Goal: Task Accomplishment & Management: Manage account settings

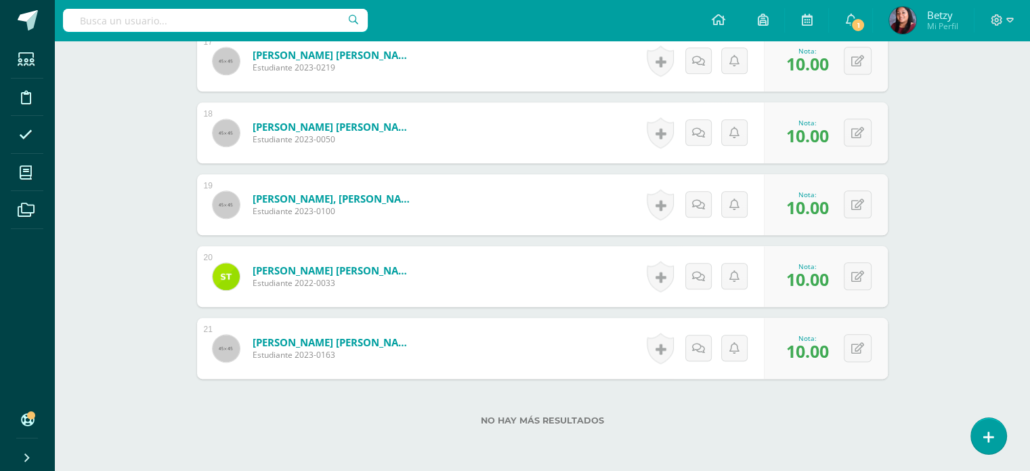
scroll to position [1589, 0]
click at [858, 348] on button at bounding box center [867, 349] width 28 height 28
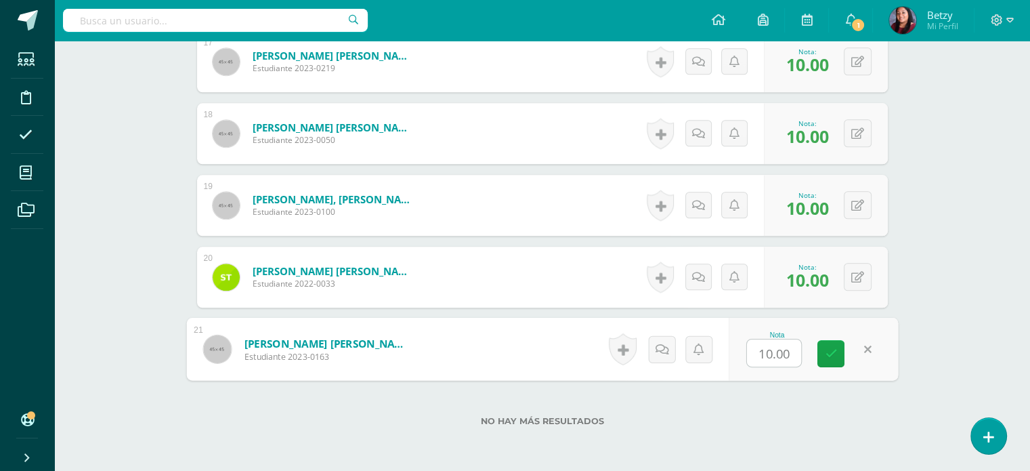
type input "9"
click at [835, 350] on icon at bounding box center [831, 354] width 12 height 12
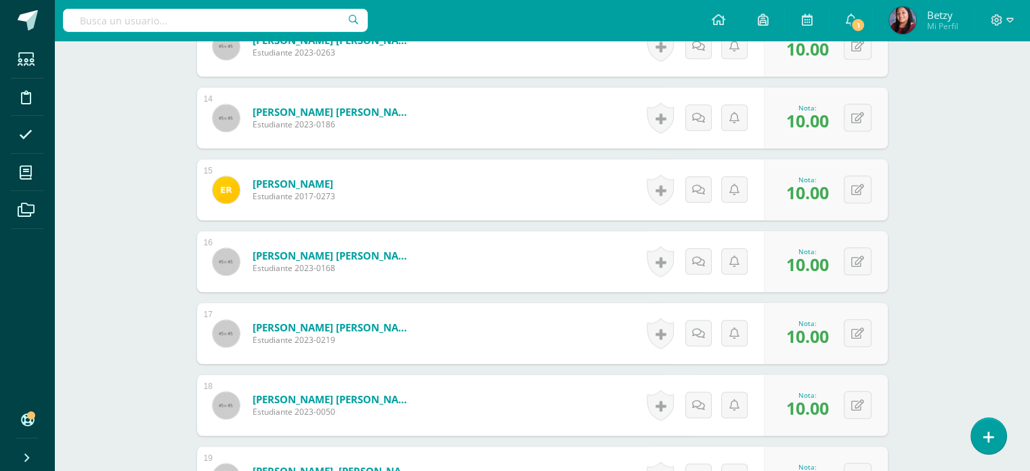
scroll to position [1313, 0]
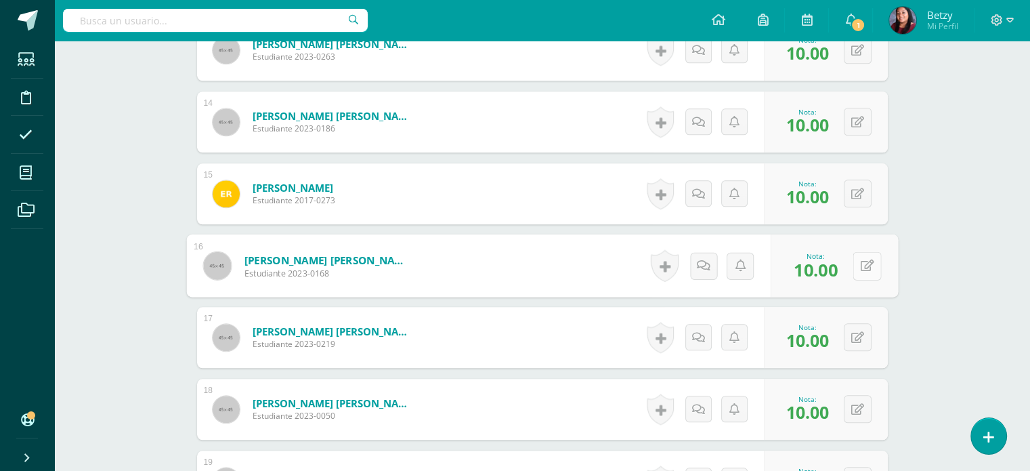
click at [860, 261] on icon at bounding box center [867, 265] width 14 height 12
type input "9"
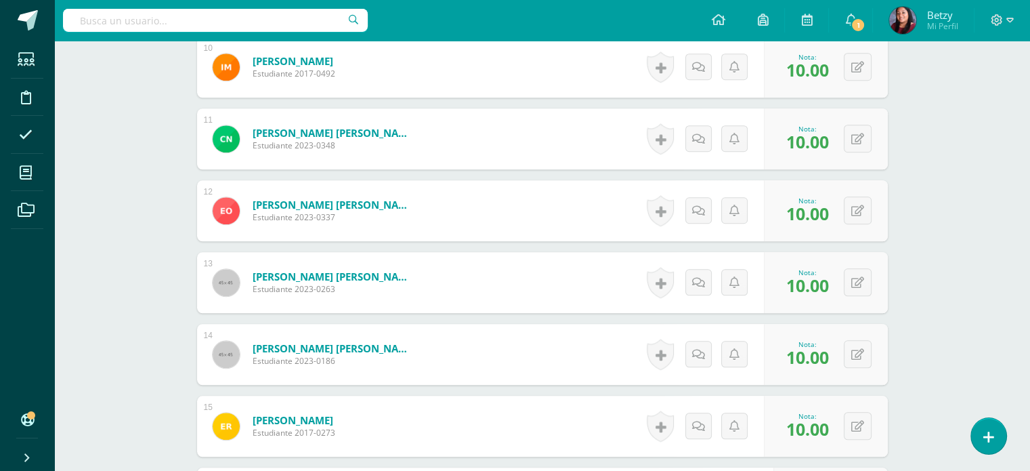
scroll to position [1048, 0]
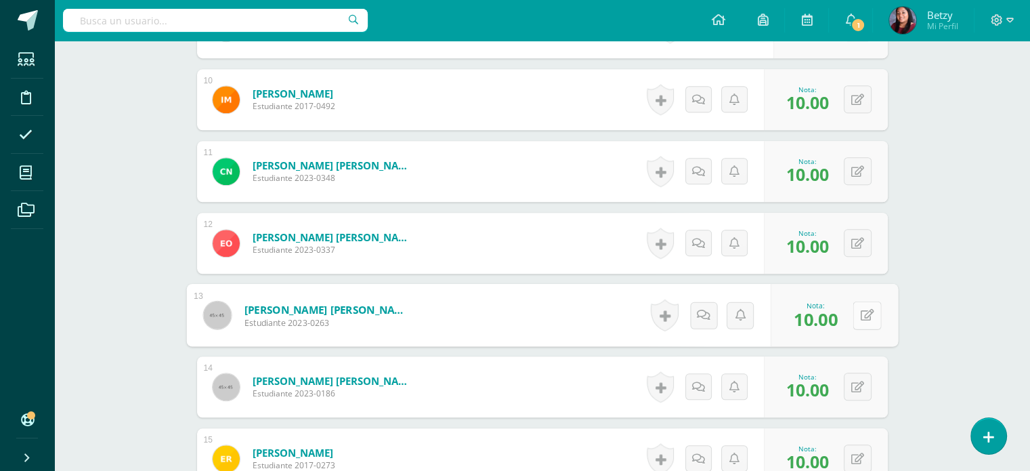
click at [850, 322] on div "0 Logros Logros obtenidos Aún no hay logros agregados Nota: 10.00" at bounding box center [834, 315] width 127 height 63
click at [862, 312] on icon at bounding box center [867, 315] width 14 height 12
type input "9"
click at [1014, 339] on div "Expresión Artística Primero Preprimaria "A" Herramientas Detalle de asistencias…" at bounding box center [542, 34] width 976 height 2083
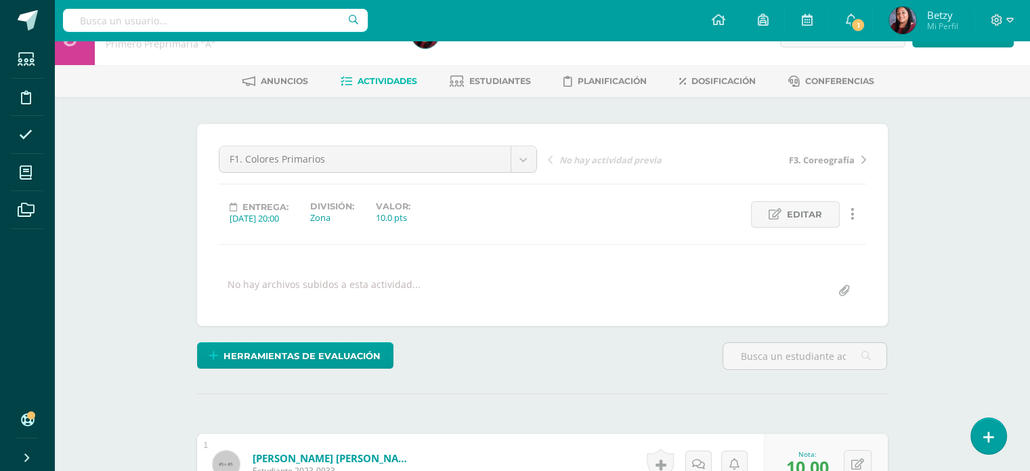
scroll to position [0, 0]
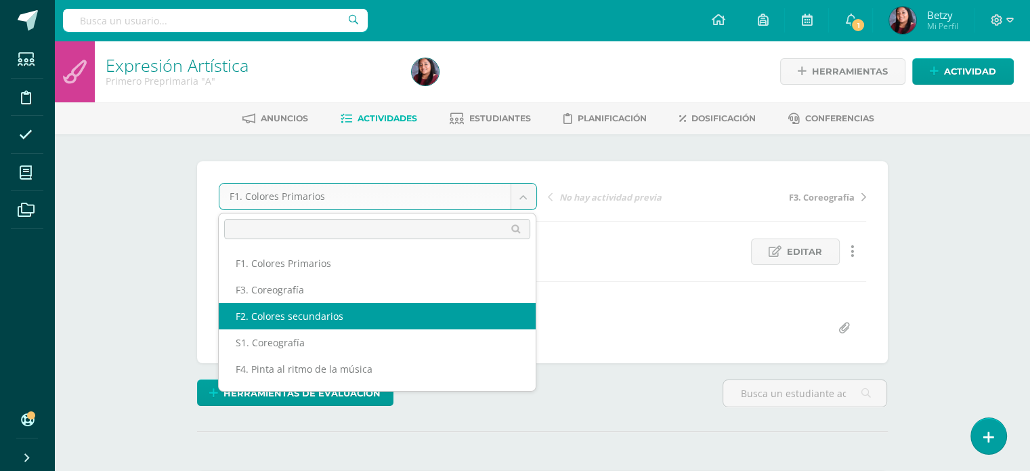
select select "/dashboard/teacher/grade-activity/47708/"
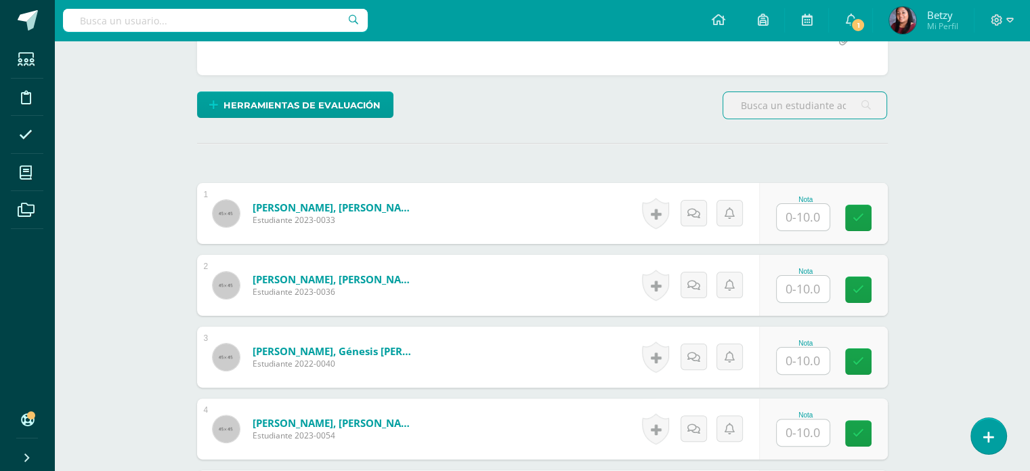
scroll to position [289, 0]
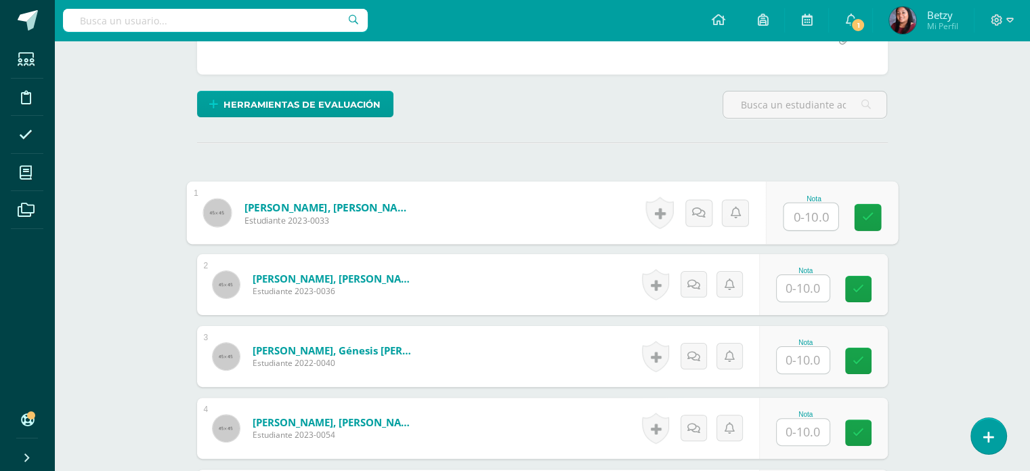
click at [794, 218] on input "text" at bounding box center [811, 216] width 54 height 27
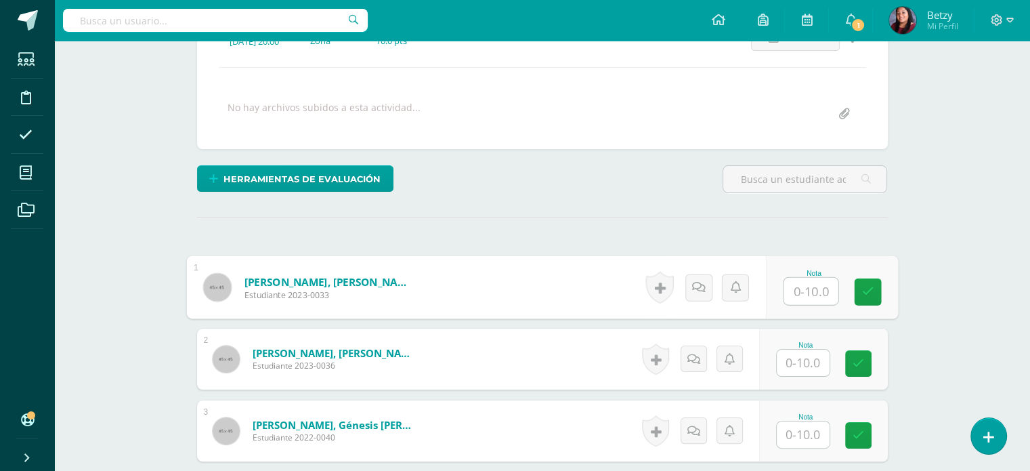
scroll to position [394, 0]
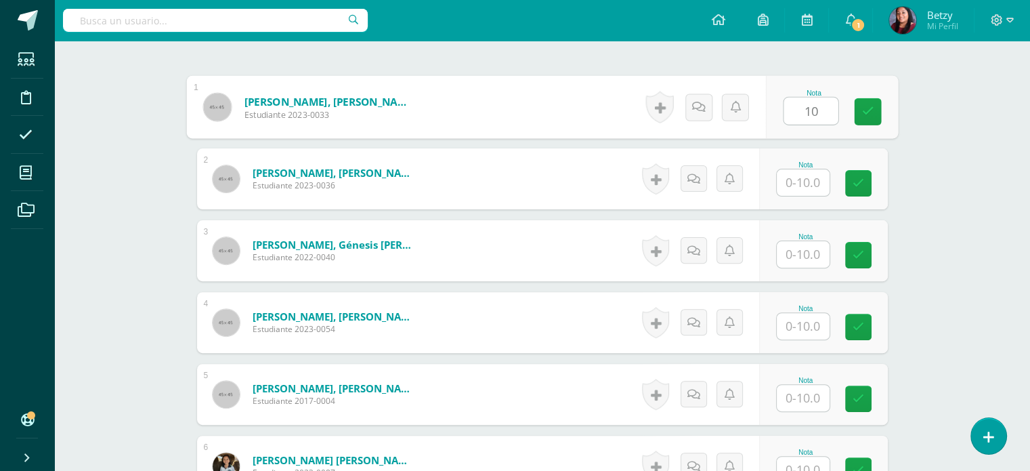
click at [812, 110] on input "10" at bounding box center [811, 111] width 54 height 27
type input "10"
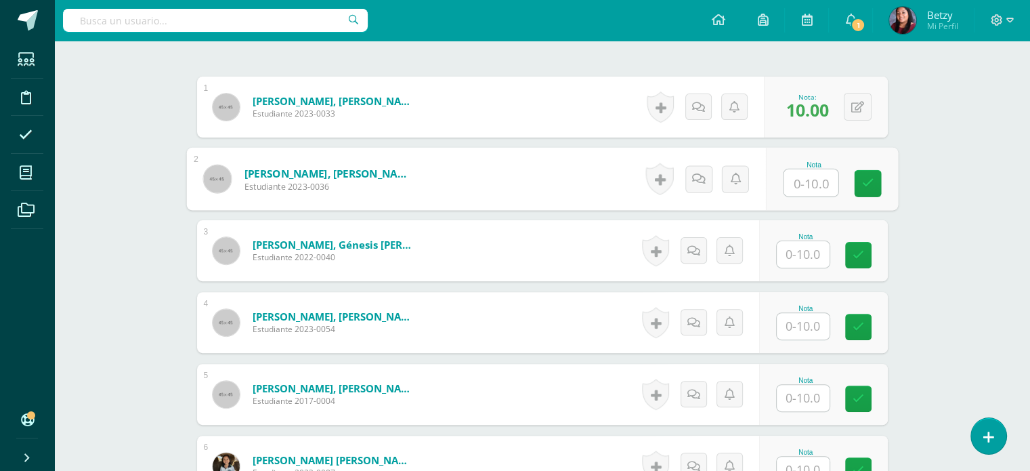
paste input "10"
type input "10"
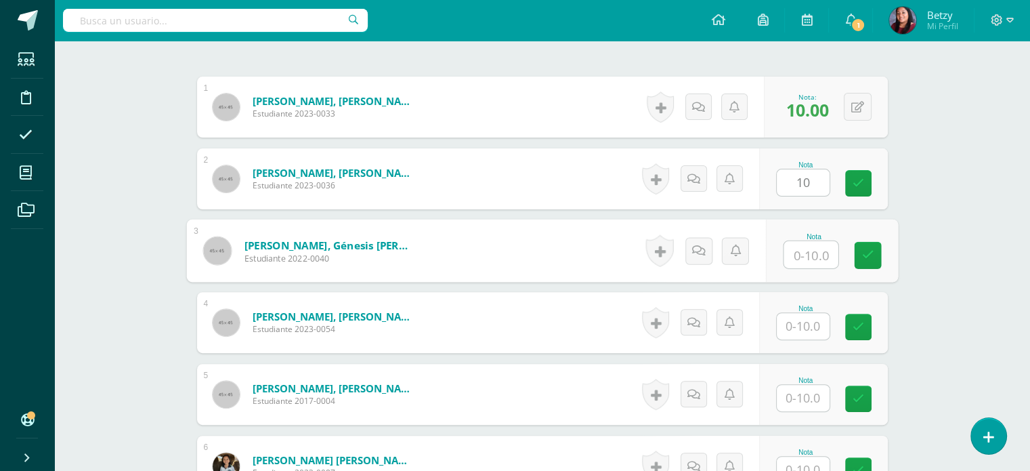
paste input "10"
type input "10"
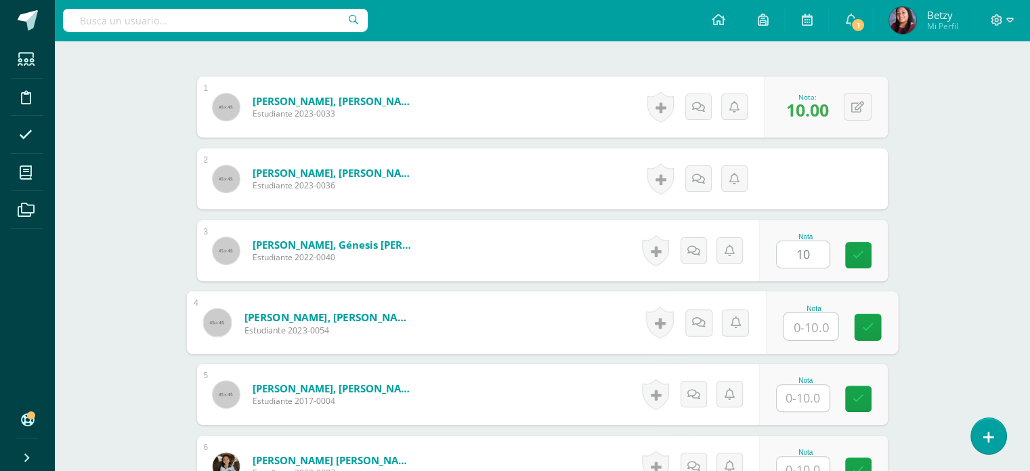
paste input "10"
type input "10"
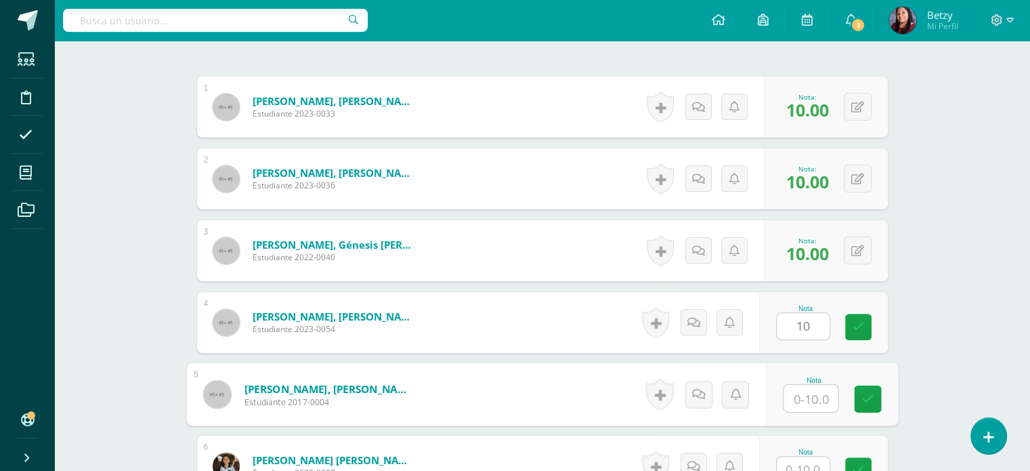
paste input "10"
type input "10"
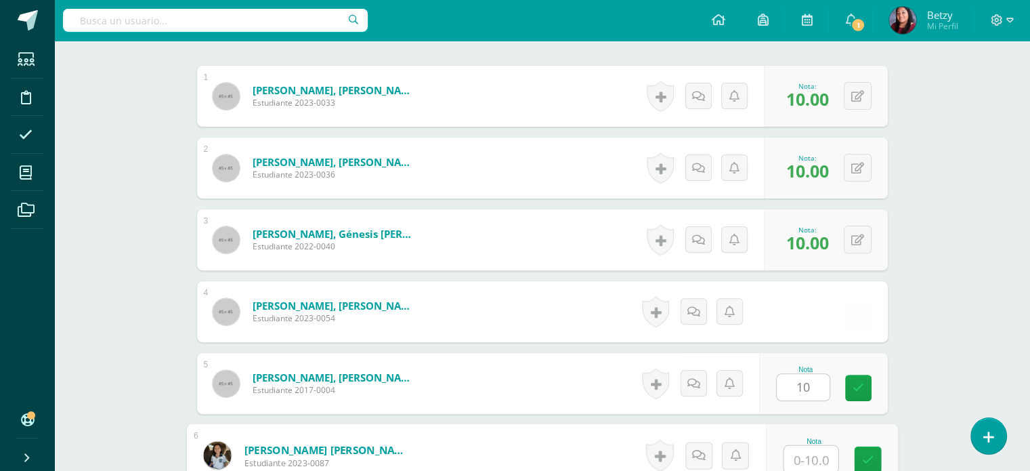
paste input "10"
type input "10"
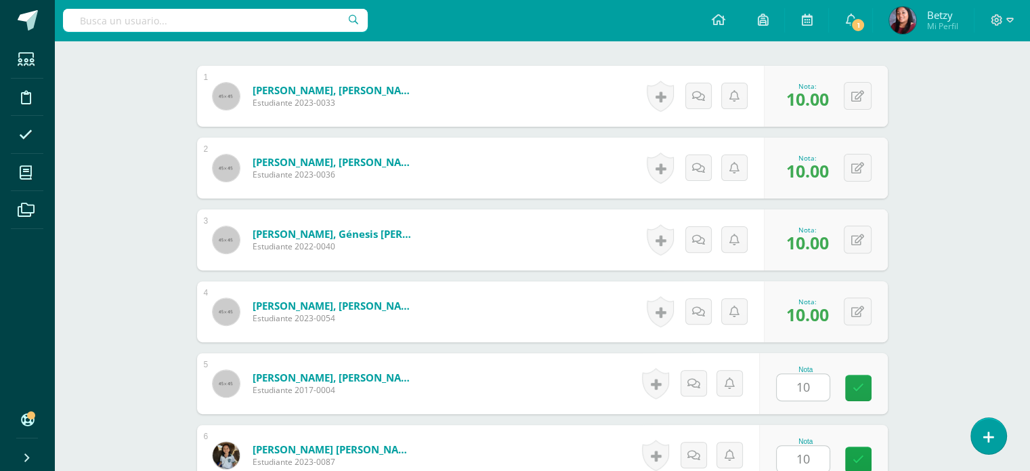
scroll to position [699, 0]
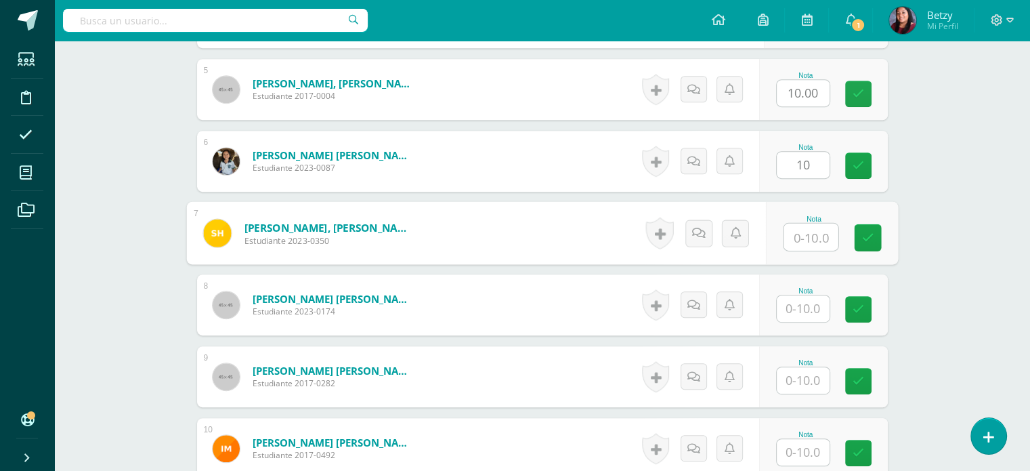
paste input "10"
type input "10"
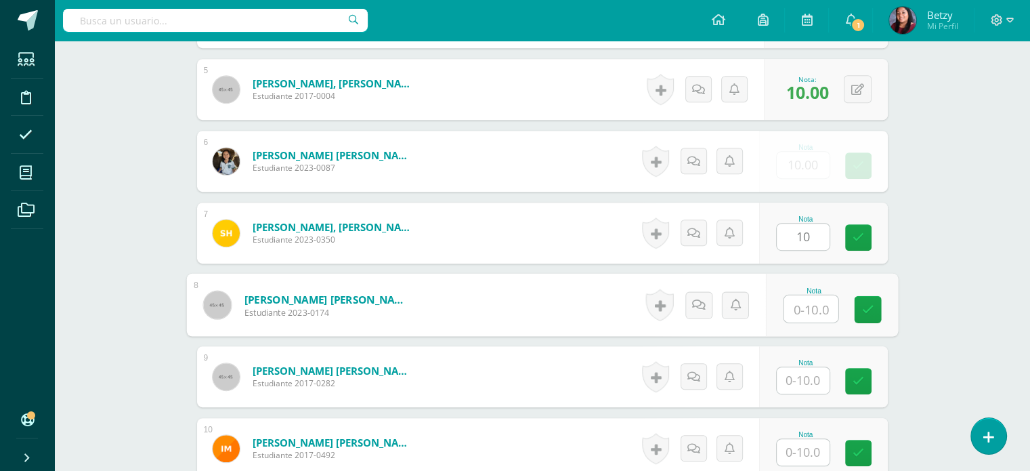
paste input "10"
type input "10"
paste input "10"
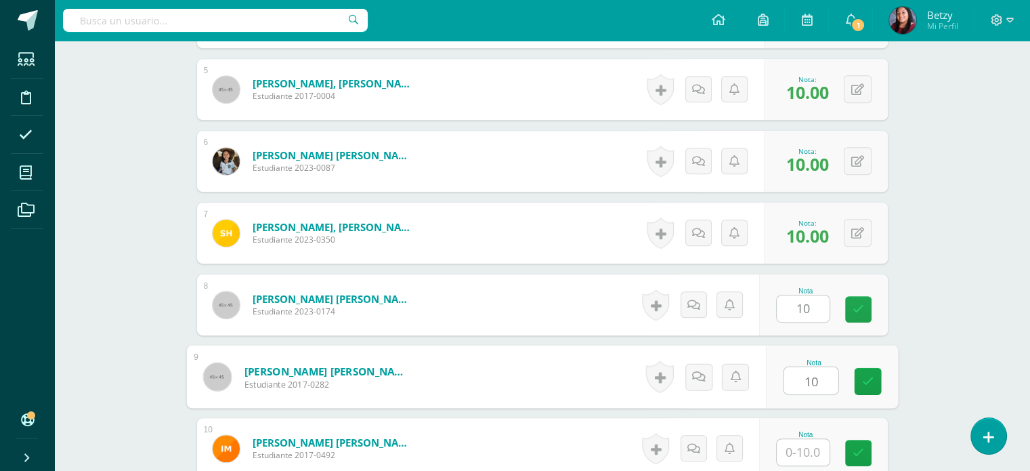
type input "10"
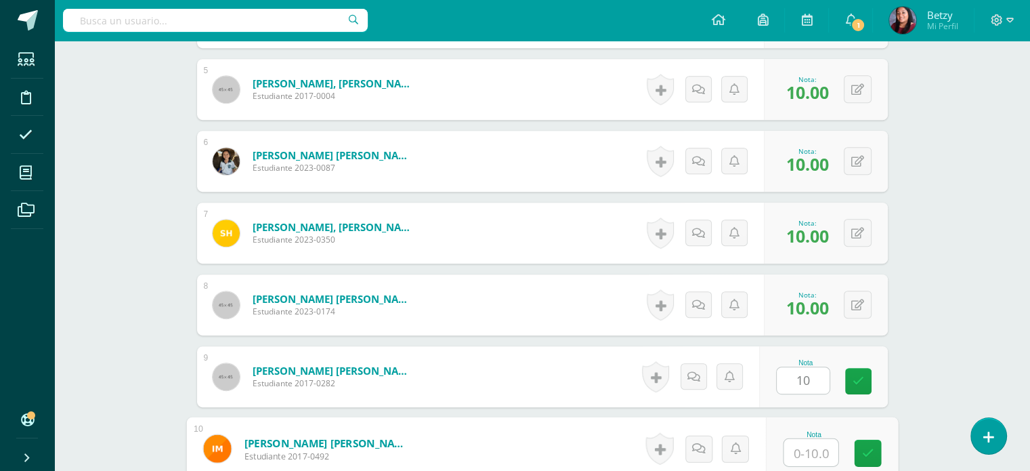
paste input "10"
type input "10"
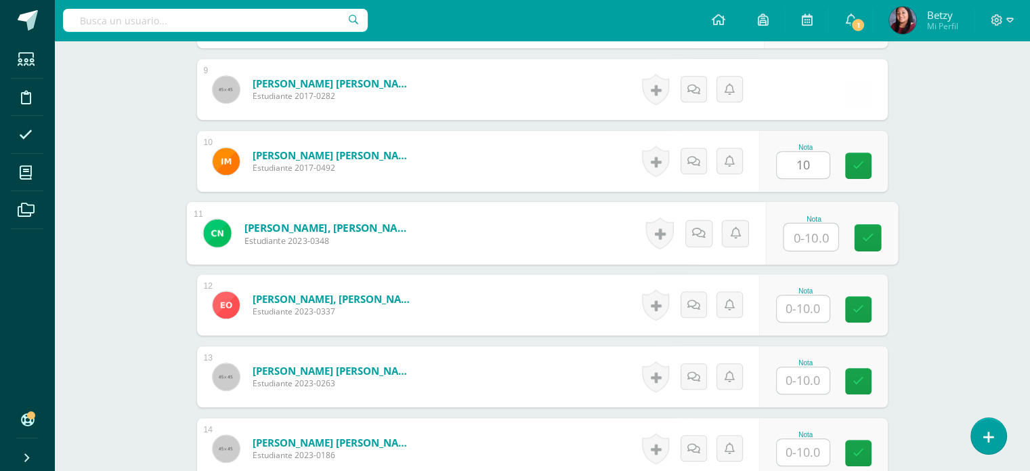
paste input "10"
type input "10"
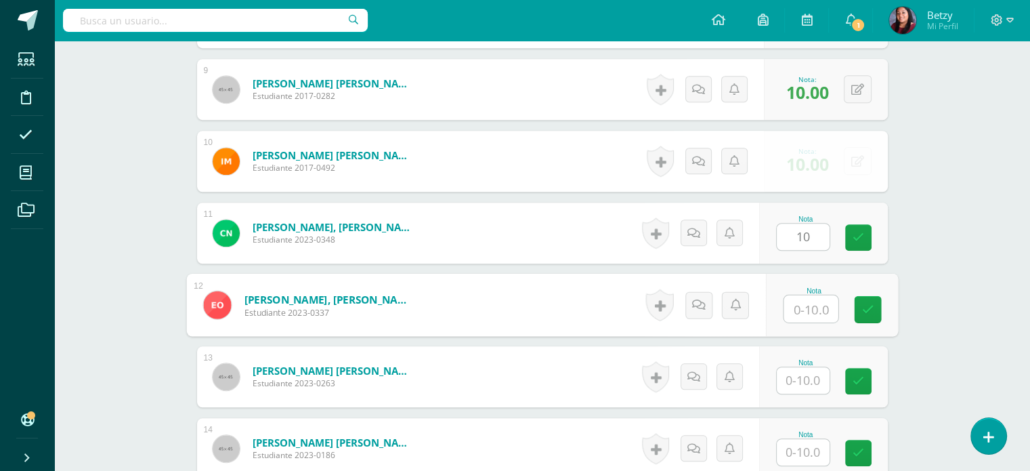
paste input "10"
type input "10"
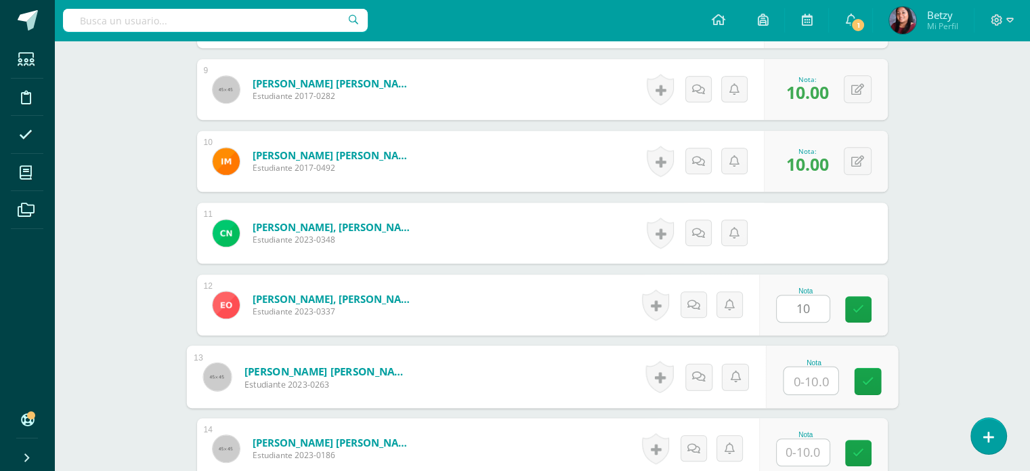
paste input "10"
type input "10"
paste input "10"
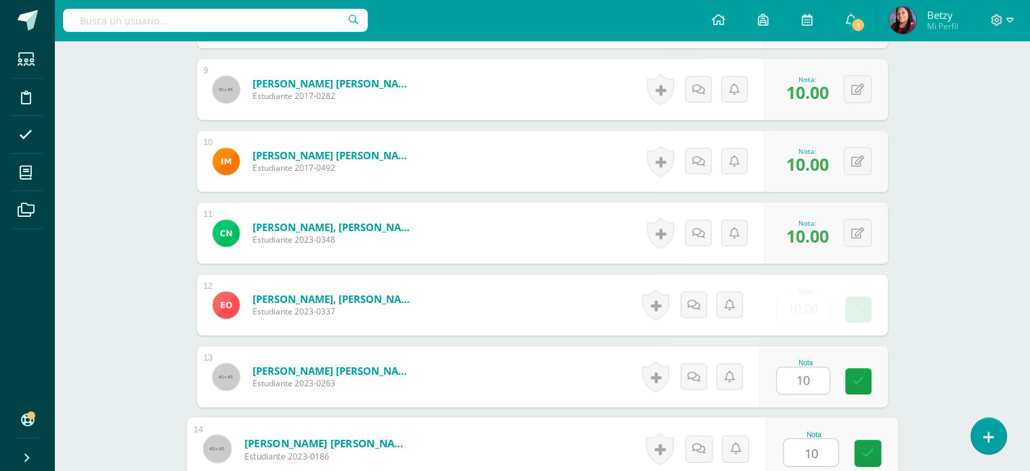
type input "10"
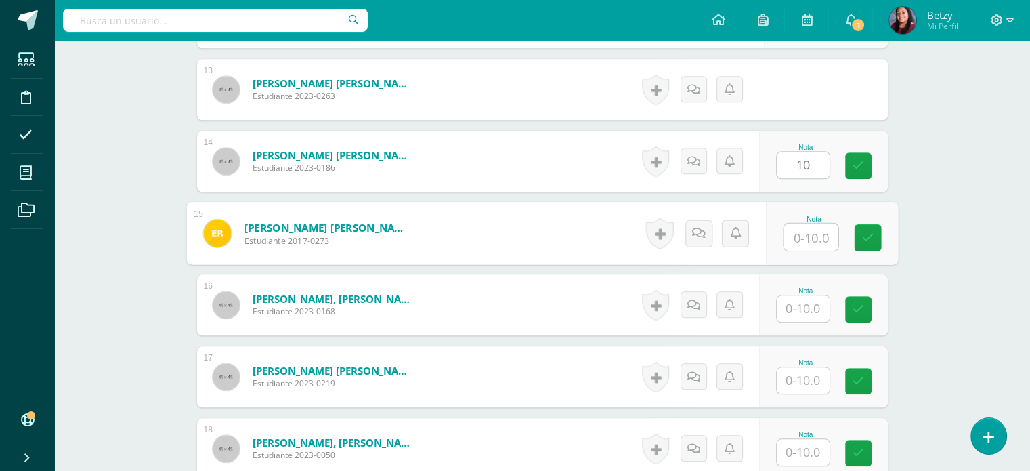
paste input "10"
type input "10"
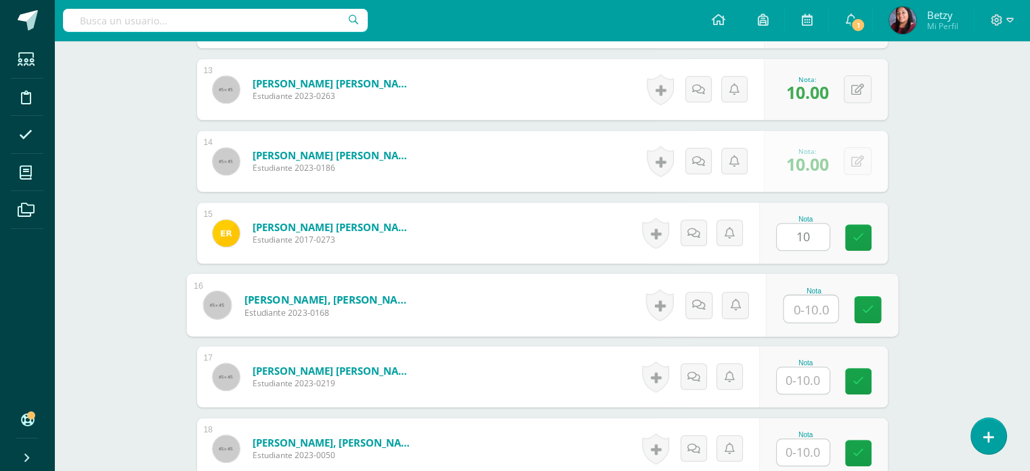
paste input "10"
type input "10"
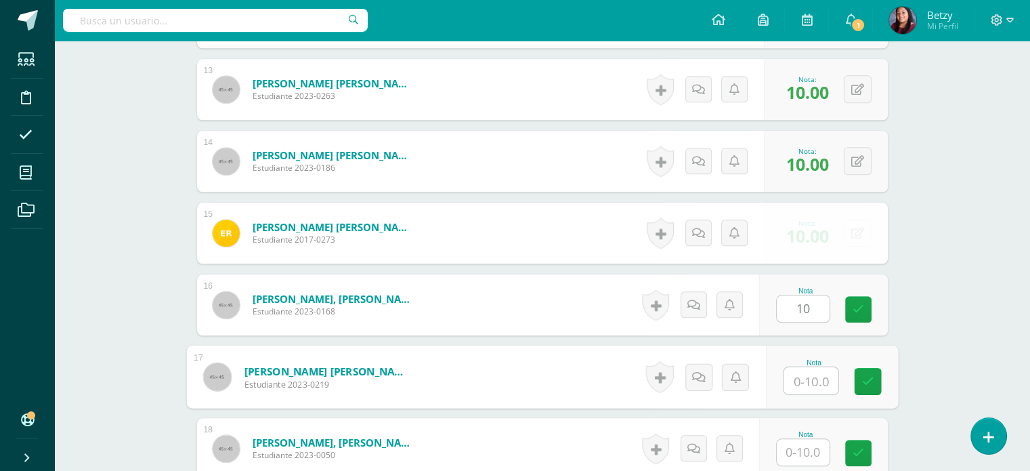
paste input "10"
type input "10"
paste input "10"
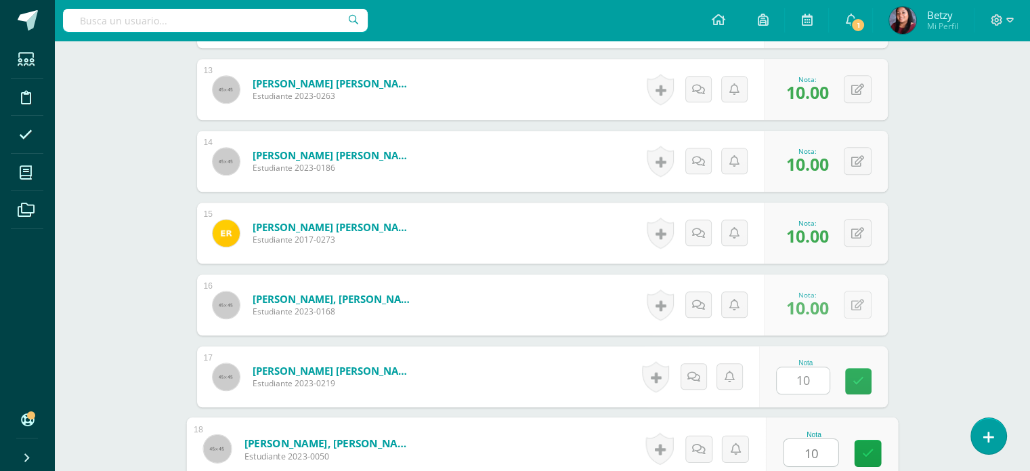
type input "10"
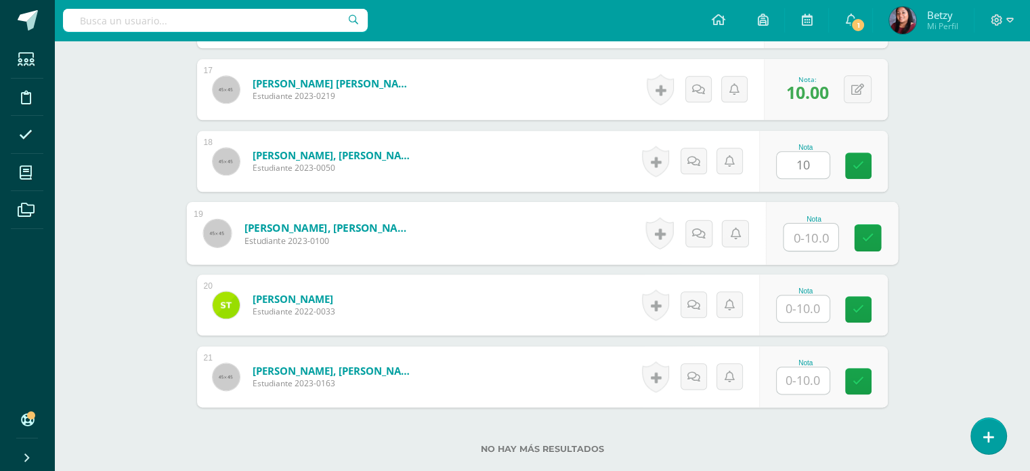
paste input "10"
type input "10"
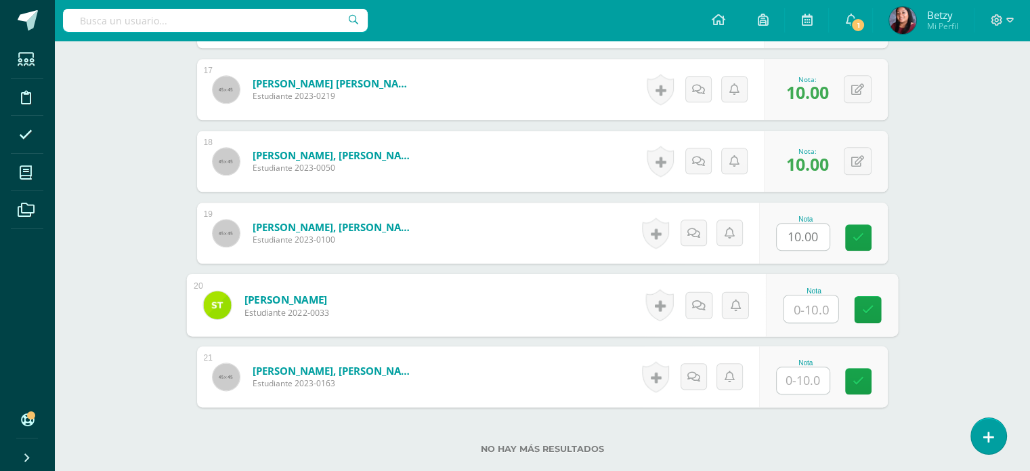
paste input "10"
type input "10"
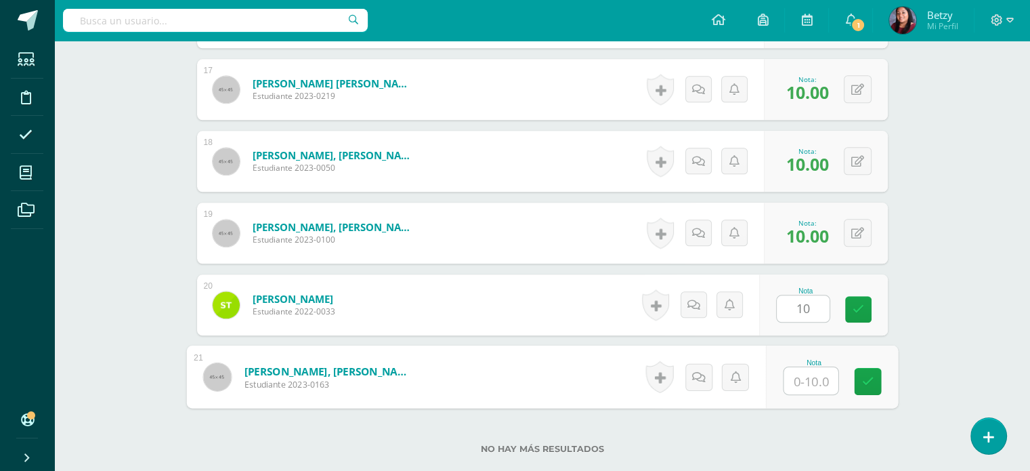
paste input "10"
type input "10"
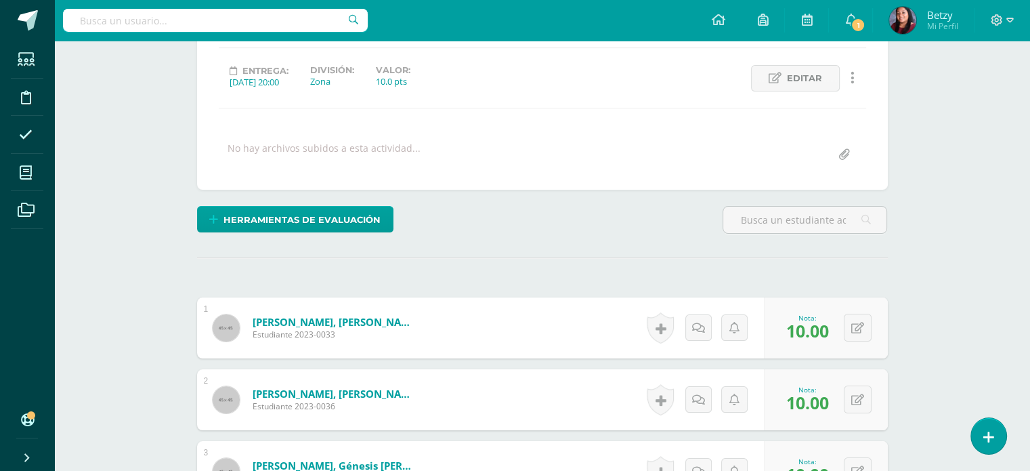
scroll to position [0, 0]
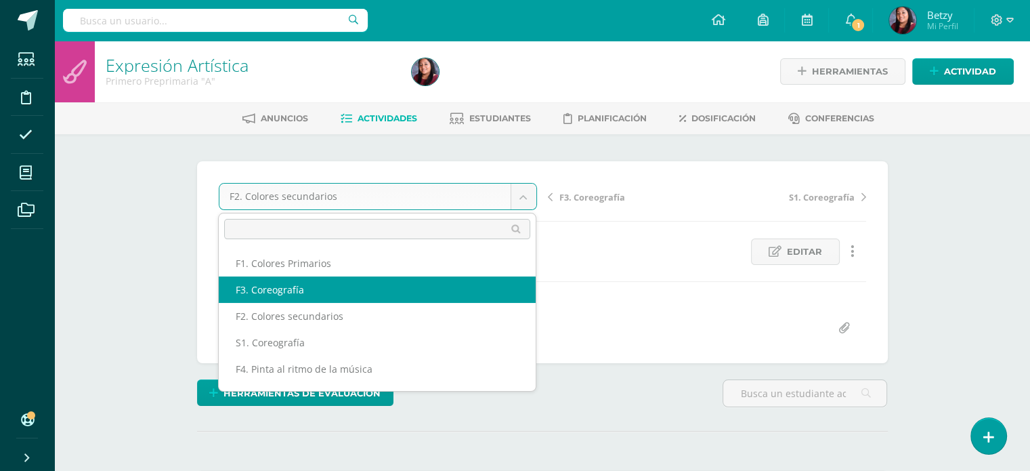
select select "/dashboard/teacher/grade-activity/47712/"
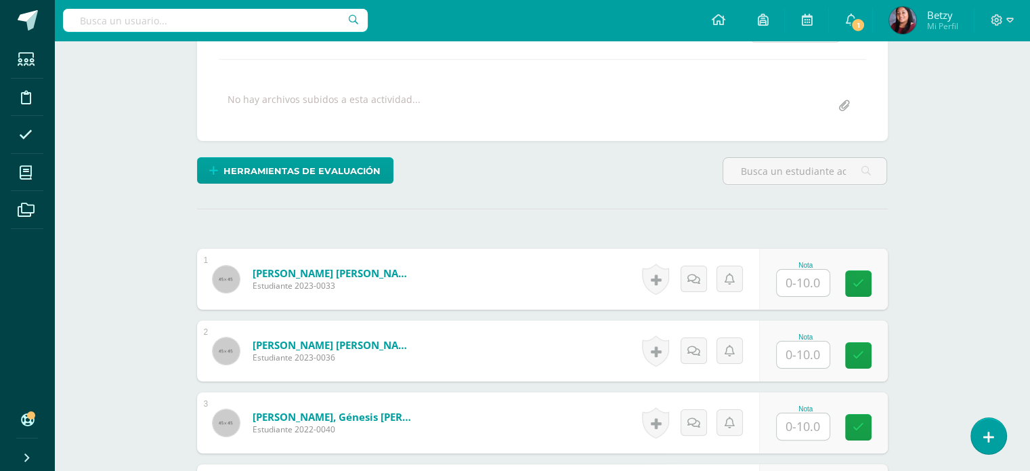
scroll to position [224, 0]
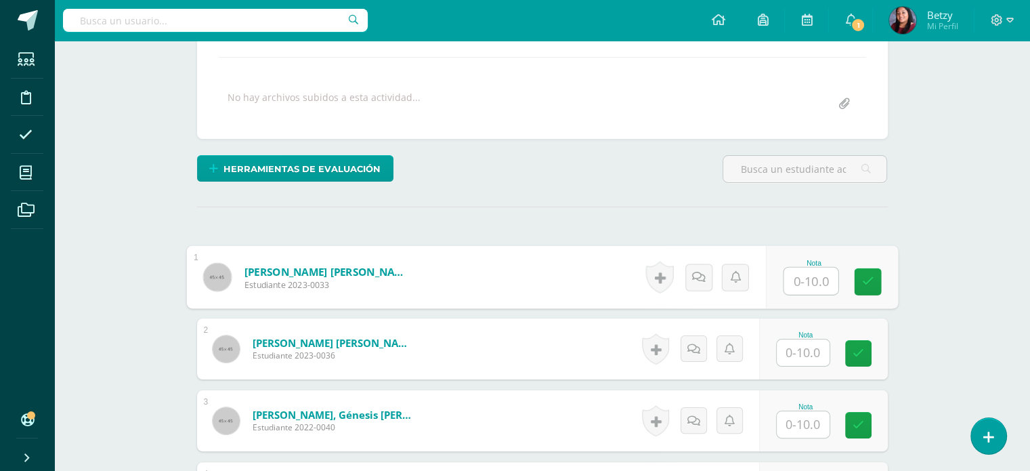
click at [809, 282] on input "text" at bounding box center [811, 281] width 54 height 27
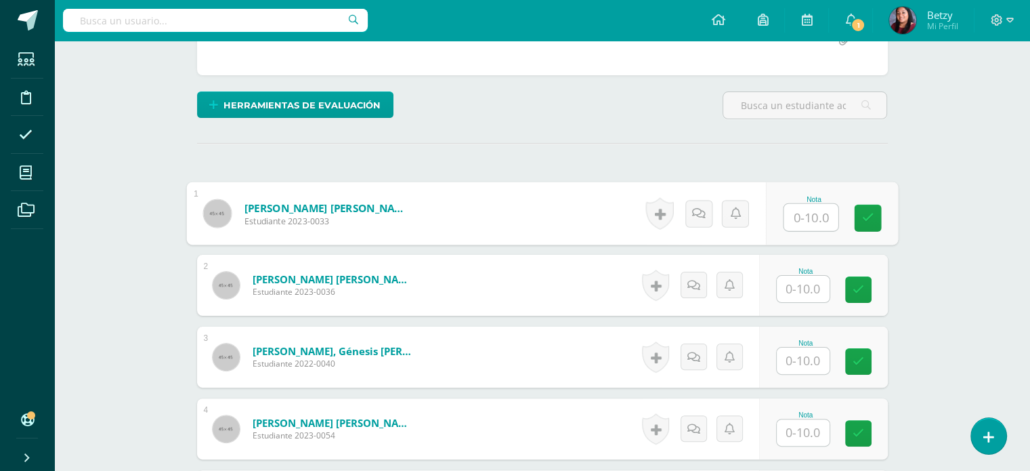
scroll to position [289, 0]
type input "9"
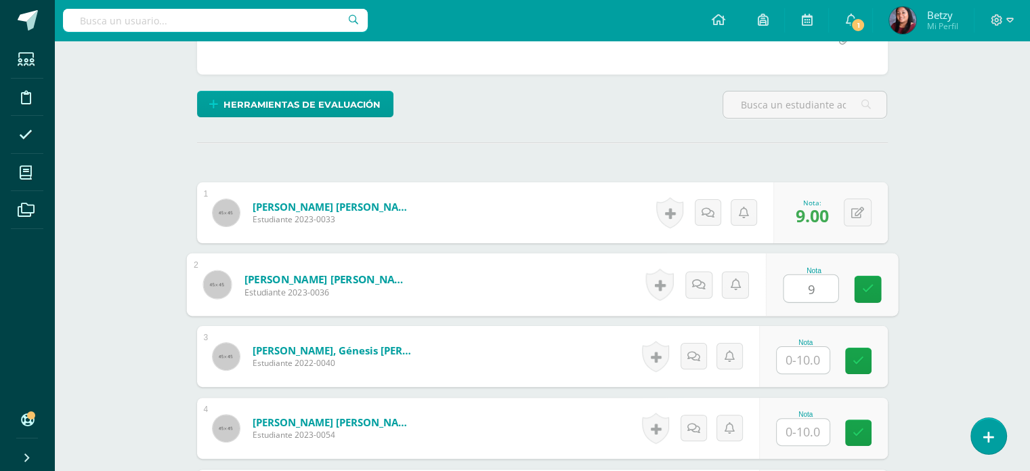
type input "9"
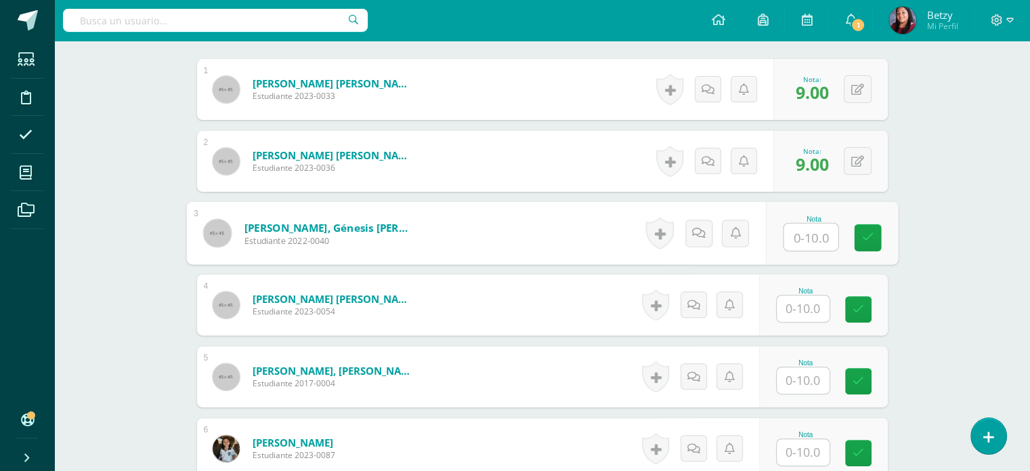
scroll to position [415, 0]
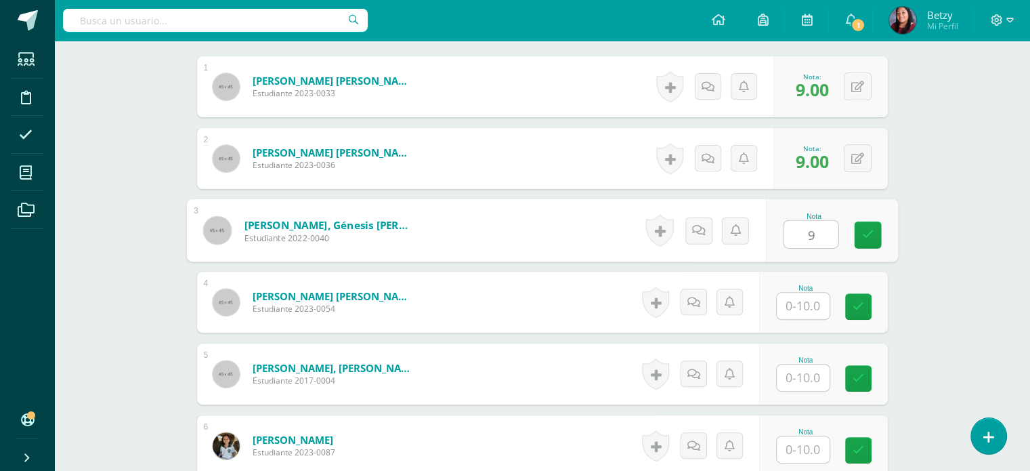
type input "9"
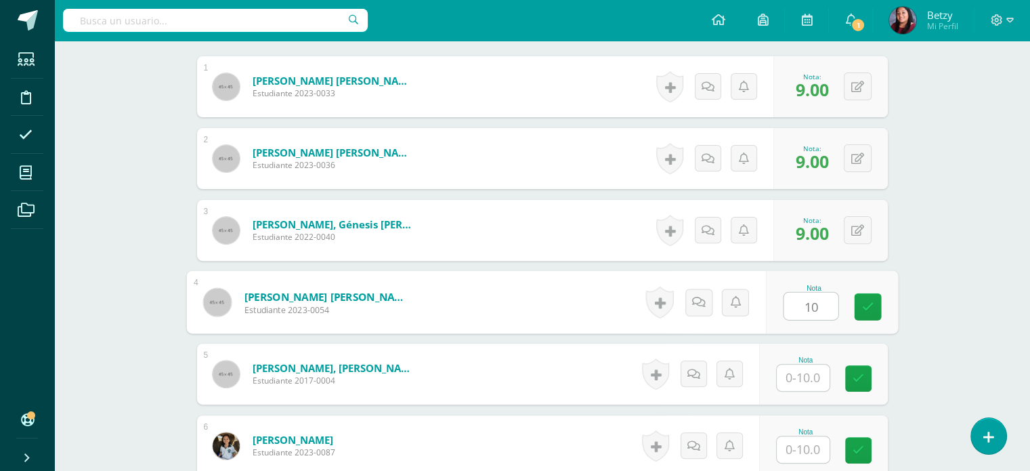
type input "10"
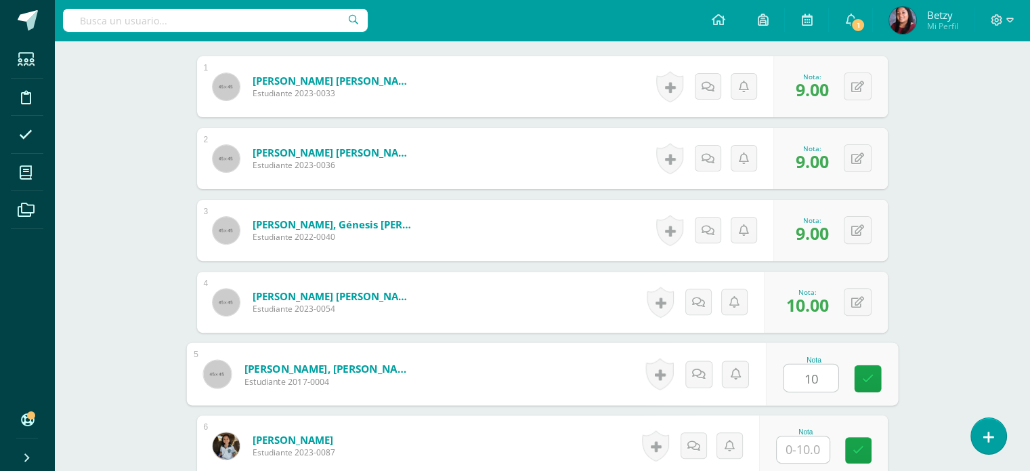
type input "10"
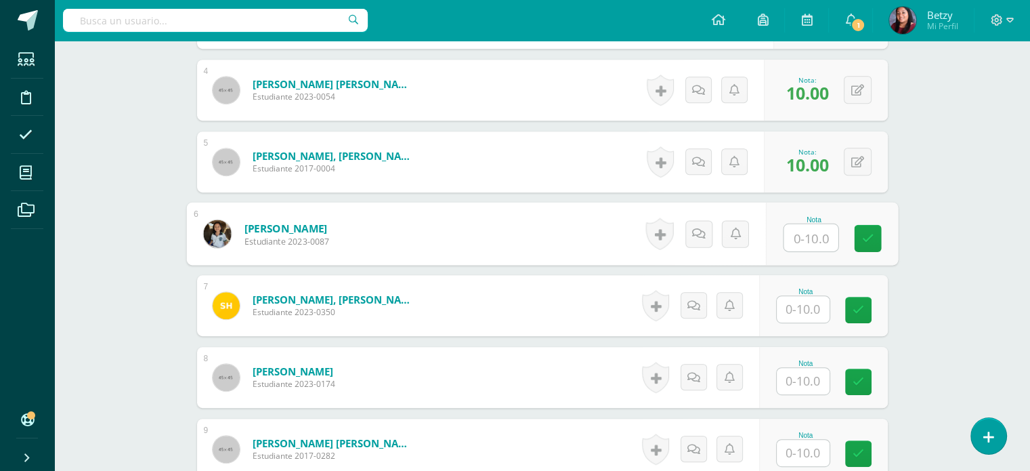
scroll to position [626, 0]
type input "10"
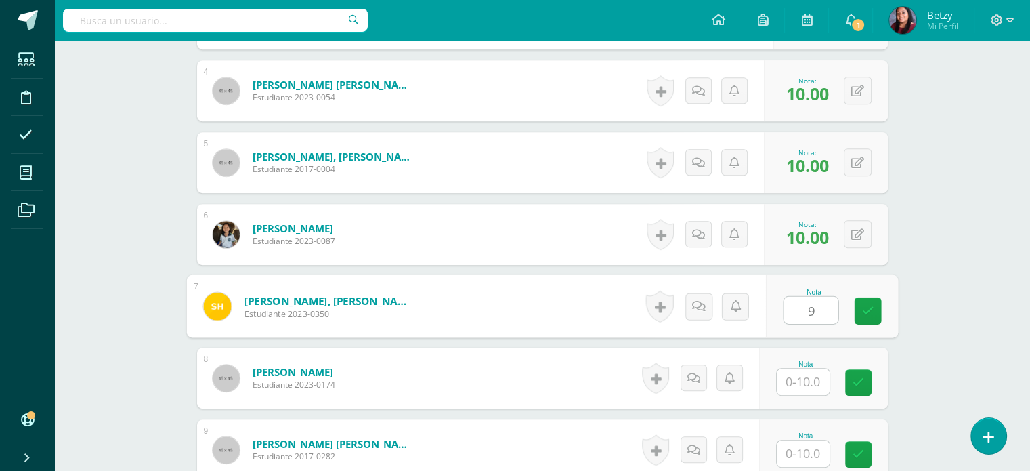
type input "9"
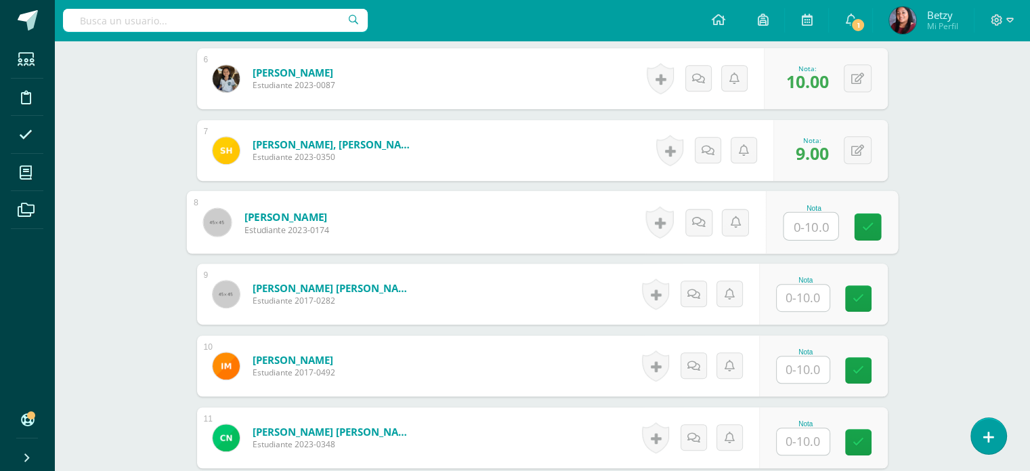
scroll to position [795, 0]
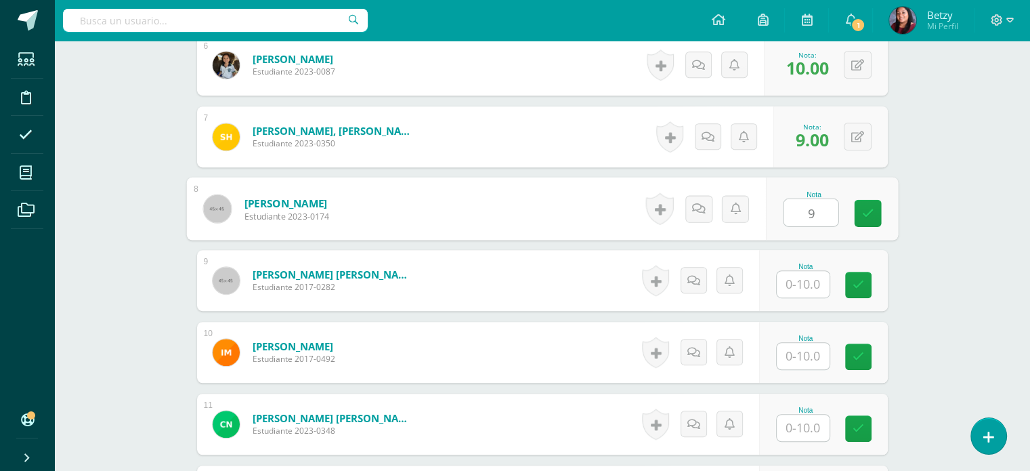
type input "9"
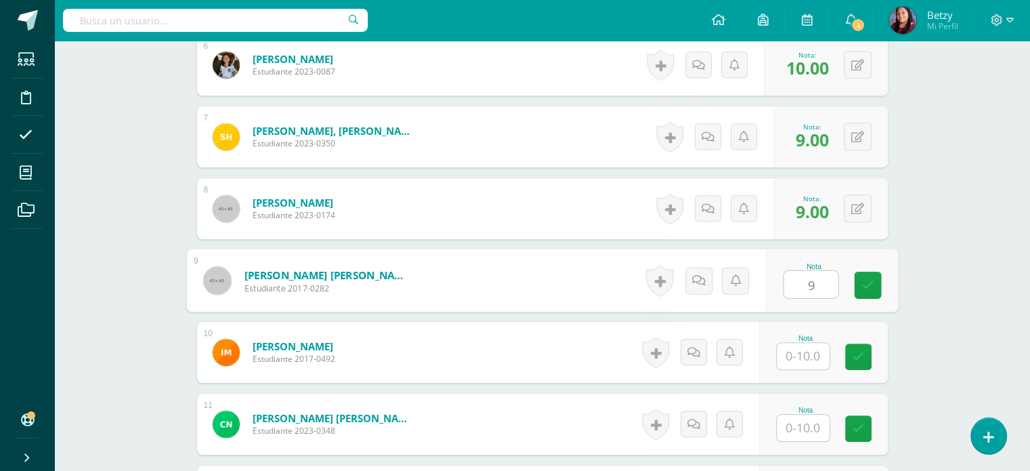
type input "9"
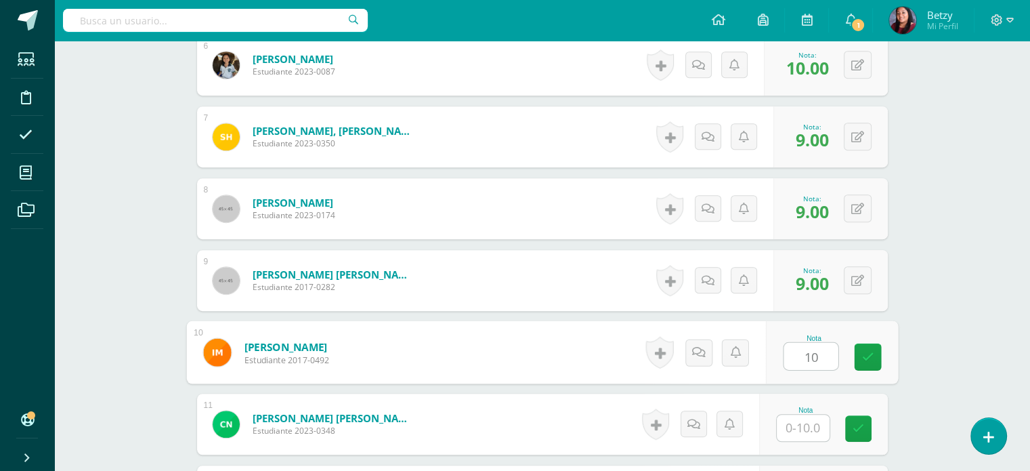
type input "10"
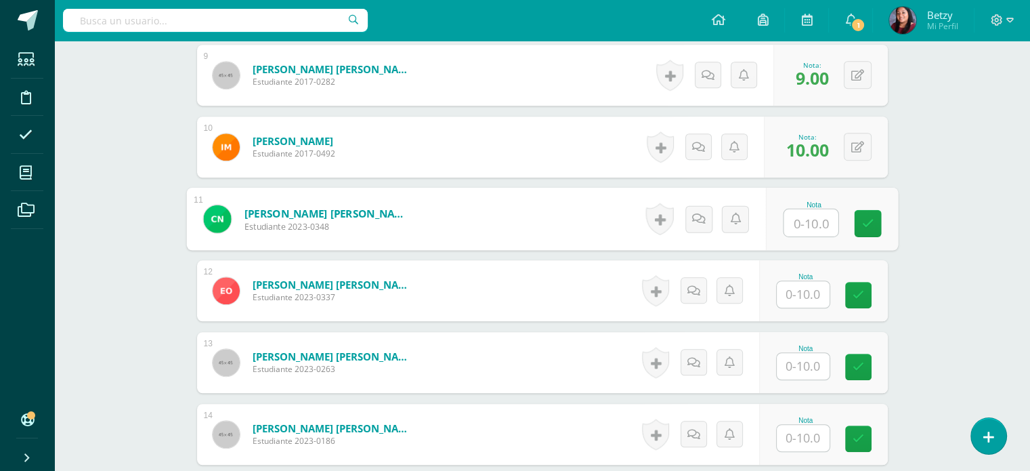
scroll to position [1061, 0]
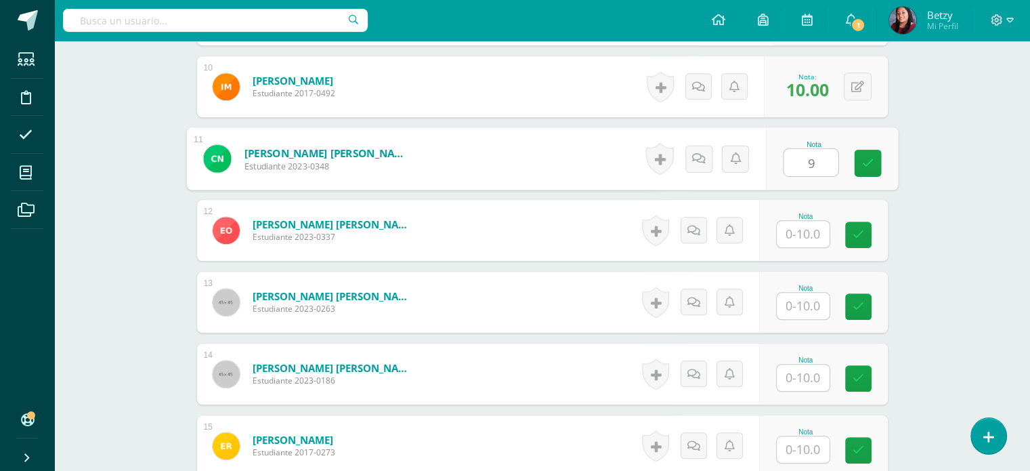
type input "9"
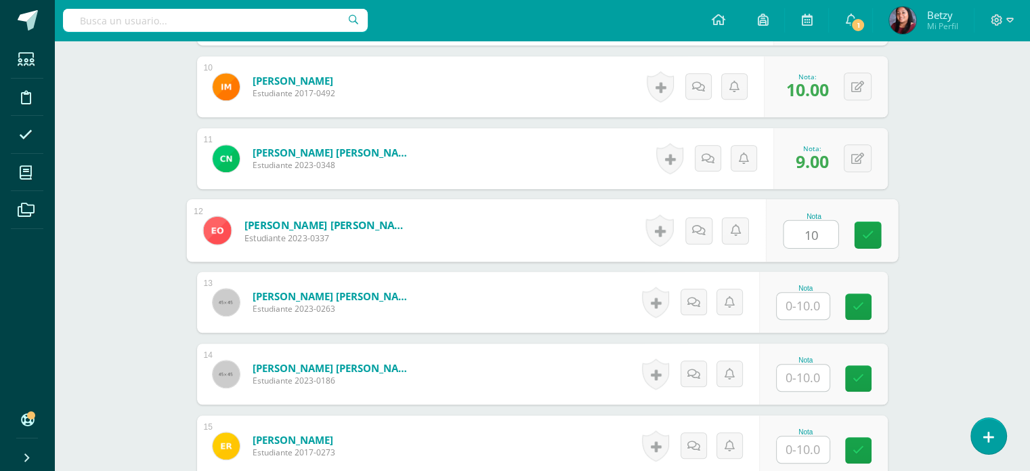
type input "10"
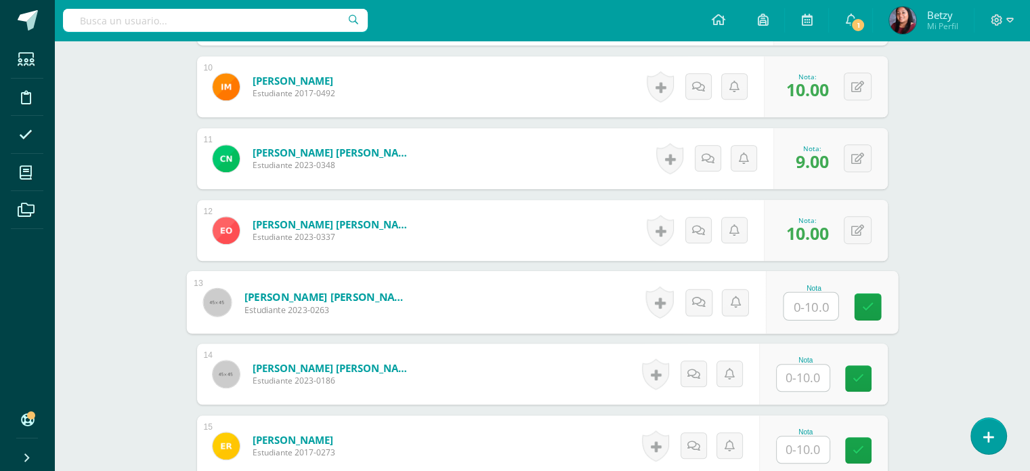
type input "9"
type input "10"
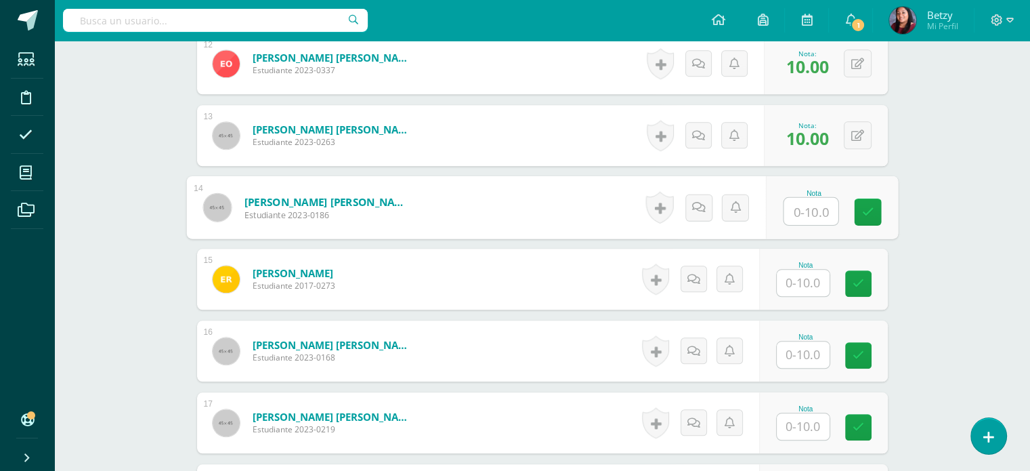
scroll to position [1228, 0]
type input "10"
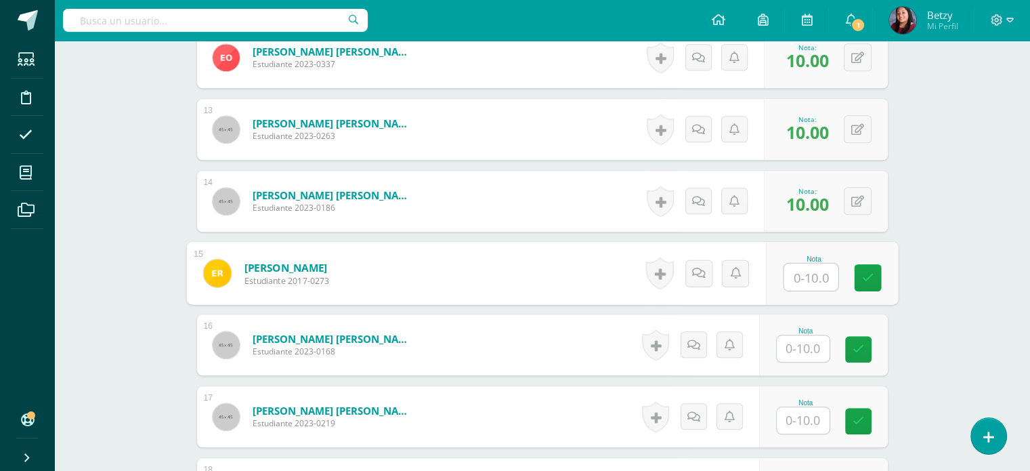
scroll to position [1245, 0]
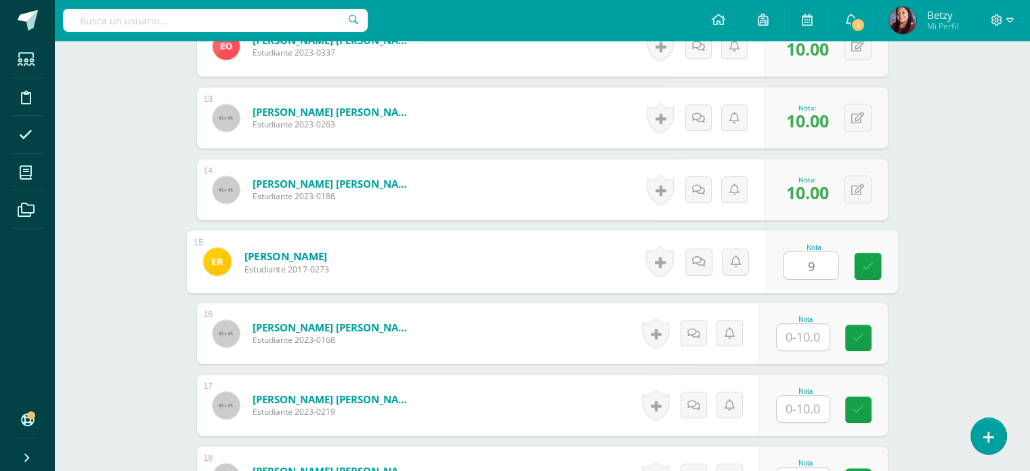
type input "9"
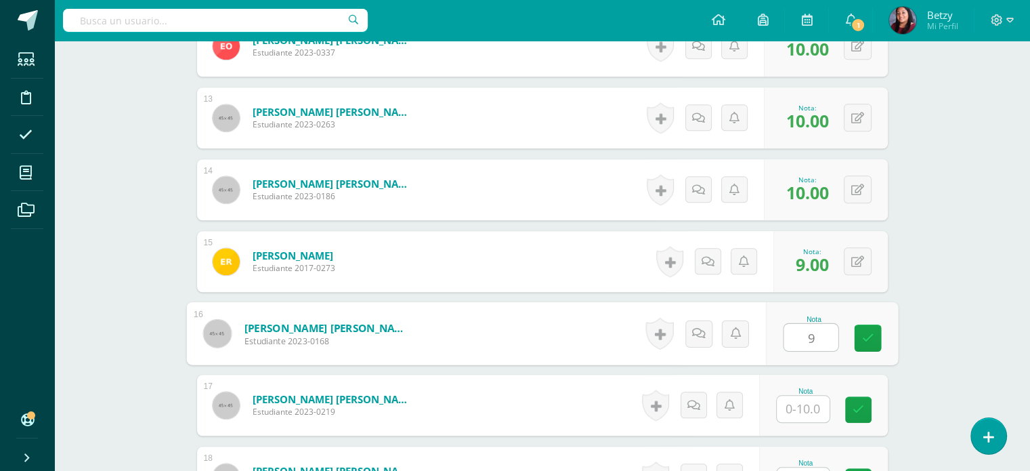
type input "9"
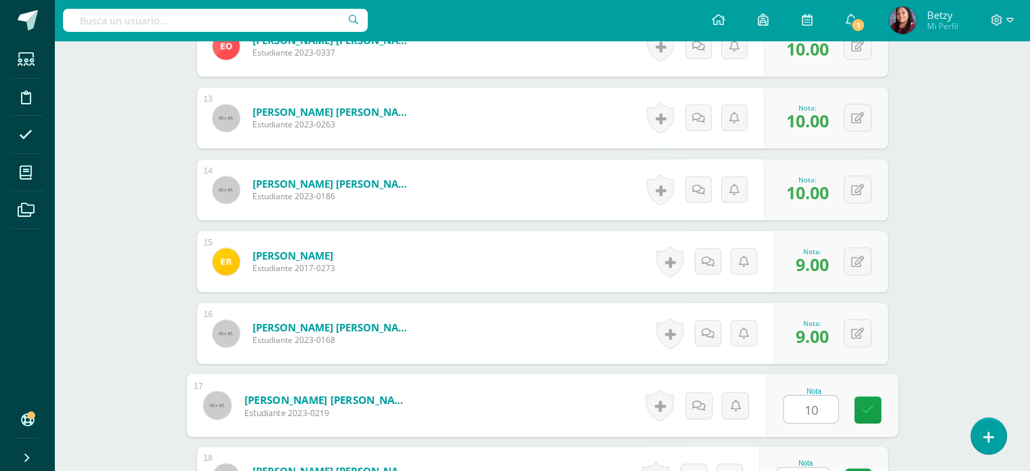
type input "10"
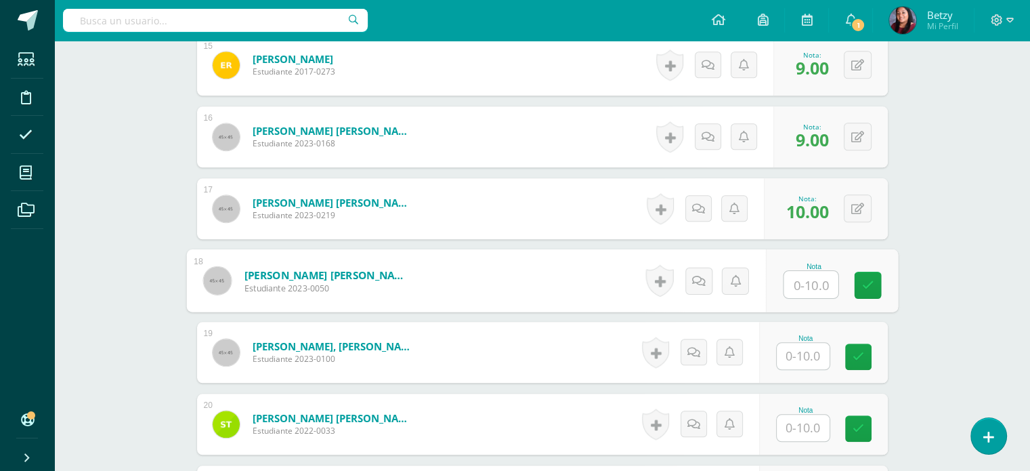
scroll to position [1443, 0]
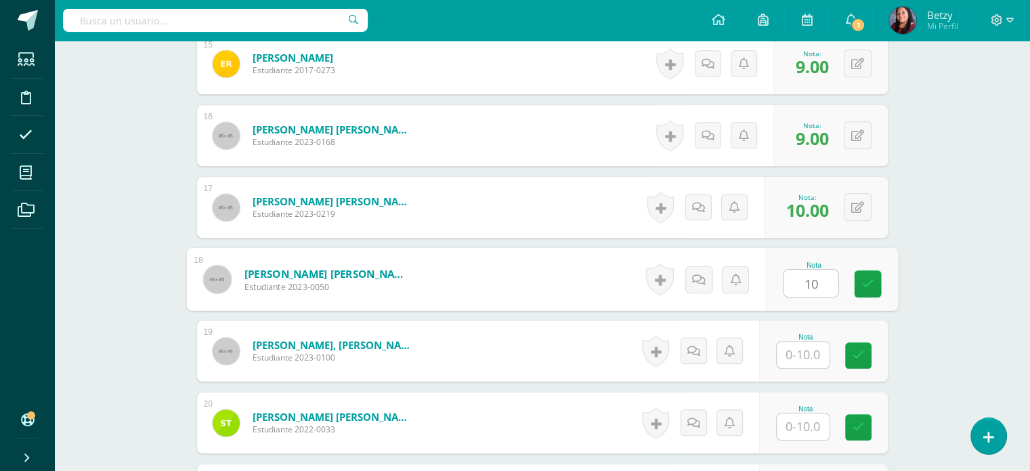
type input "10"
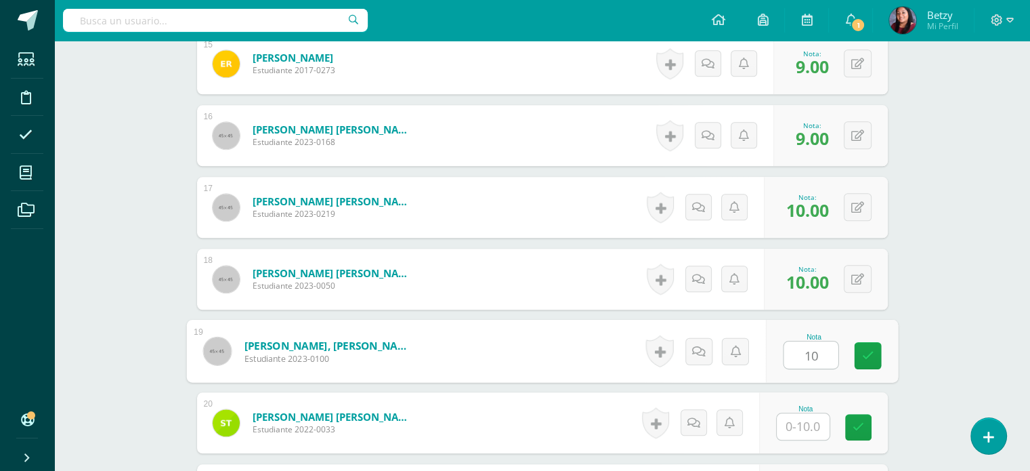
type input "10"
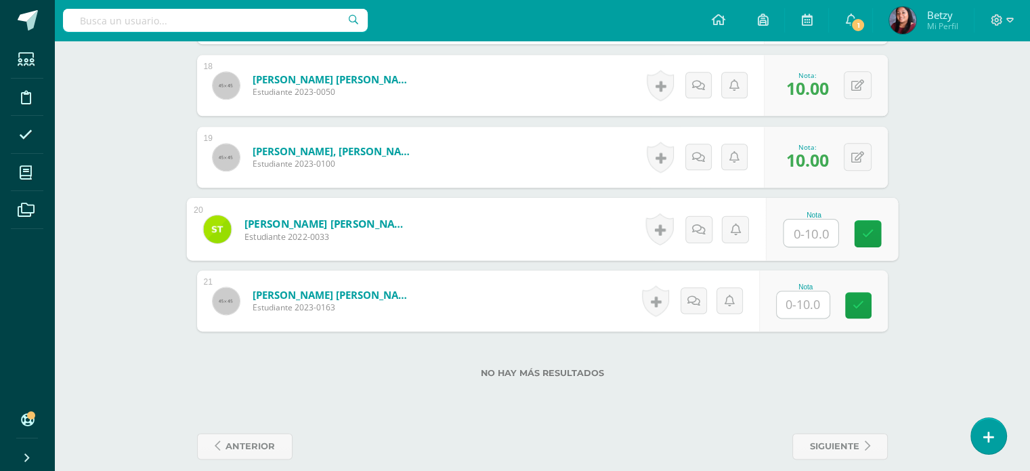
scroll to position [1652, 0]
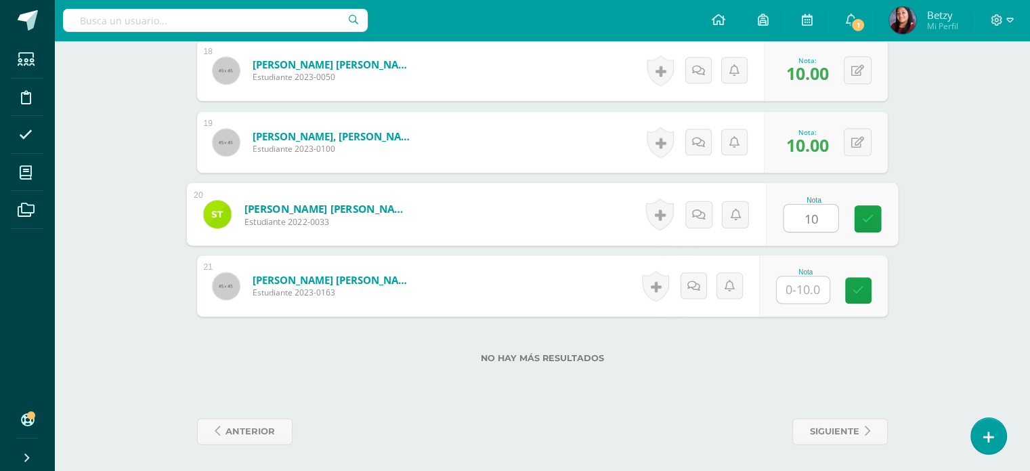
type input "10"
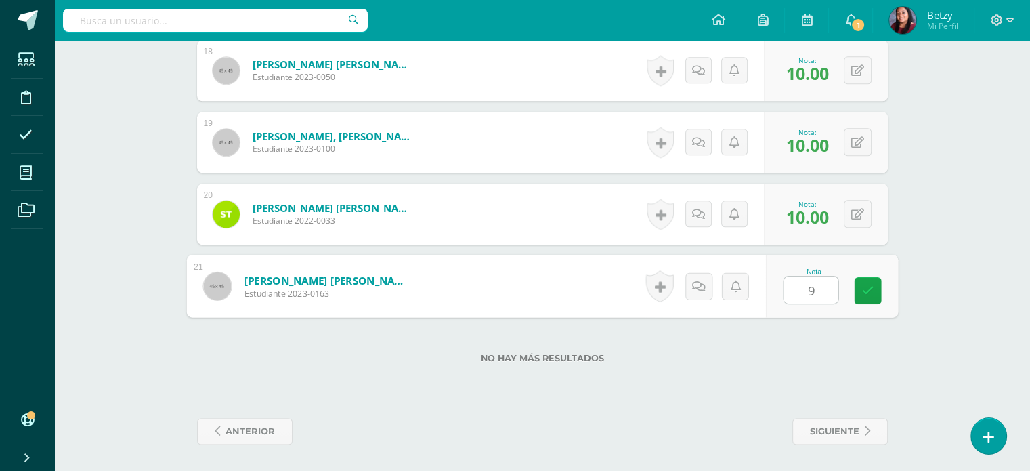
type input "9"
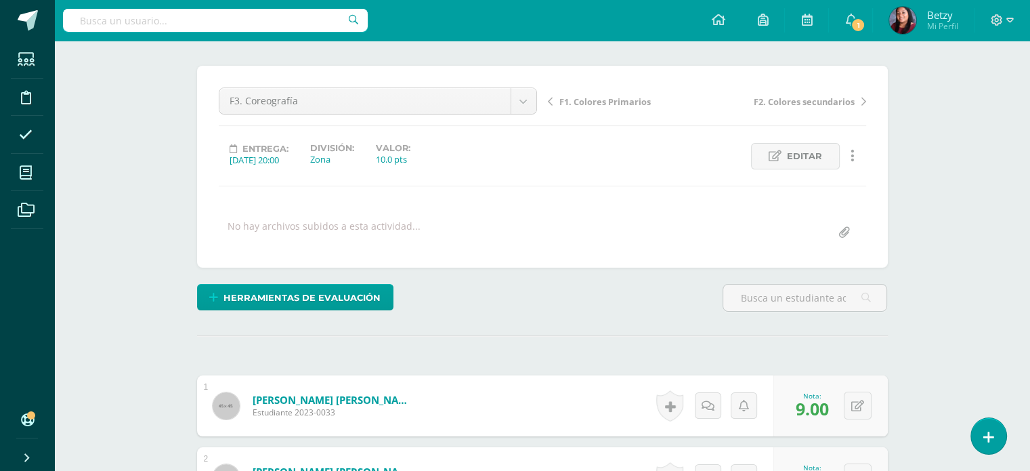
scroll to position [0, 0]
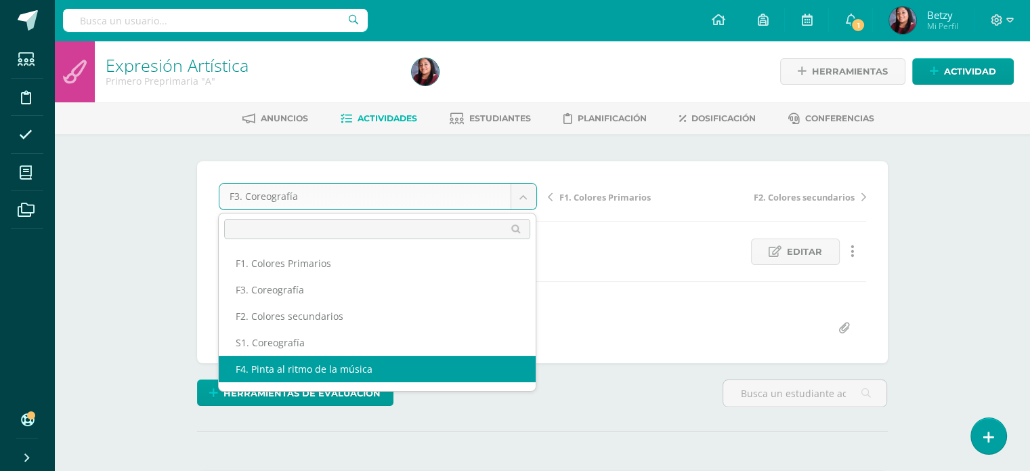
select select "/dashboard/teacher/grade-activity/47720/"
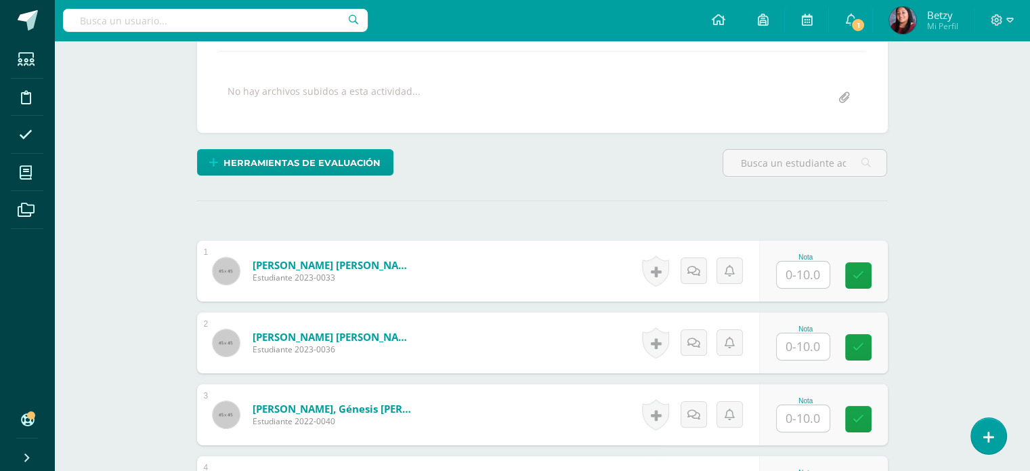
scroll to position [233, 0]
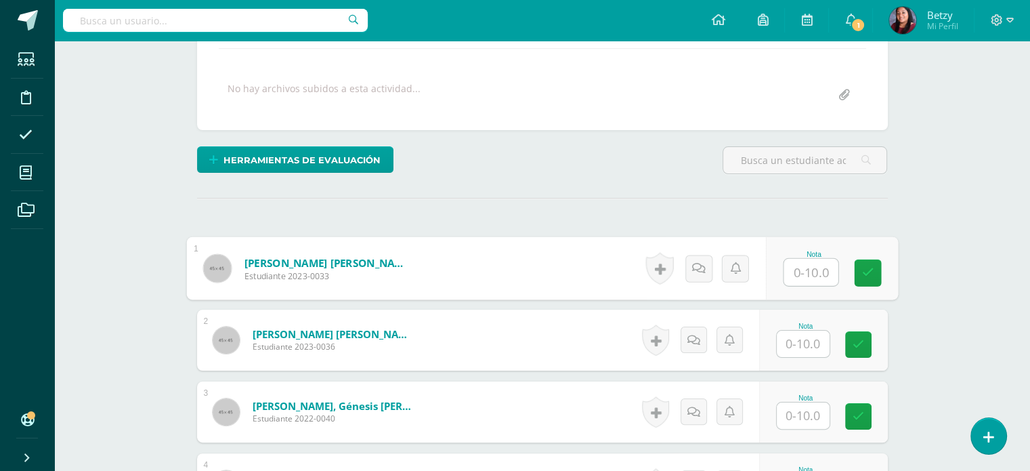
click at [802, 272] on input "text" at bounding box center [811, 272] width 54 height 27
type input "10"
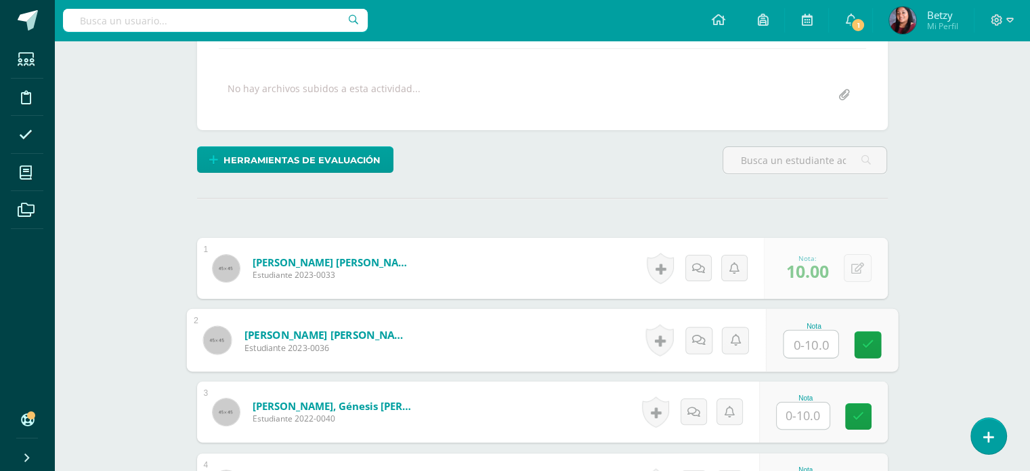
paste input "10"
type input "10"
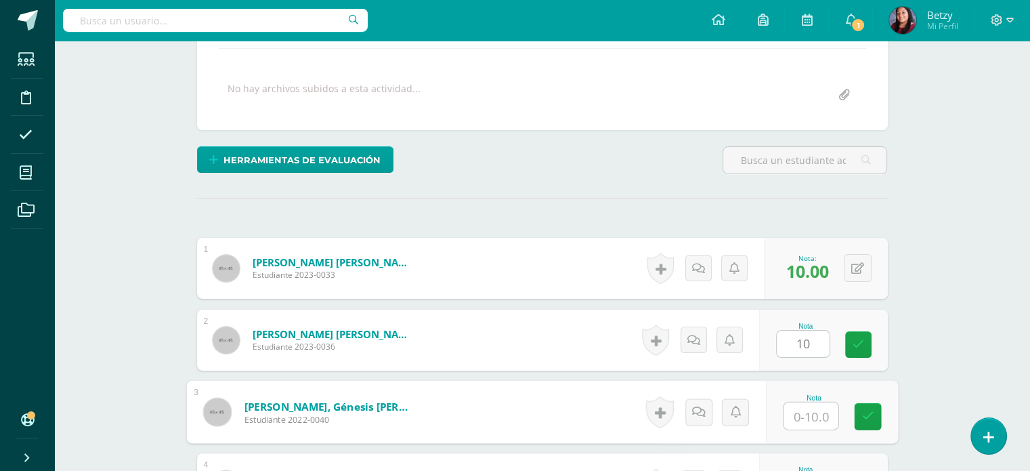
paste input "10"
type input "10"
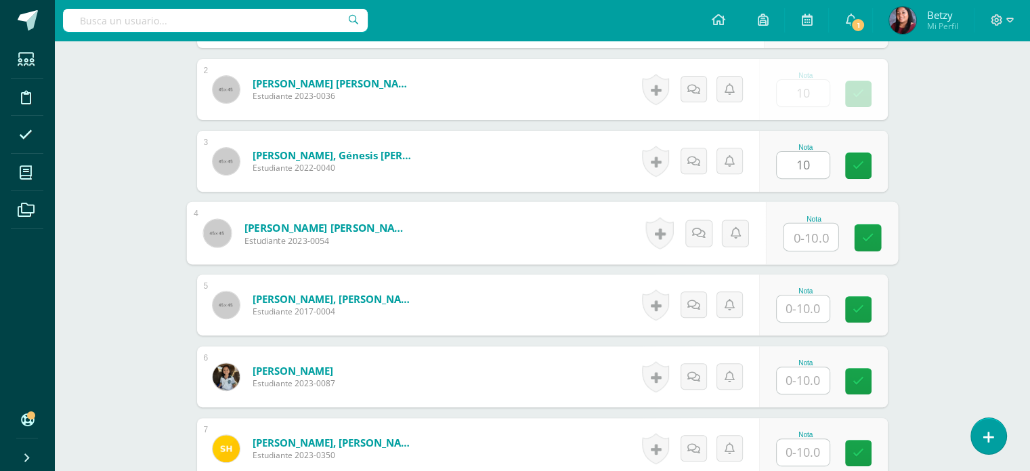
scroll to position [484, 0]
paste input "10"
type input "10"
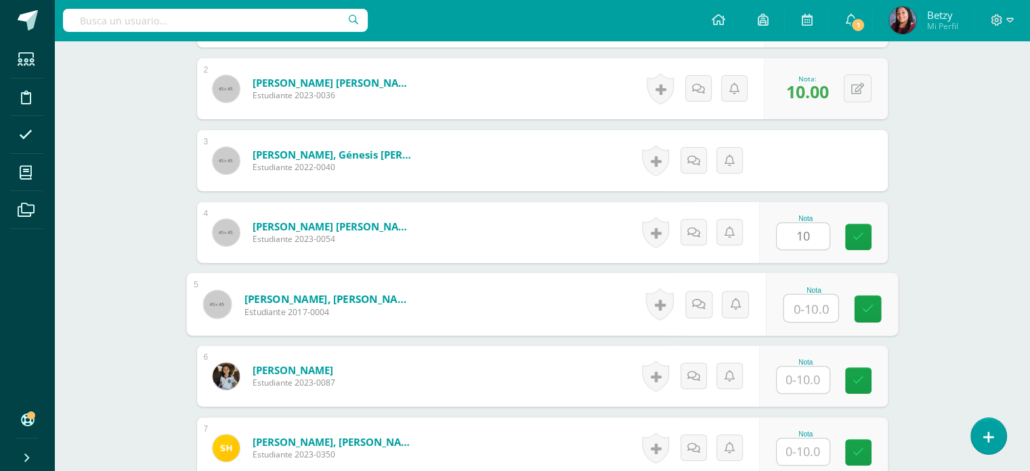
paste input "10"
type input "10"
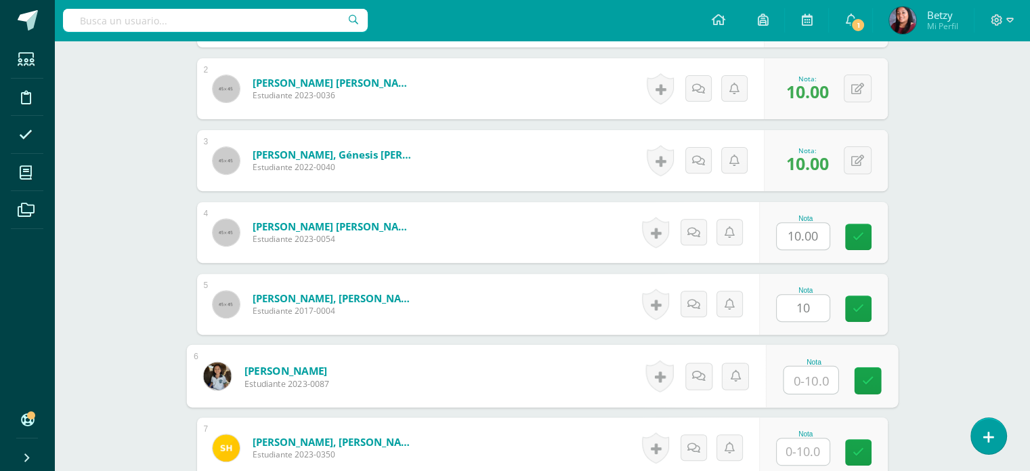
paste input "10"
type input "10"
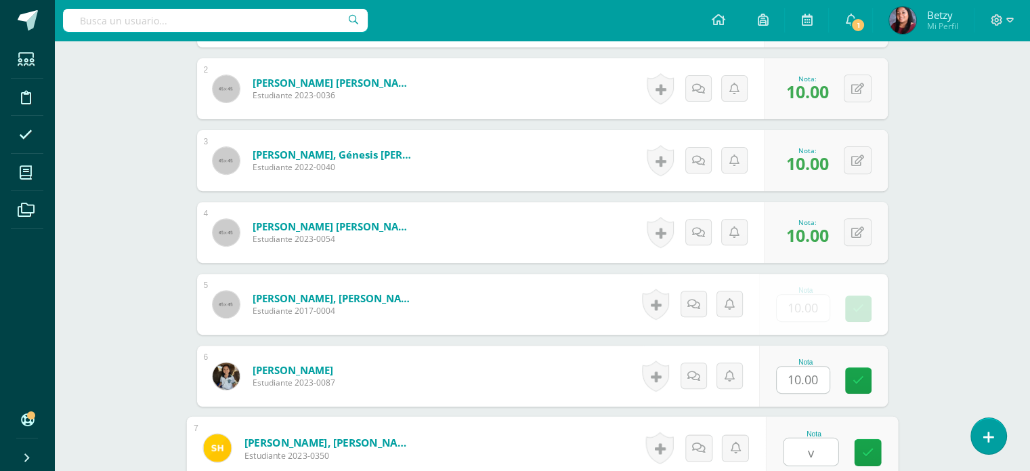
paste input "10"
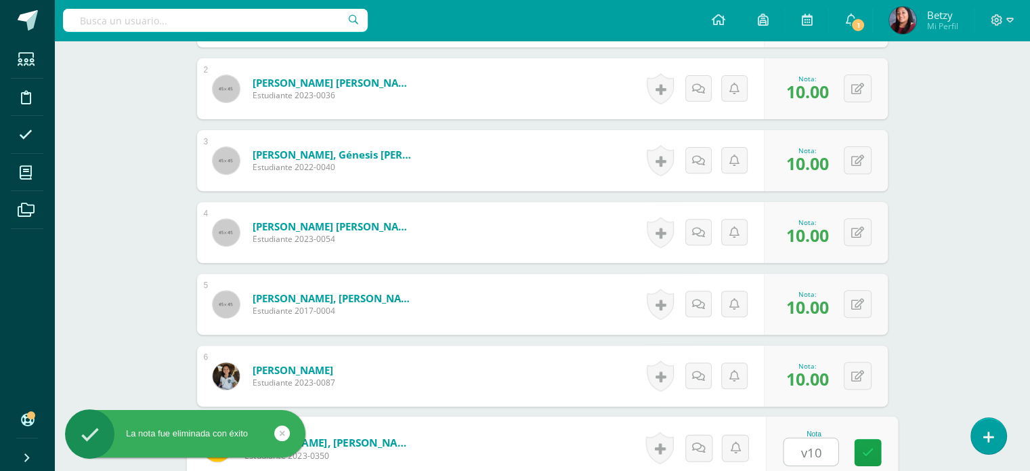
scroll to position [485, 0]
paste input "10"
type input "v"
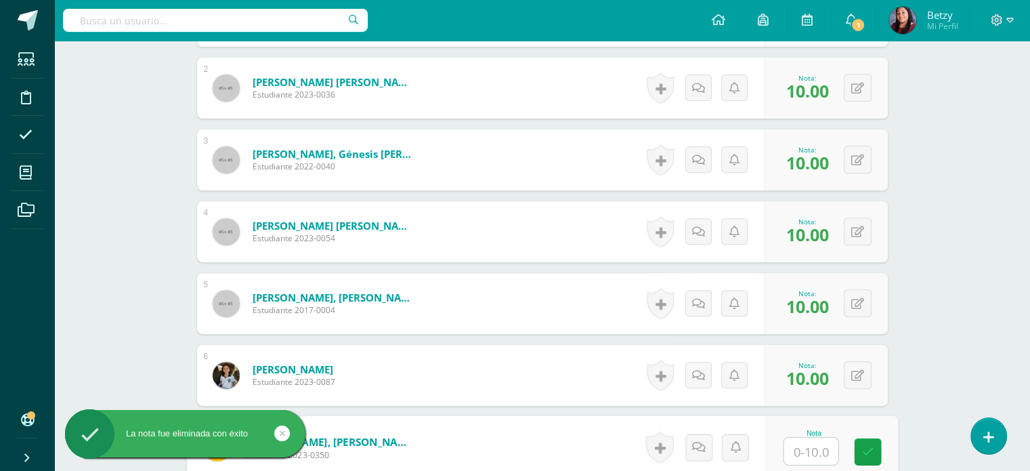
paste input "10"
type input "10"
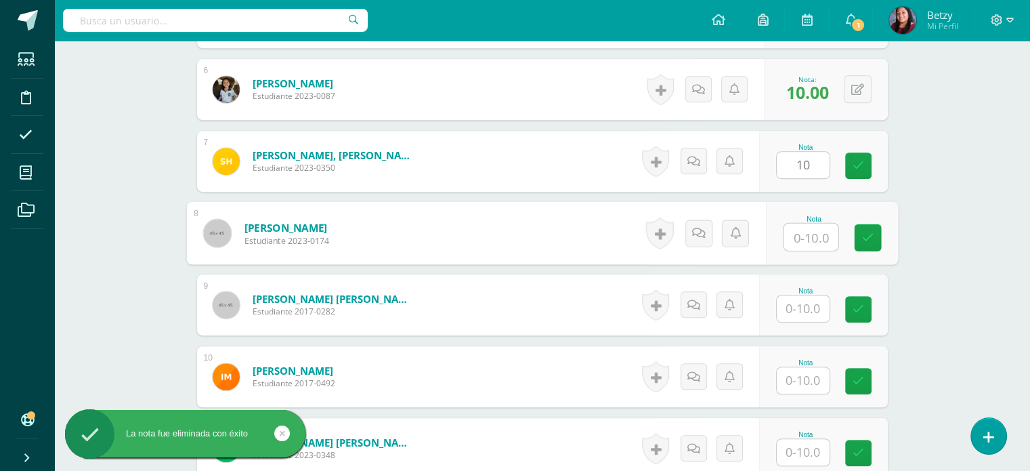
paste input "10"
type input "10"
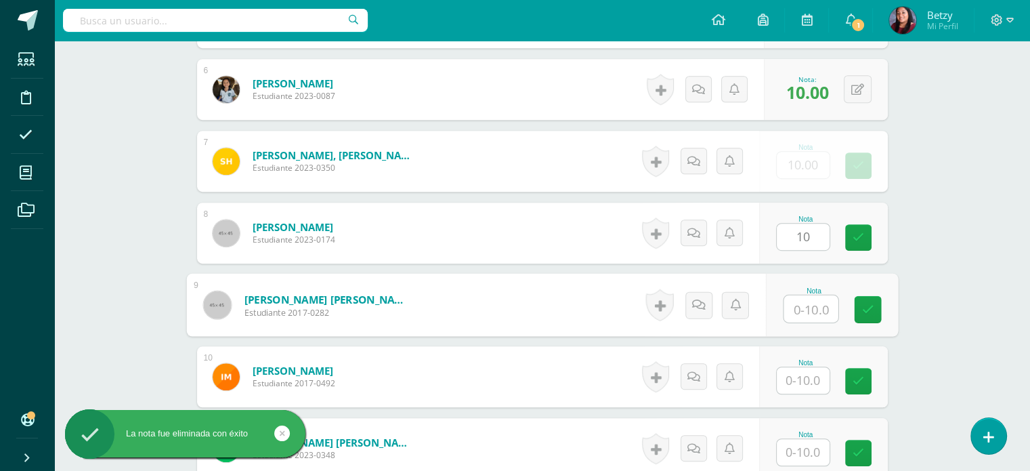
paste input "10"
type input "10"
paste input "10"
type input "10"
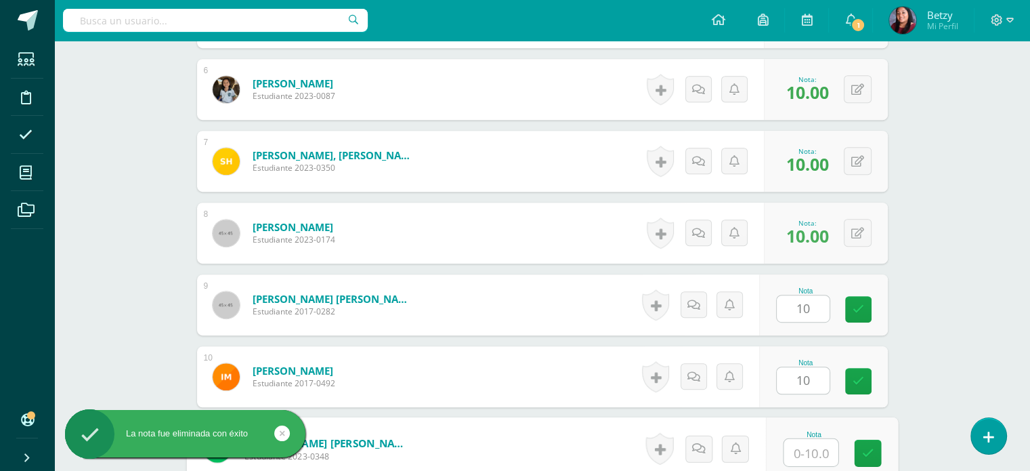
paste input "10"
type input "10"
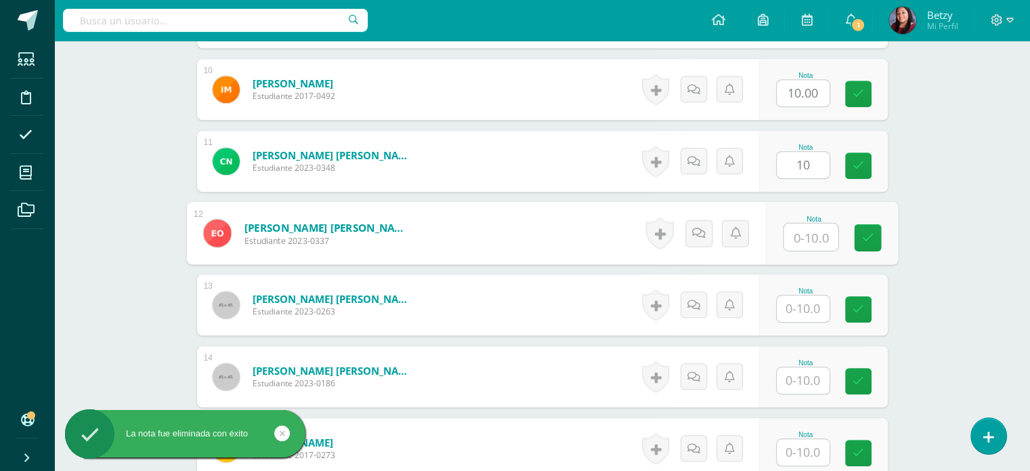
paste input "10"
type input "10"
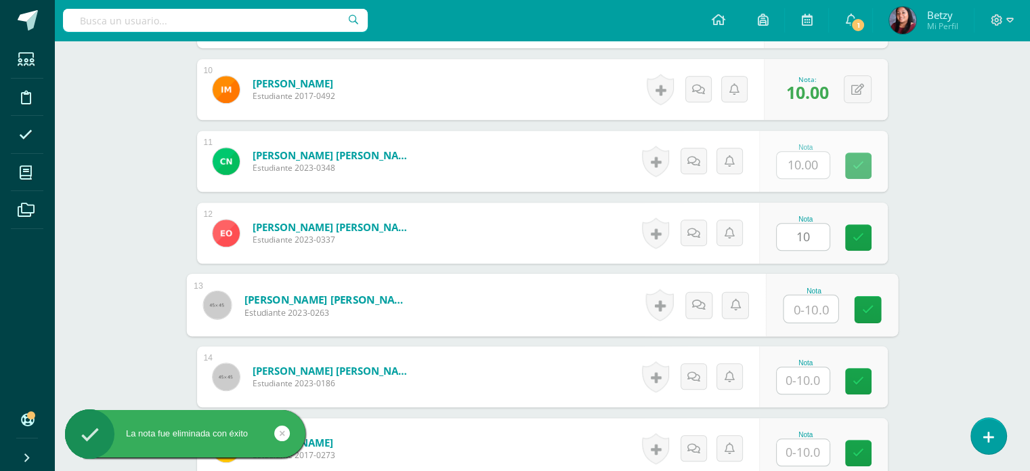
paste input "10"
type input "10"
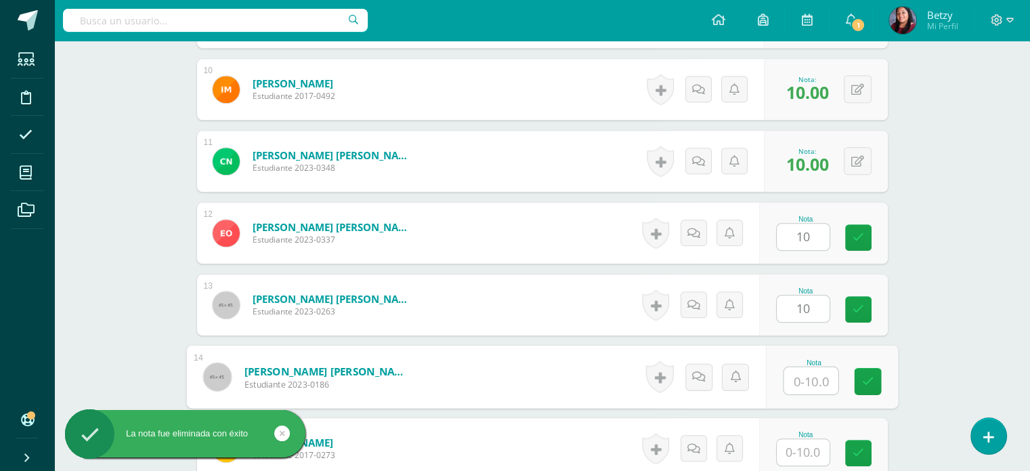
paste input "10"
type input "10"
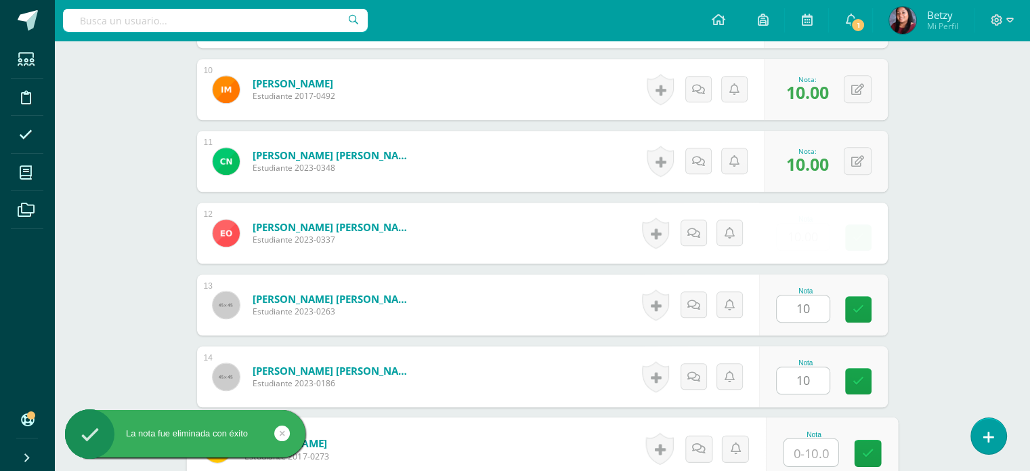
paste input "10"
type input "10"
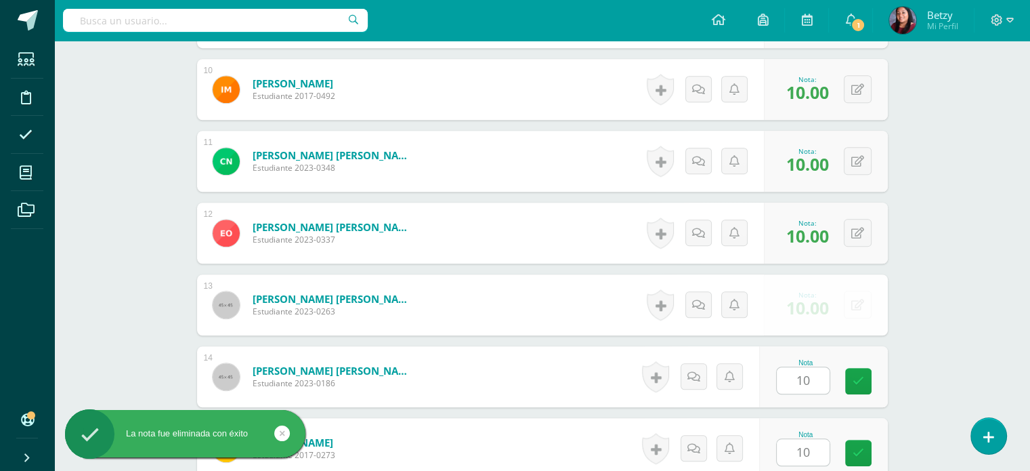
scroll to position [1345, 0]
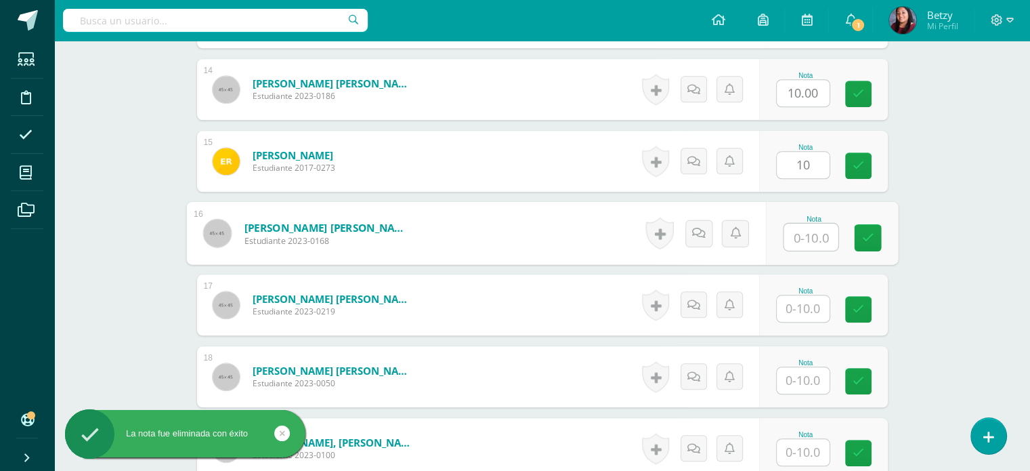
paste input "10"
type input "10"
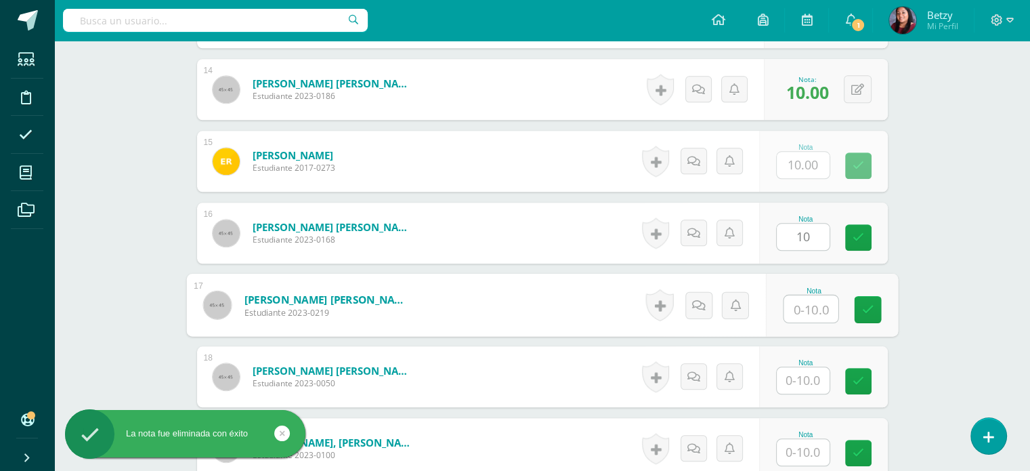
paste input "10"
type input "10"
paste input "10"
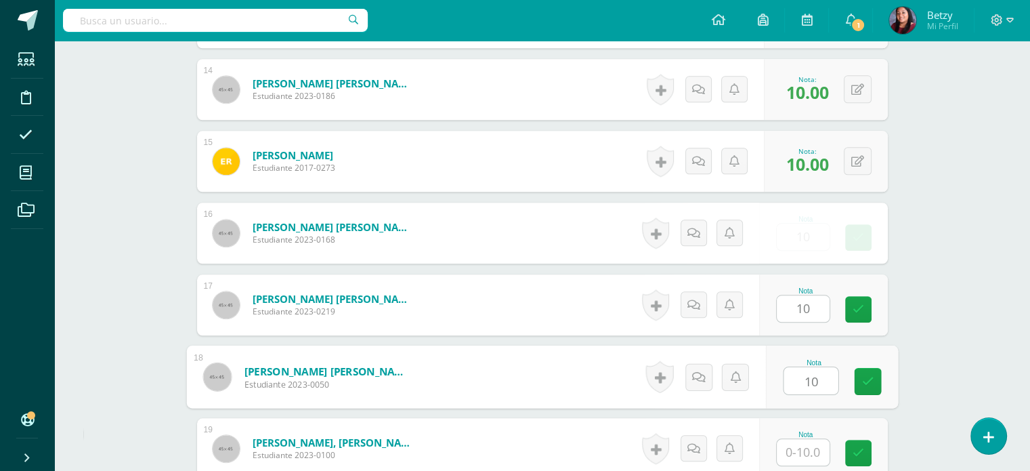
type input "10"
paste input "10"
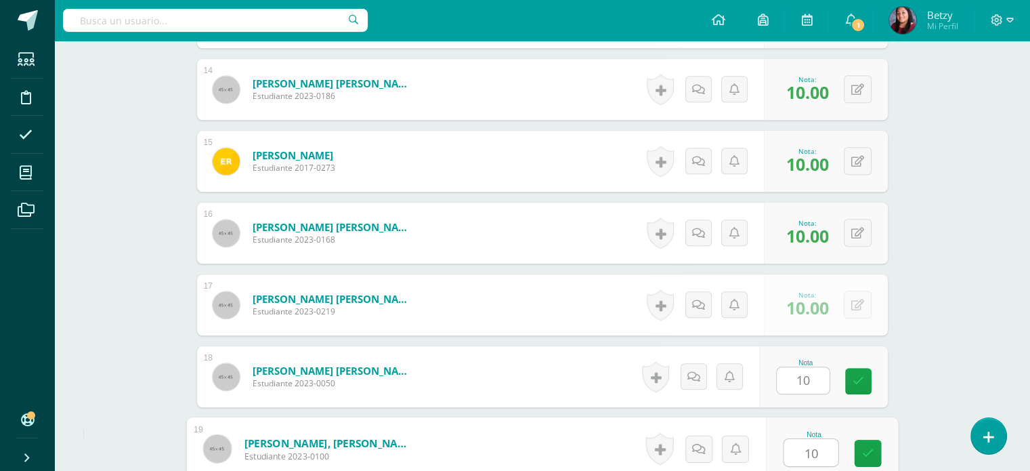
type input "10"
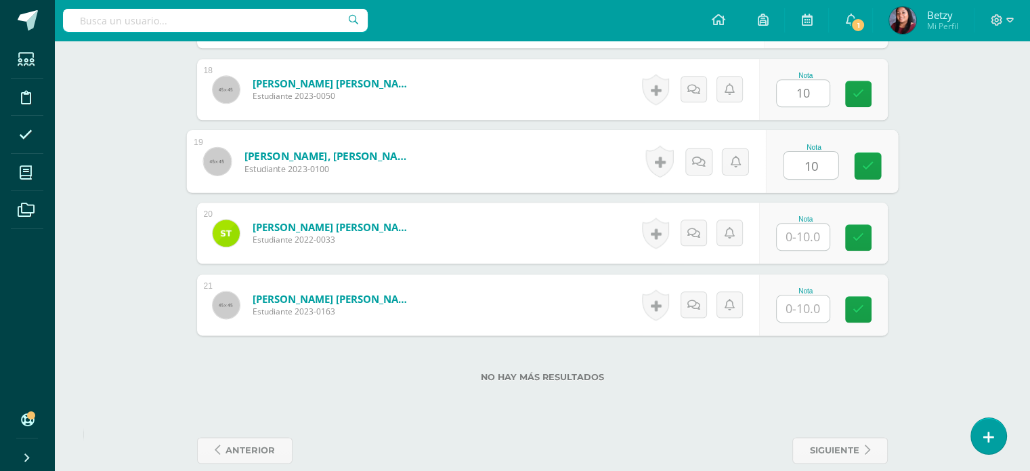
paste input "10"
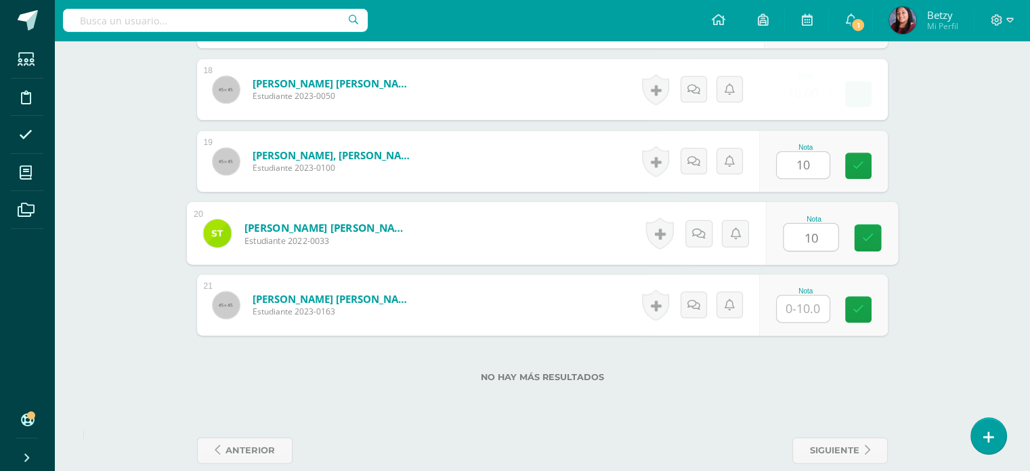
type input "10"
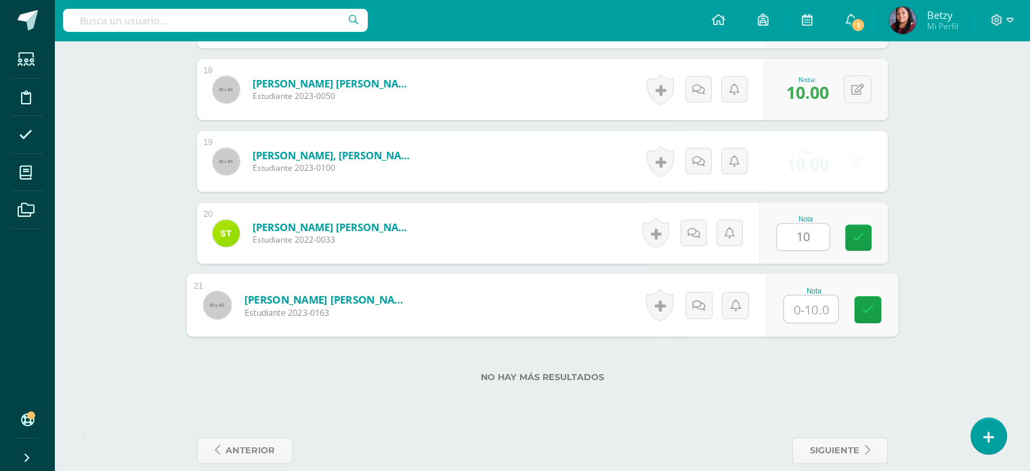
paste input "10"
type input "10"
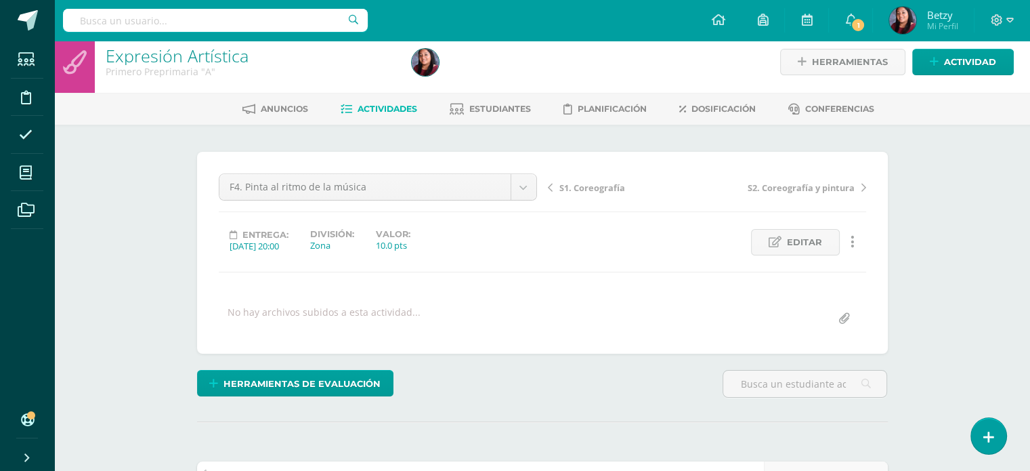
scroll to position [0, 0]
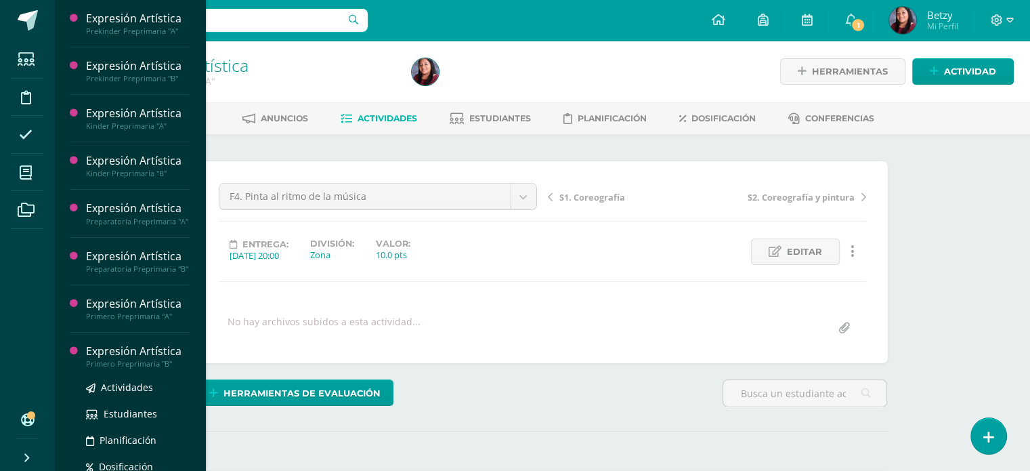
click at [140, 359] on div "Expresión Artística" at bounding box center [137, 351] width 103 height 16
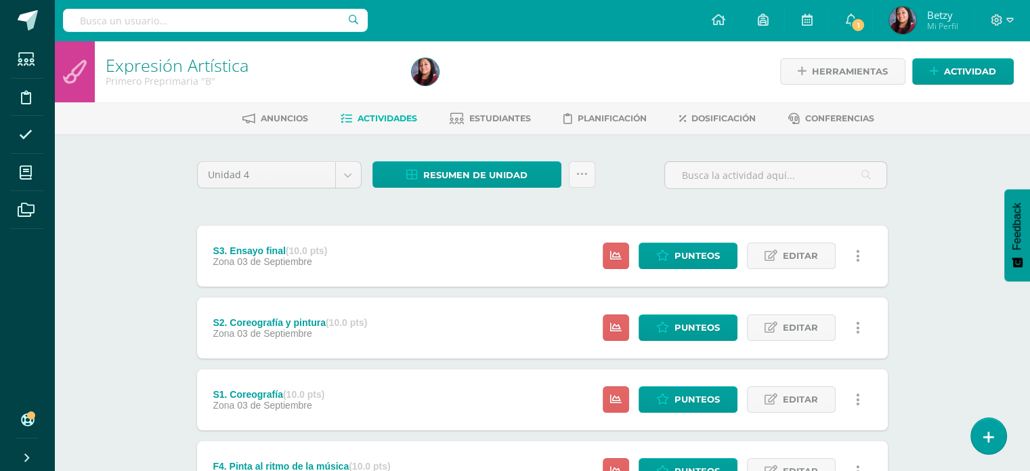
scroll to position [336, 0]
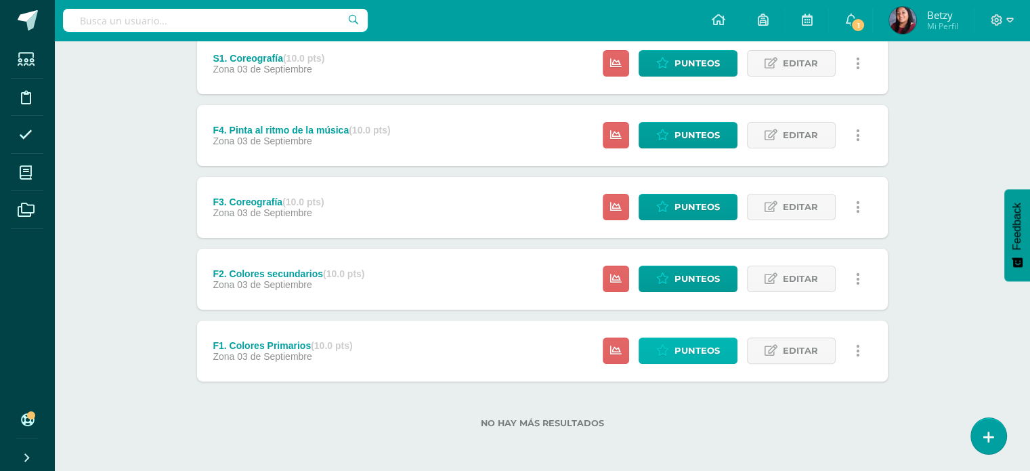
click at [686, 343] on span "Punteos" at bounding box center [697, 350] width 45 height 25
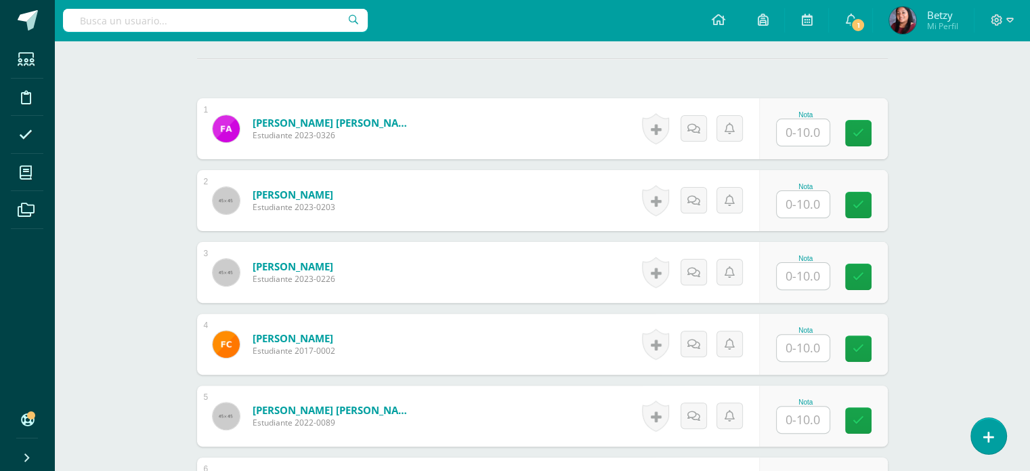
scroll to position [373, 0]
click at [810, 132] on input "text" at bounding box center [811, 132] width 54 height 27
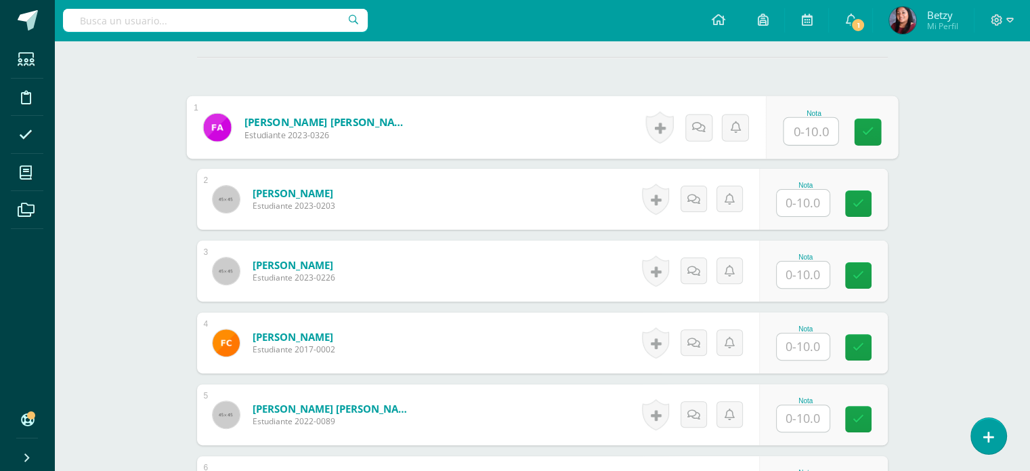
scroll to position [374, 0]
click at [873, 140] on link at bounding box center [867, 132] width 27 height 27
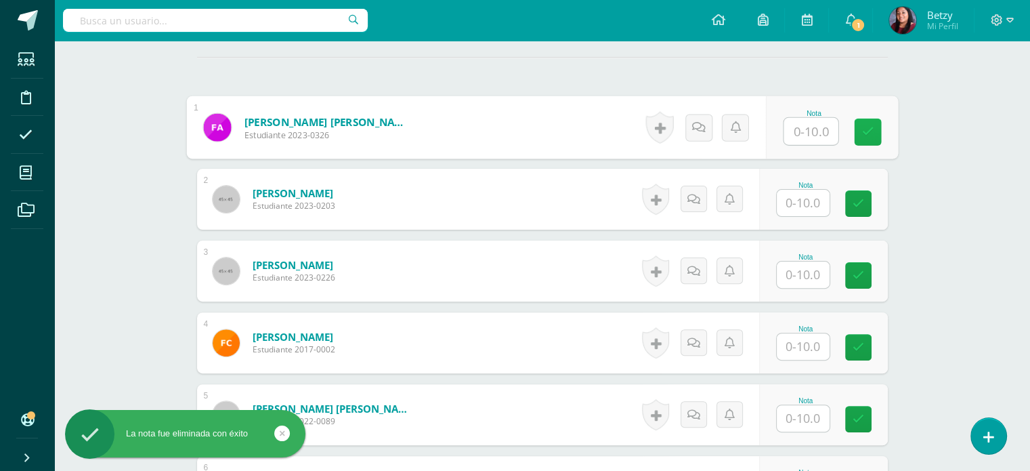
paste input "10"
type input "10"
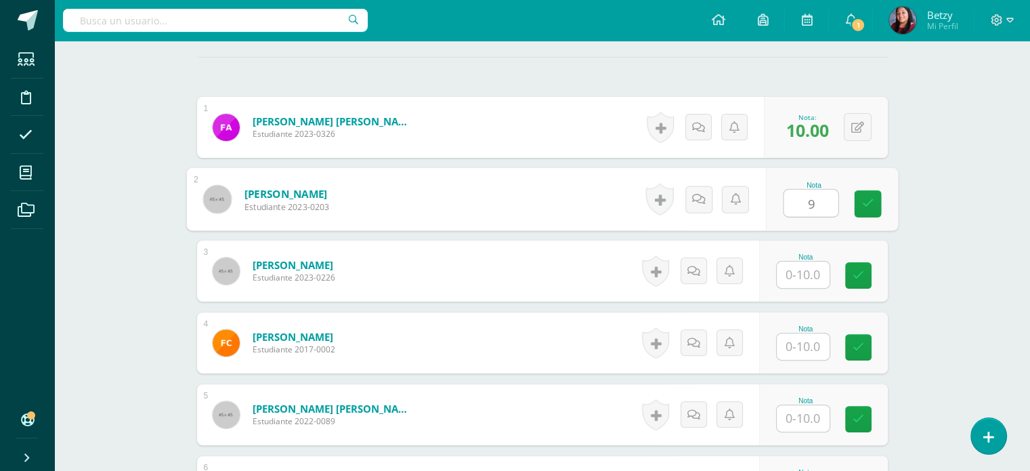
type input "9"
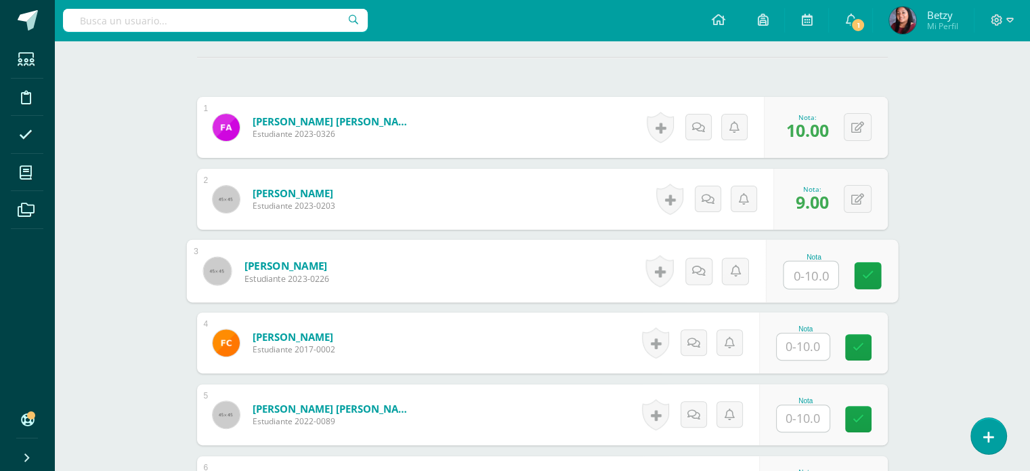
type input "9"
paste input "10"
type input "10"
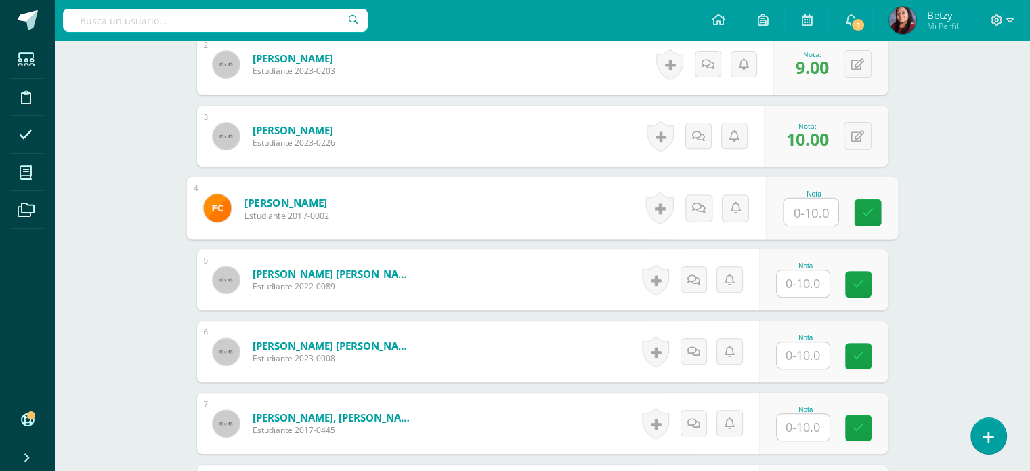
scroll to position [509, 0]
paste input "10"
type input "10"
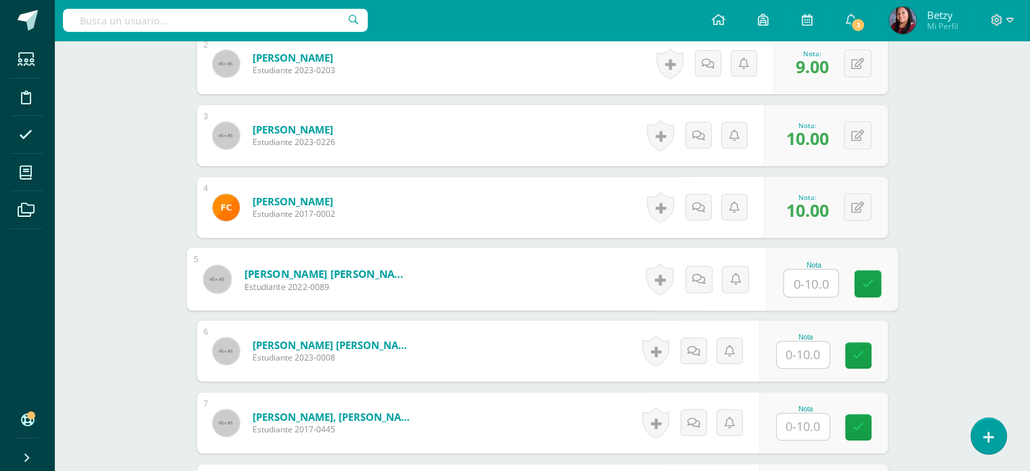
paste input "10"
type input "10"
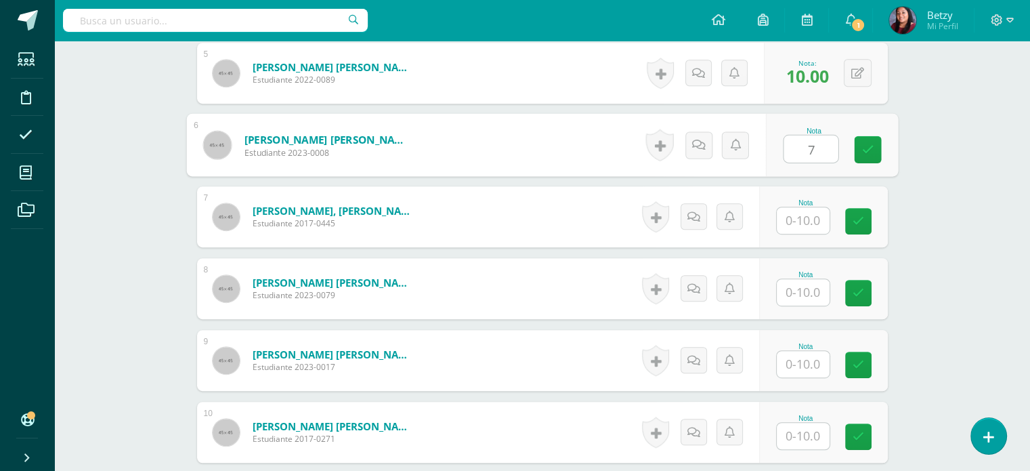
scroll to position [717, 0]
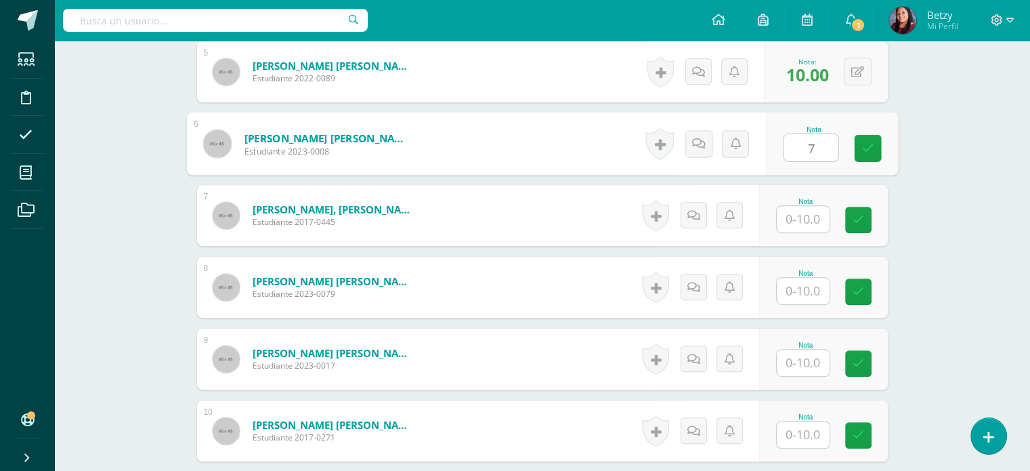
type input "7"
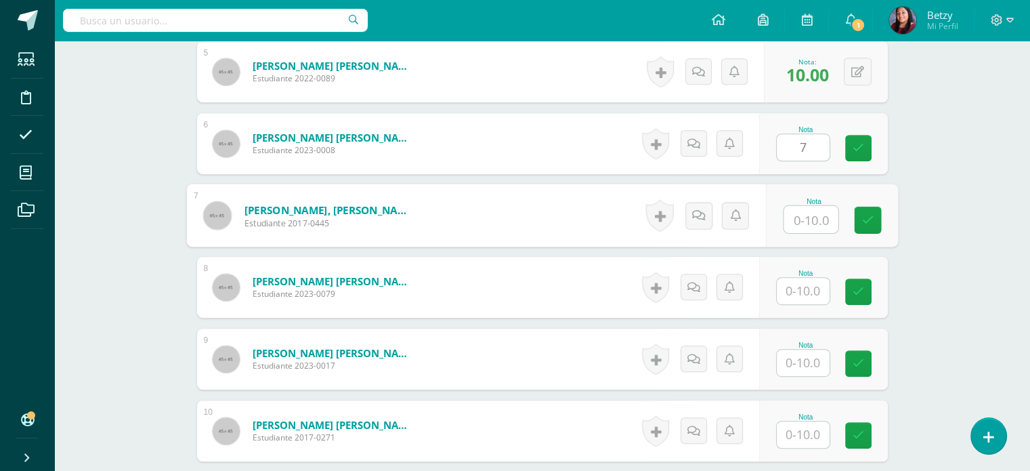
click at [814, 224] on input "text" at bounding box center [811, 219] width 54 height 27
type input "9"
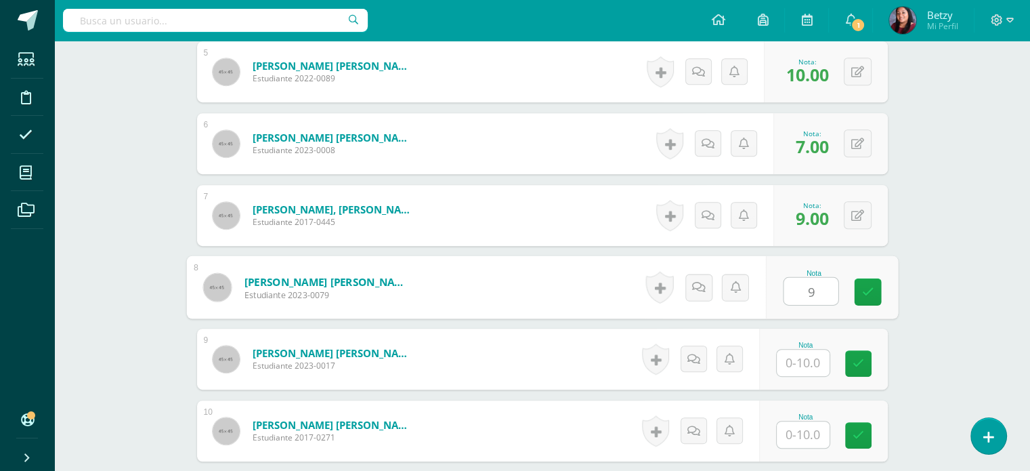
type input "9"
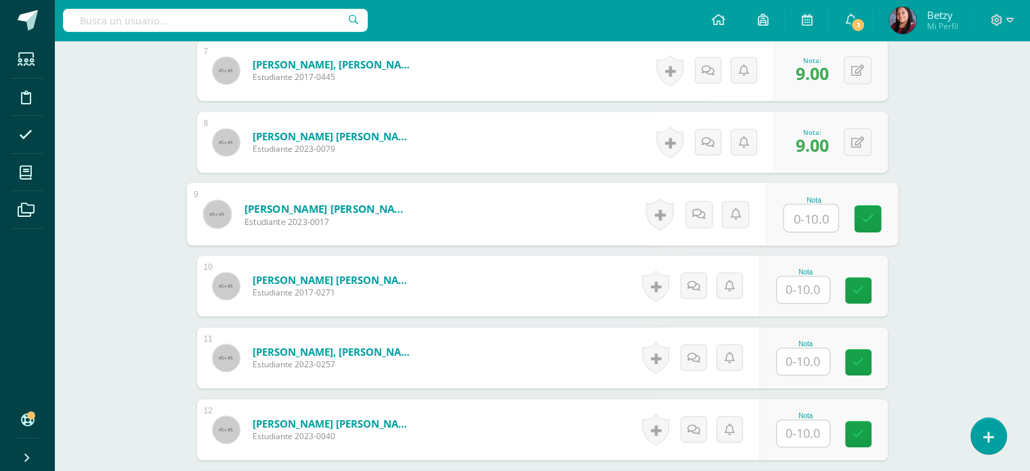
scroll to position [913, 0]
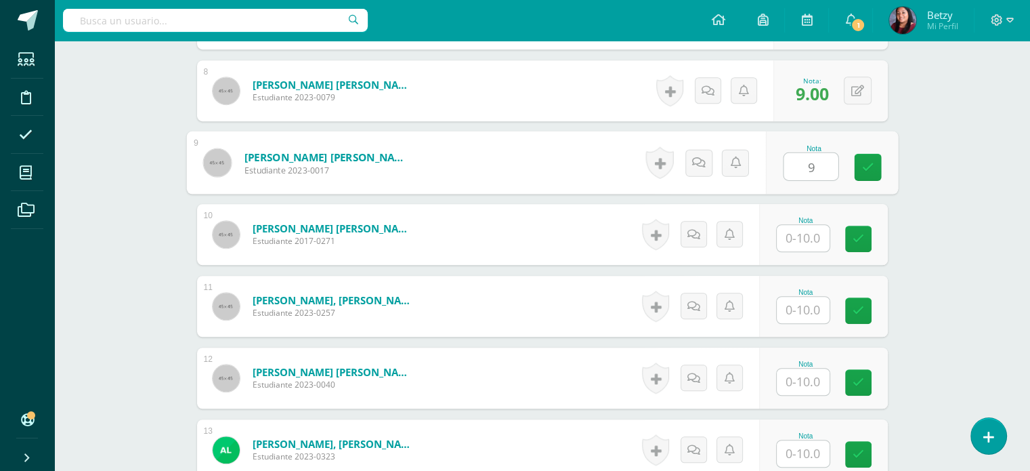
type input "9"
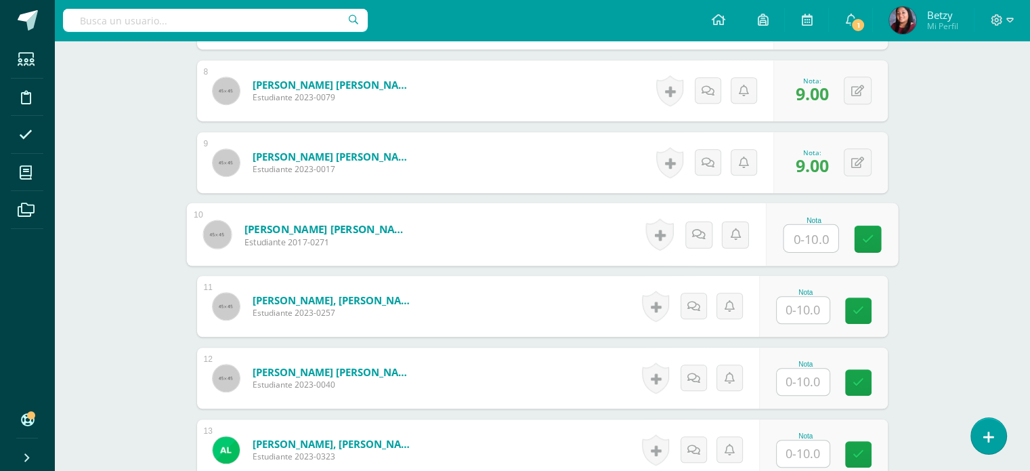
paste input "10"
type input "10"
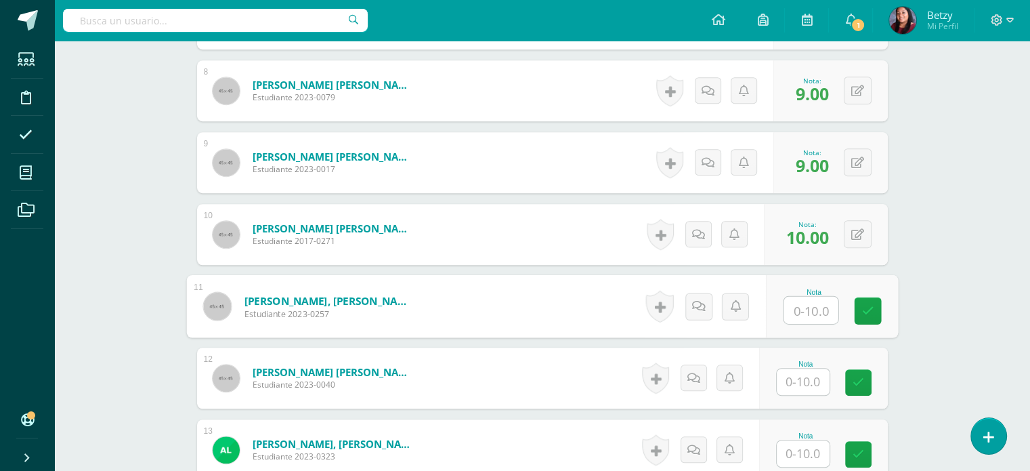
paste input "10"
type input "10"
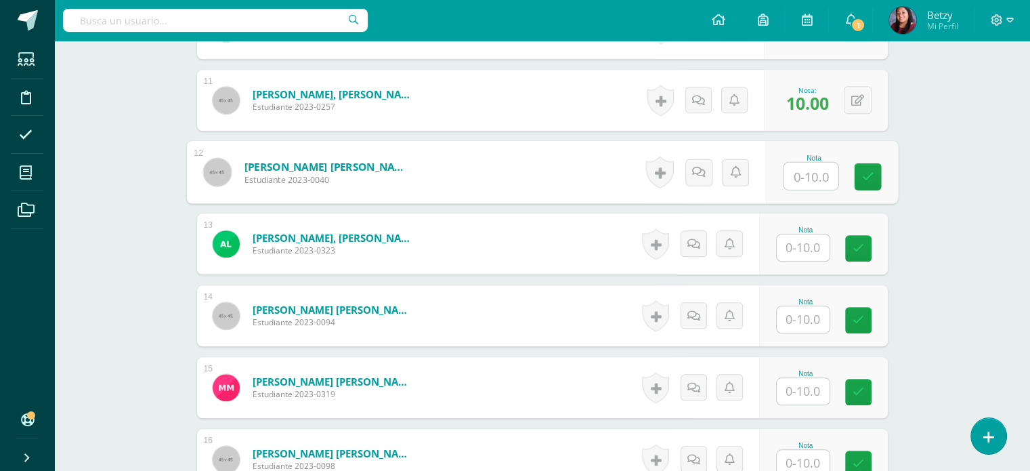
scroll to position [1132, 0]
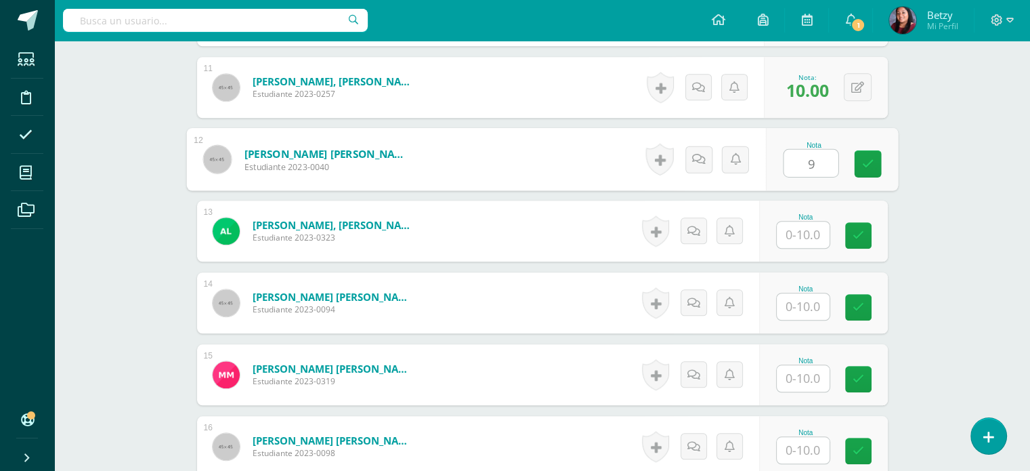
type input "9"
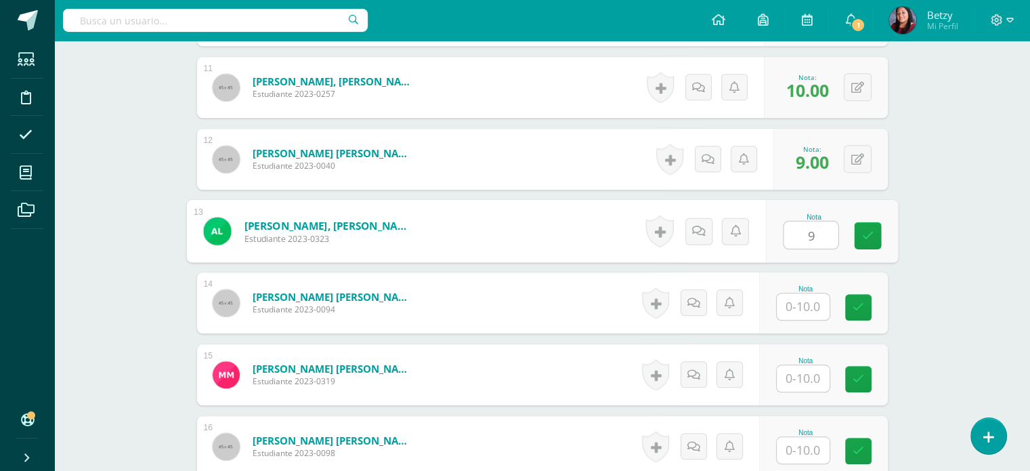
type input "9"
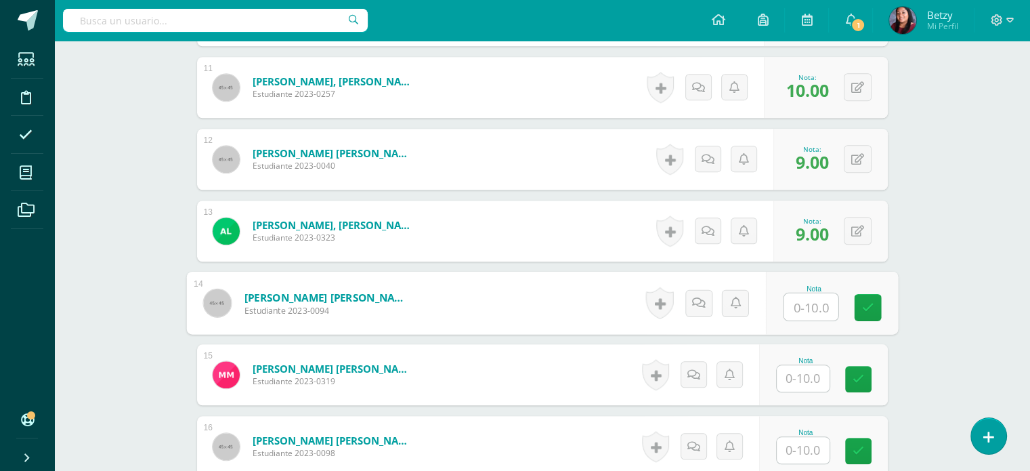
paste input "10"
type input "10"
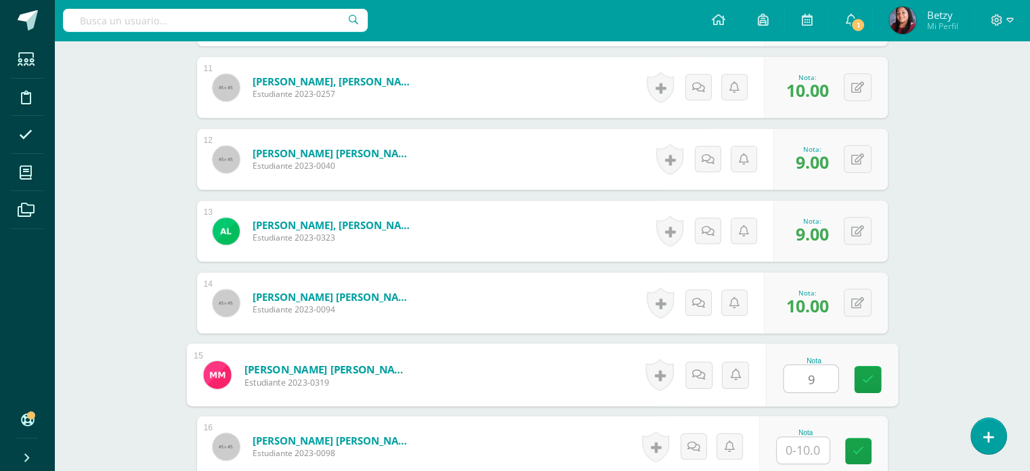
type input "9"
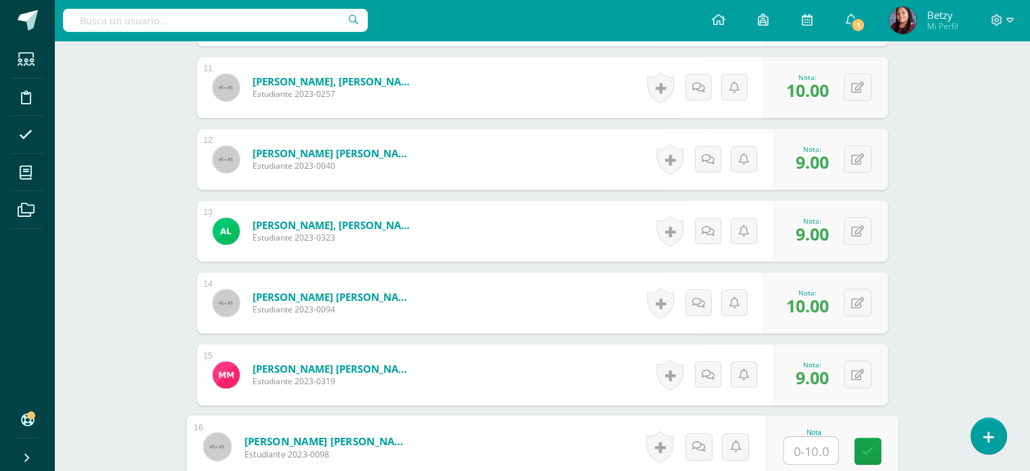
paste input "10"
type input "10"
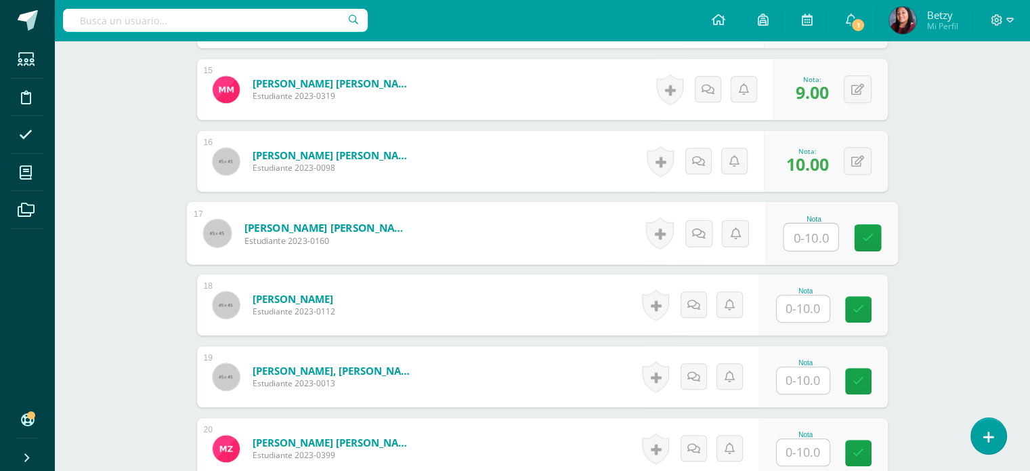
paste input "10"
type input "10"
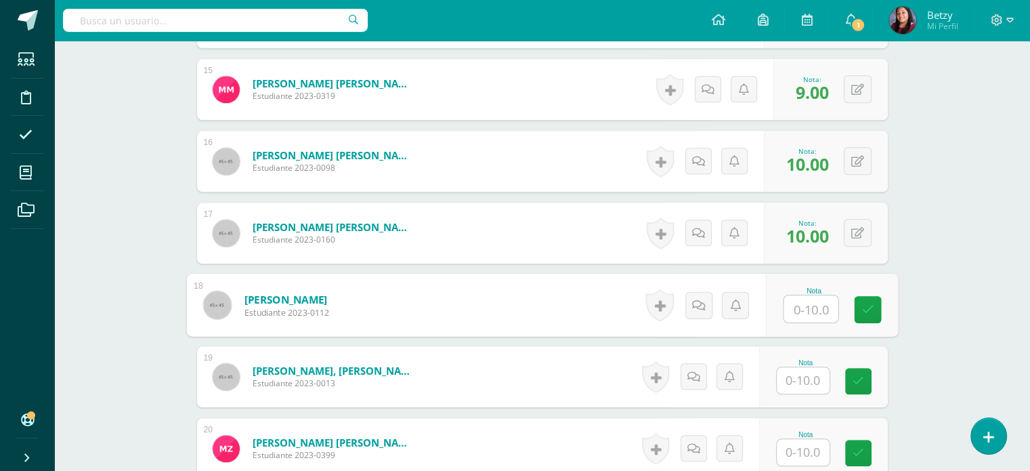
paste input "10"
type input "10"
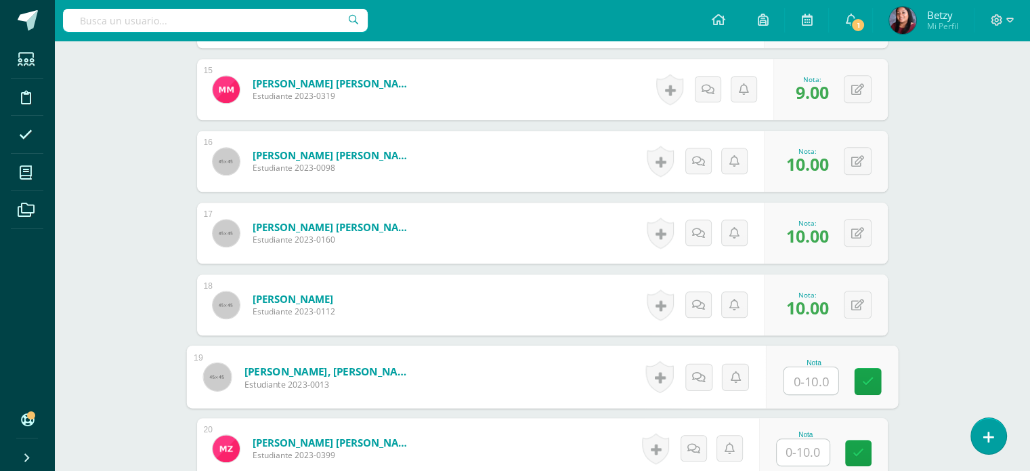
paste input "10"
type input "10"
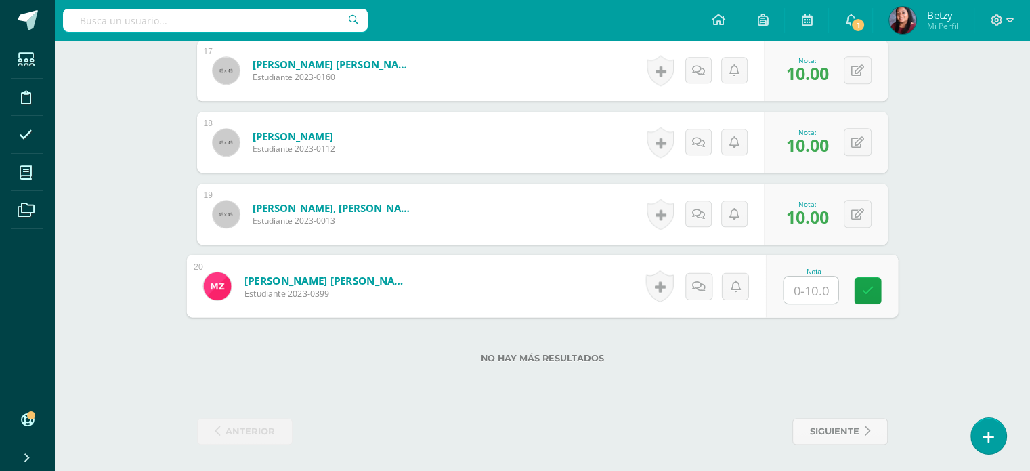
scroll to position [1579, 0]
paste input "10"
type input "10"
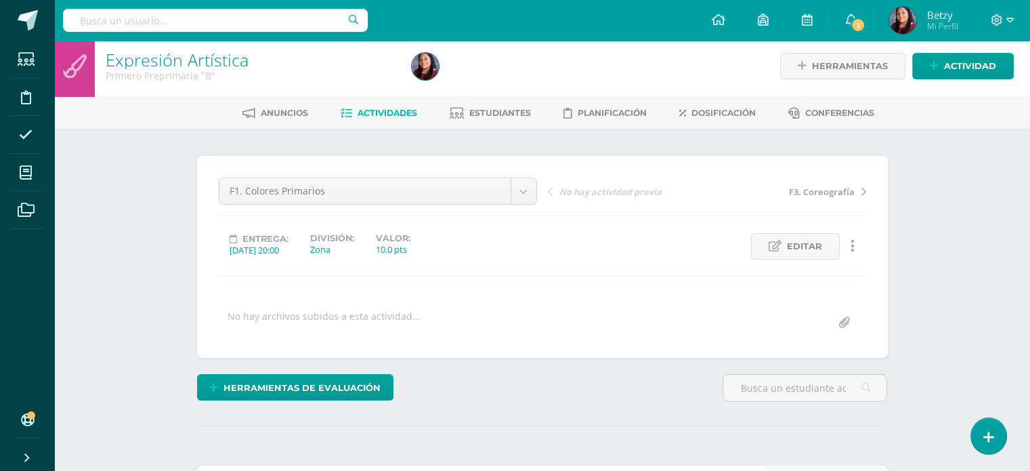
scroll to position [0, 0]
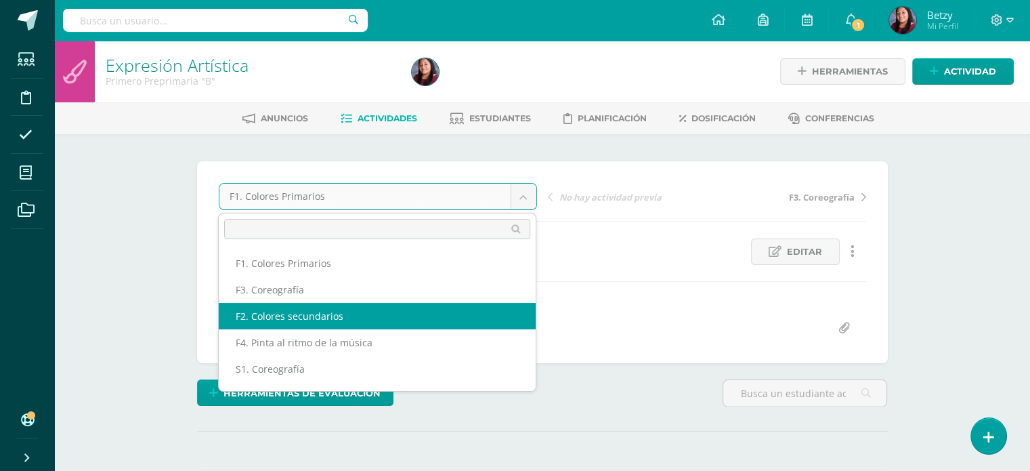
select select "/dashboard/teacher/grade-activity/47709/"
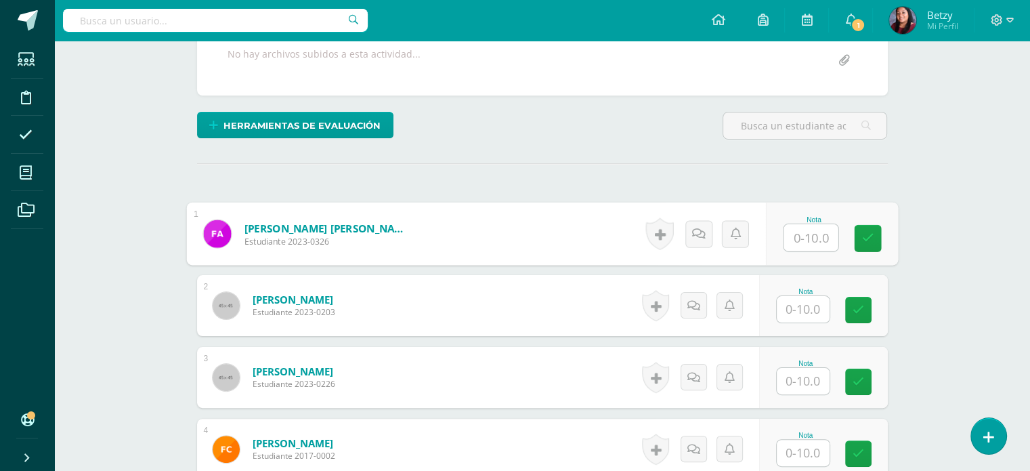
scroll to position [268, 0]
click at [814, 242] on input "text" at bounding box center [811, 237] width 54 height 27
paste input "10"
type input "10"
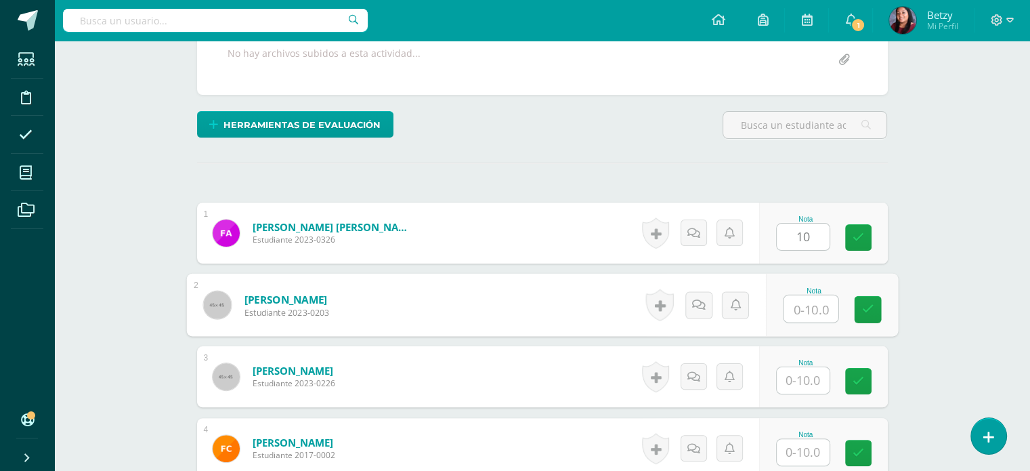
paste input "10"
type input "10"
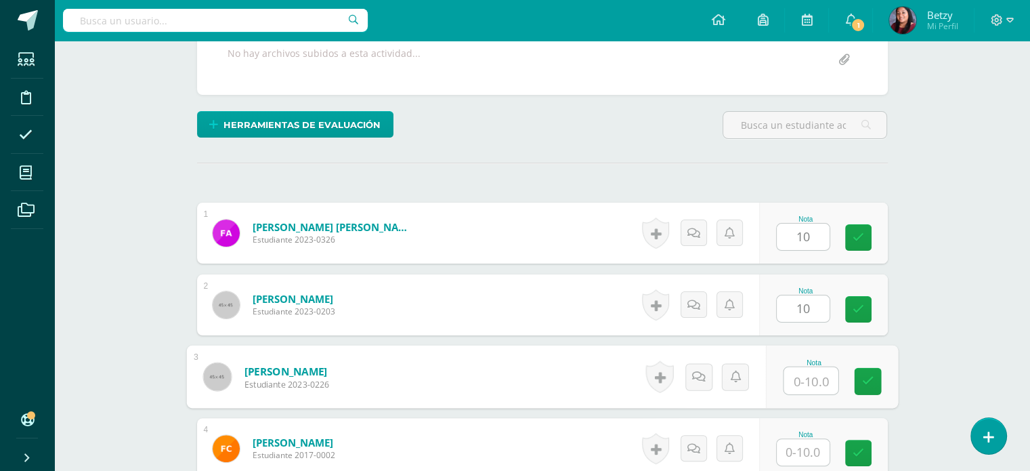
paste input "10"
type input "10"
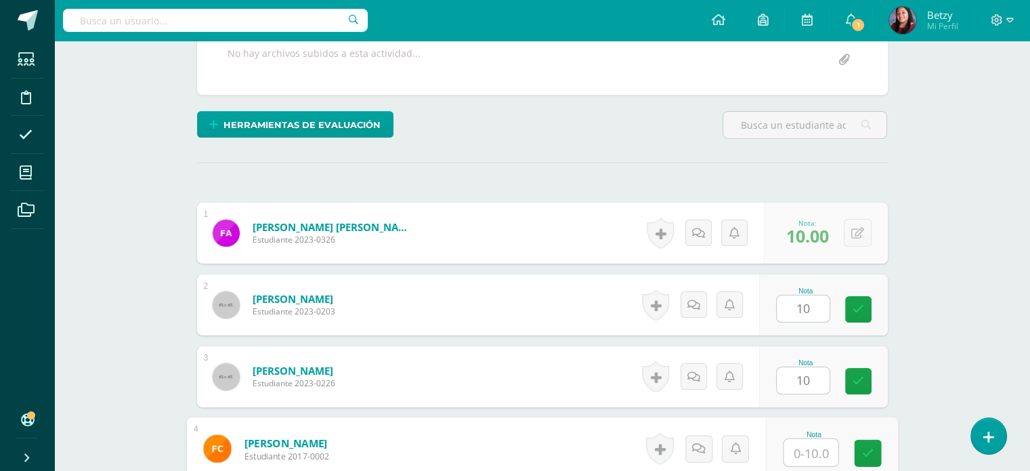
paste input "10"
type input "10"
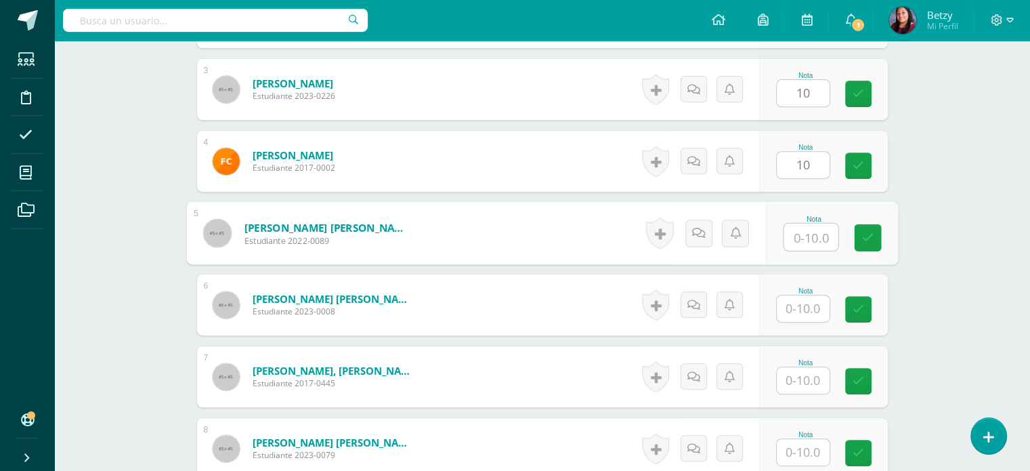
paste input "10"
type input "10"
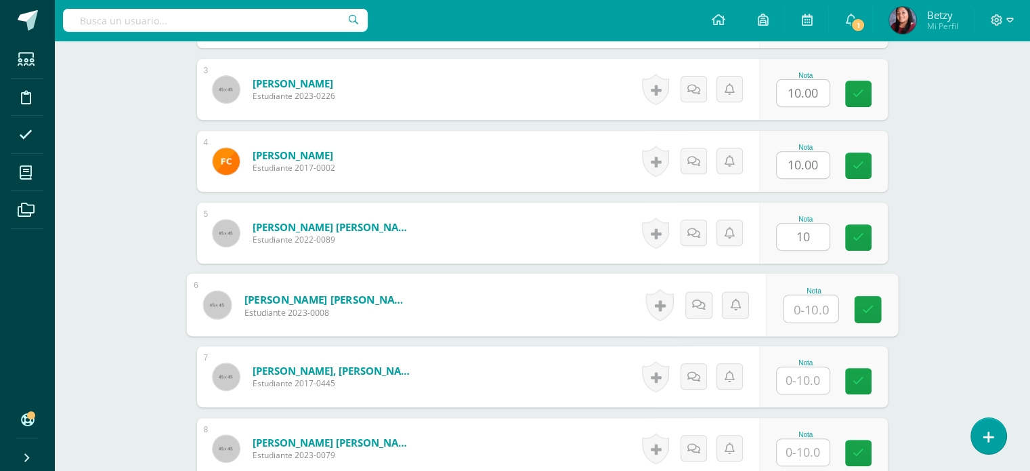
paste input "10"
type input "10"
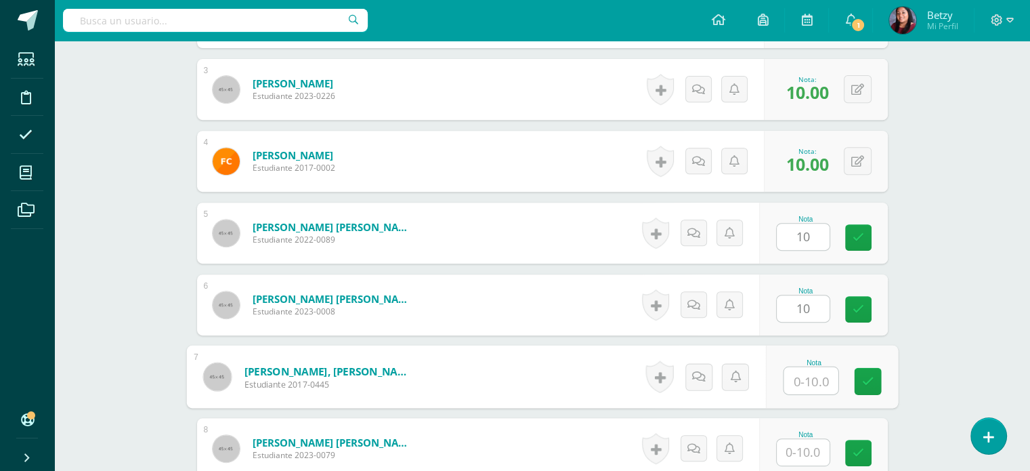
paste input "10"
type input "10"
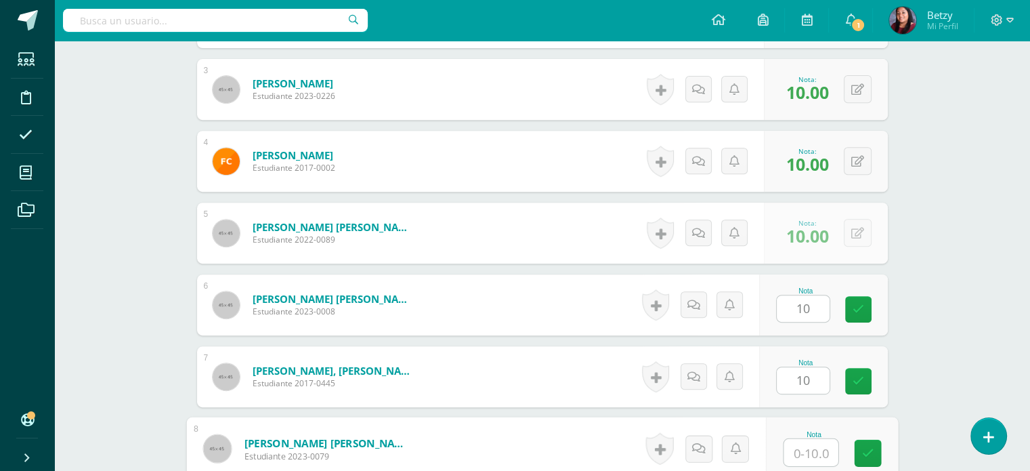
paste input "10"
type input "10"
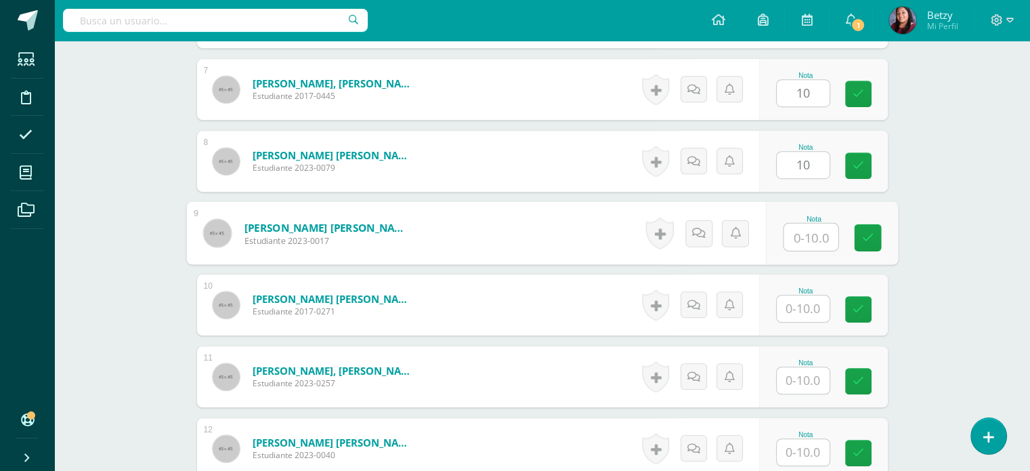
paste input "10"
type input "10"
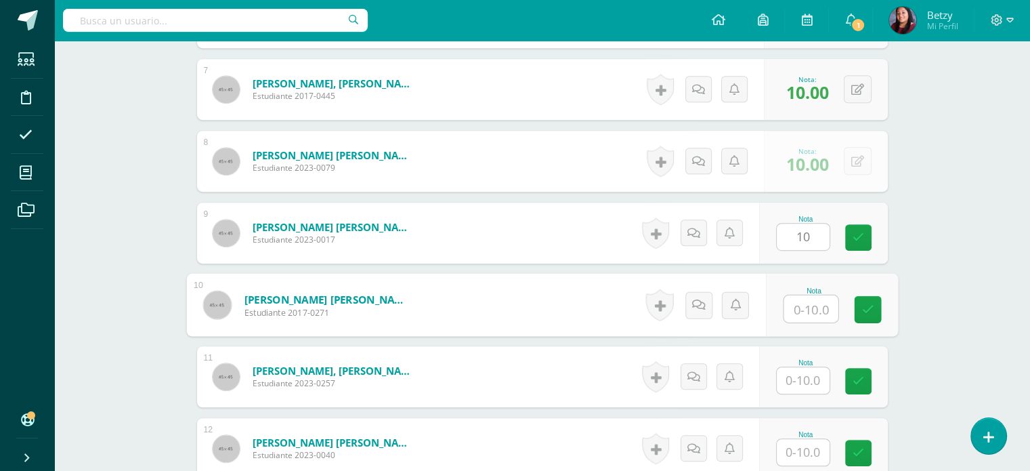
paste input "10"
type input "10"
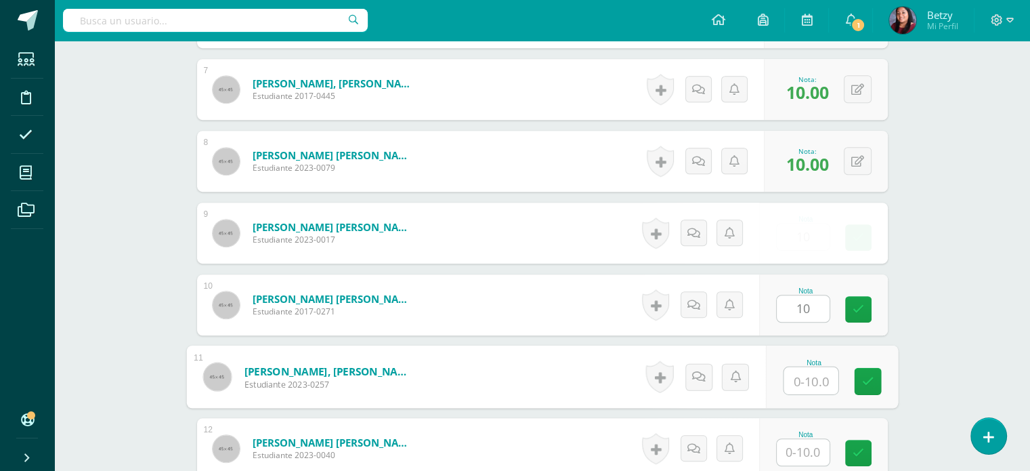
paste input "10"
type input "10"
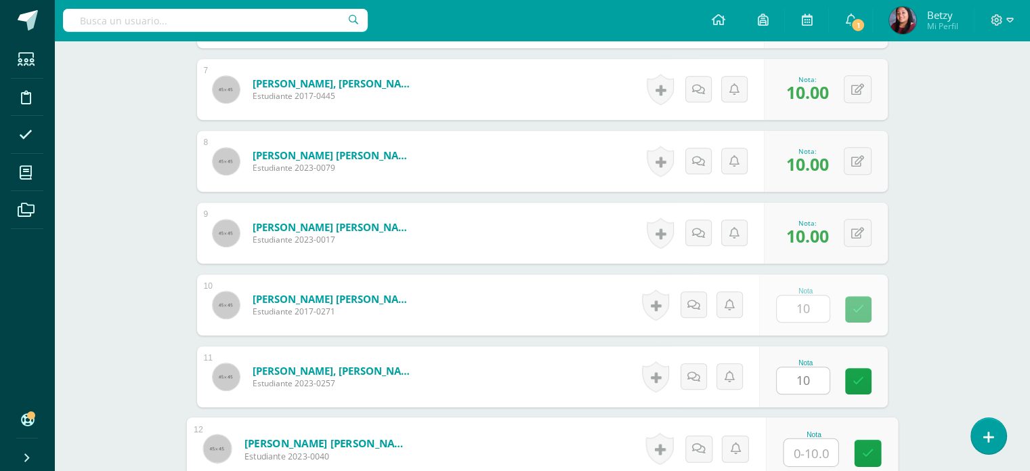
paste input "10"
type input "10"
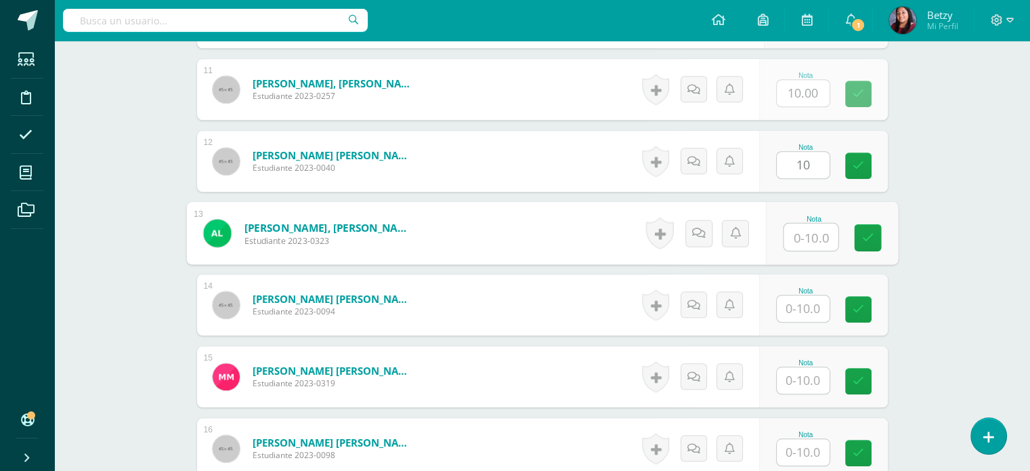
paste input "10"
type input "10"
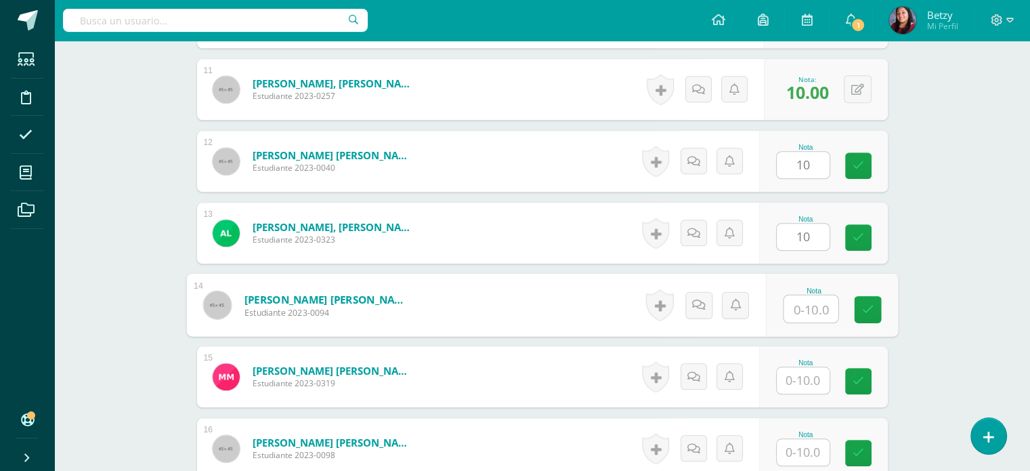
paste input "10"
type input "10"
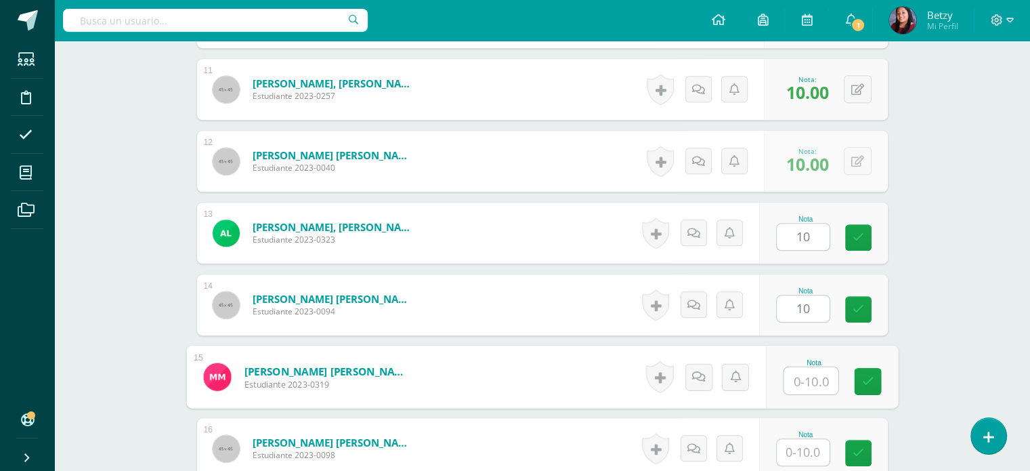
paste input "10"
type input "10"
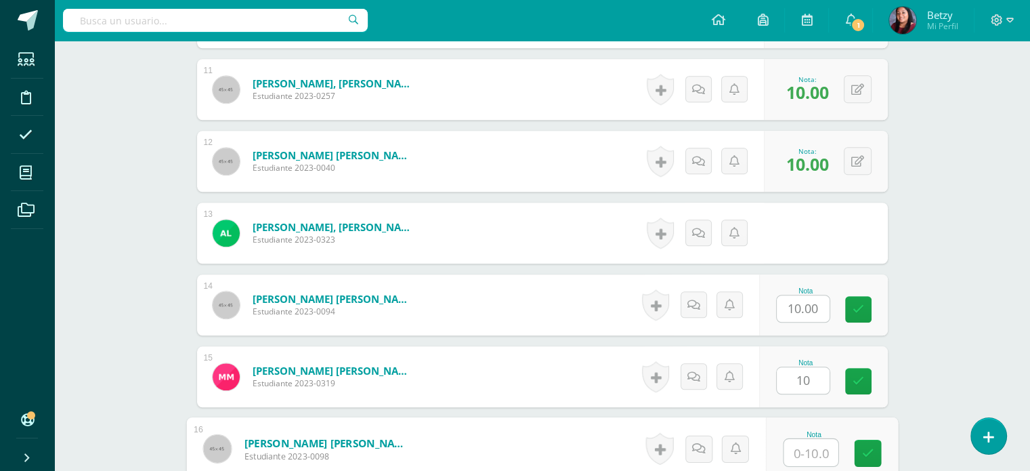
paste input "10"
type input "10"
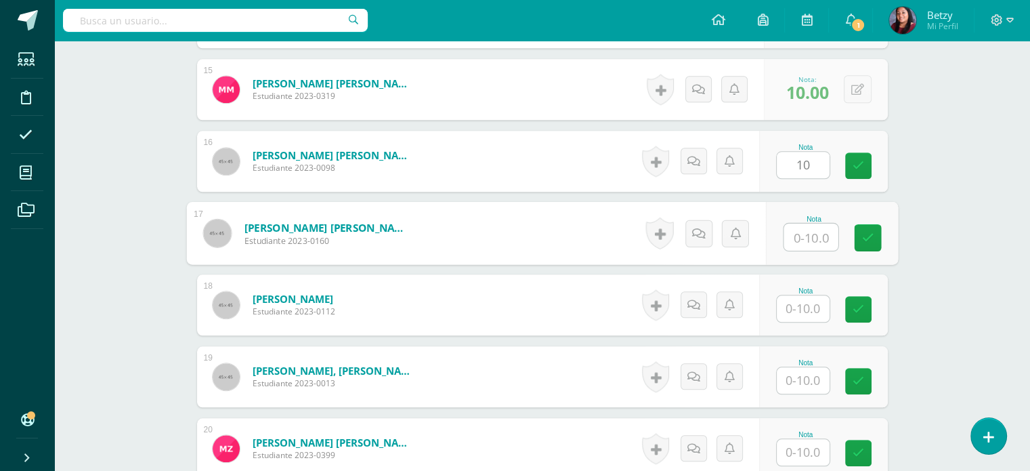
paste input "10"
type input "10"
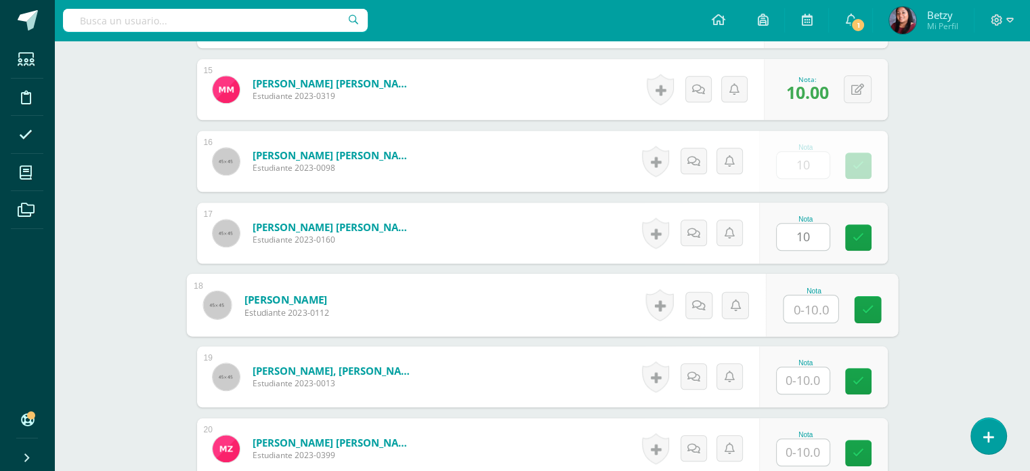
paste input "10"
type input "10"
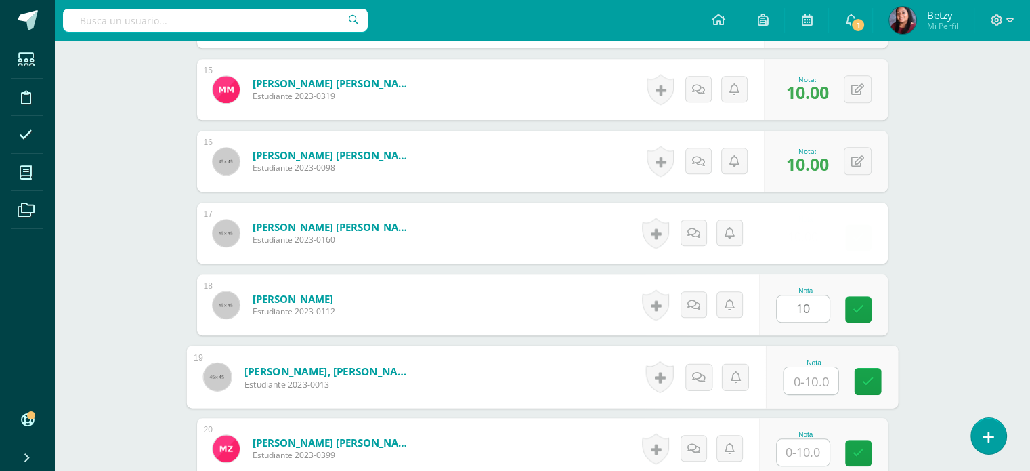
paste input "10"
type input "10"
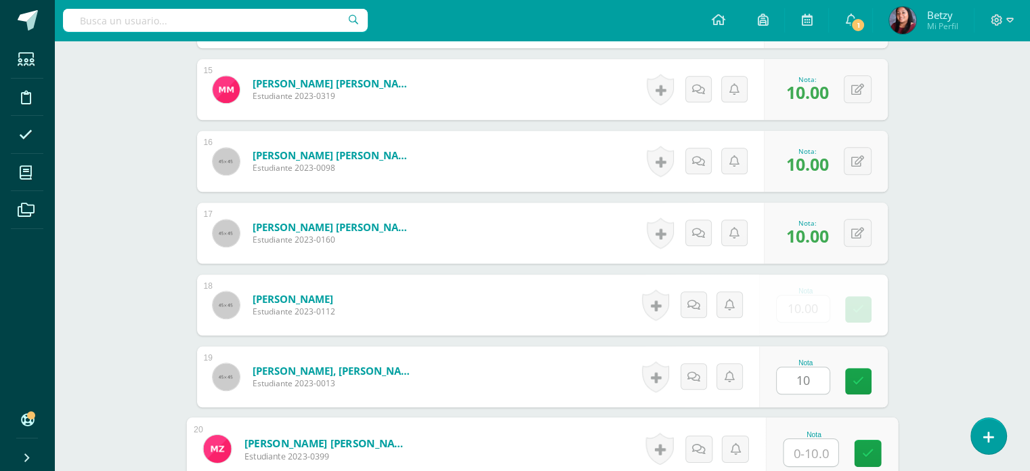
paste input "10"
type input "0"
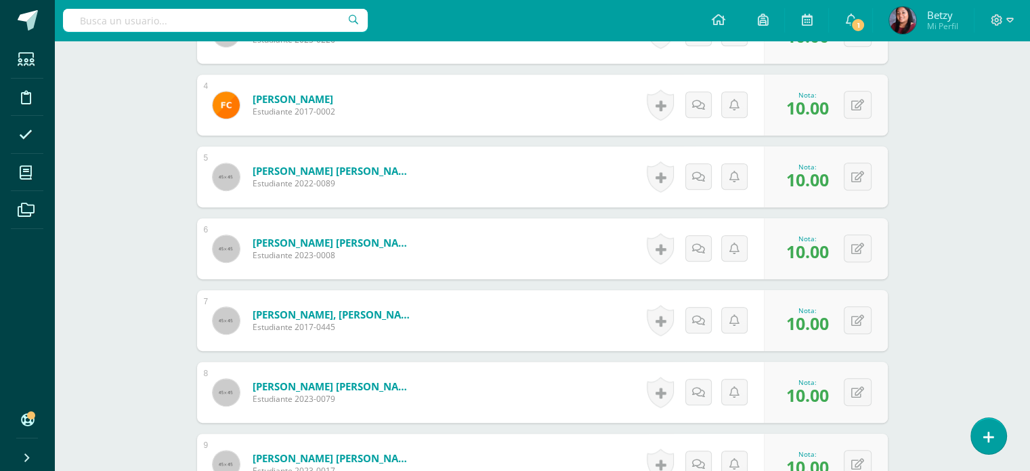
scroll to position [617, 0]
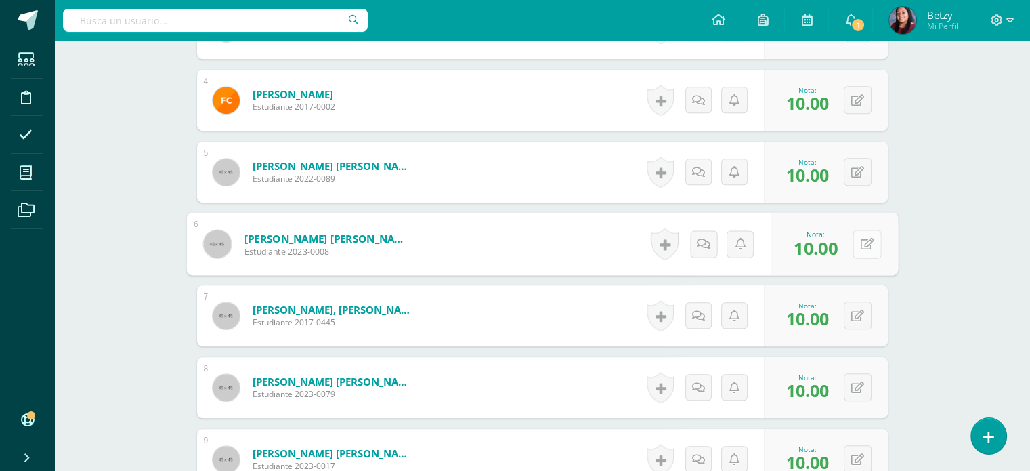
click at [867, 243] on button at bounding box center [867, 244] width 28 height 28
type input "7"
click at [915, 303] on div "Expresión Artística Primero Preprimaria "B" Herramientas Detalle de asistencias…" at bounding box center [542, 429] width 976 height 2011
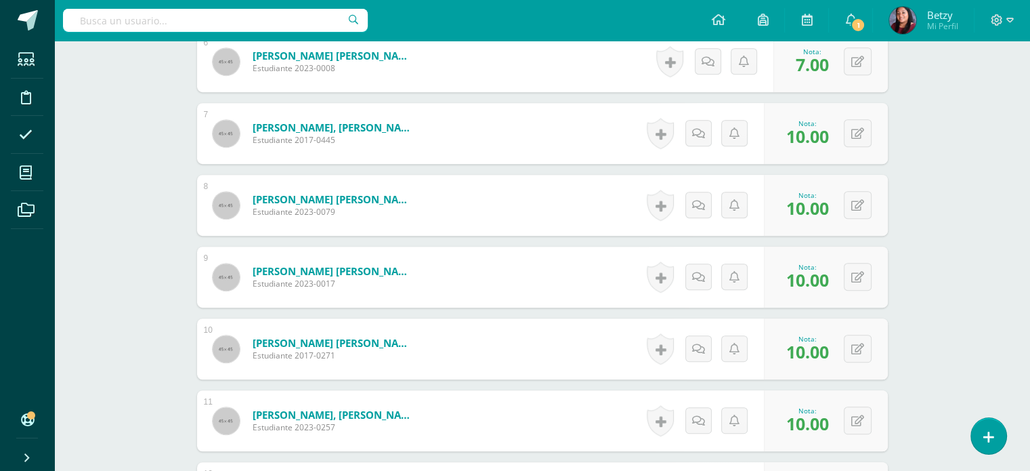
scroll to position [798, 0]
click at [856, 201] on button at bounding box center [867, 206] width 28 height 28
type input "9"
click at [917, 295] on div "Expresión Artística Primero Preprimaria "B" Herramientas Detalle de asistencias…" at bounding box center [542, 248] width 976 height 2011
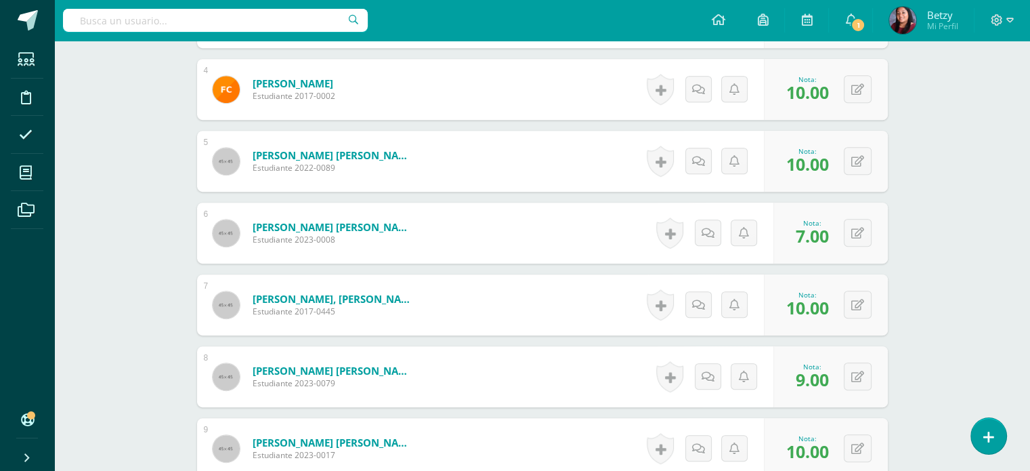
scroll to position [688, 0]
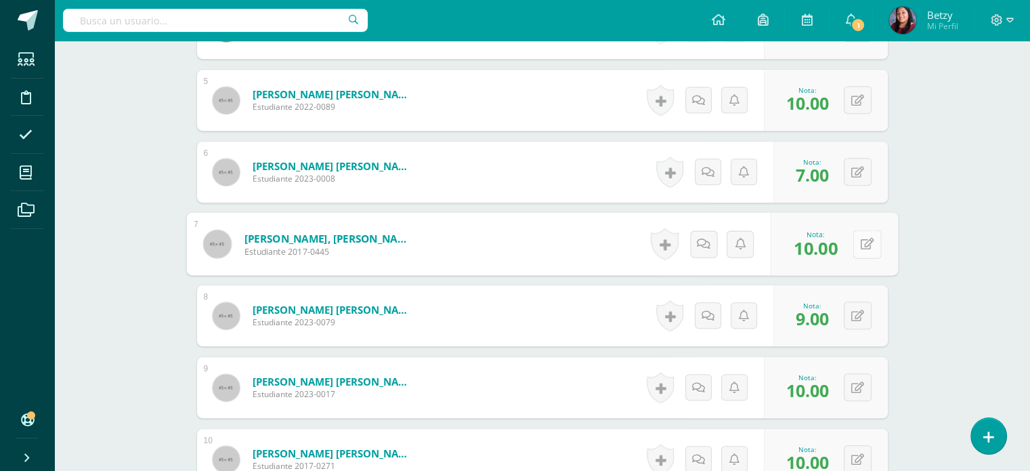
click at [856, 241] on button at bounding box center [867, 244] width 28 height 28
type input "9"
click at [925, 273] on div "Expresión Artística Primero Preprimaria "B" Herramientas Detalle de asistencias…" at bounding box center [542, 357] width 976 height 2011
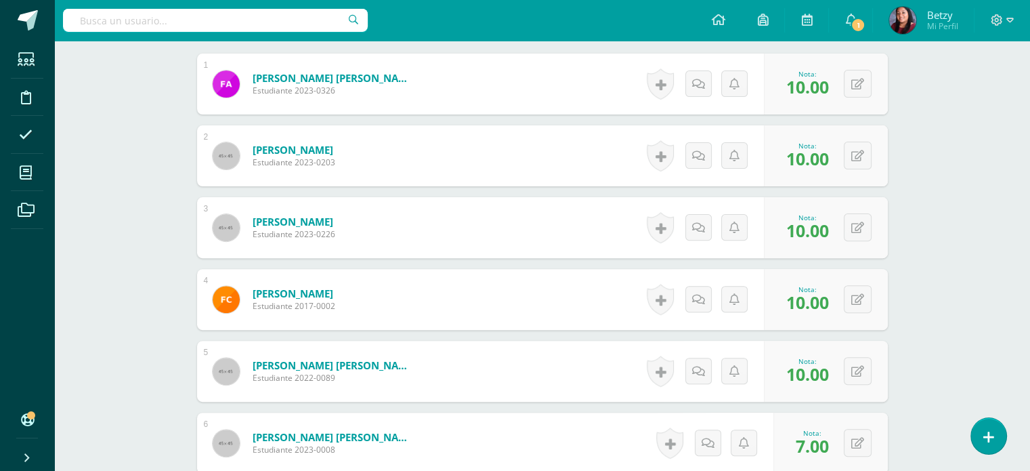
scroll to position [0, 0]
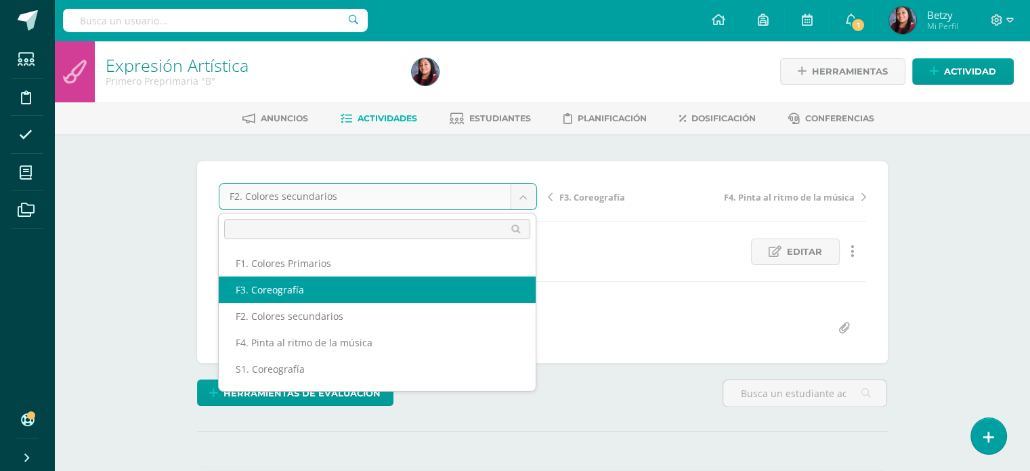
select select "/dashboard/teacher/grade-activity/47713/"
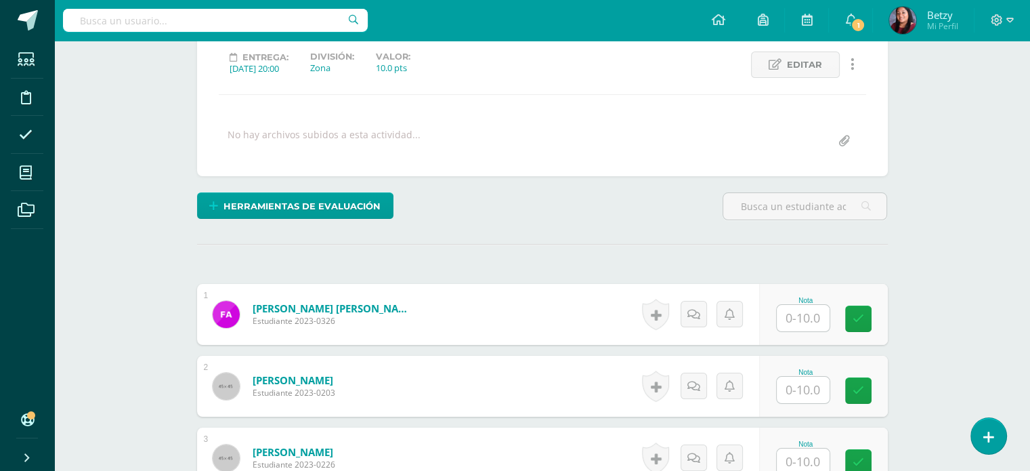
scroll to position [228, 0]
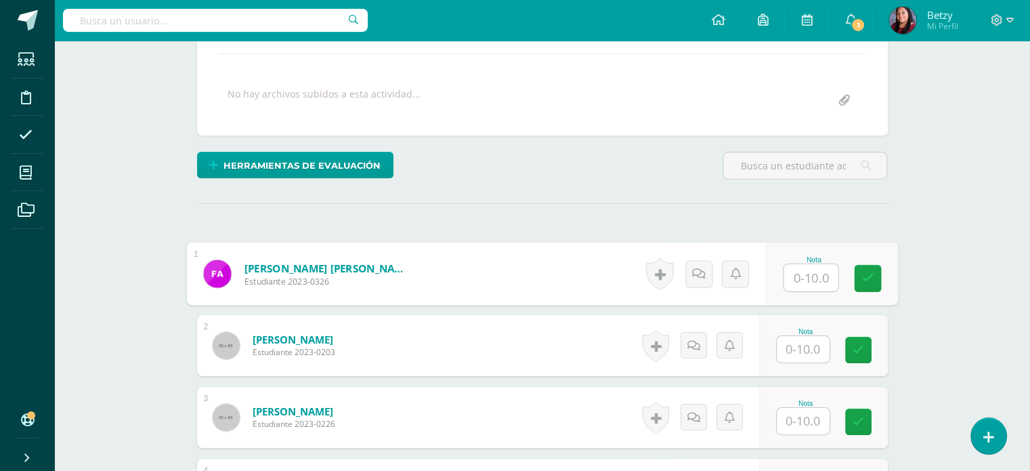
click at [816, 276] on input "text" at bounding box center [811, 277] width 54 height 27
type input "9"
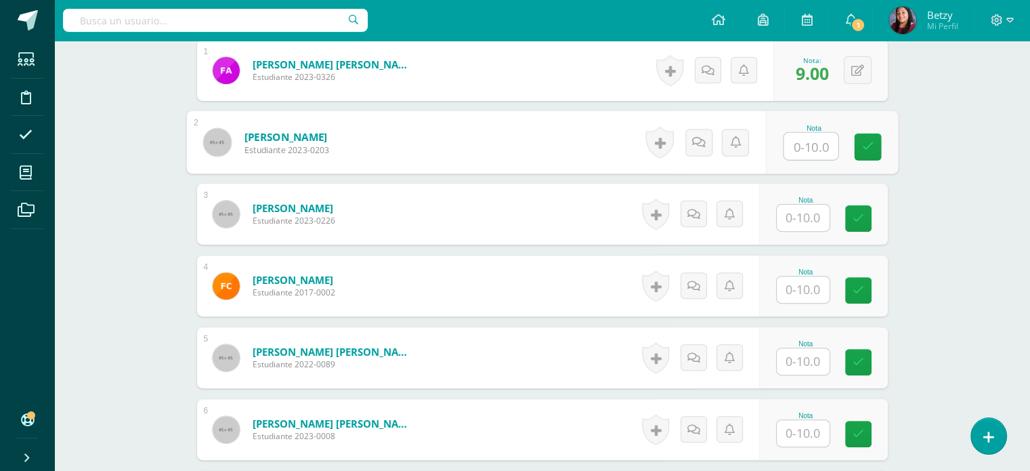
scroll to position [432, 0]
type input "9"
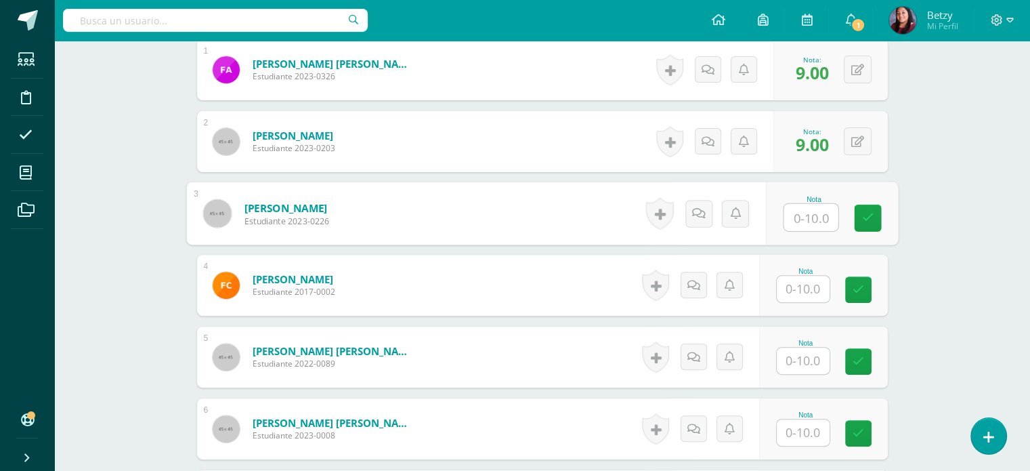
paste input "10"
type input "10"
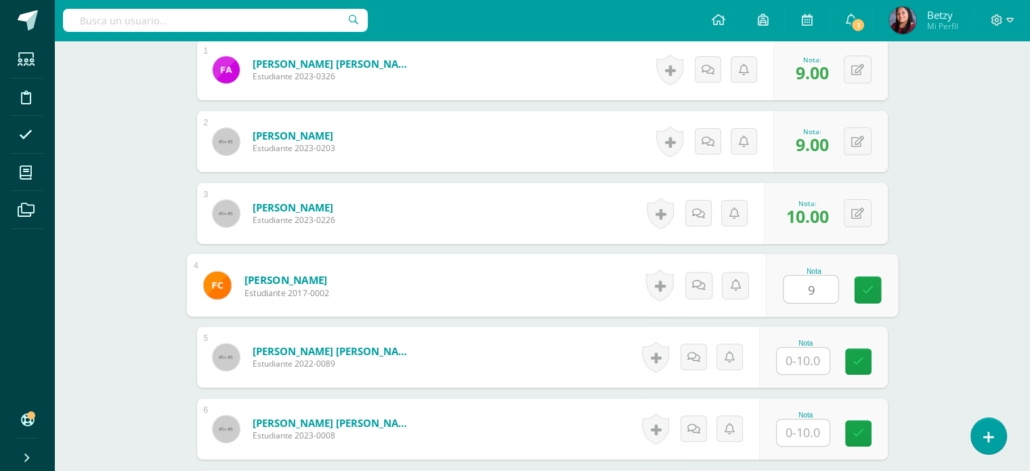
type input "9"
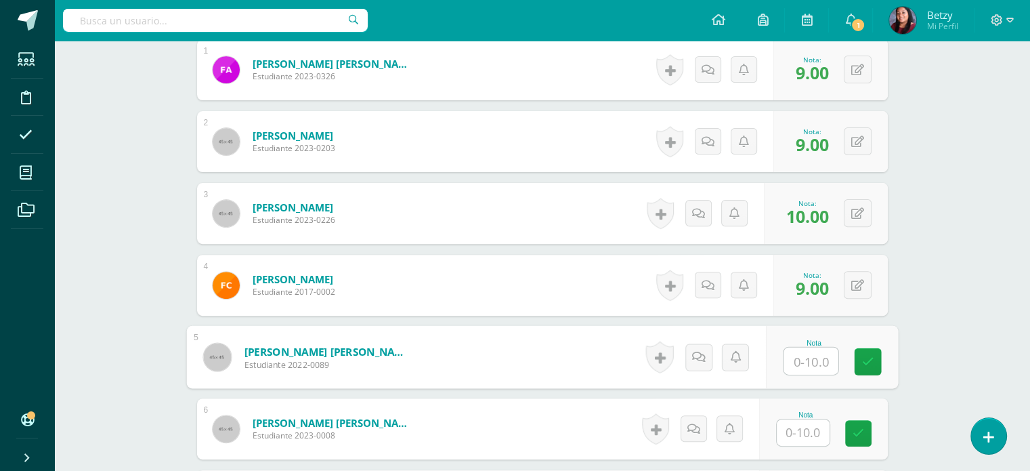
paste input "10"
type input "10"
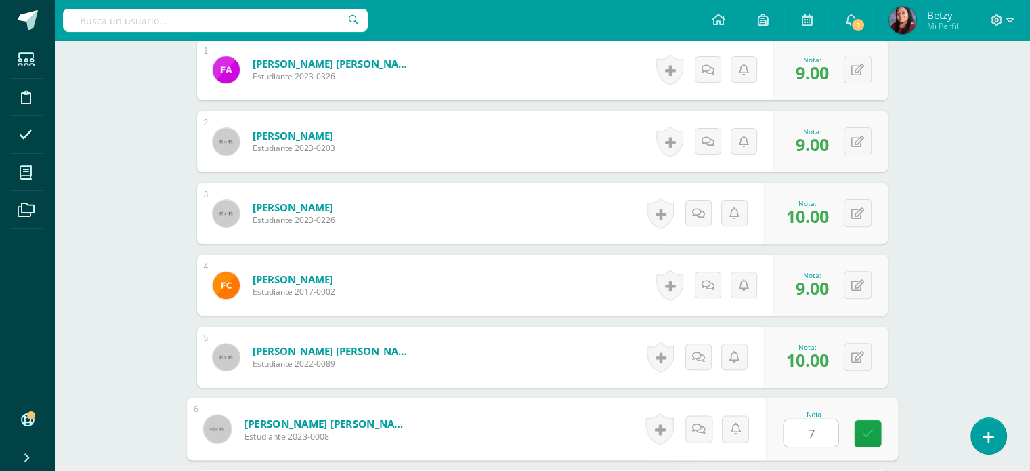
type input "7"
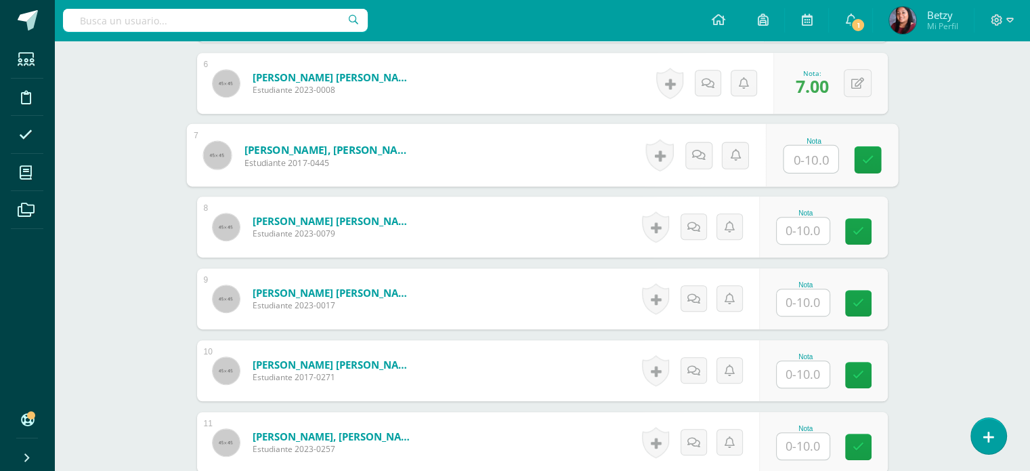
scroll to position [778, 0]
type input "8"
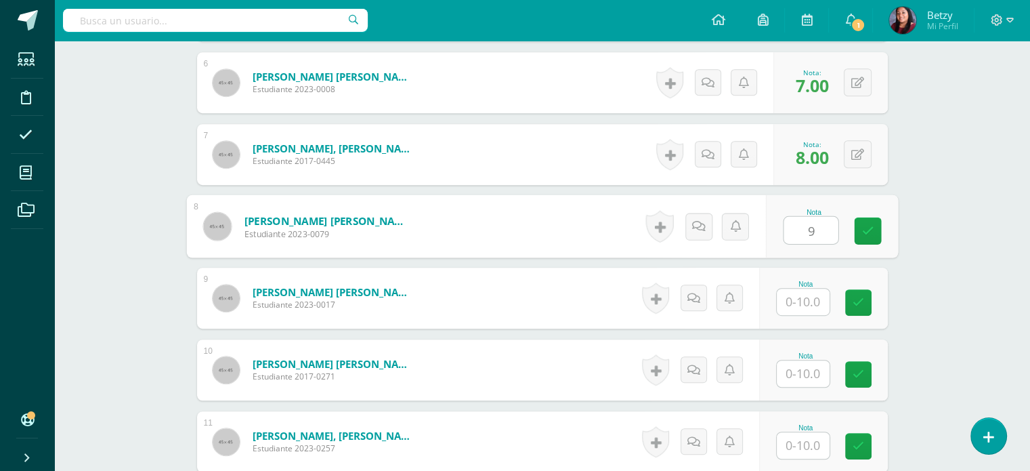
type input "9"
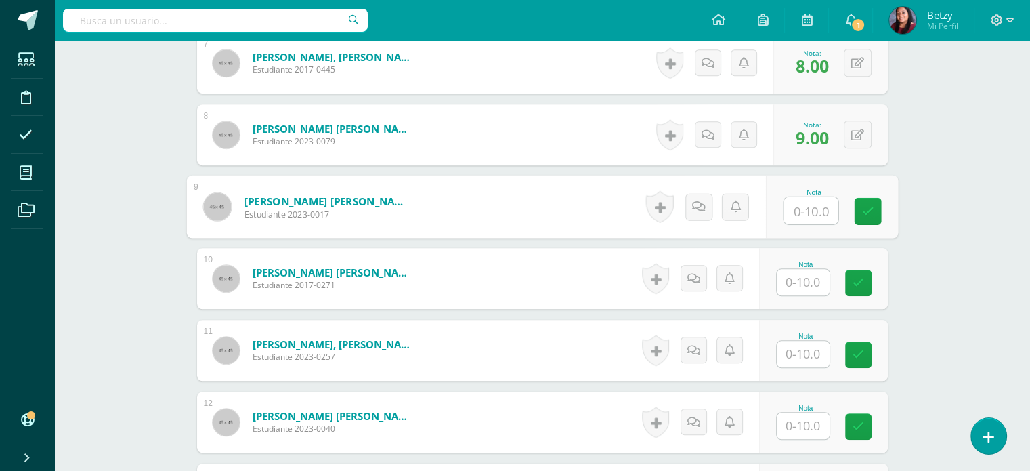
scroll to position [870, 0]
click at [813, 211] on input "text" at bounding box center [811, 209] width 54 height 27
type input "9"
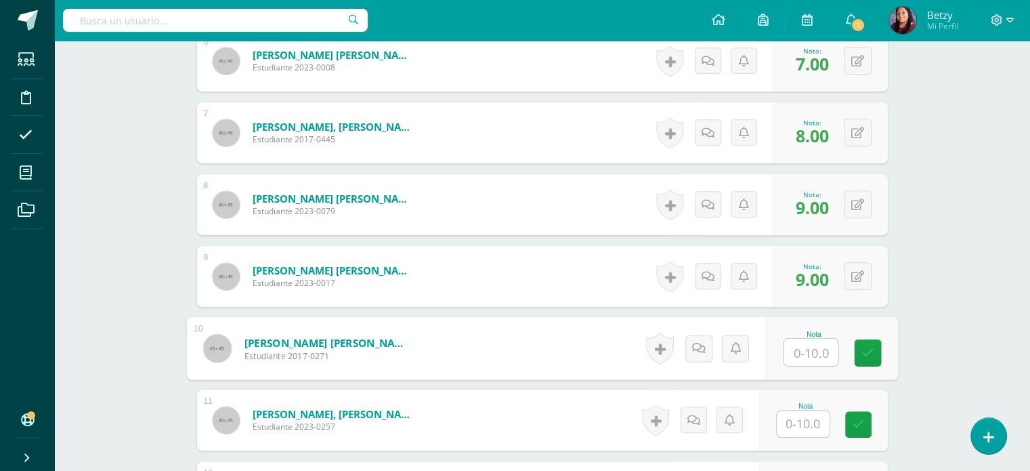
scroll to position [938, 0]
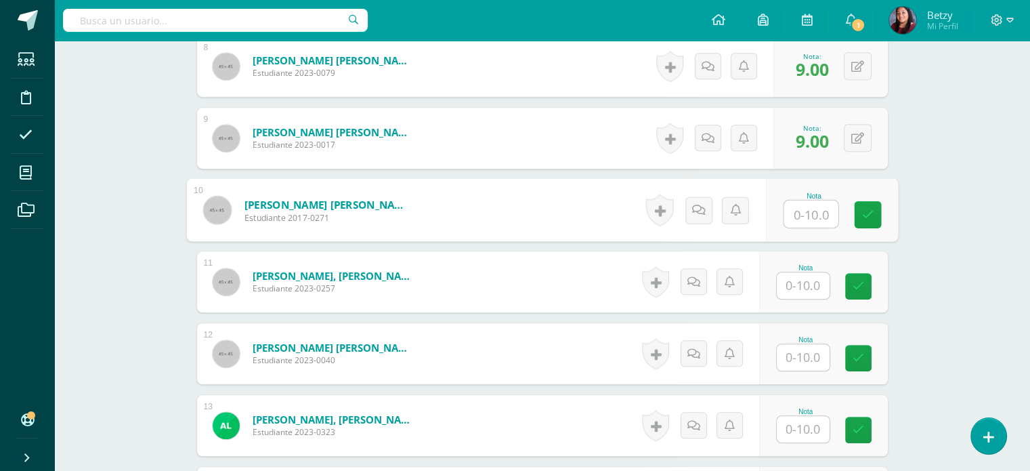
paste input "10"
type input "10"
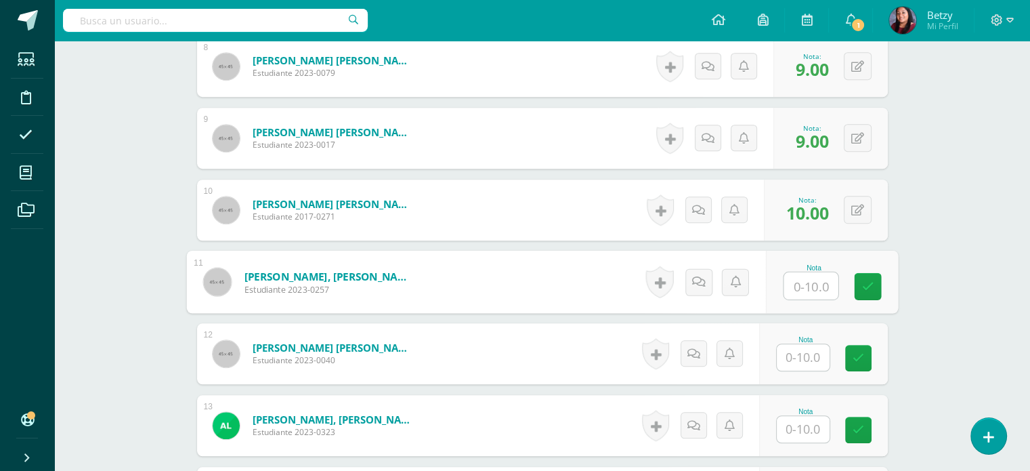
paste input "10"
type input "10"
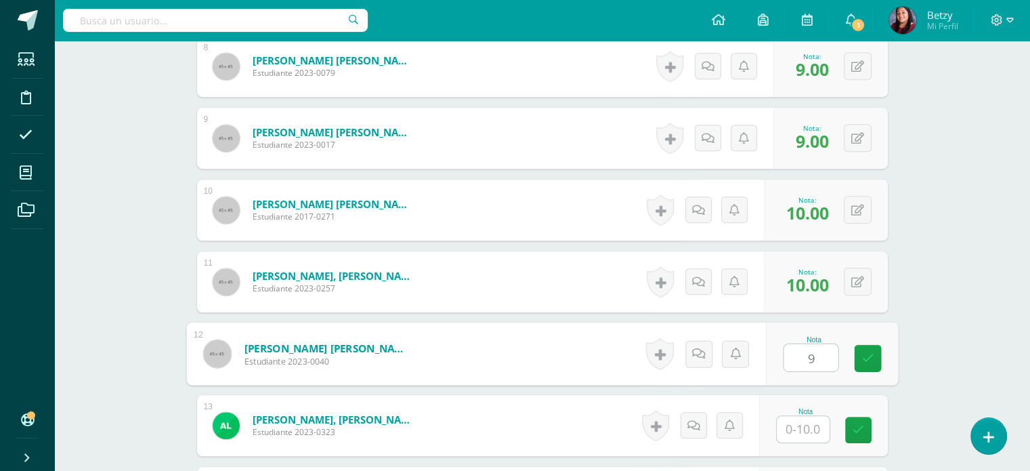
type input "9"
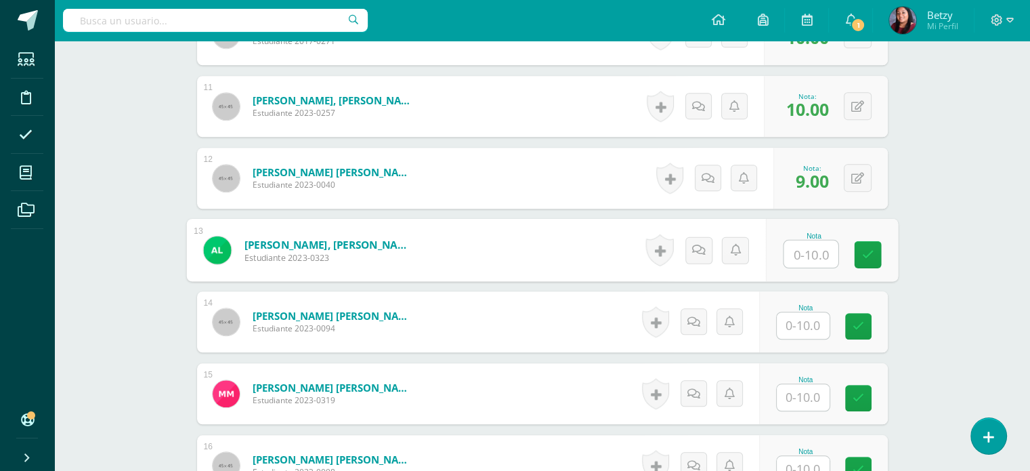
scroll to position [1160, 0]
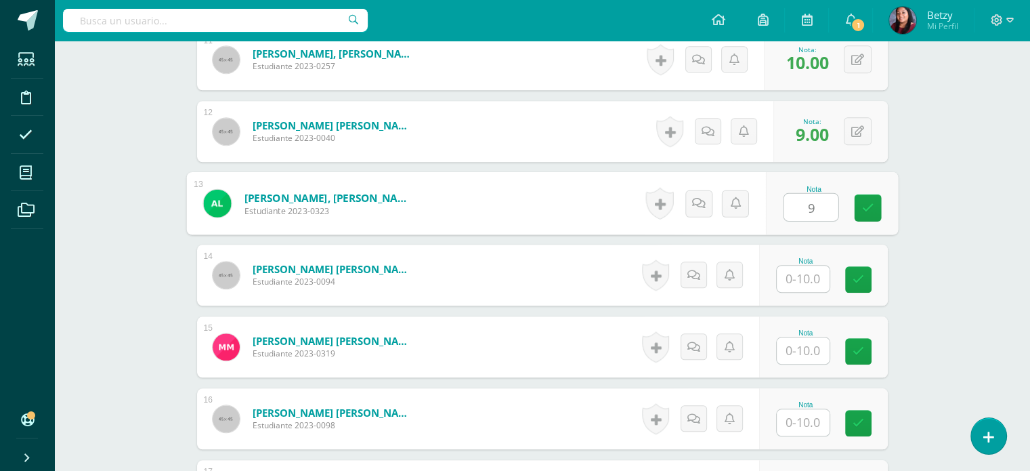
type input "9"
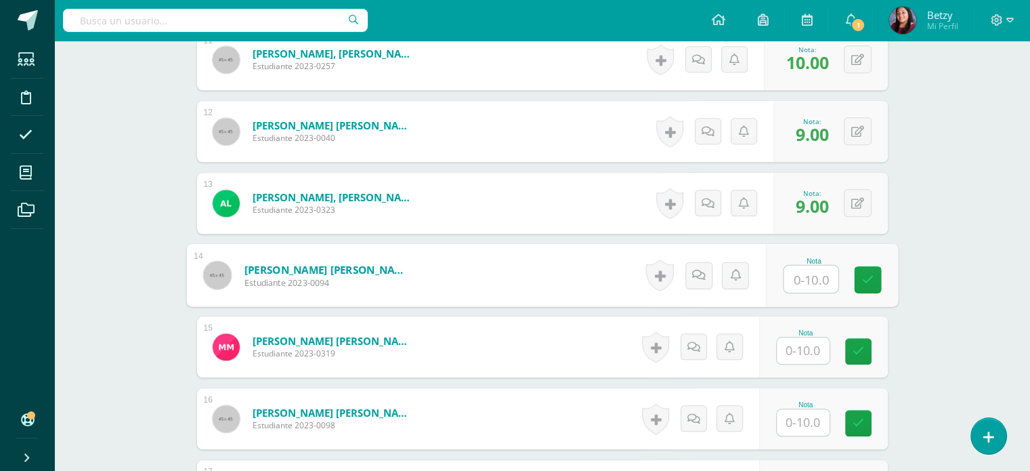
paste input "10"
type input "10"
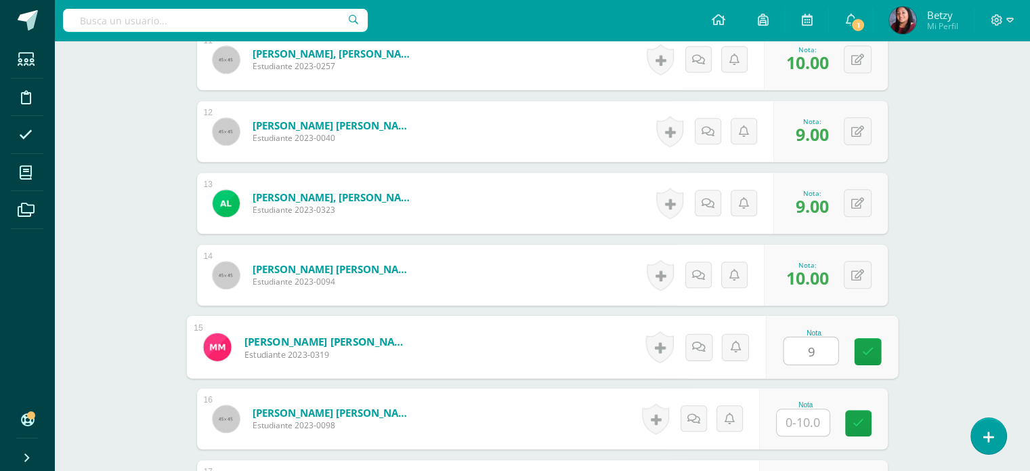
type input "9"
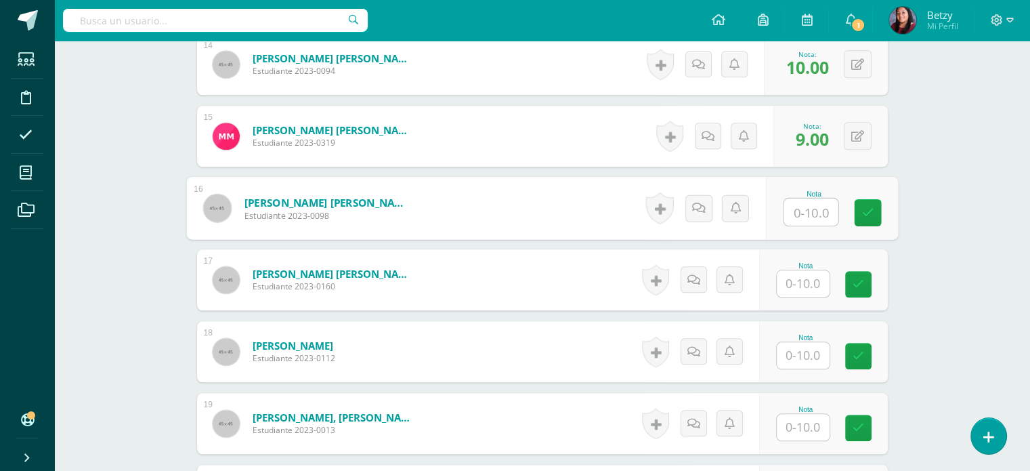
scroll to position [1381, 0]
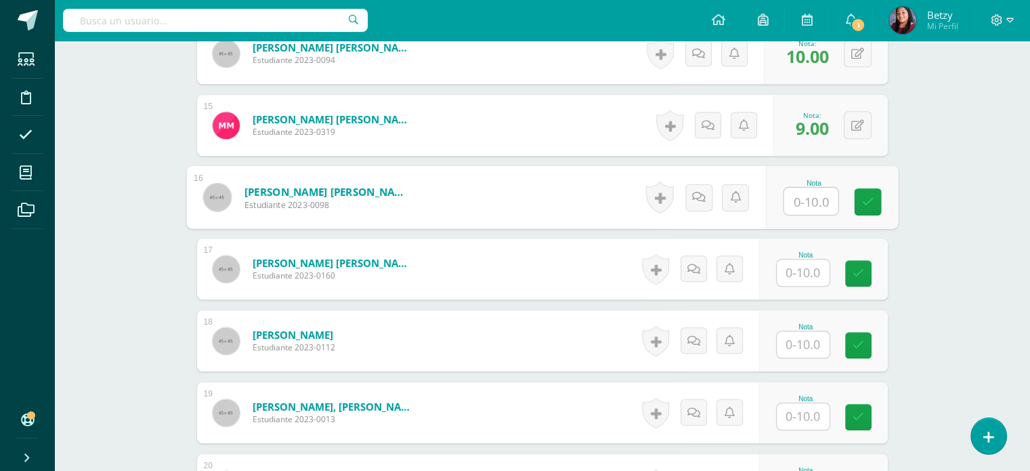
paste input "10"
type input "10"
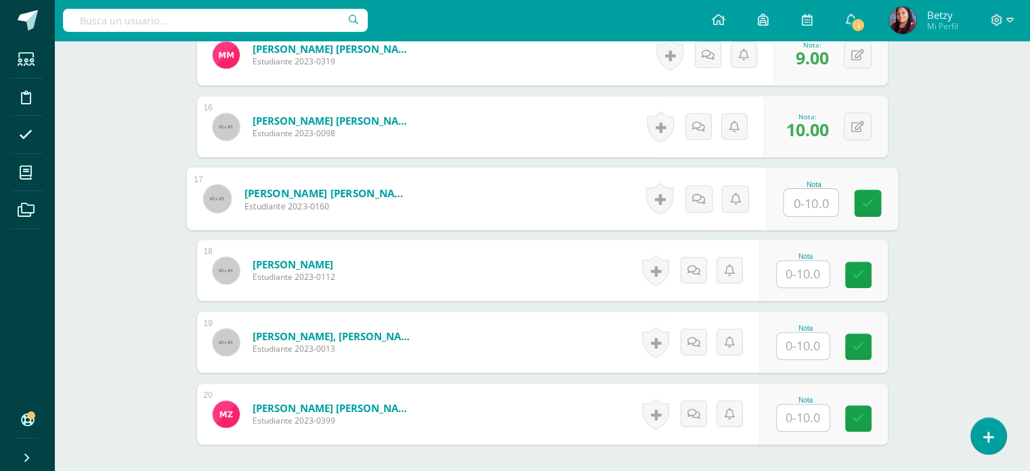
scroll to position [1455, 0]
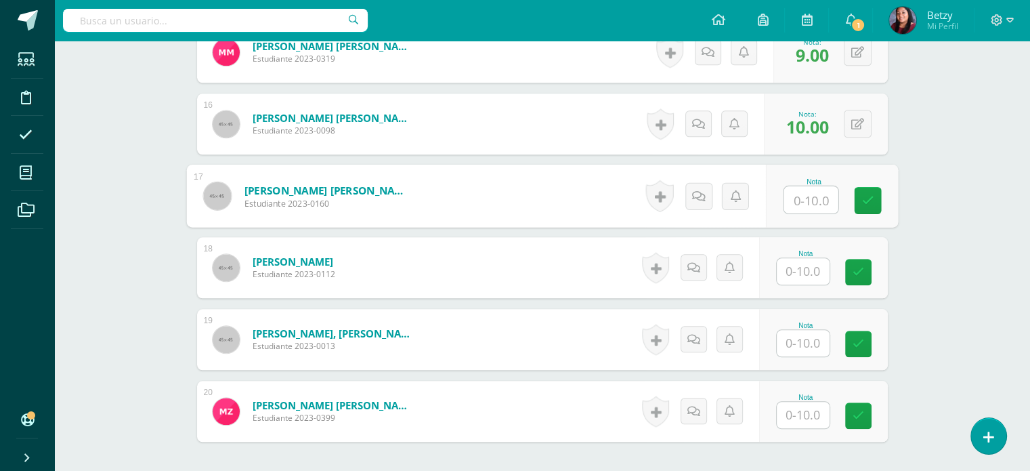
paste input "10"
type input "10"
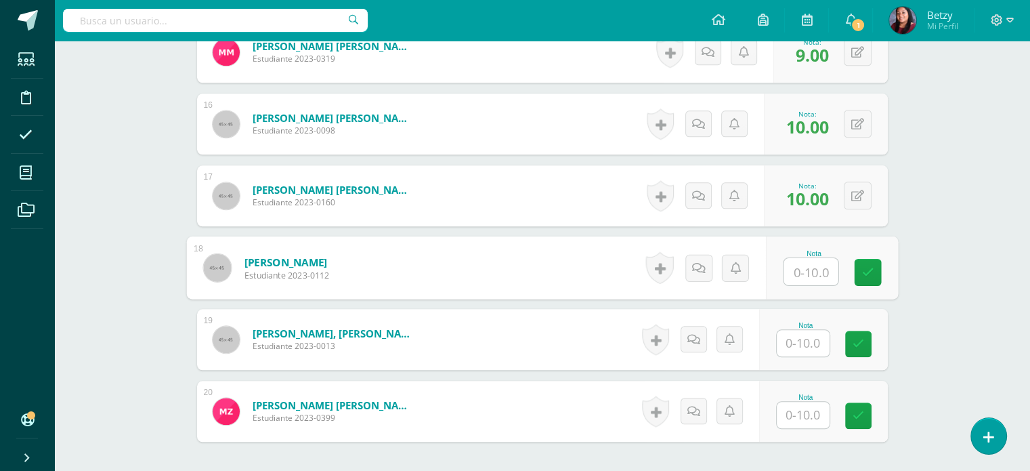
paste input "10"
type input "10"
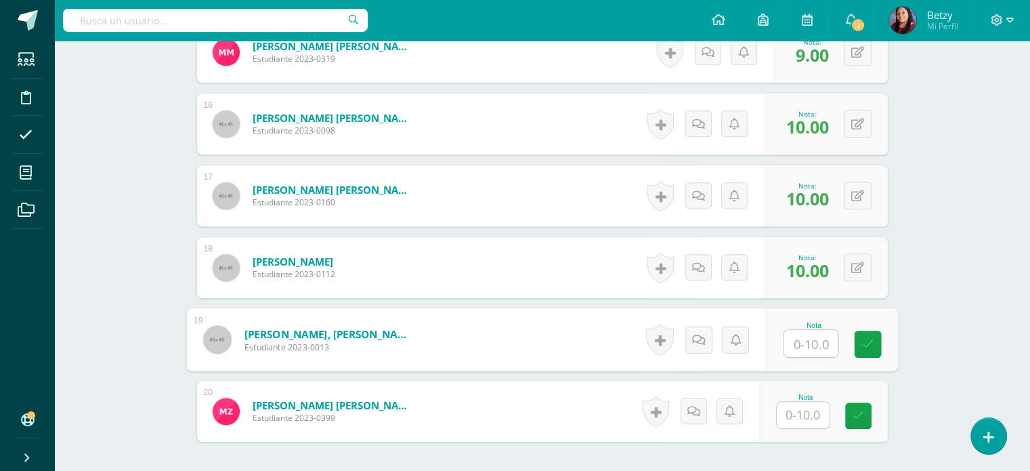
paste input "10"
type input "10"
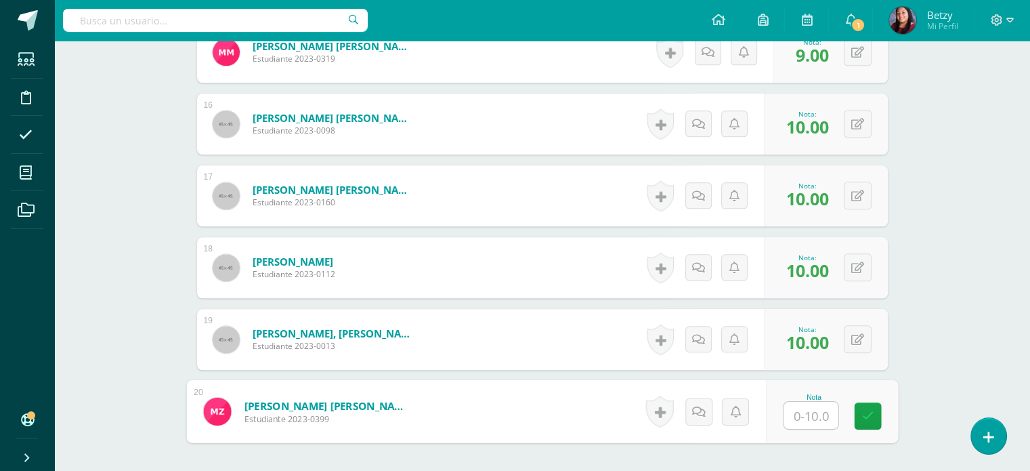
paste input "10"
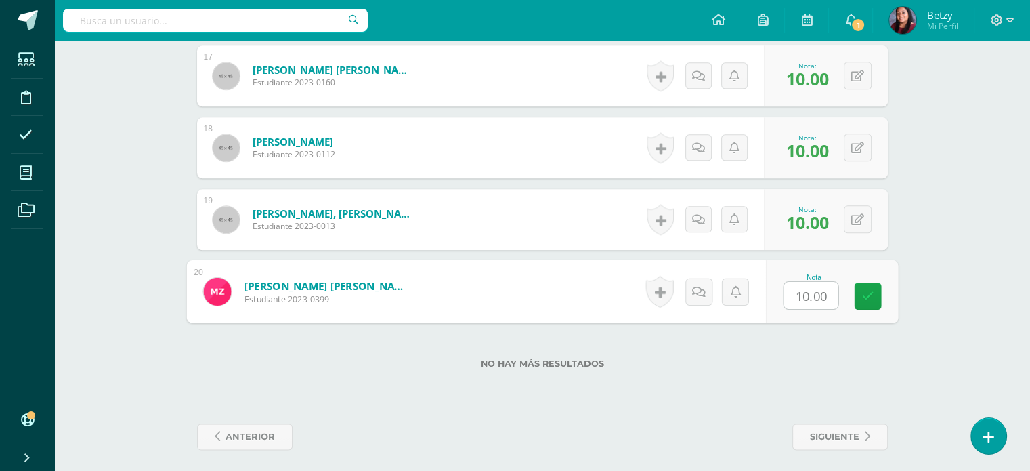
scroll to position [1580, 0]
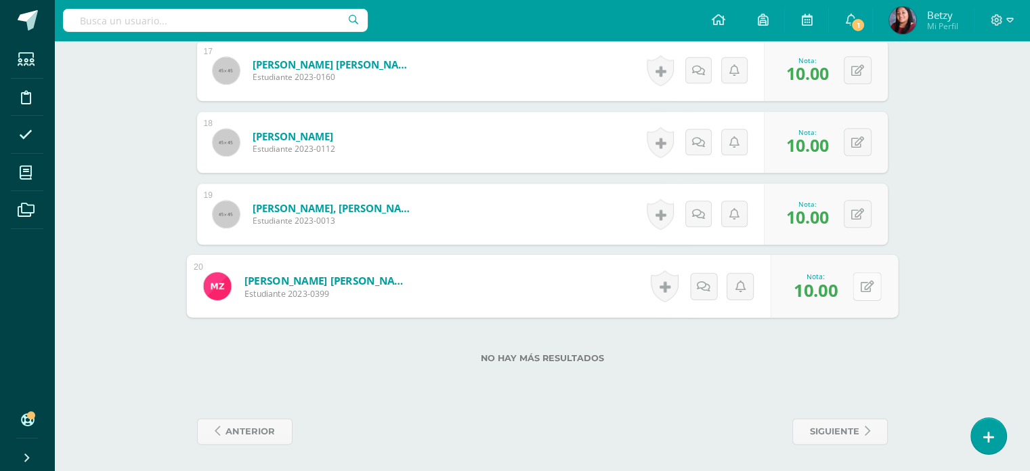
click at [864, 297] on button at bounding box center [867, 286] width 28 height 28
type input "8"
click at [837, 288] on link at bounding box center [831, 290] width 27 height 27
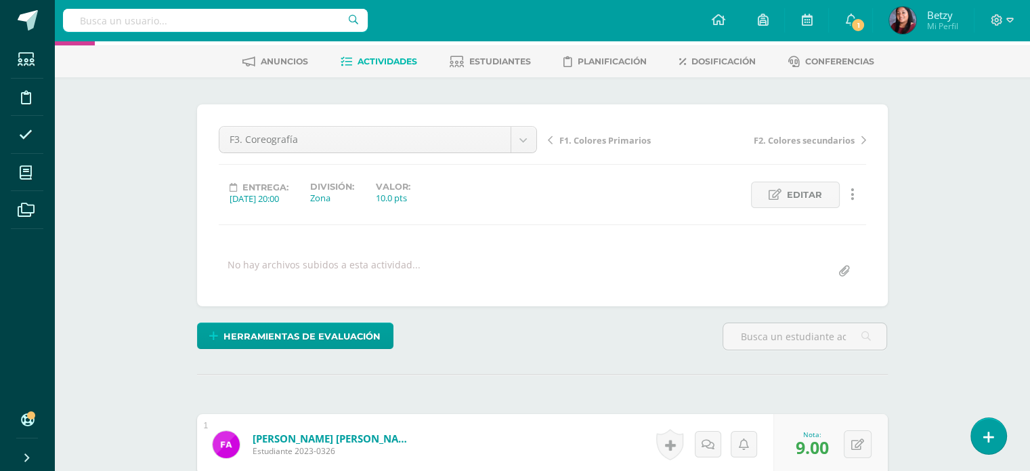
scroll to position [0, 0]
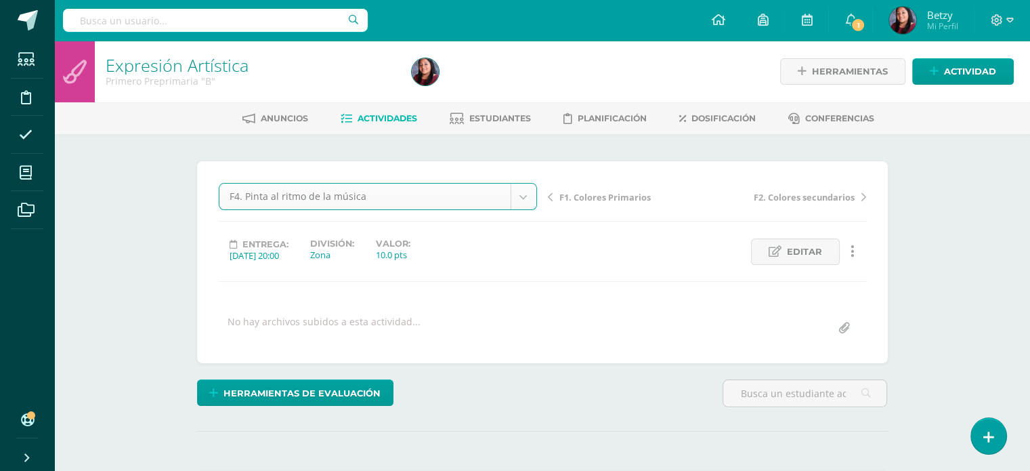
select select "/dashboard/teacher/grade-activity/47721/"
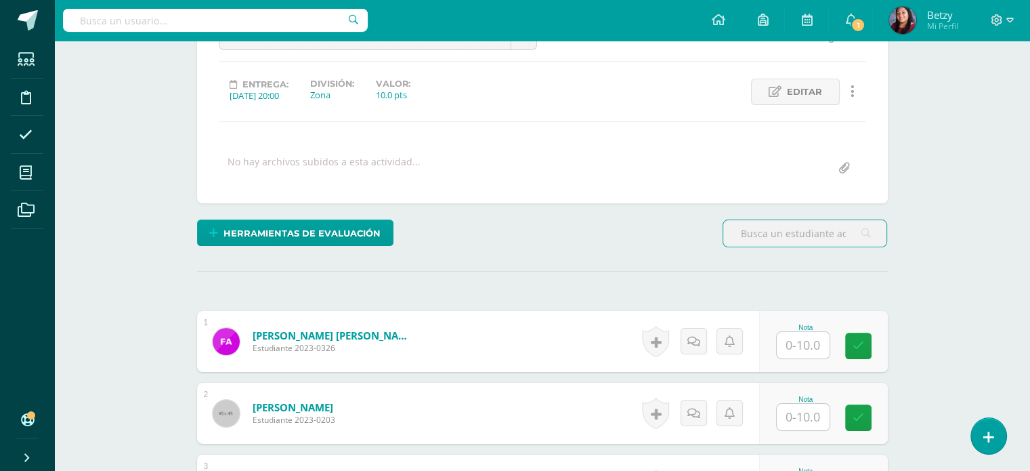
scroll to position [262, 0]
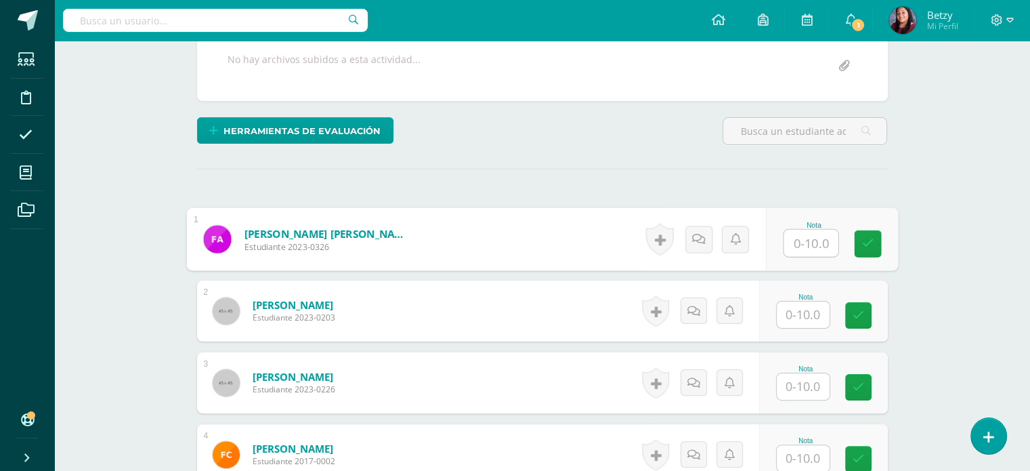
click at [813, 242] on input "text" at bounding box center [811, 243] width 54 height 27
paste input "10"
type input "10"
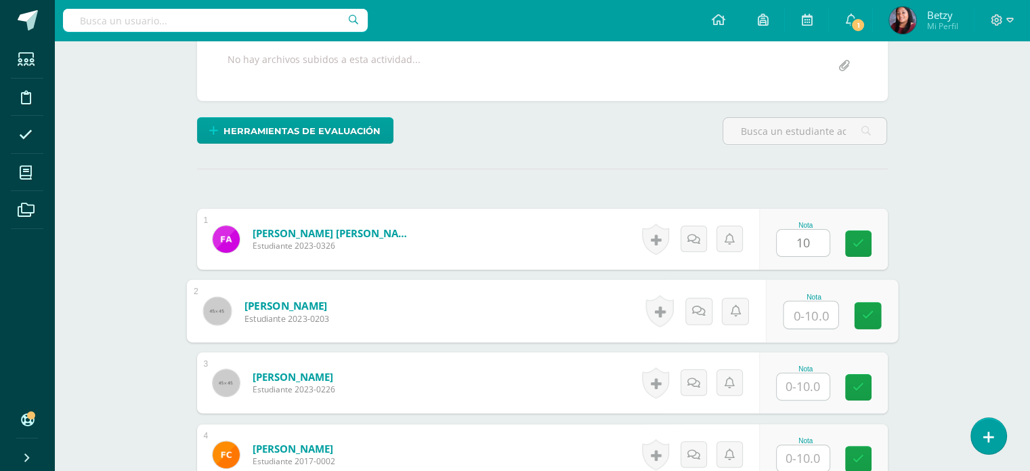
paste input "10"
type input "10"
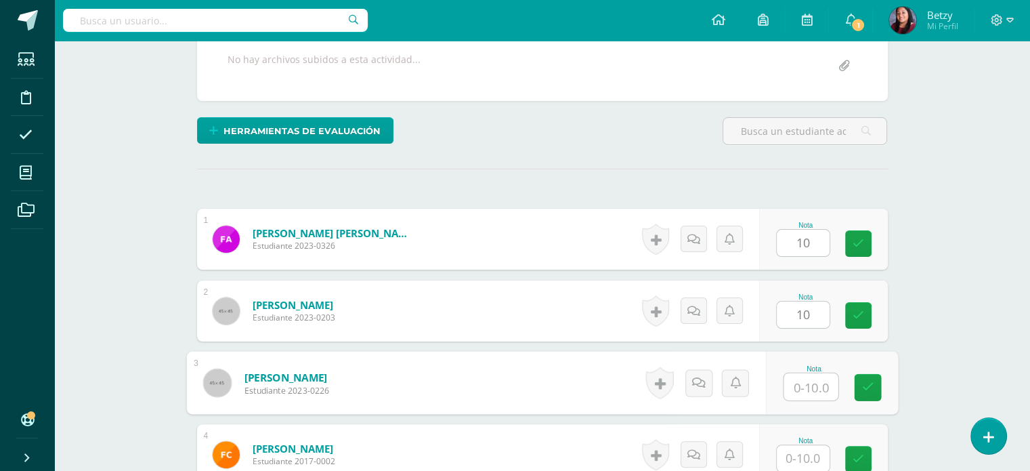
paste input "10"
type input "10"
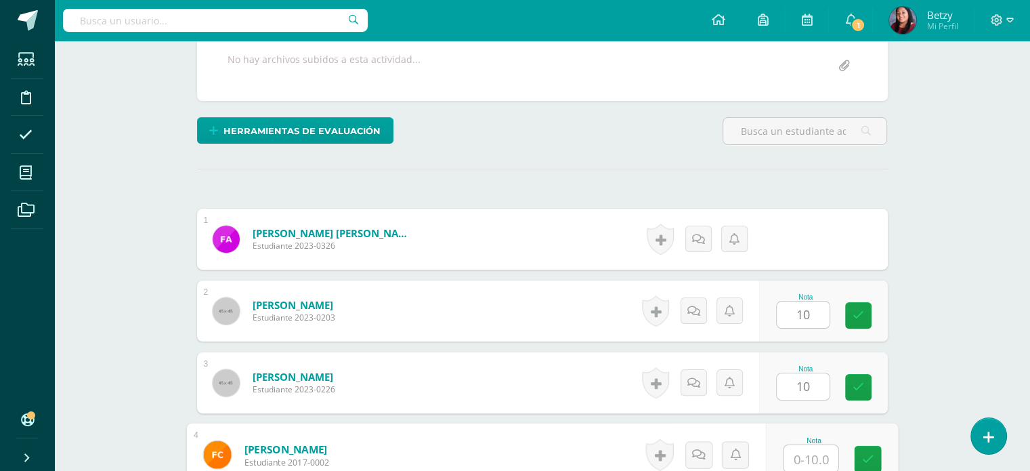
paste input "10"
type input "10"
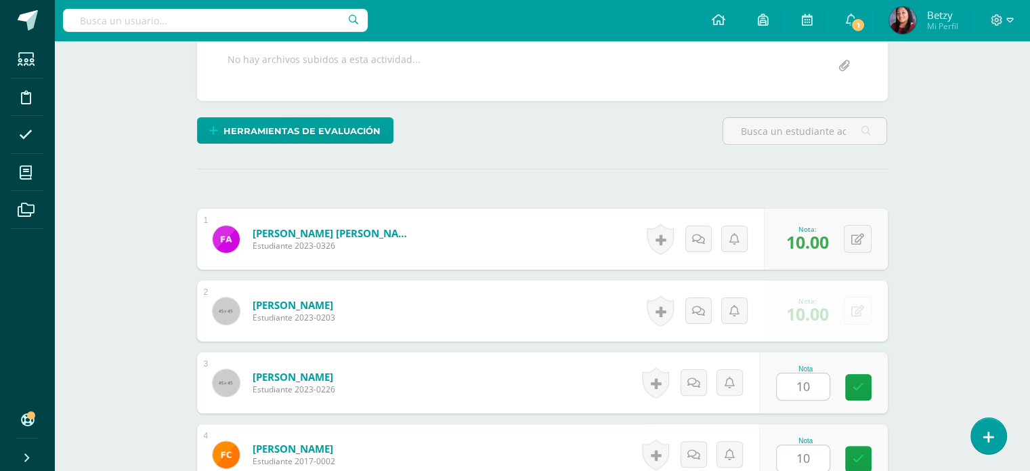
scroll to position [556, 0]
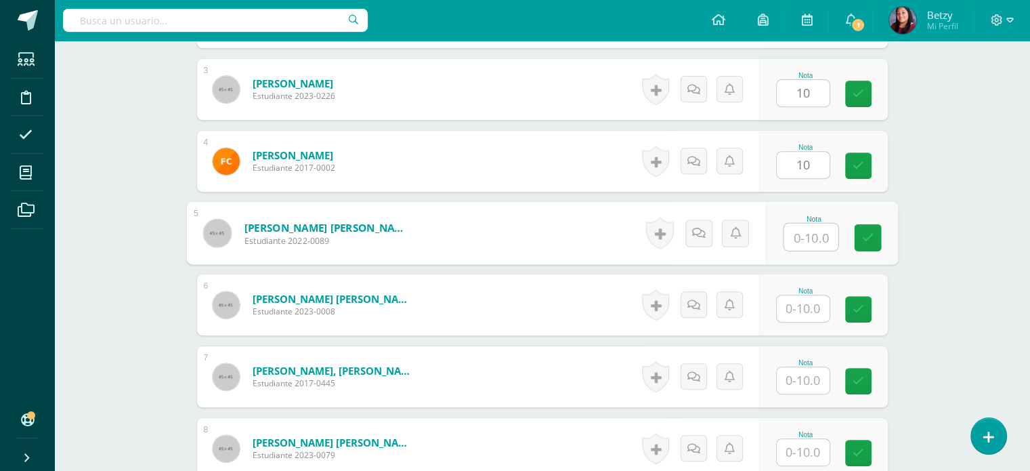
paste input "10"
type input "10"
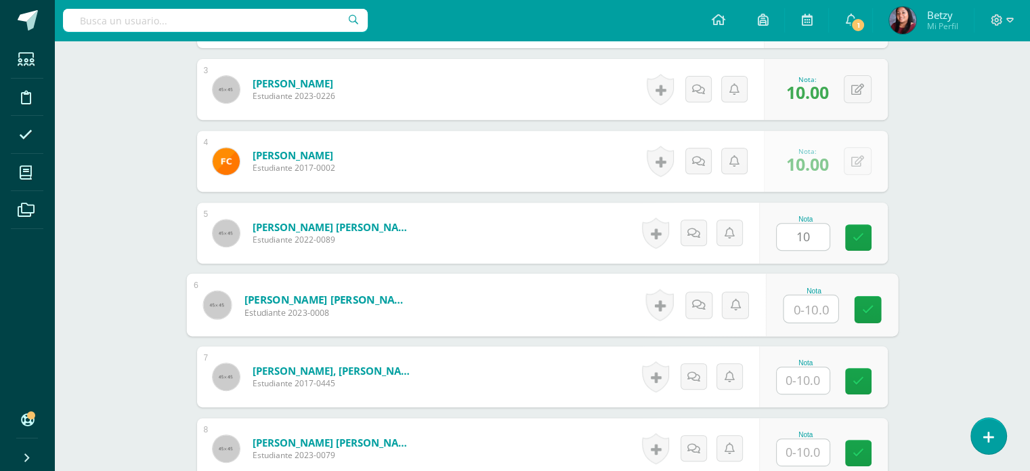
paste input "10"
type input "10"
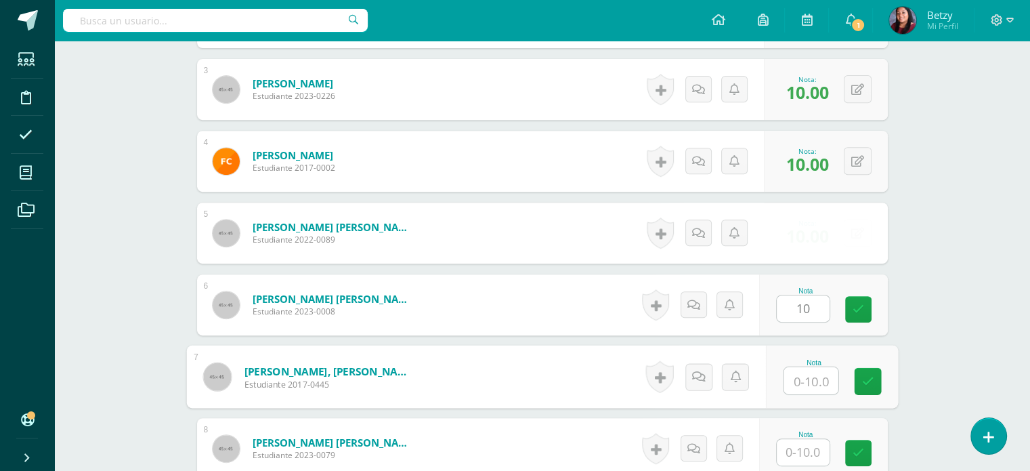
paste input "10"
type input "10"
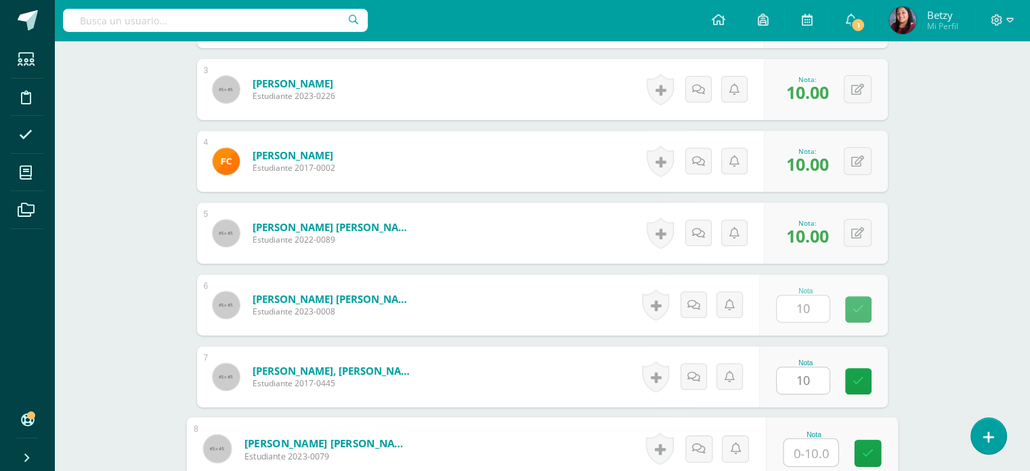
paste input "10"
type input "10"
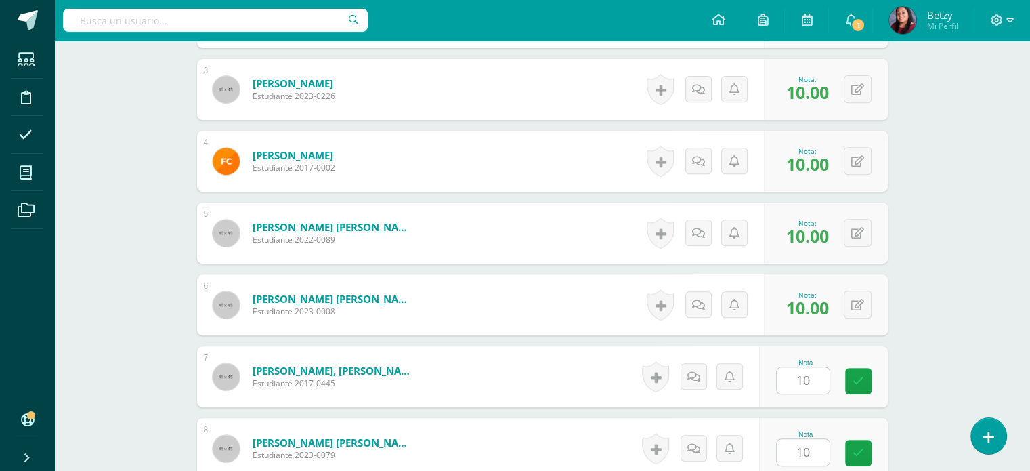
scroll to position [843, 0]
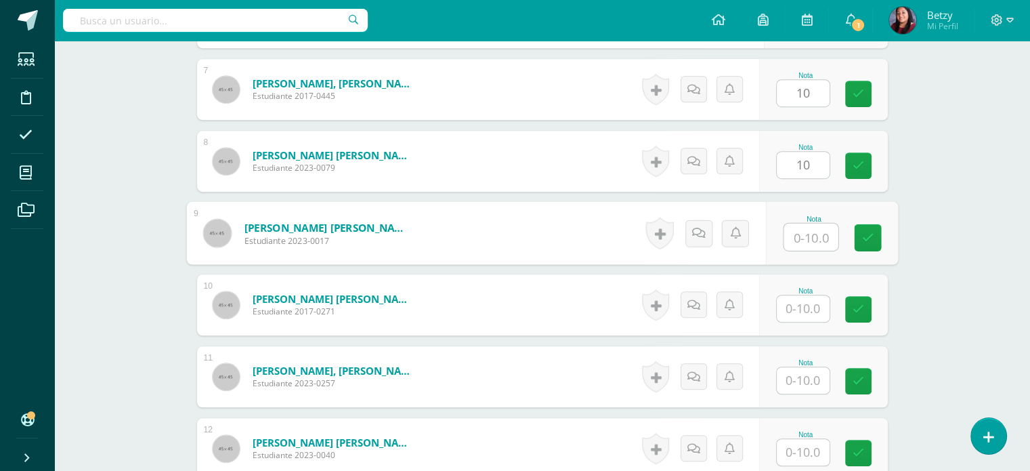
paste input "10"
type input "10"
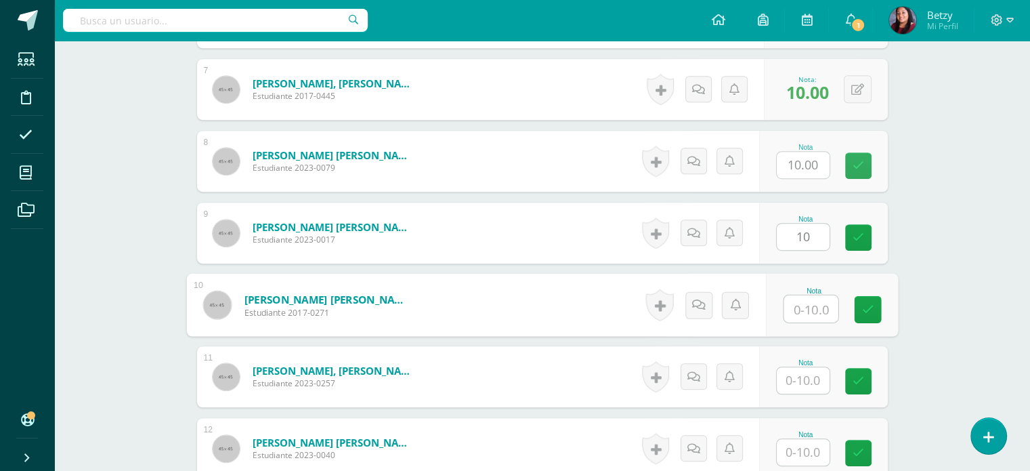
paste input "10"
type input "10"
paste input "10"
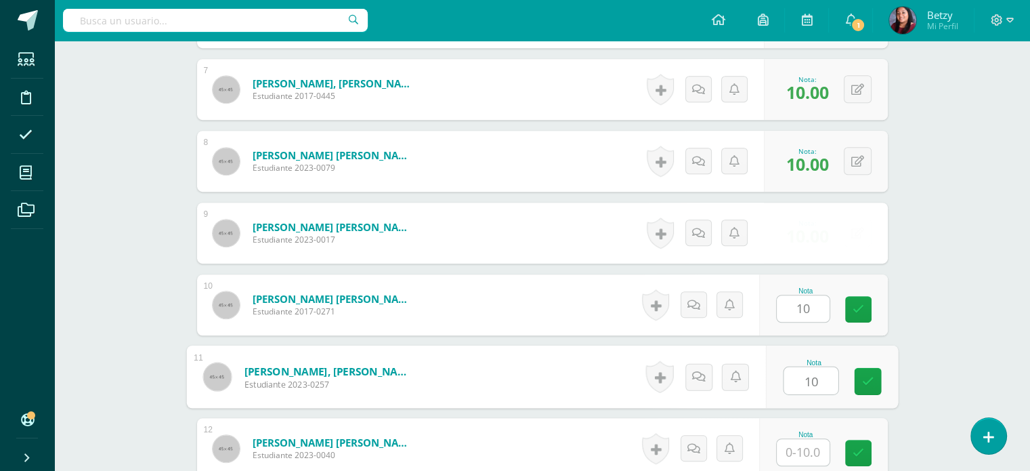
type input "10"
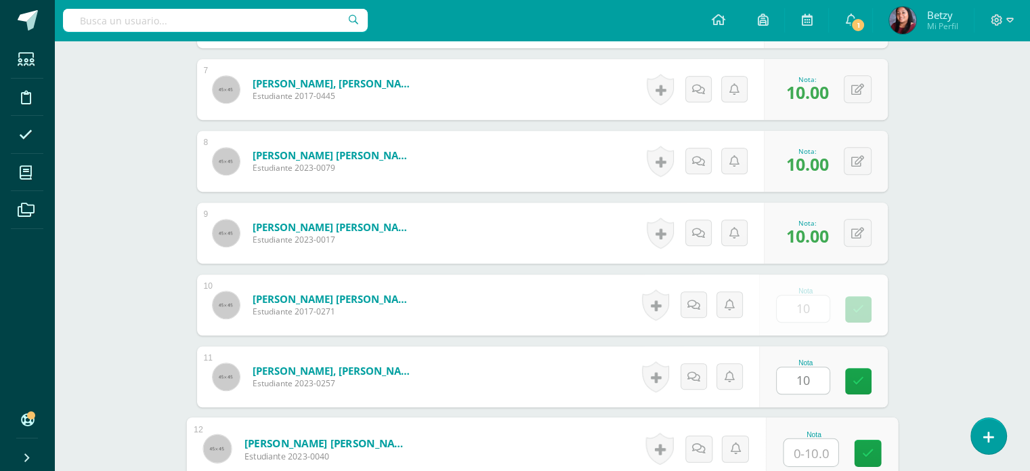
paste input "10"
type input "10"
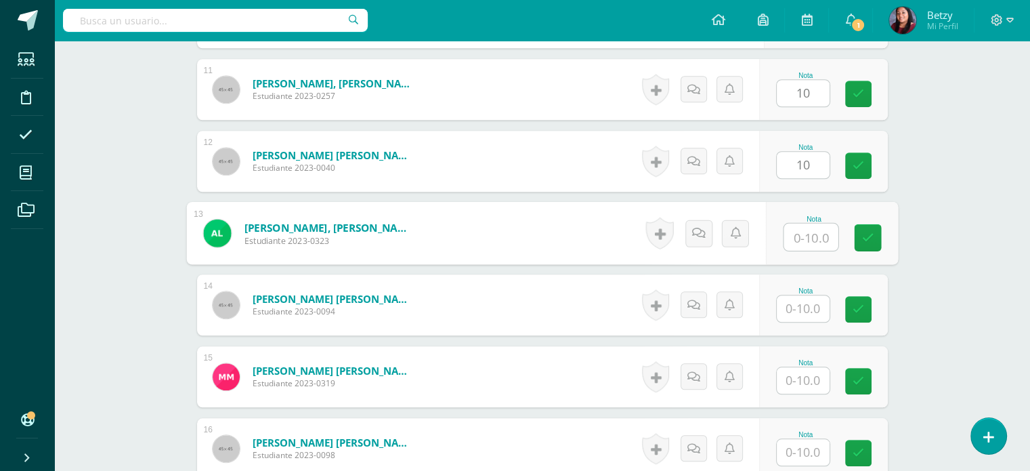
paste input "10"
type input "10"
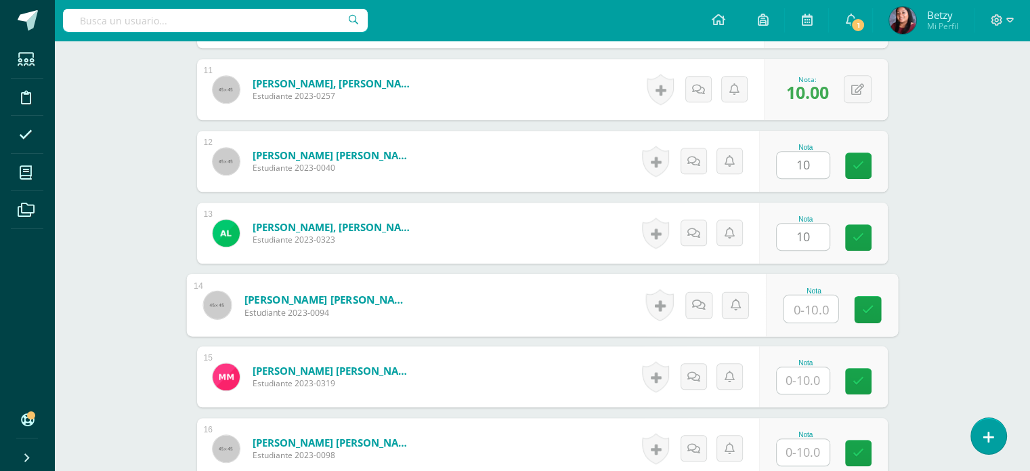
paste input "10"
type input "10"
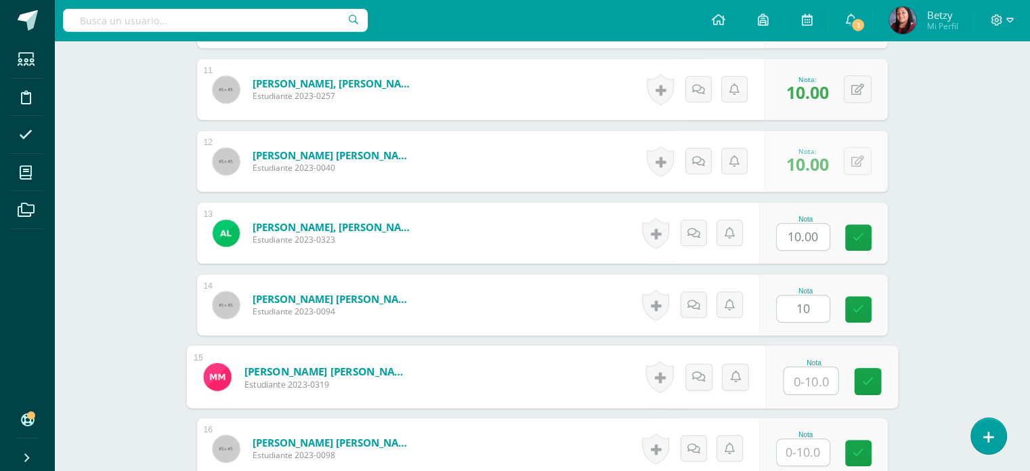
paste input "10"
type input "10"
paste input "10"
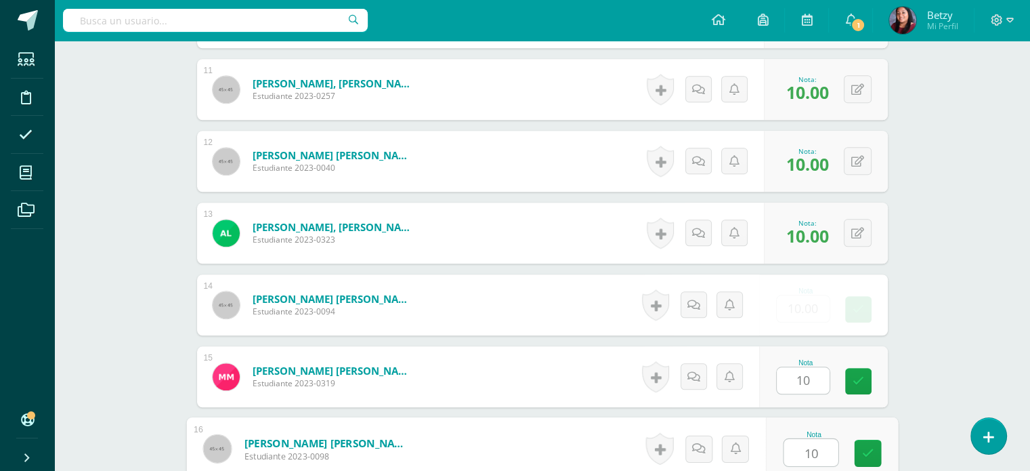
type input "10"
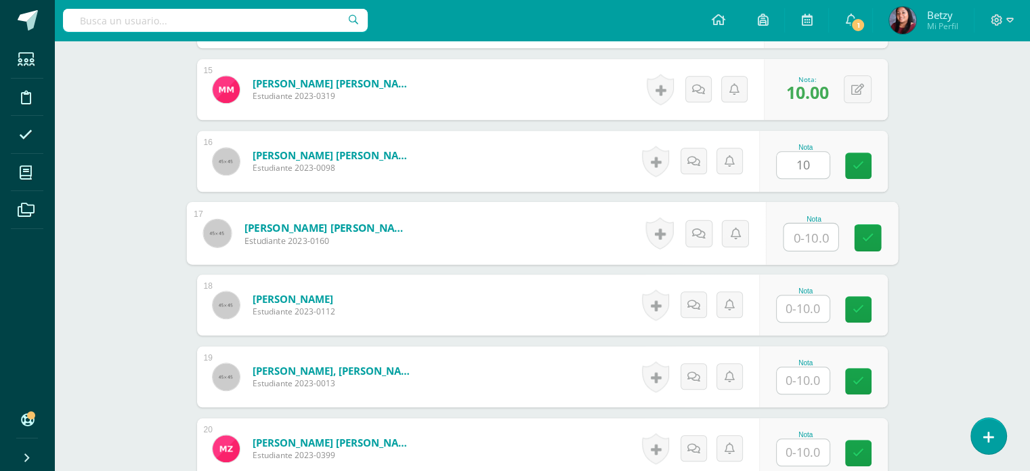
paste input "10"
type input "10"
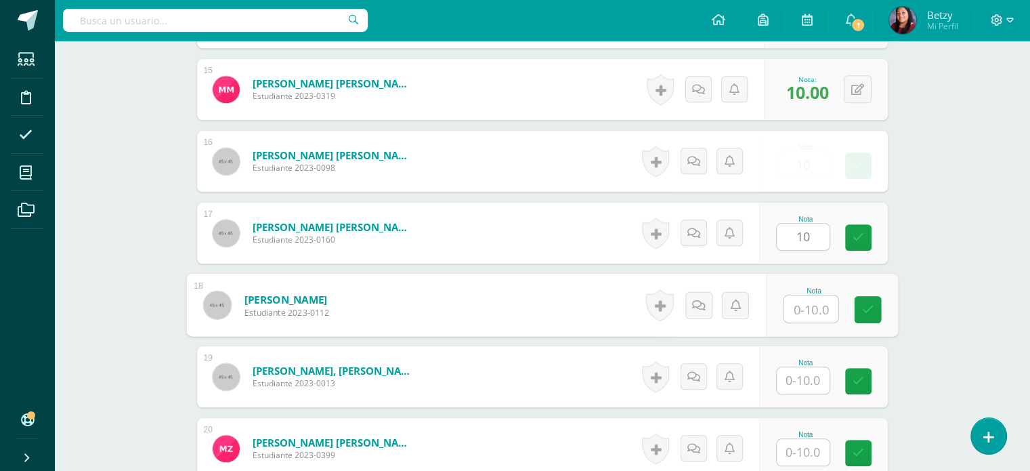
paste input "10"
type input "10"
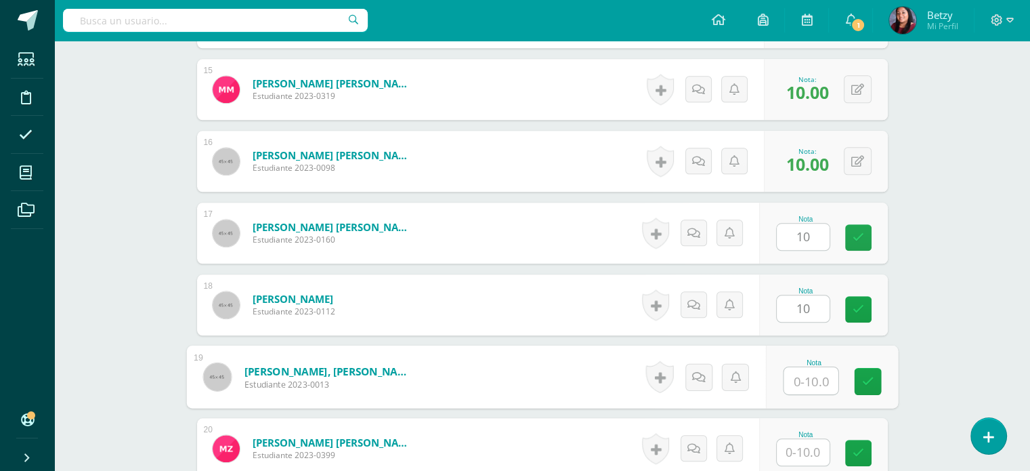
paste input "10"
type input "10"
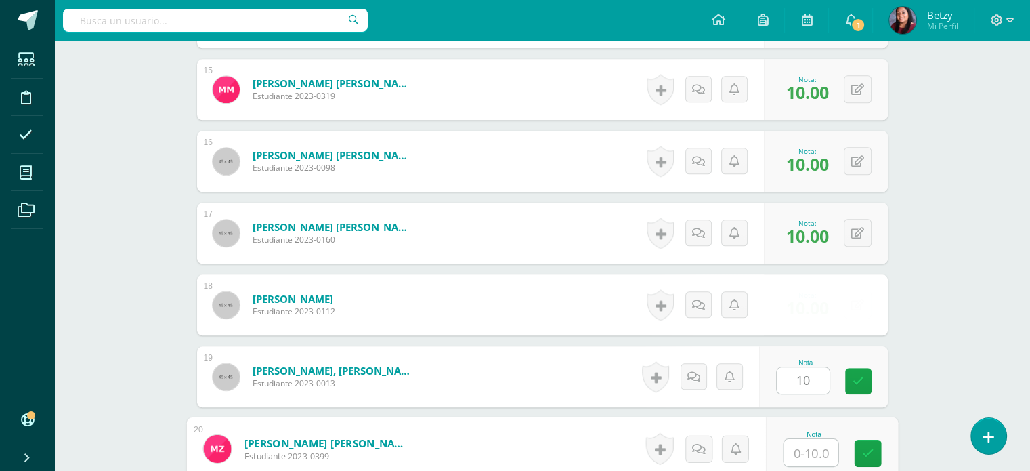
paste input "10"
type input "0"
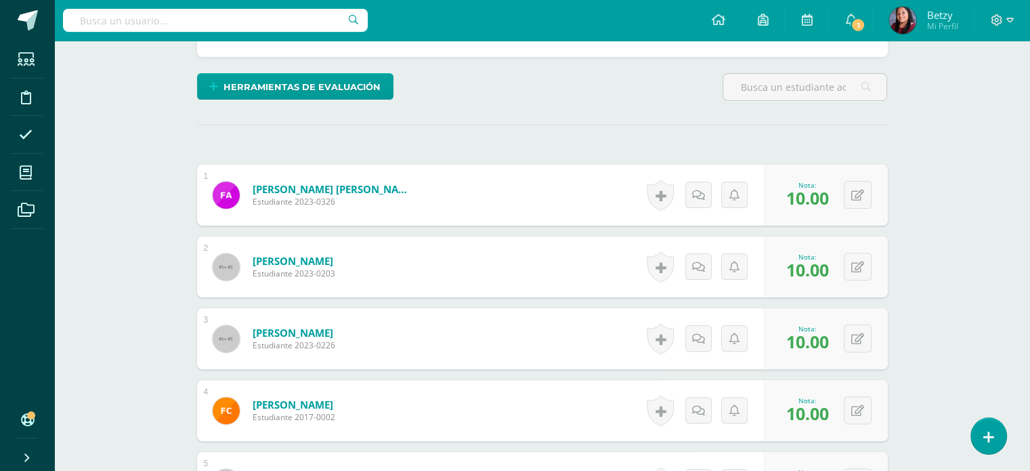
scroll to position [0, 0]
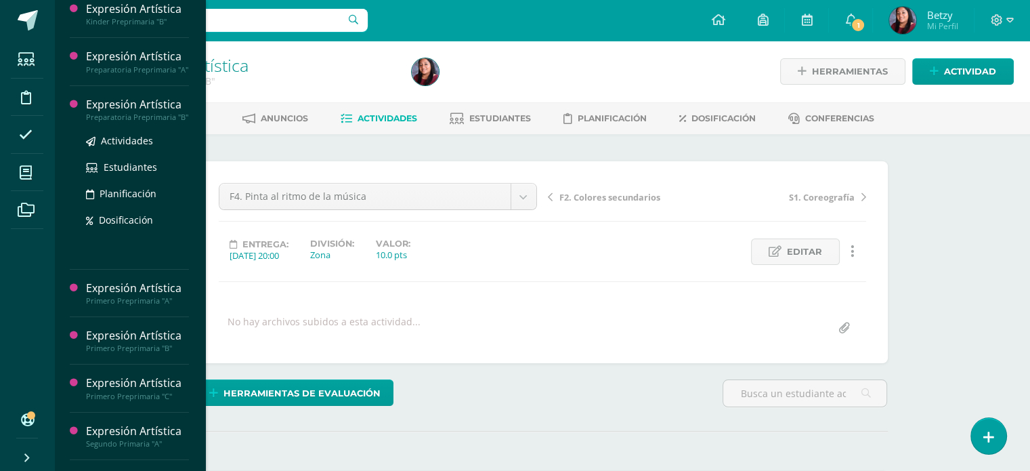
scroll to position [172, 0]
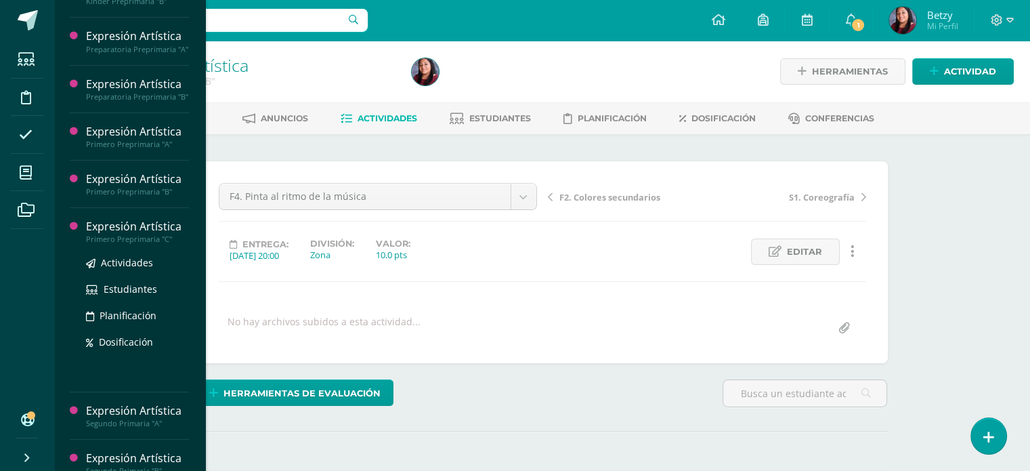
click at [123, 234] on div "Expresión Artística" at bounding box center [137, 227] width 103 height 16
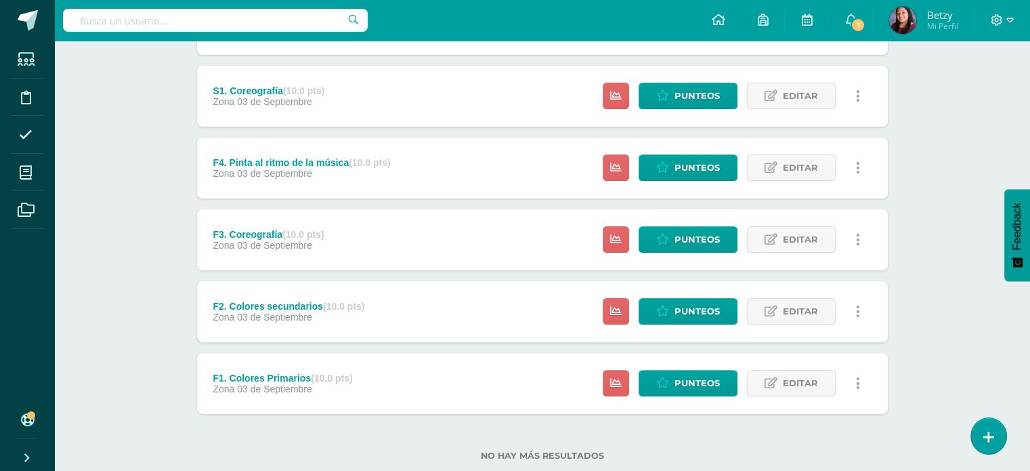
scroll to position [336, 0]
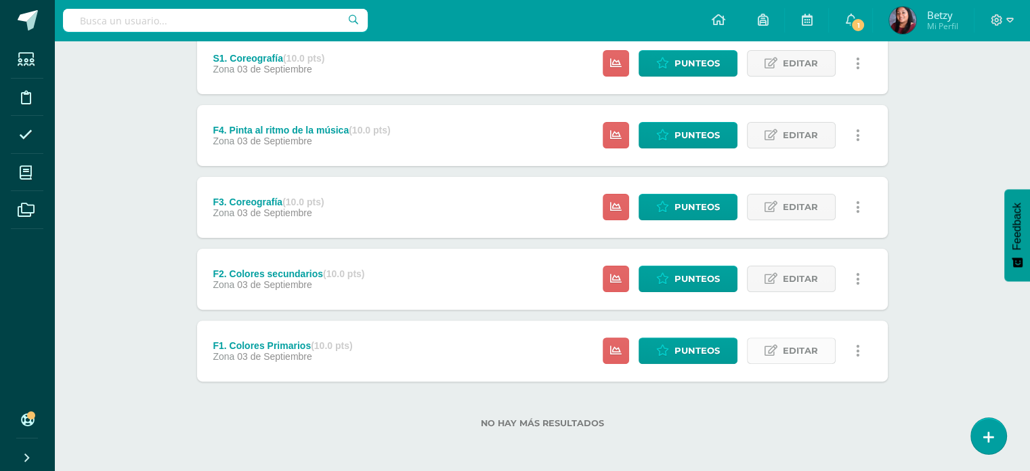
click at [793, 354] on span "Editar" at bounding box center [800, 350] width 35 height 25
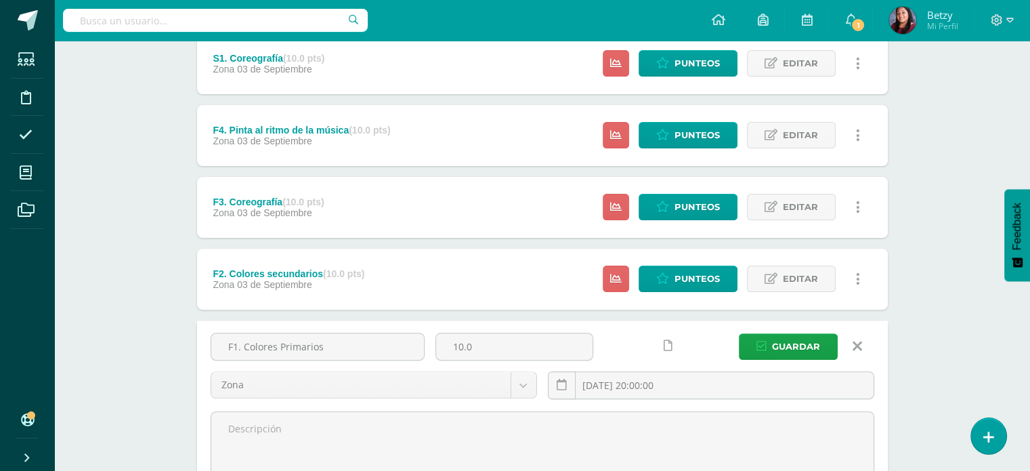
scroll to position [468, 0]
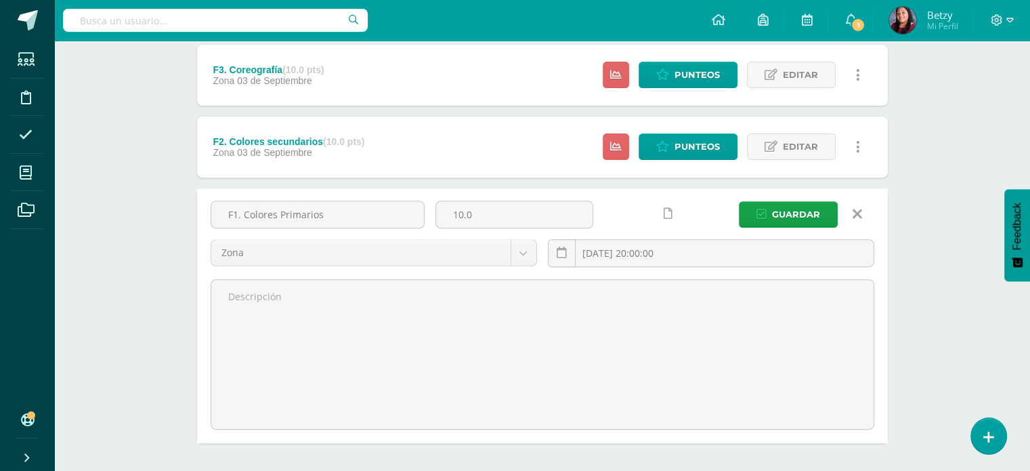
click at [853, 220] on icon at bounding box center [857, 214] width 9 height 15
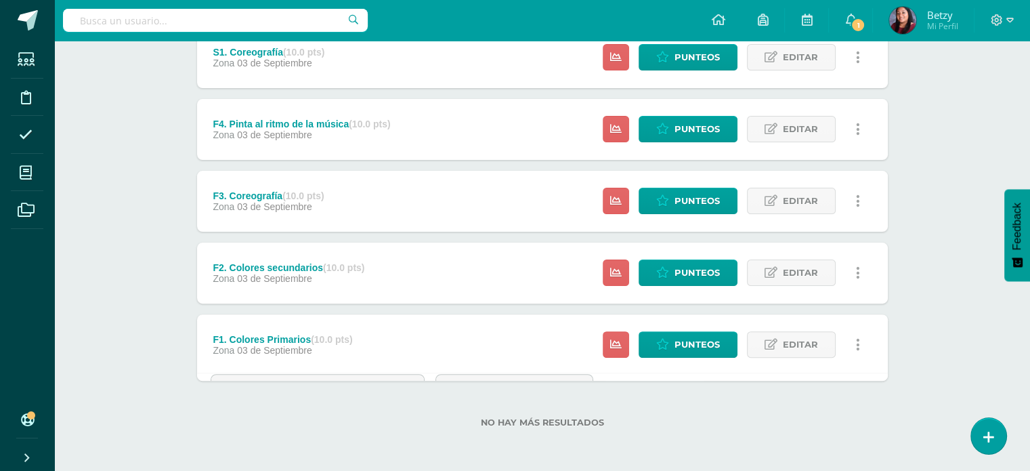
scroll to position [336, 0]
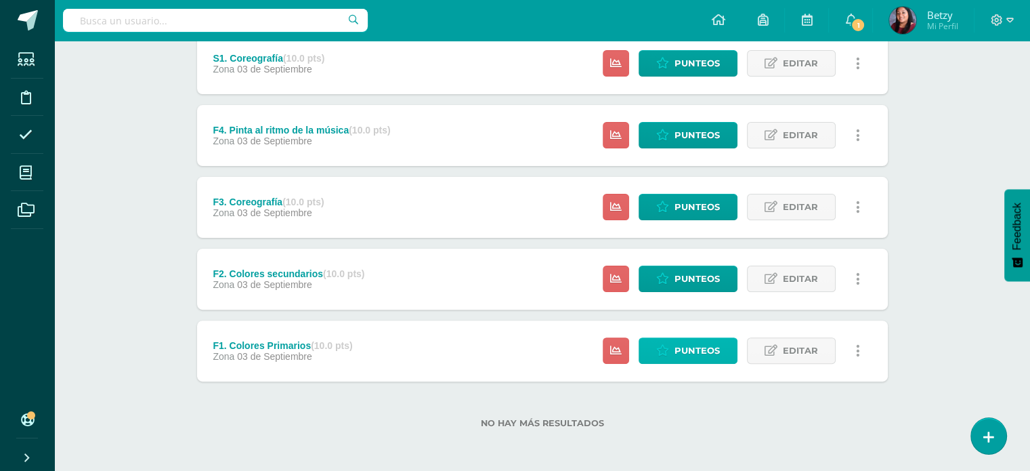
click at [696, 343] on span "Punteos" at bounding box center [697, 350] width 45 height 25
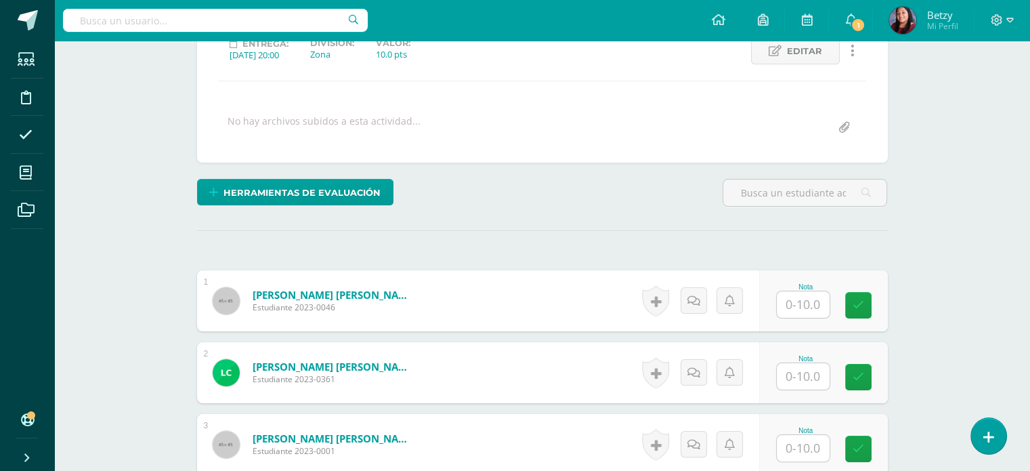
scroll to position [331, 0]
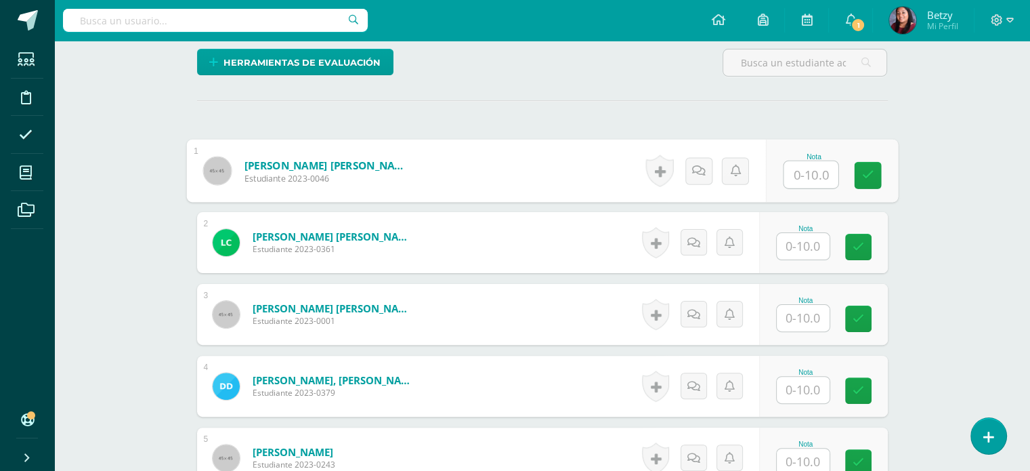
click at [799, 178] on input "text" at bounding box center [811, 174] width 54 height 27
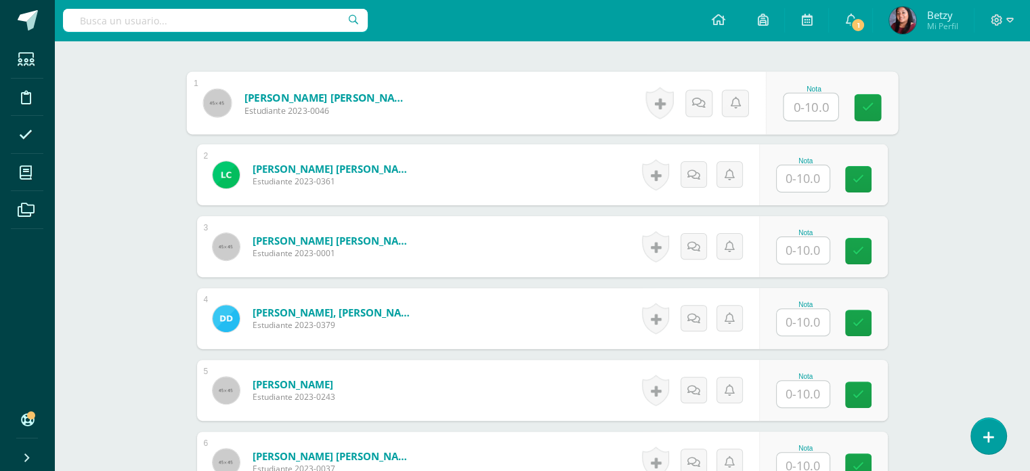
scroll to position [399, 0]
paste input "10"
type input "10"
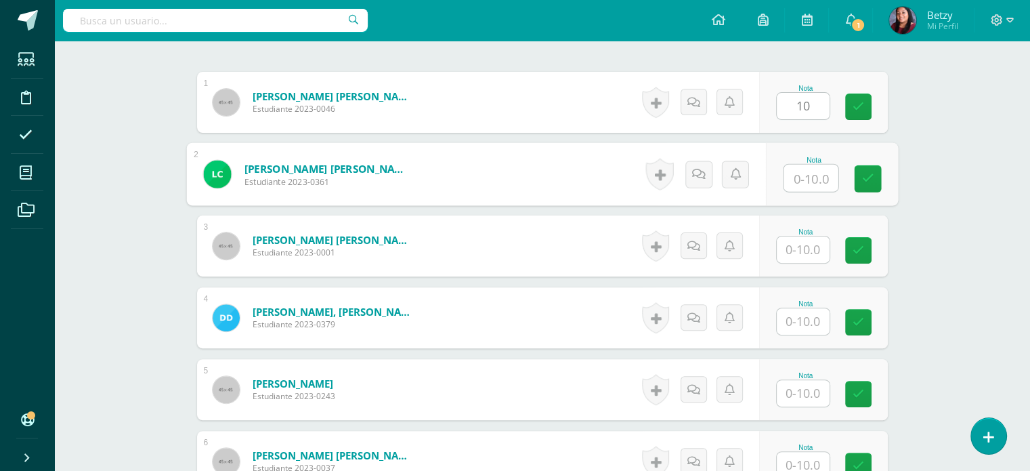
paste input "10"
type input "10"
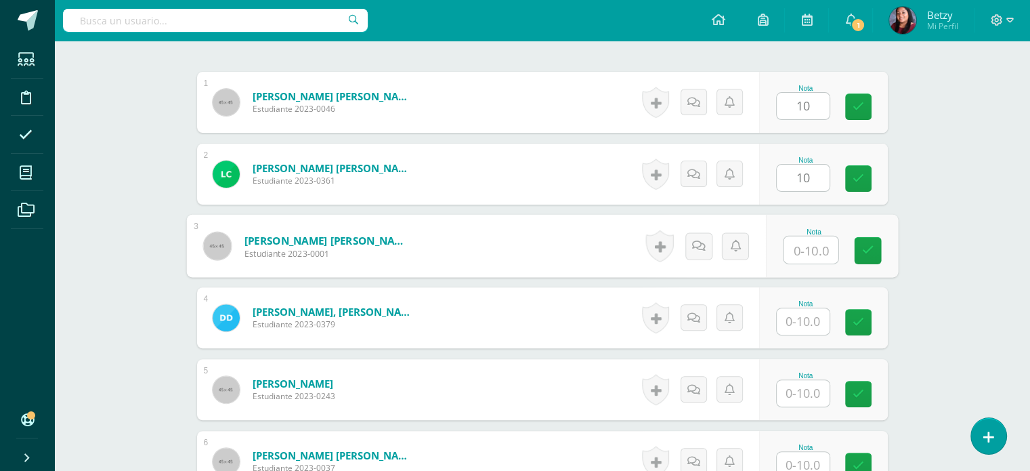
paste input "10"
type input "10"
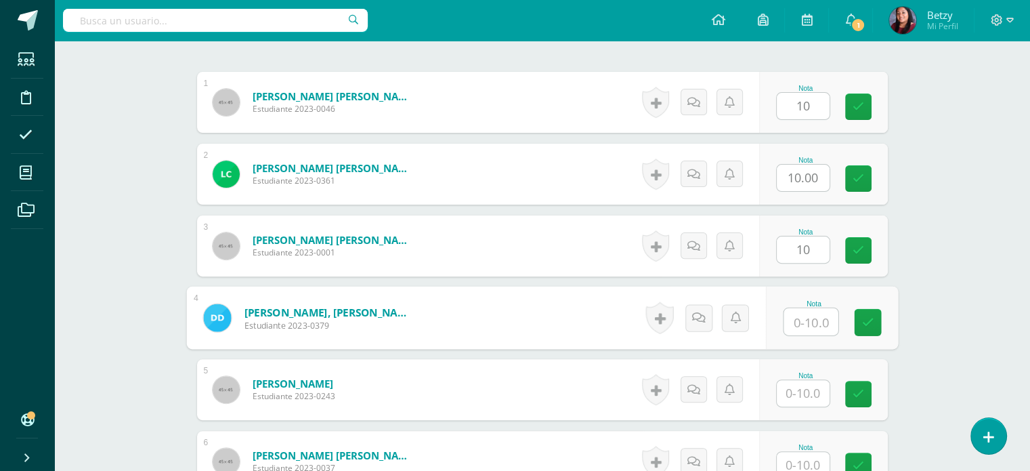
paste input "10"
type input "10"
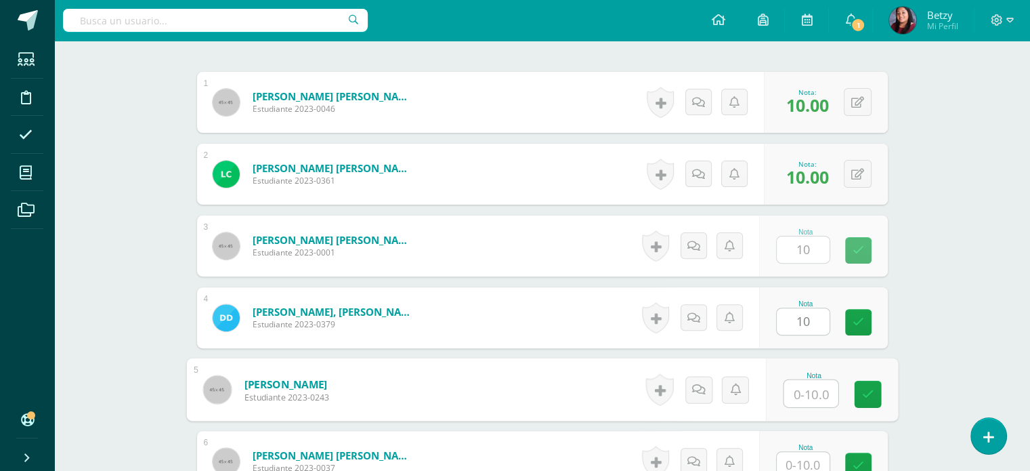
paste input "10"
type input "10"
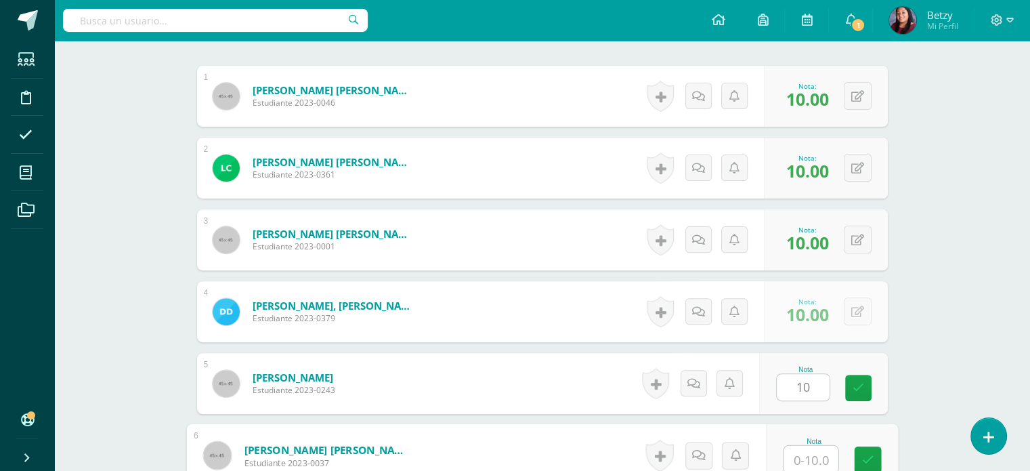
paste input "10"
type input "10"
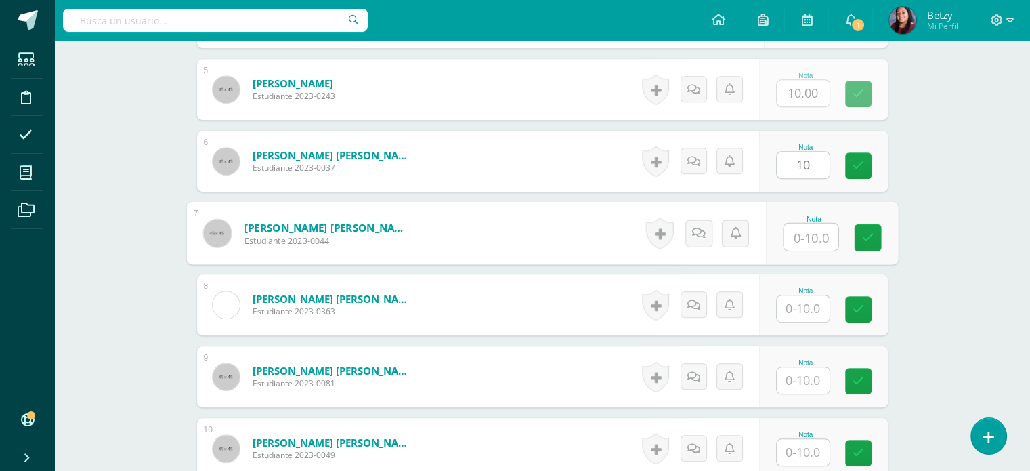
paste input "10"
type input "10"
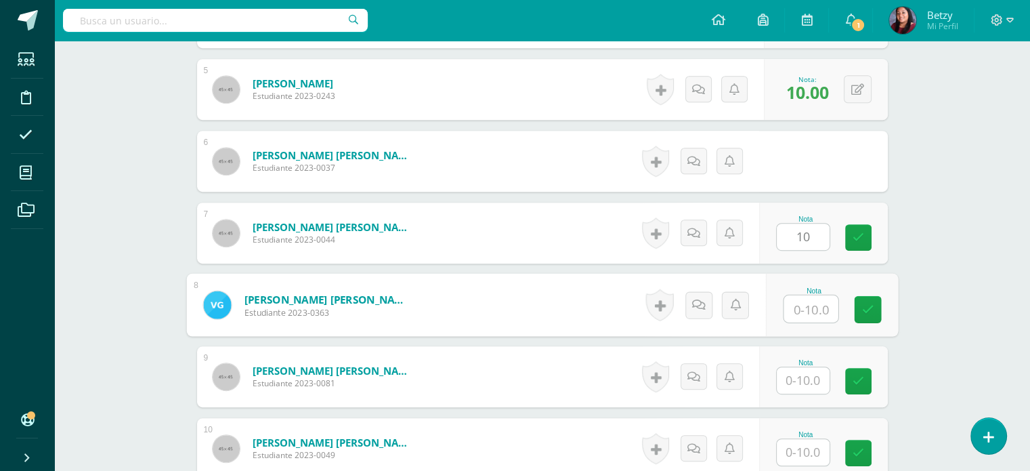
paste input "10"
type input "10"
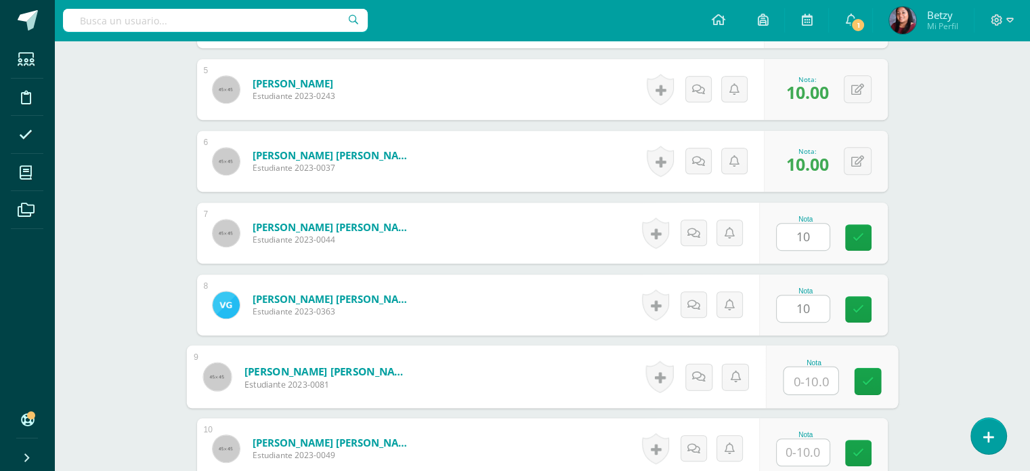
paste input "10"
type input "10"
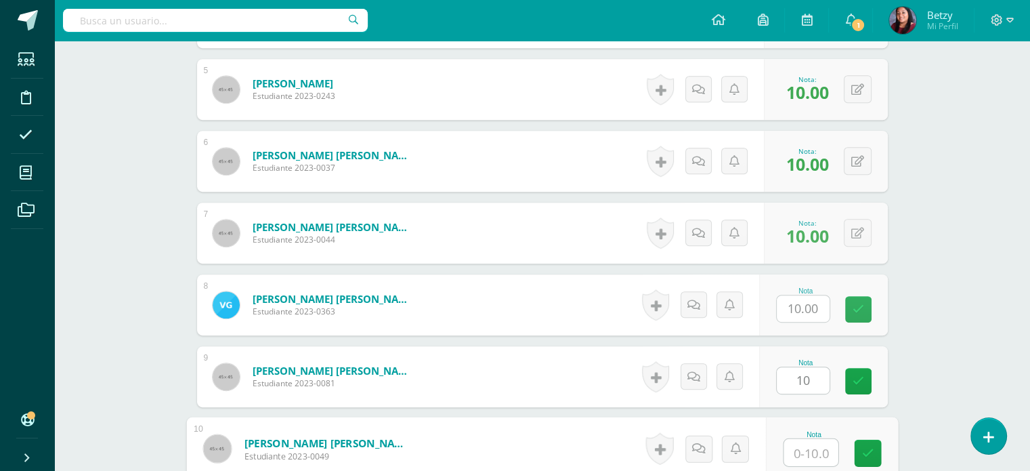
paste input "10"
type input "10"
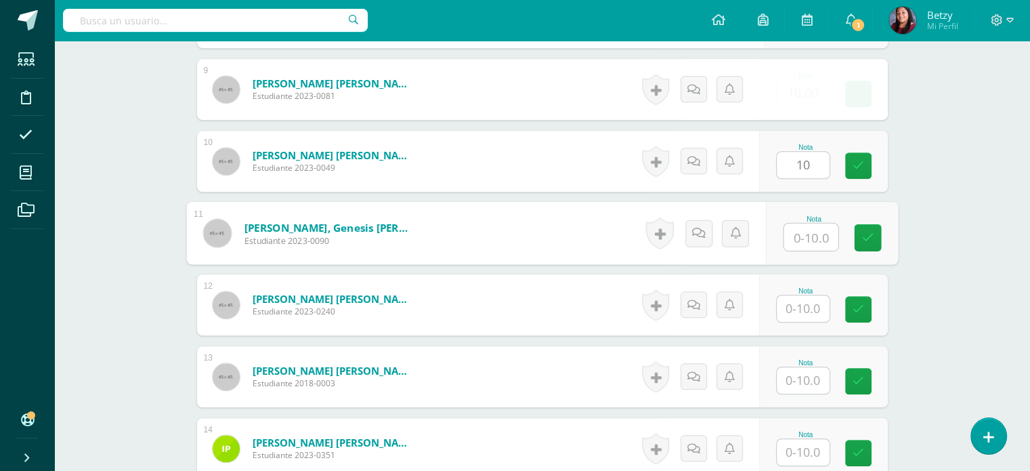
paste input "10"
type input "10"
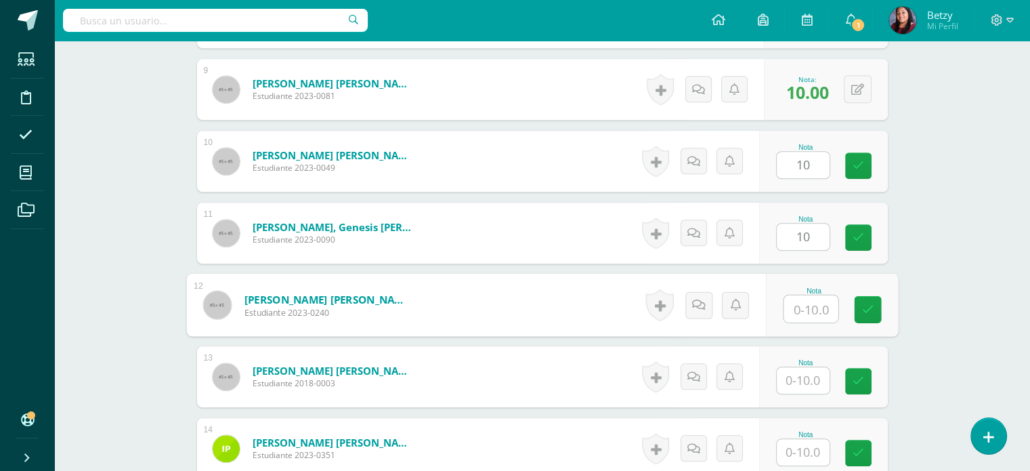
paste input "10"
type input "10"
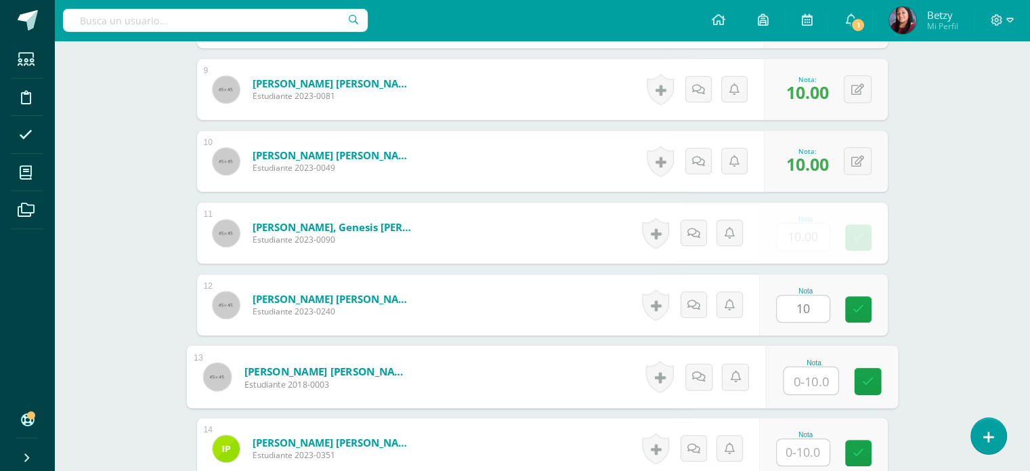
paste input "10"
type input "10"
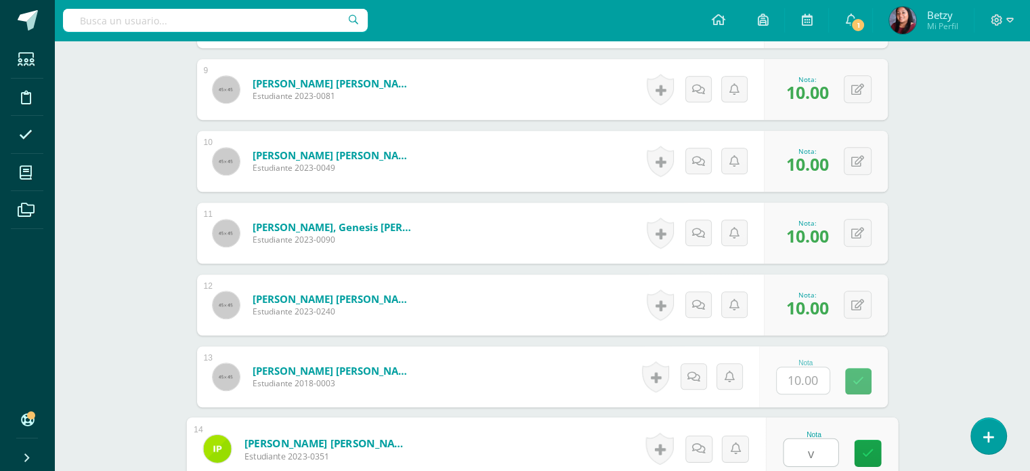
paste input "10"
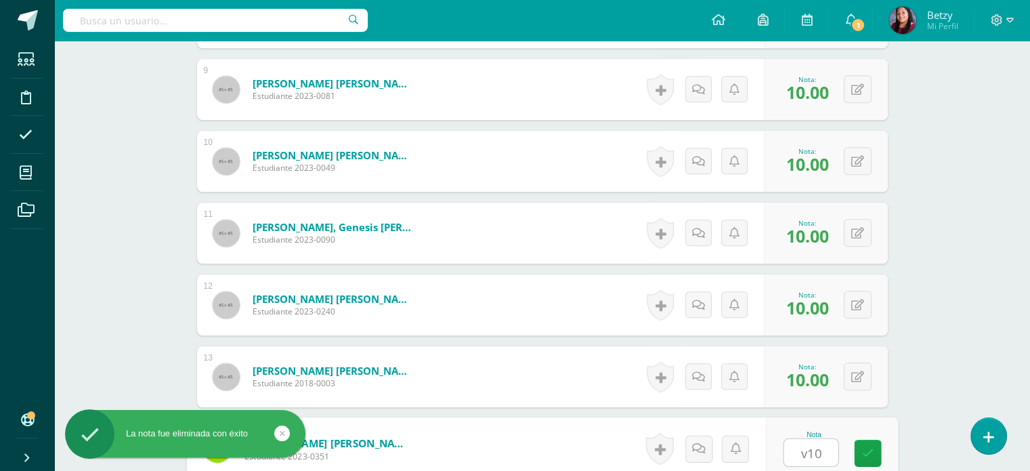
paste input "10"
type input "v"
paste input "10"
type input "10"
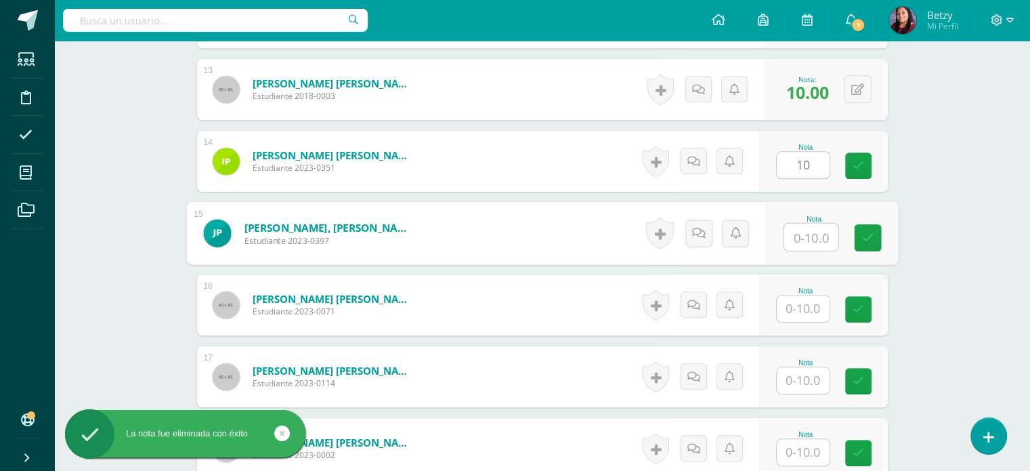
paste input "10"
type input "10"
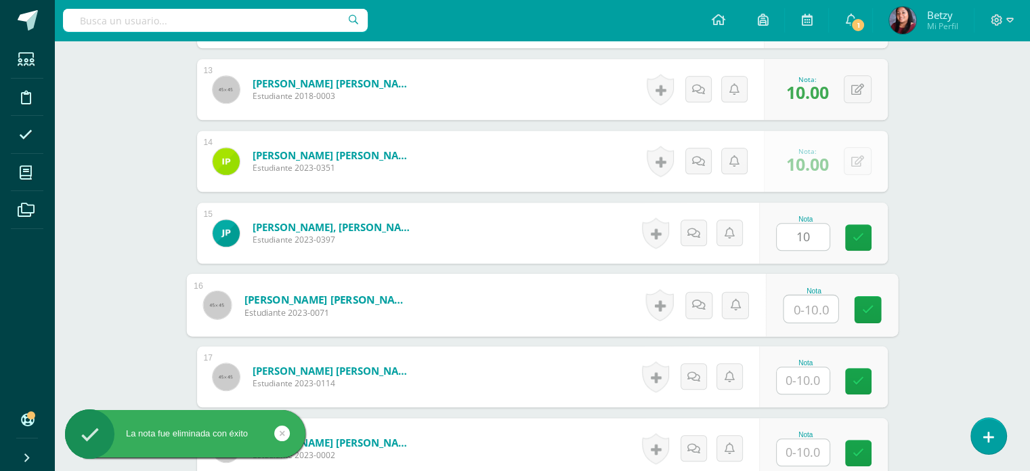
paste input "10"
type input "10"
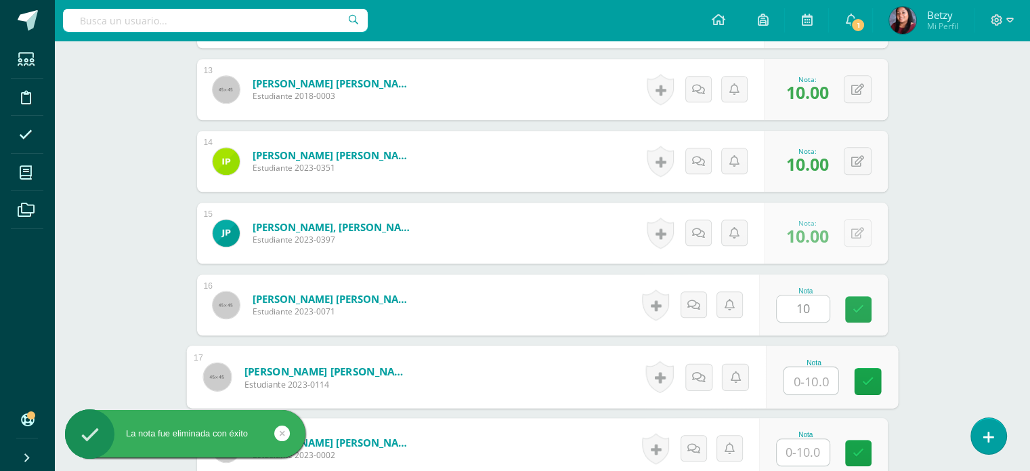
paste input "10"
type input "10"
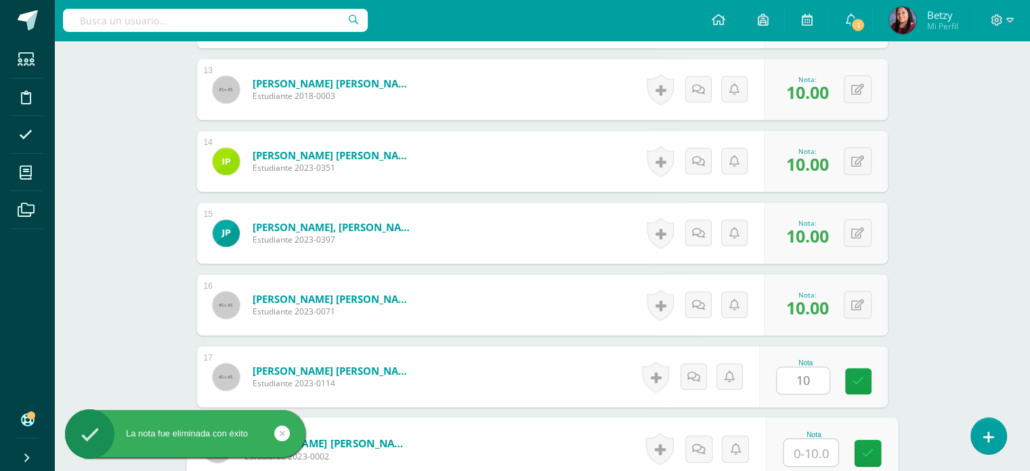
paste input "10"
type input "10"
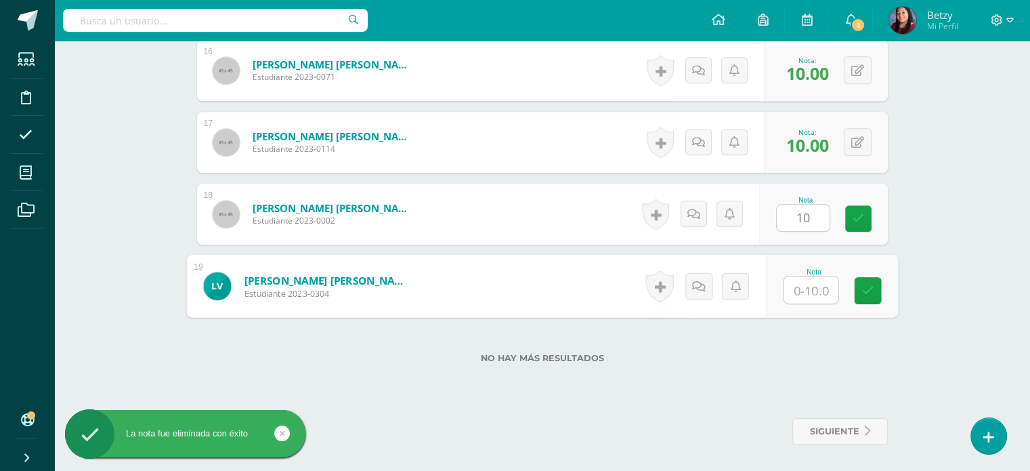
paste input "10"
type input "10"
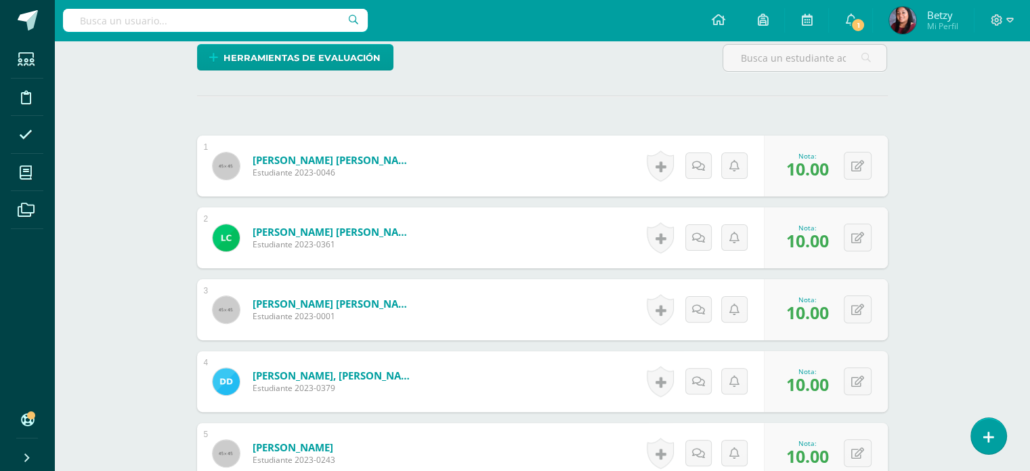
scroll to position [334, 0]
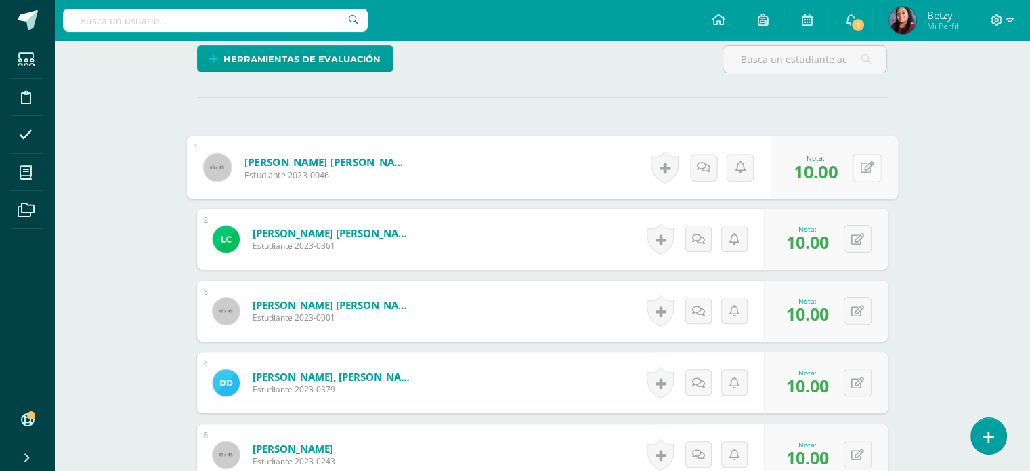
click at [862, 168] on icon at bounding box center [867, 167] width 14 height 12
type input "9"
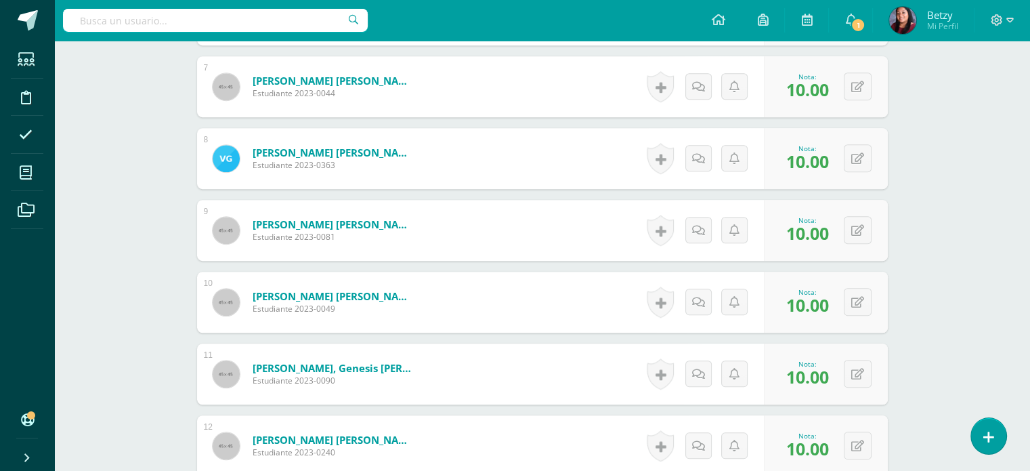
scroll to position [853, 0]
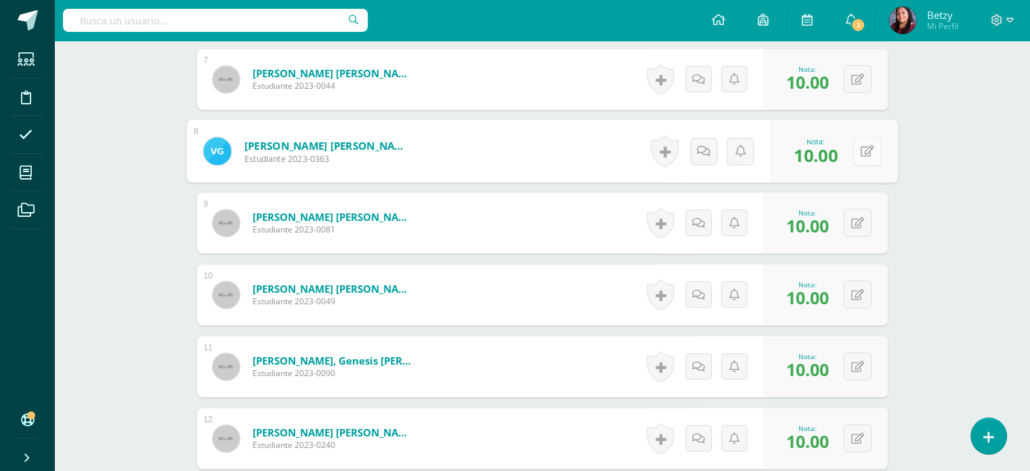
click at [858, 138] on button at bounding box center [867, 151] width 28 height 28
type input "9"
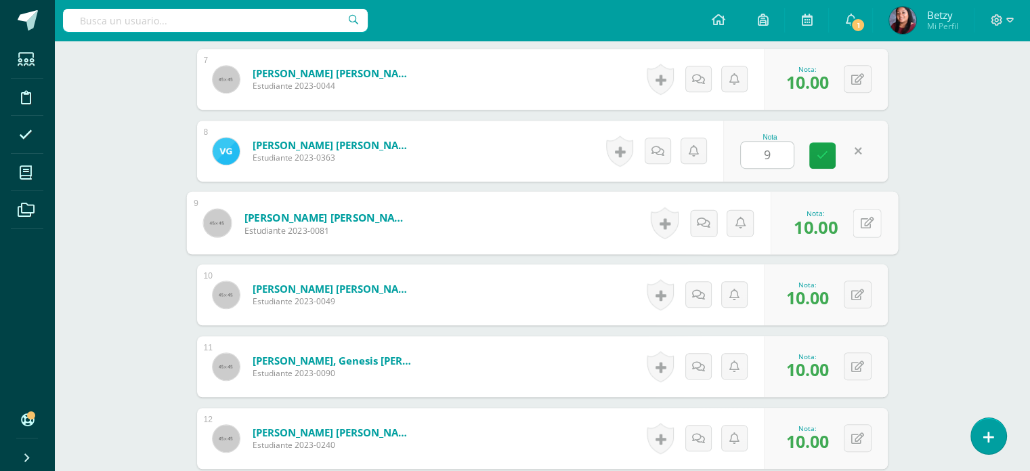
click at [866, 226] on button at bounding box center [867, 223] width 28 height 28
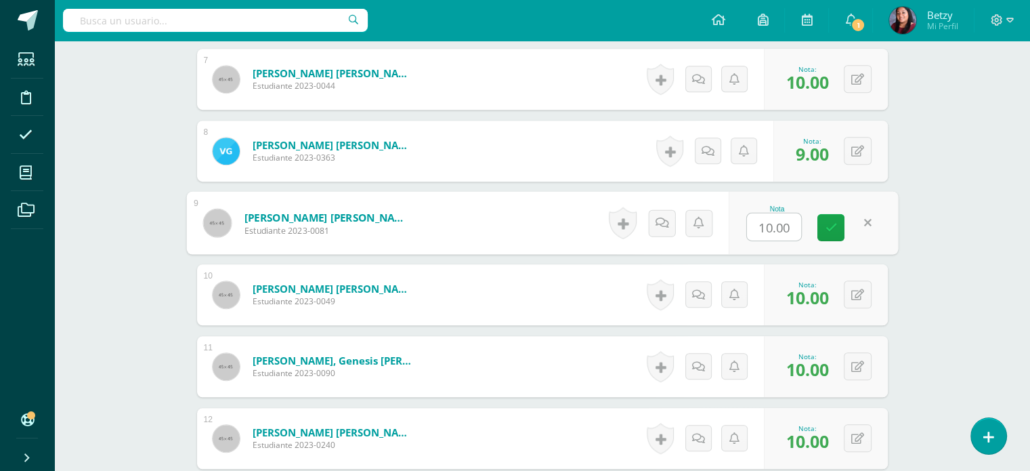
type input "7"
type input "9"
click at [911, 285] on div "¿Estás seguro que quieres eliminar esta actividad? Esto borrará la actividad y …" at bounding box center [542, 203] width 745 height 1845
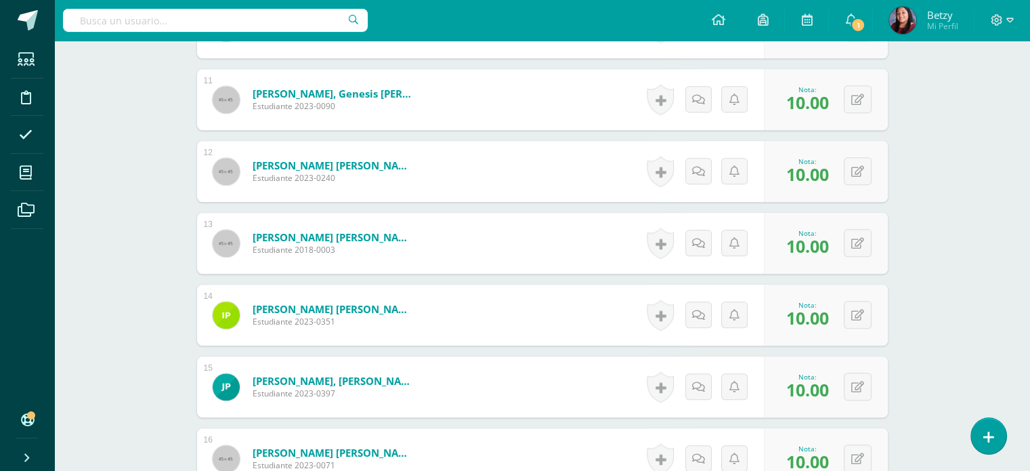
scroll to position [1121, 0]
click at [856, 176] on button at bounding box center [867, 170] width 28 height 28
type input "7"
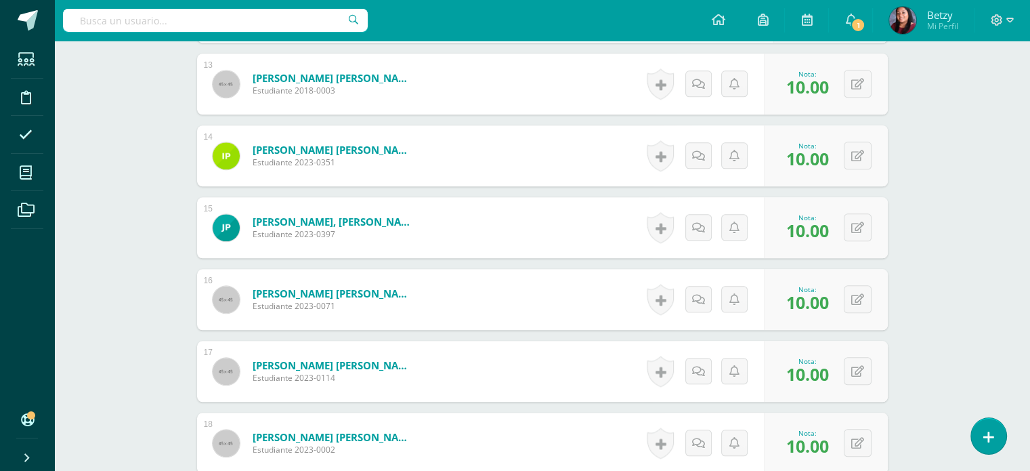
scroll to position [1280, 0]
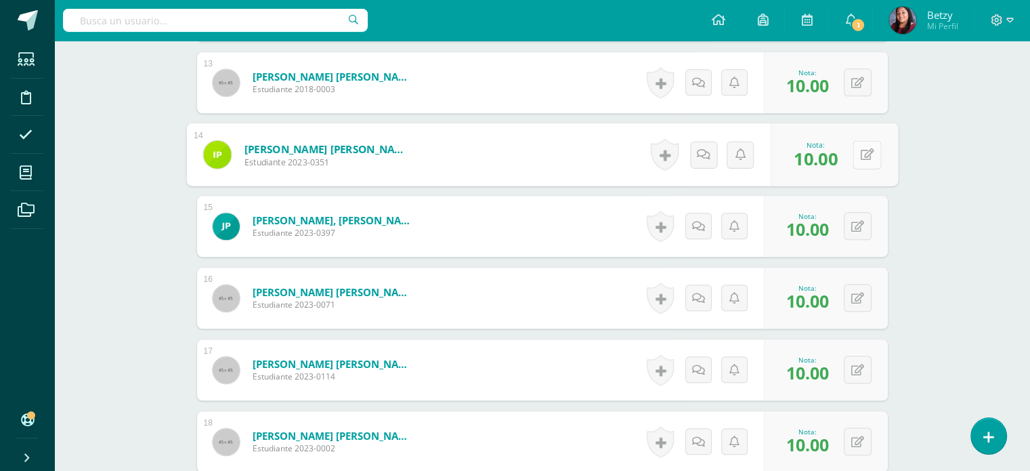
click at [854, 152] on button at bounding box center [867, 154] width 28 height 28
type input "9"
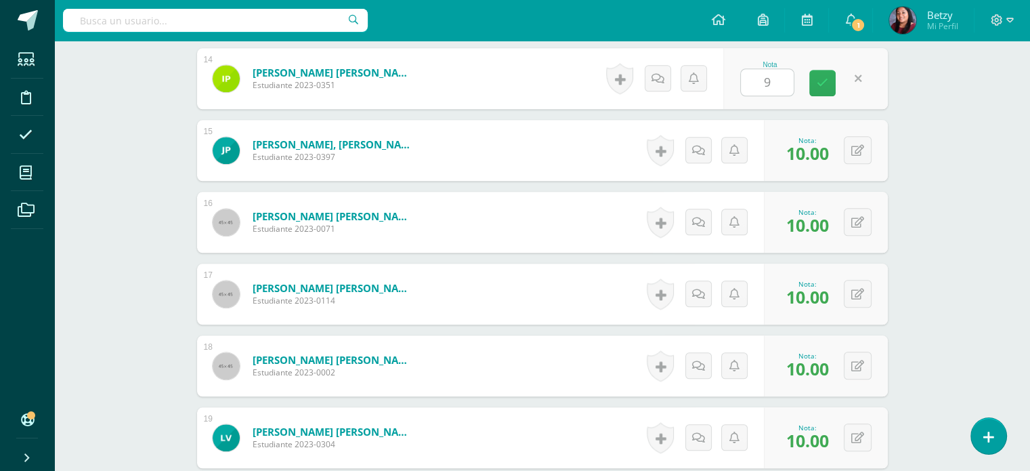
scroll to position [1364, 0]
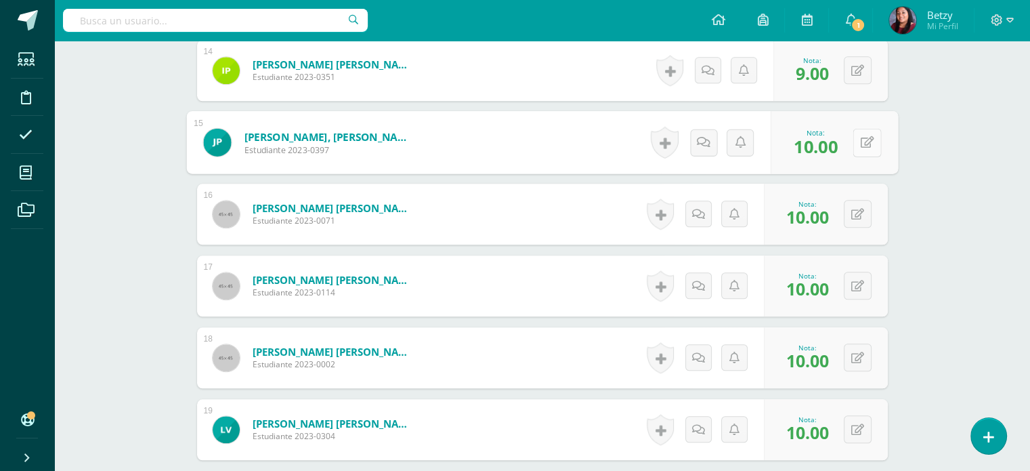
click at [867, 152] on button at bounding box center [867, 142] width 28 height 28
type input "9"
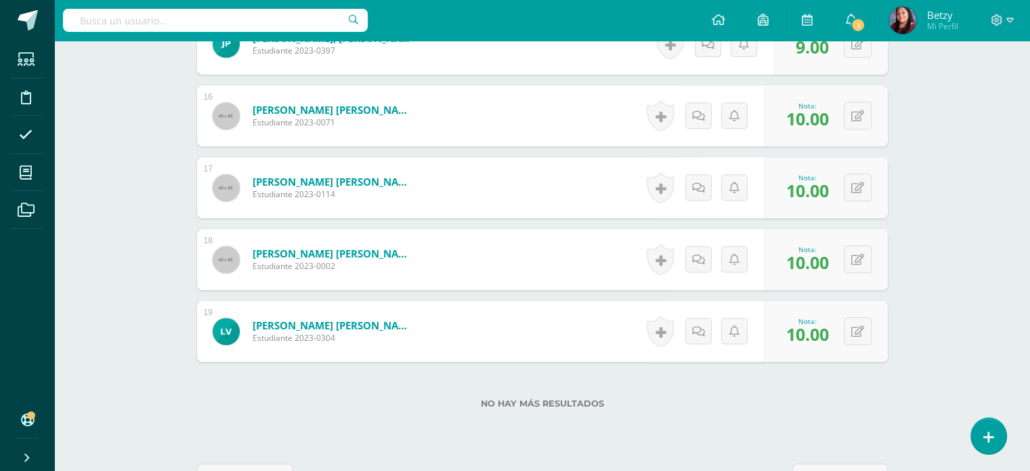
scroll to position [1478, 0]
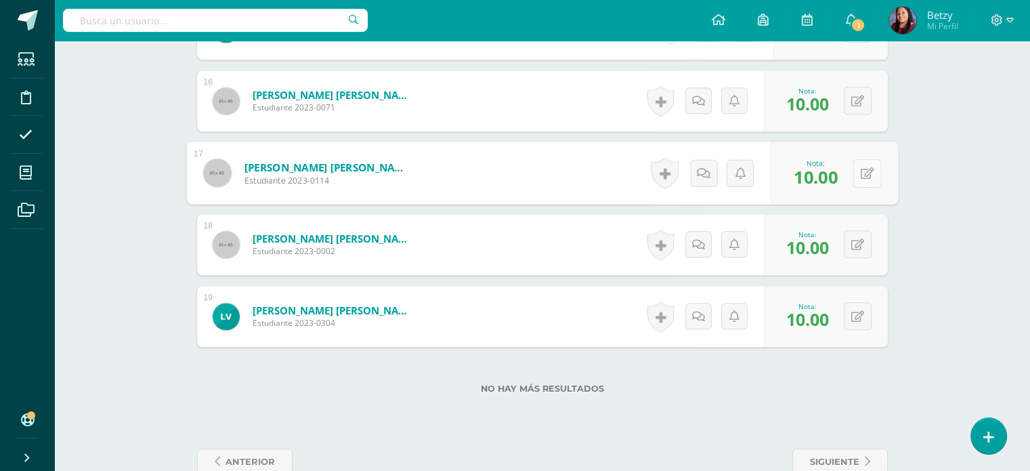
click at [856, 169] on button at bounding box center [867, 173] width 28 height 28
type input "9"
drag, startPoint x: 862, startPoint y: 299, endPoint x: 862, endPoint y: 315, distance: 16.3
click at [862, 315] on div "0 Logros Logros obtenidos Aún no hay logros agregados Nota: 10.00" at bounding box center [826, 316] width 124 height 61
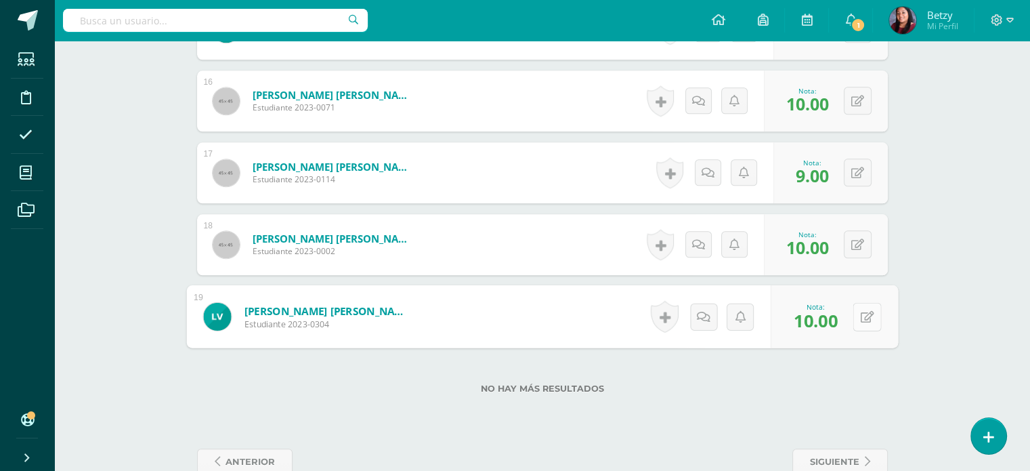
click at [862, 315] on icon at bounding box center [867, 316] width 14 height 12
type input "9"
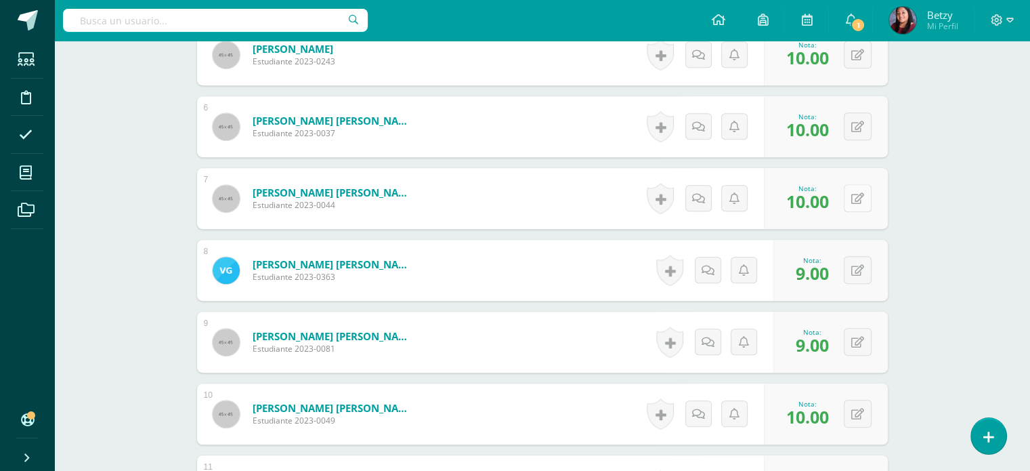
scroll to position [667, 0]
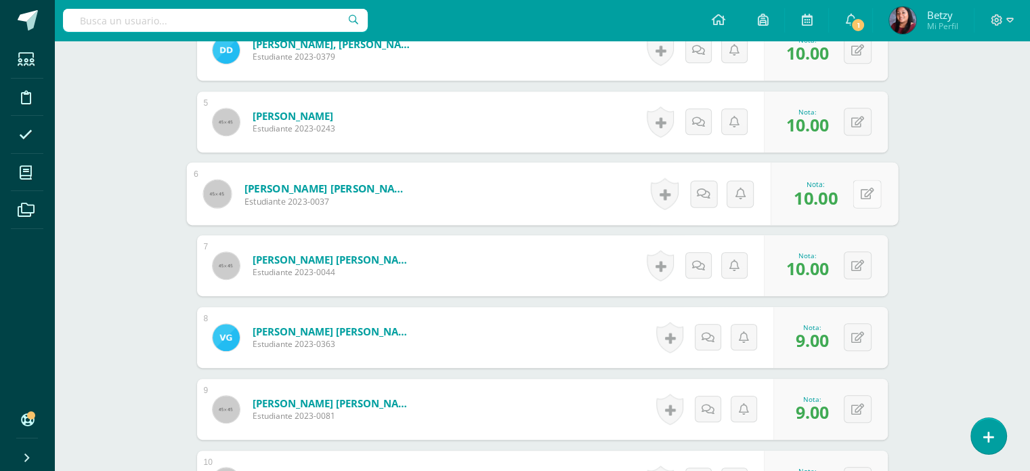
click at [854, 191] on button at bounding box center [867, 194] width 28 height 28
type input "9"
click at [925, 201] on div "Expresión Artística Primero Preprimaria "C" Herramientas Detalle de asistencias…" at bounding box center [542, 343] width 976 height 1939
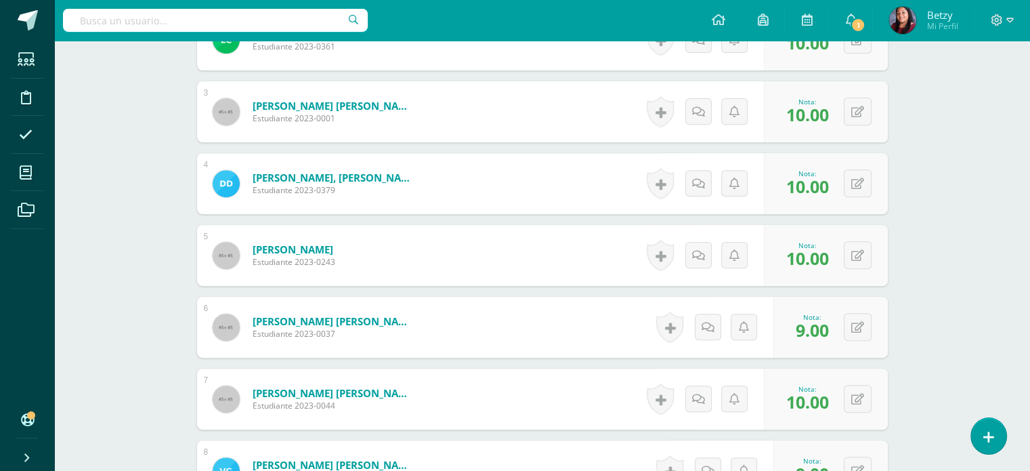
scroll to position [514, 0]
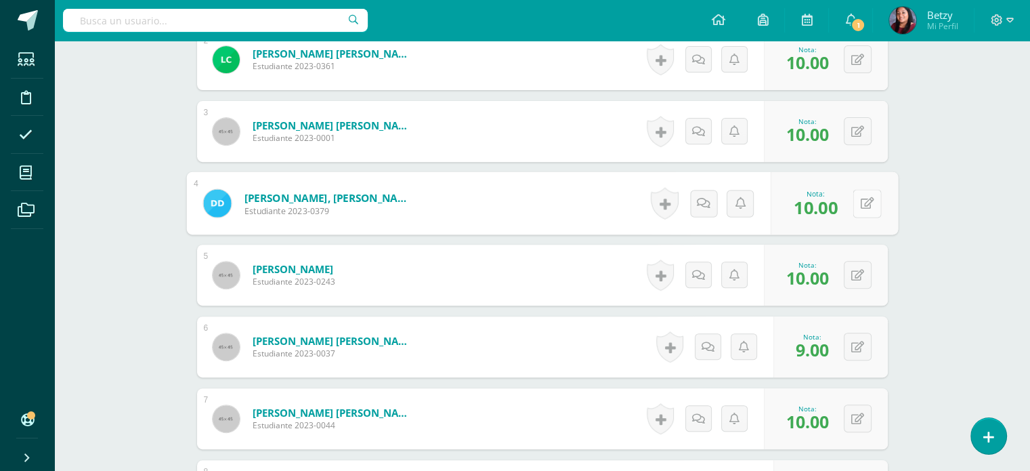
click at [862, 199] on icon at bounding box center [867, 203] width 14 height 12
type input "9"
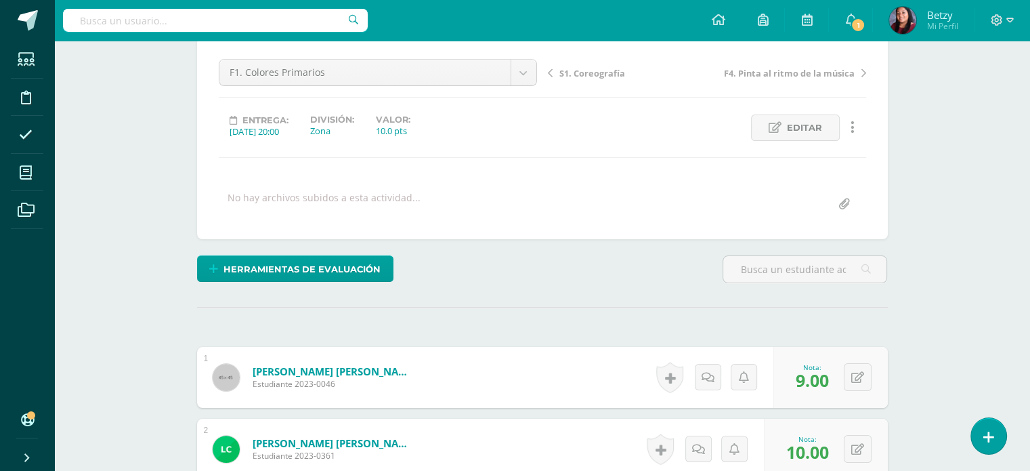
scroll to position [0, 0]
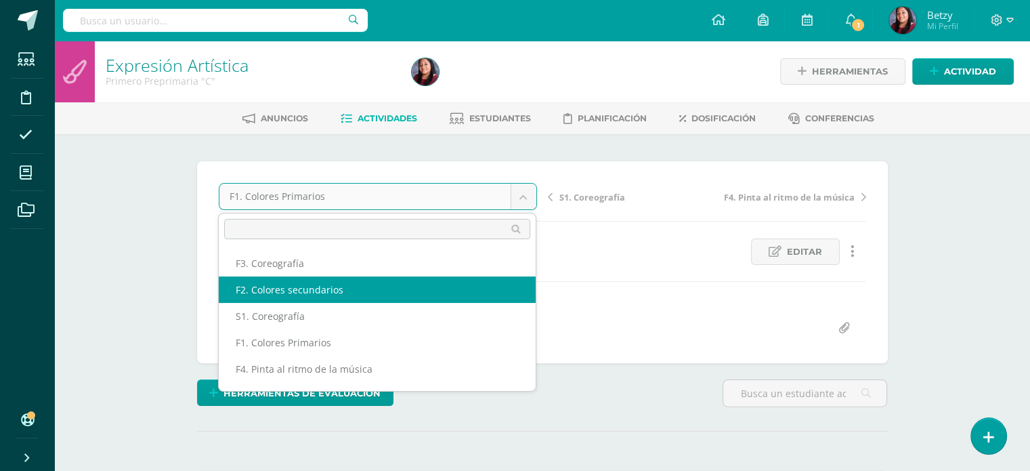
select select "/dashboard/teacher/grade-activity/47707/"
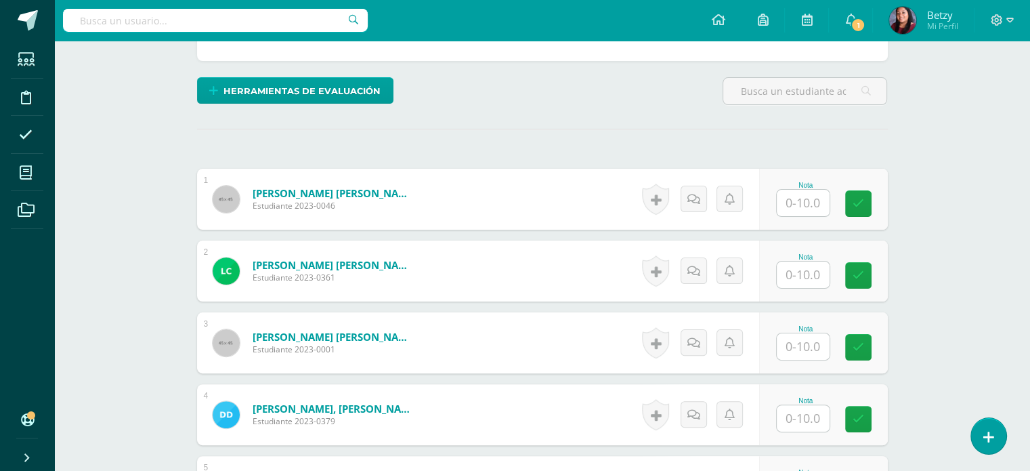
scroll to position [303, 0]
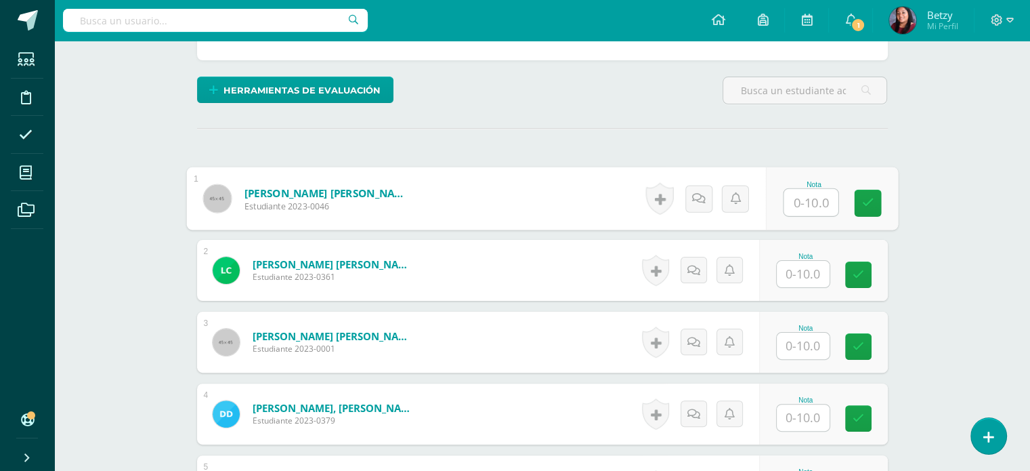
click at [794, 205] on input "text" at bounding box center [811, 202] width 54 height 27
paste input "10"
type input "10"
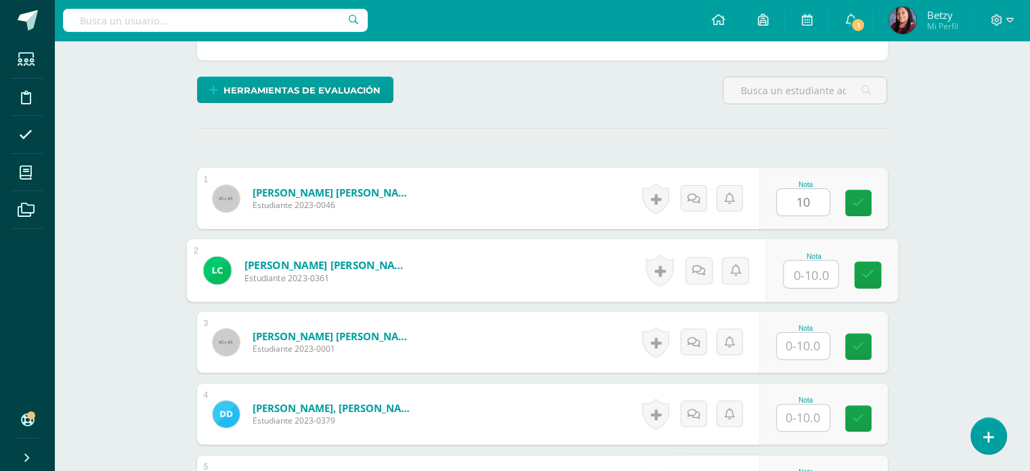
paste input "10"
type input "10"
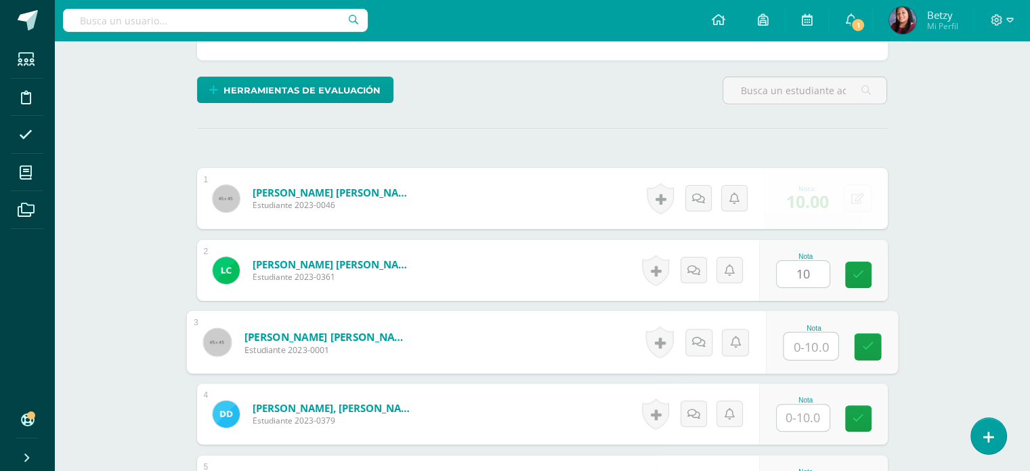
paste input "10"
type input "10"
paste input "10"
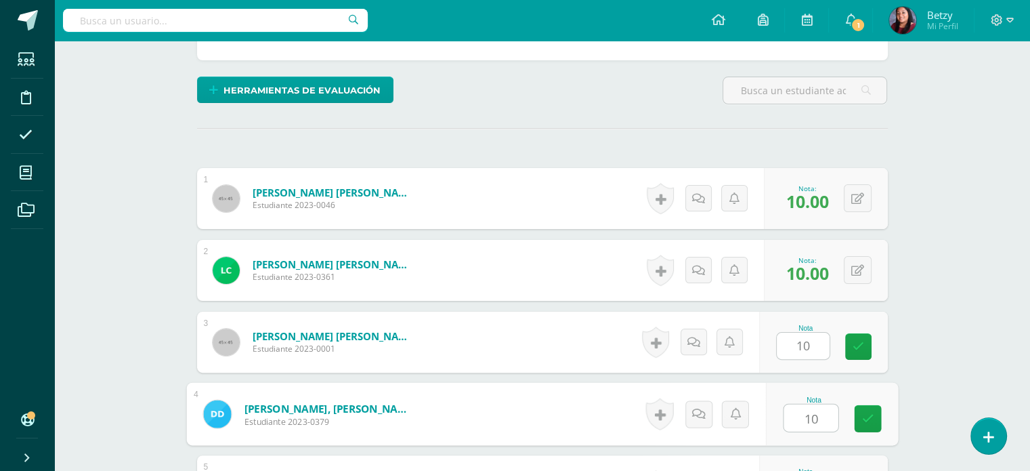
type input "10"
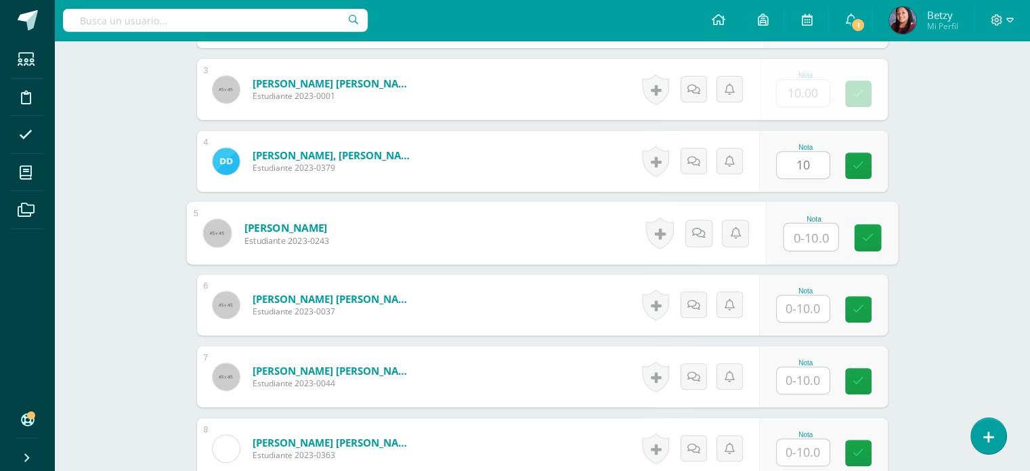
paste input "10"
type input "10"
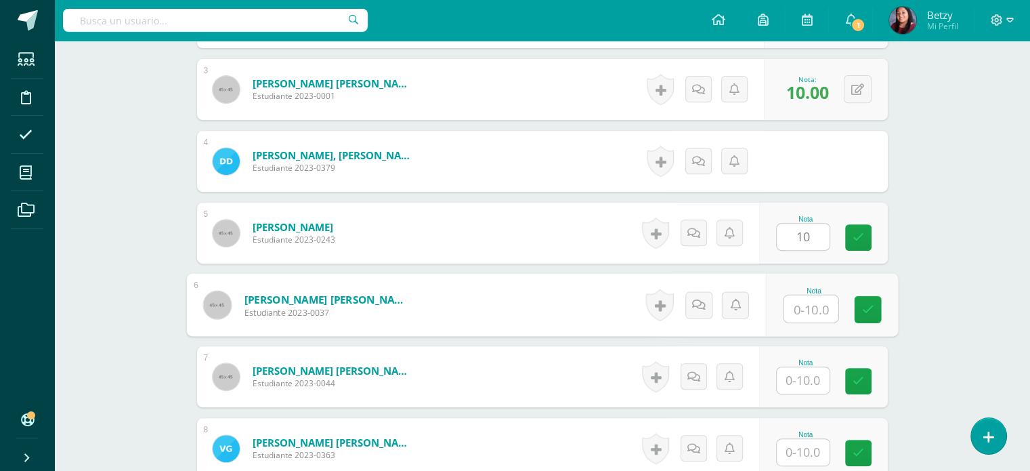
paste input "10"
type input "10"
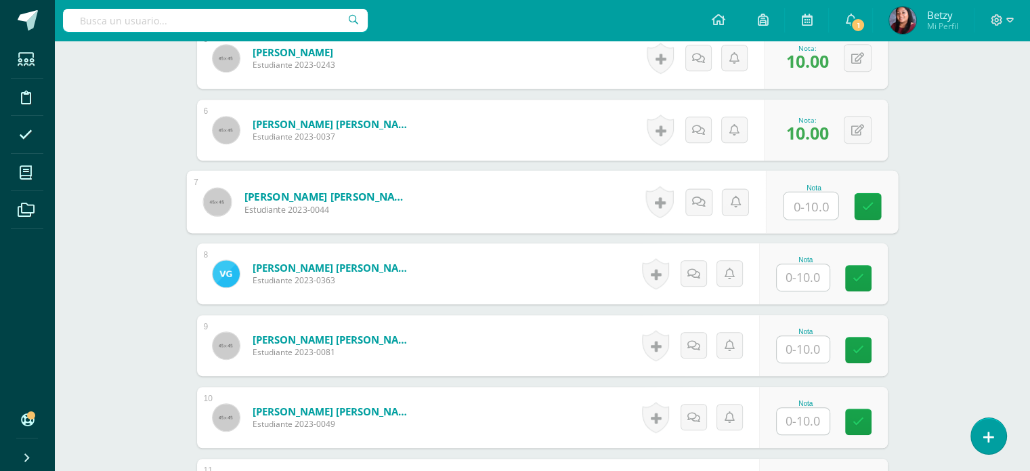
scroll to position [769, 0]
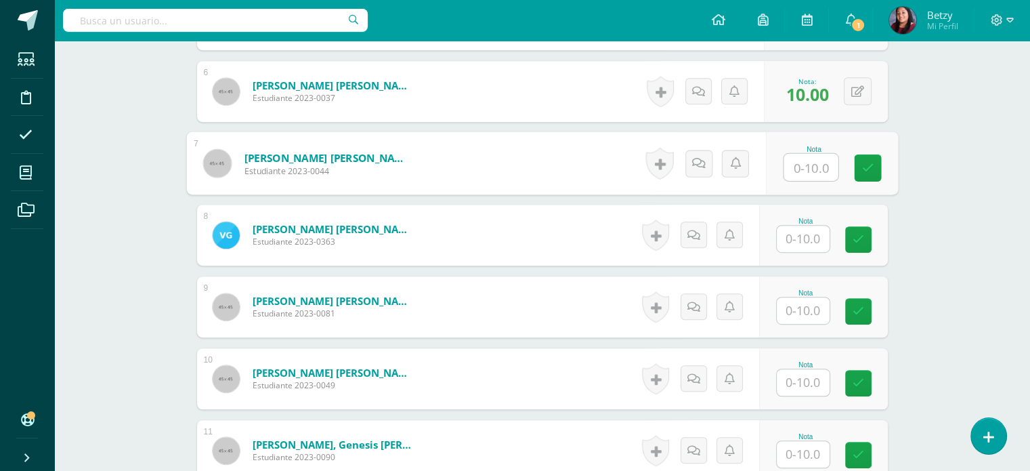
paste input "10"
type input "10"
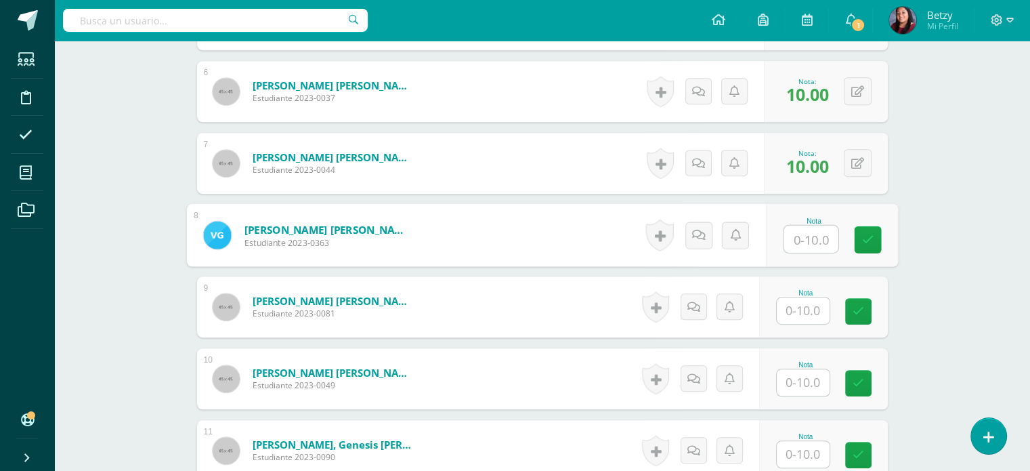
paste input "10"
type input "10"
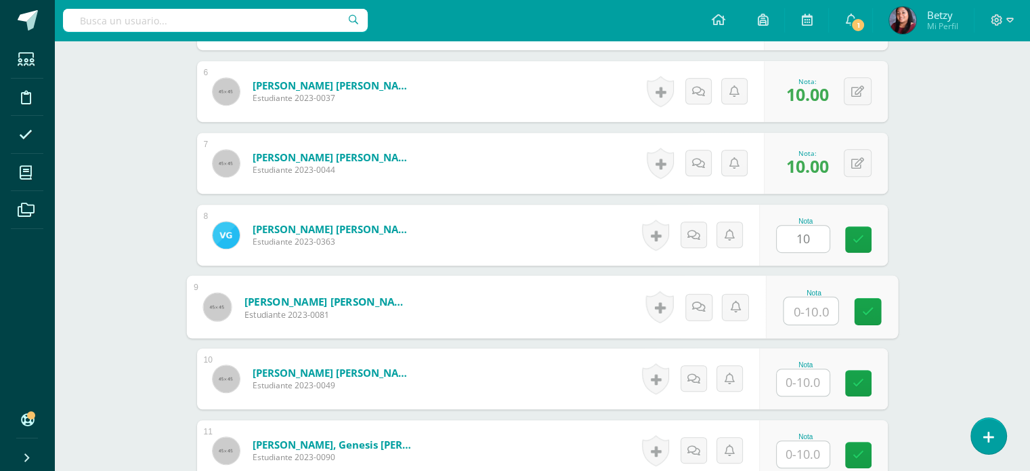
paste input "10"
type input "10"
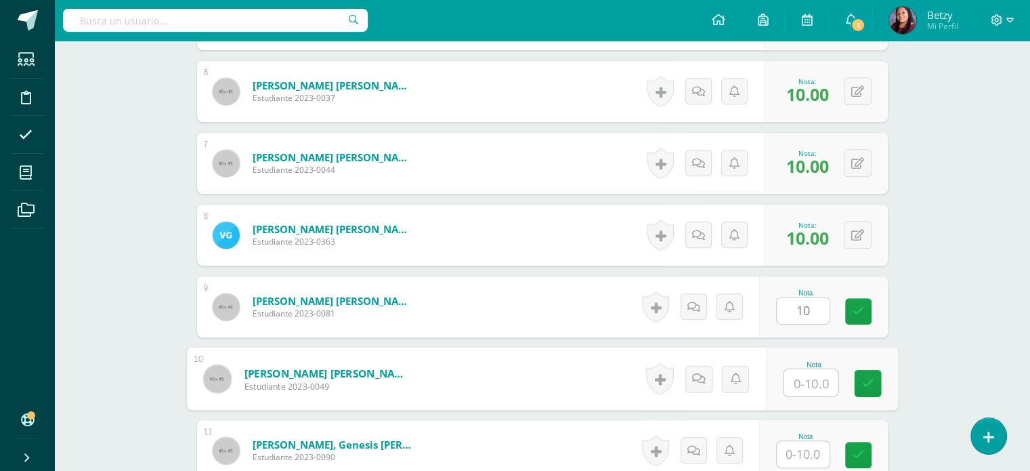
paste input "10"
type input "10"
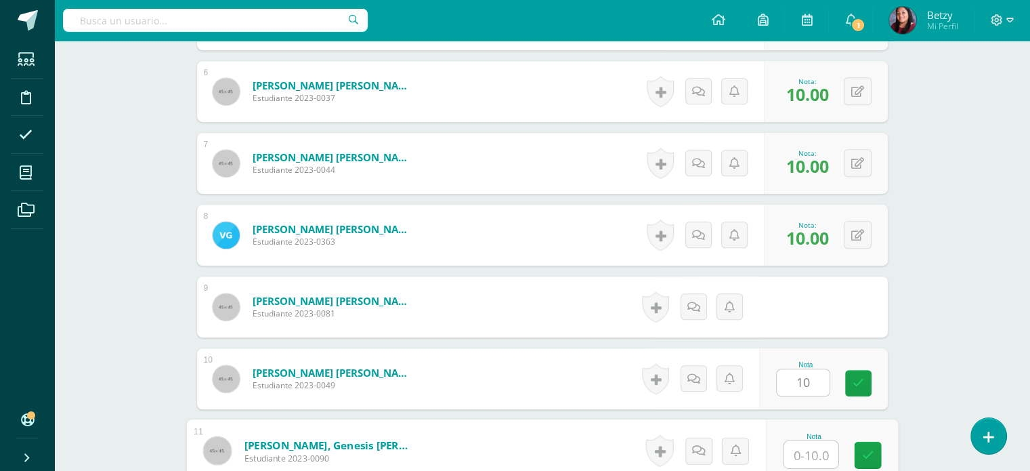
paste input "10"
type input "10"
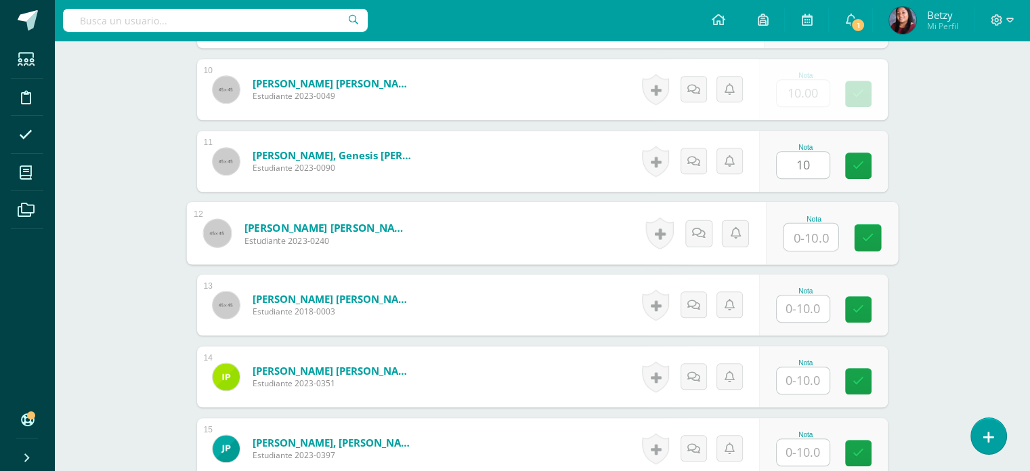
paste input "10"
type input "10"
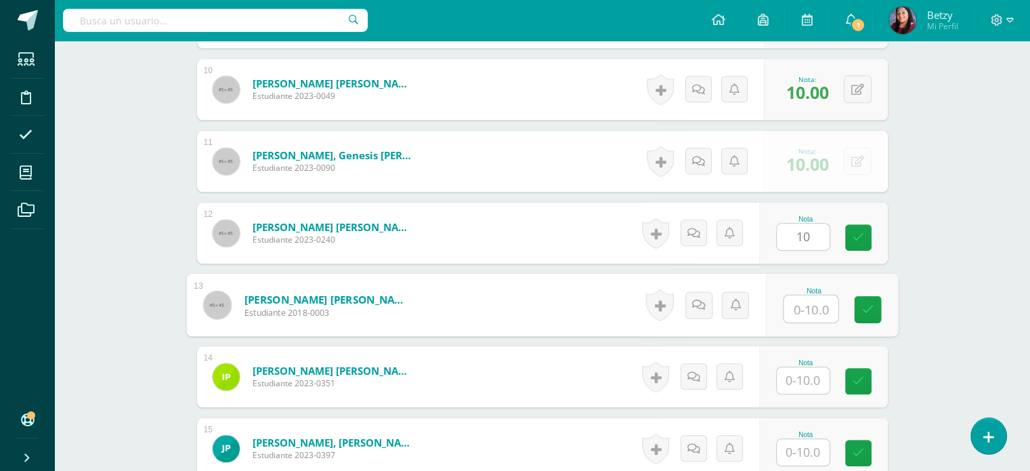
paste input "10"
type input "10"
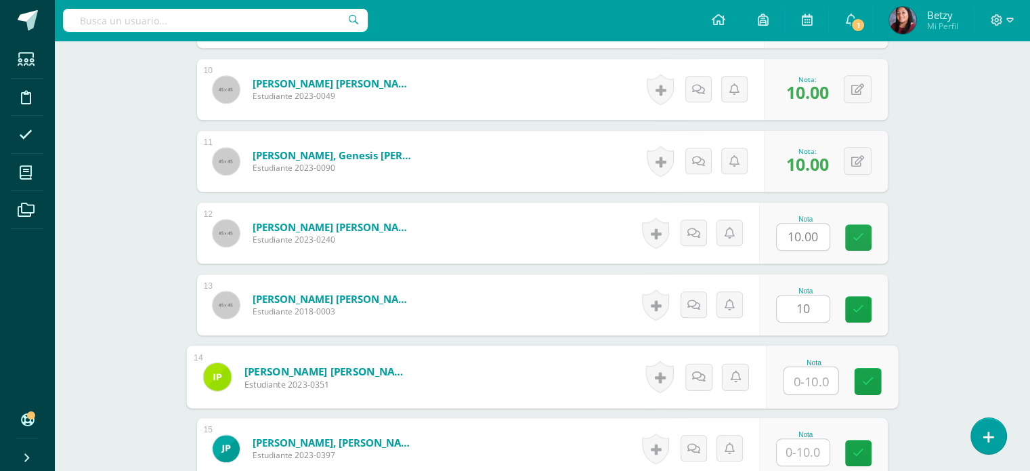
paste input "10"
type input "10"
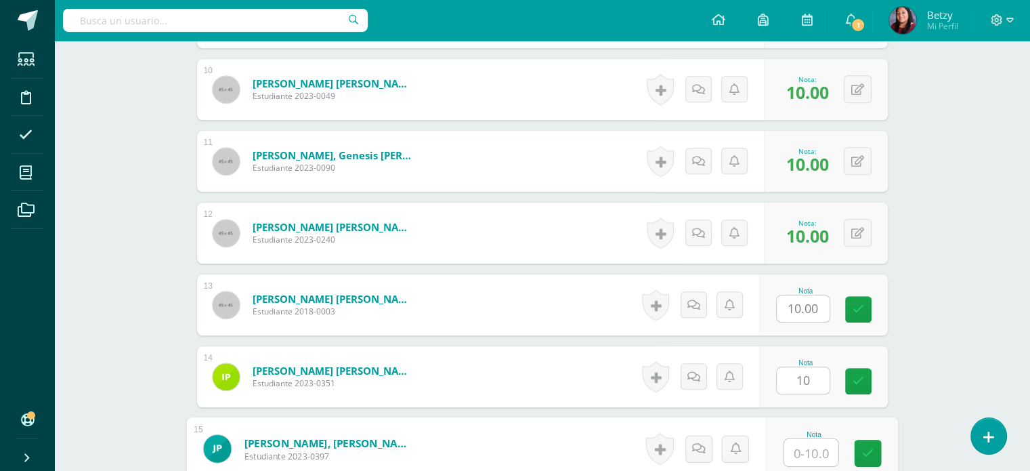
paste input "10"
type input "10"
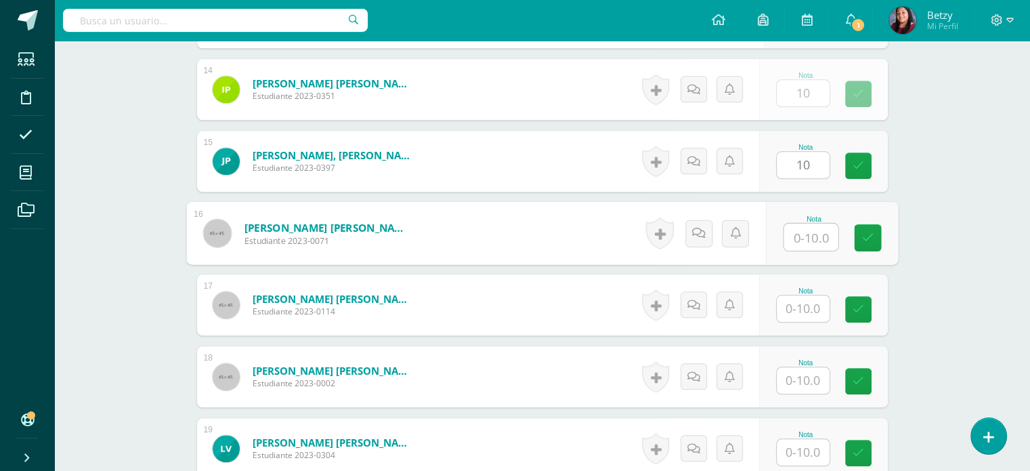
paste input "10"
type input "10"
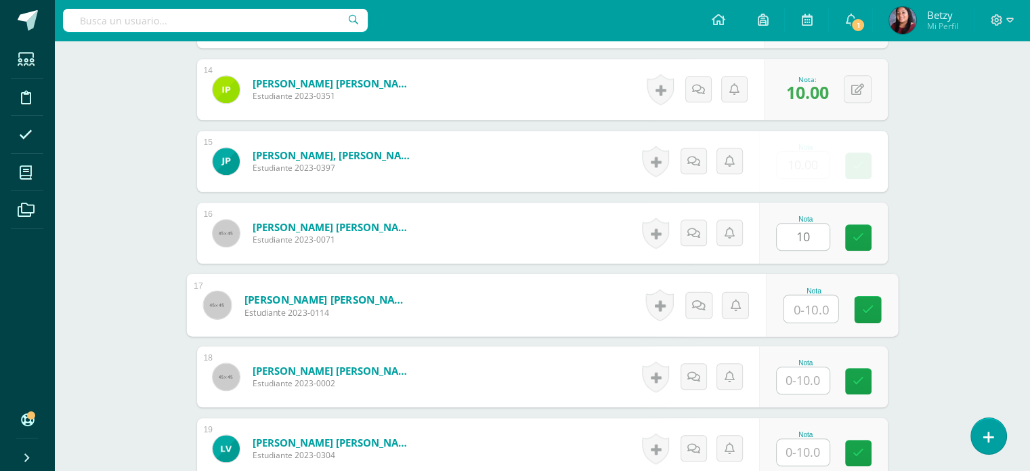
paste input "10"
type input "10"
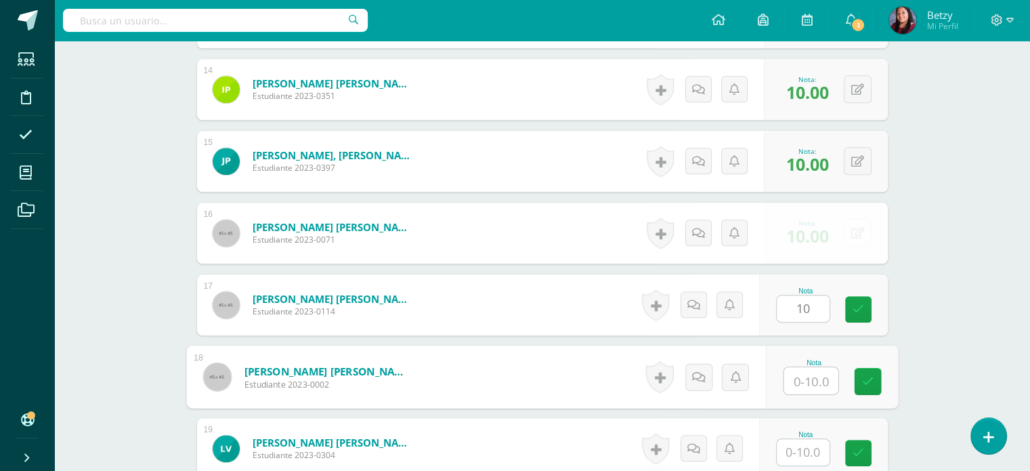
paste input "10"
type input "10"
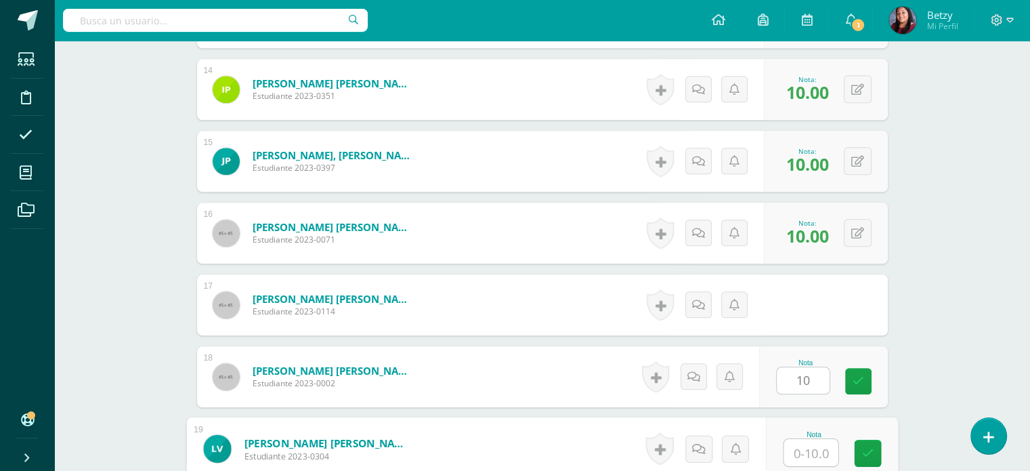
paste input "10"
type input "10"
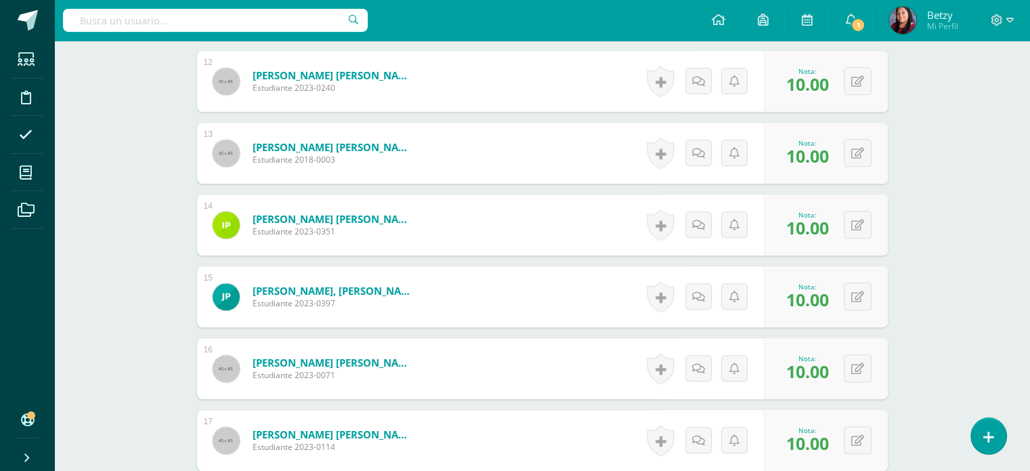
scroll to position [1209, 0]
click at [861, 77] on icon at bounding box center [867, 82] width 14 height 12
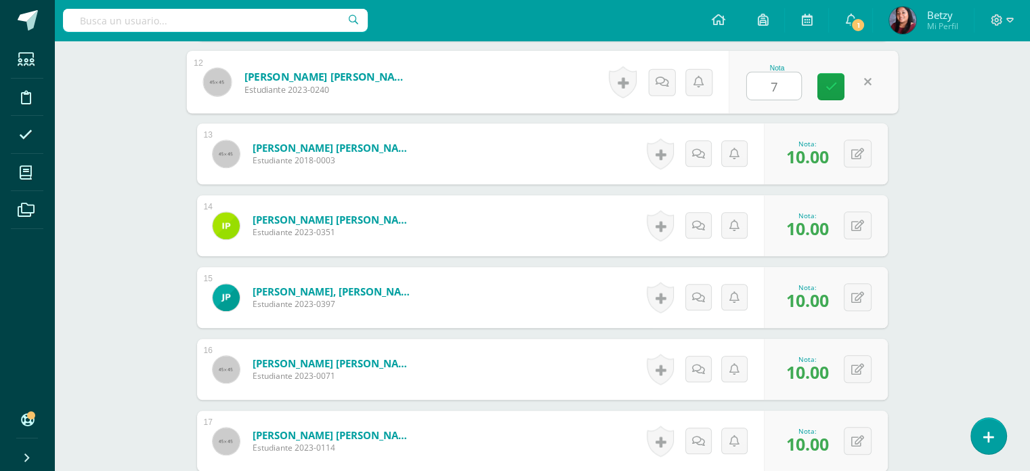
type input "7"
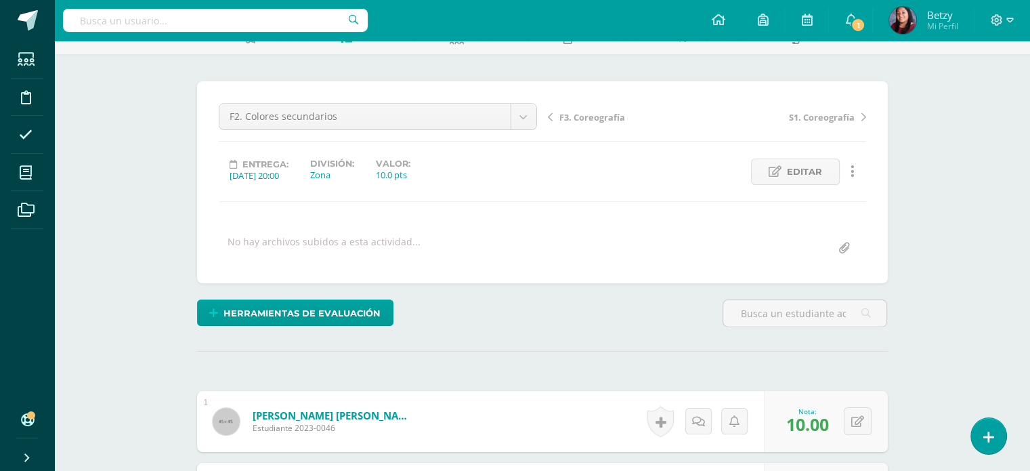
scroll to position [0, 0]
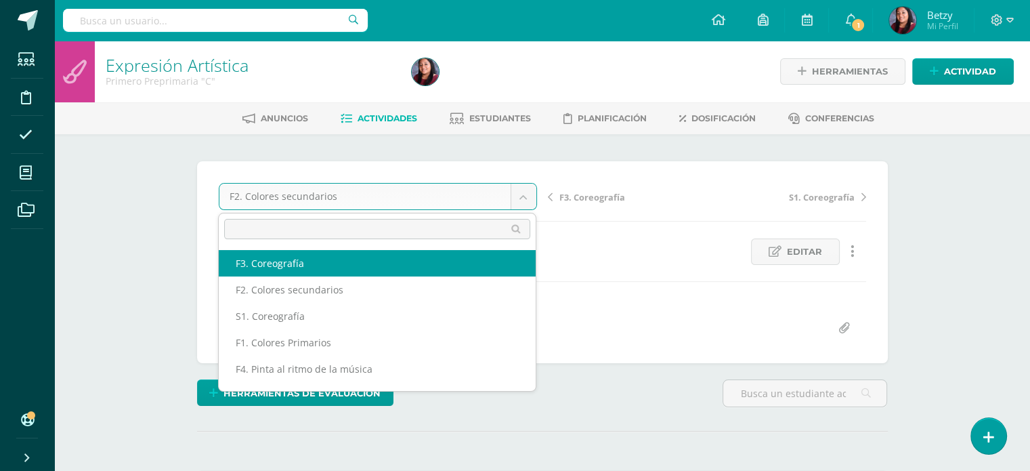
select select "/dashboard/teacher/grade-activity/47711/"
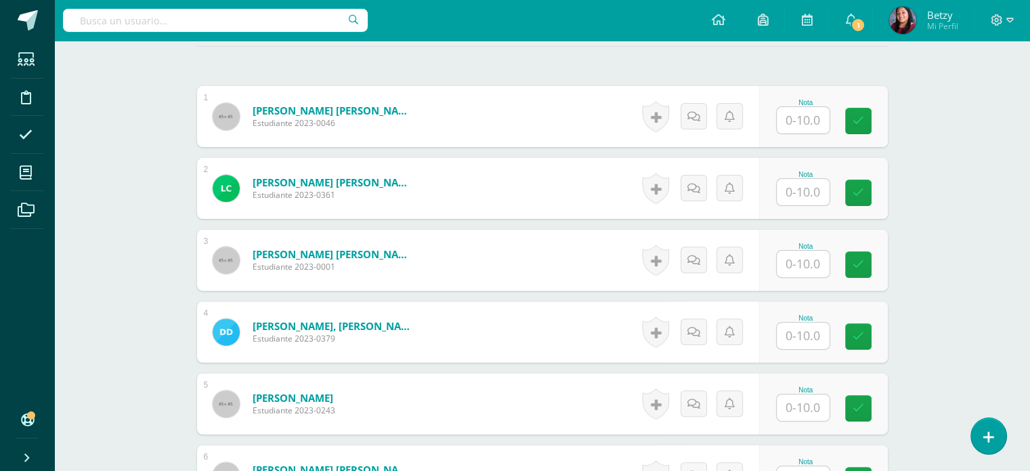
scroll to position [387, 0]
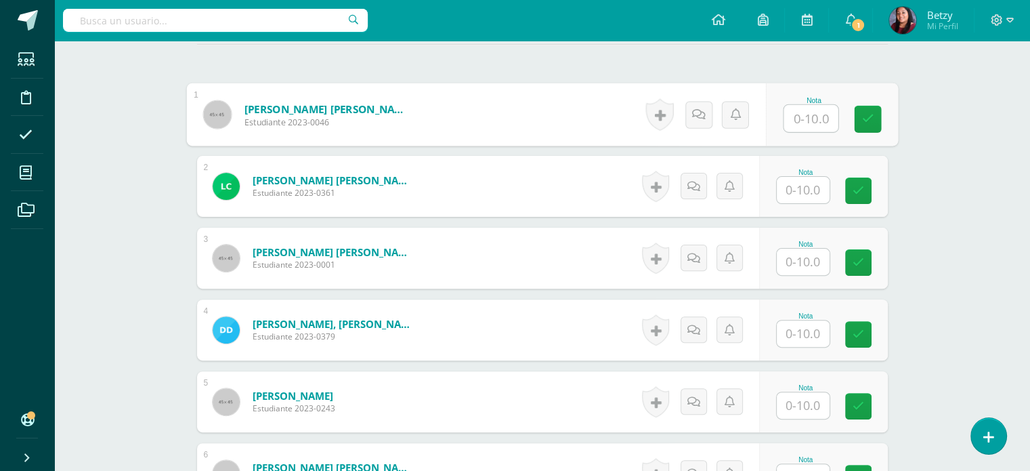
click at [792, 112] on input "text" at bounding box center [811, 118] width 54 height 27
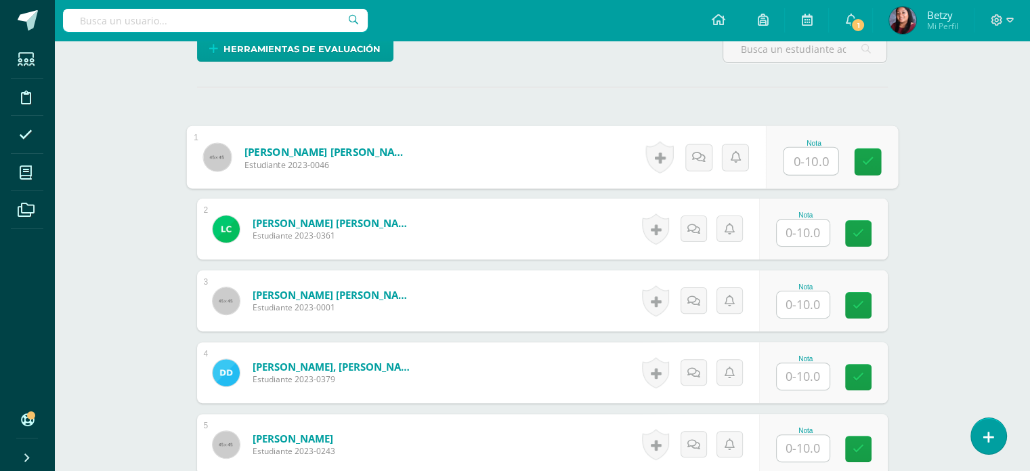
scroll to position [343, 0]
click at [820, 165] on input "text" at bounding box center [811, 161] width 54 height 27
click at [818, 158] on input "text" at bounding box center [811, 161] width 54 height 27
click at [820, 152] on input "text" at bounding box center [811, 161] width 54 height 27
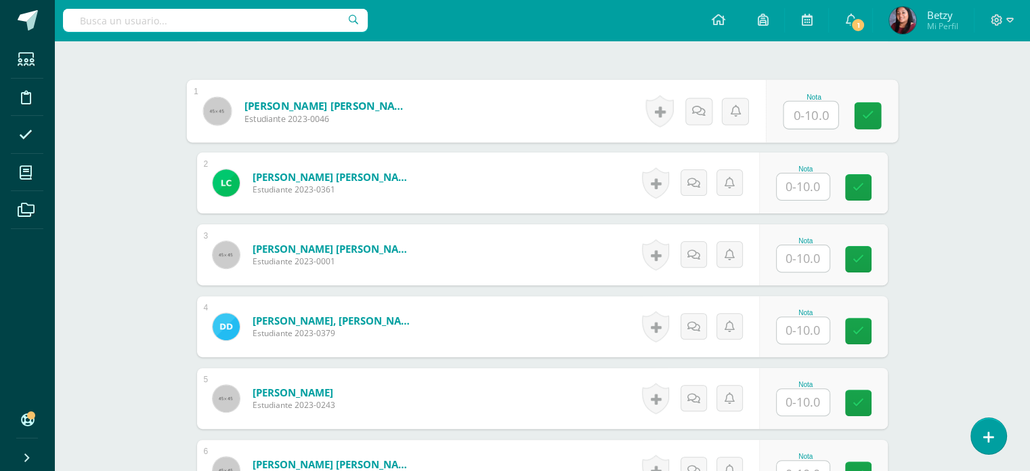
scroll to position [385, 0]
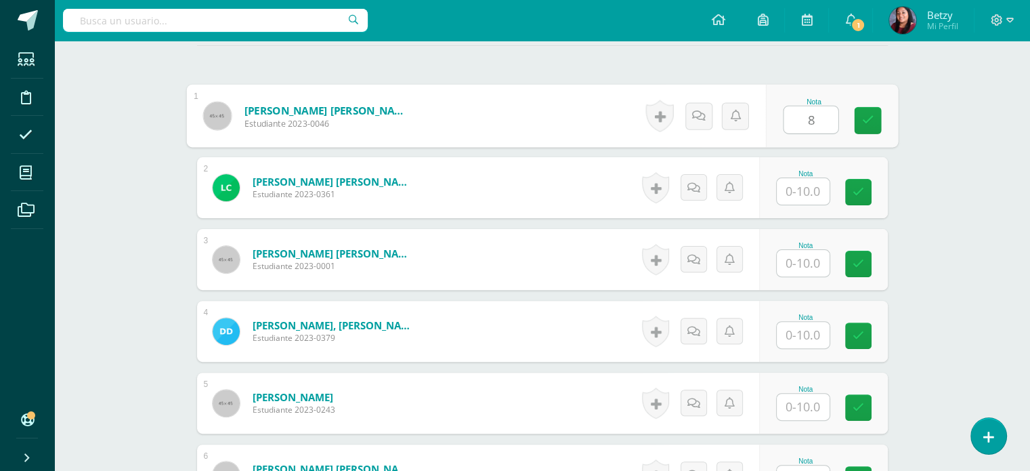
type input "8"
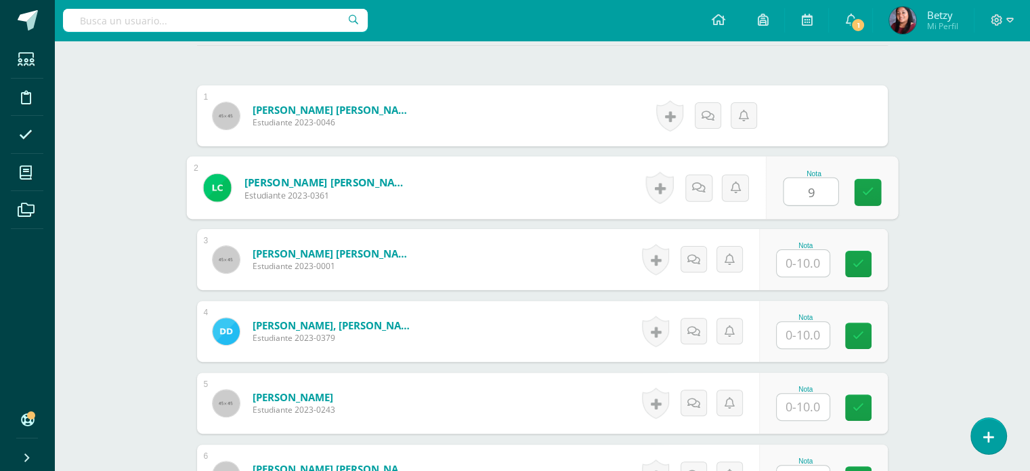
type input "9"
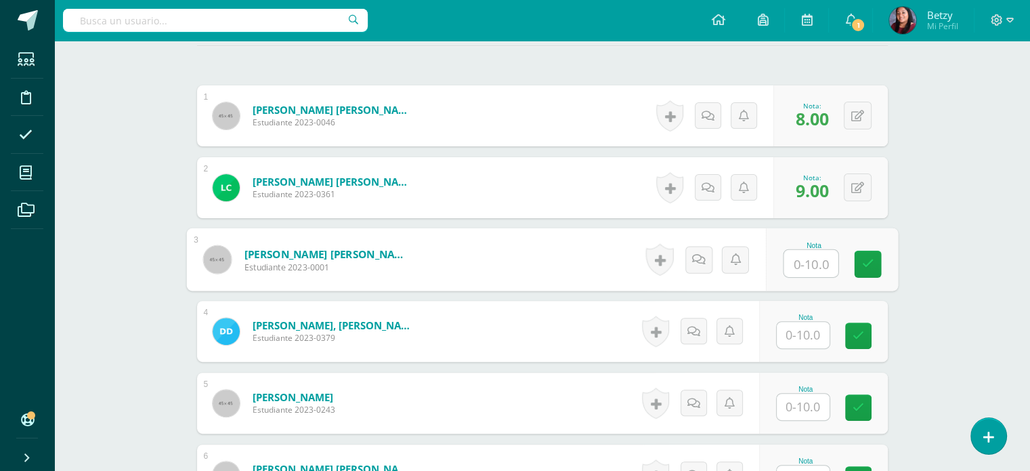
type input "v"
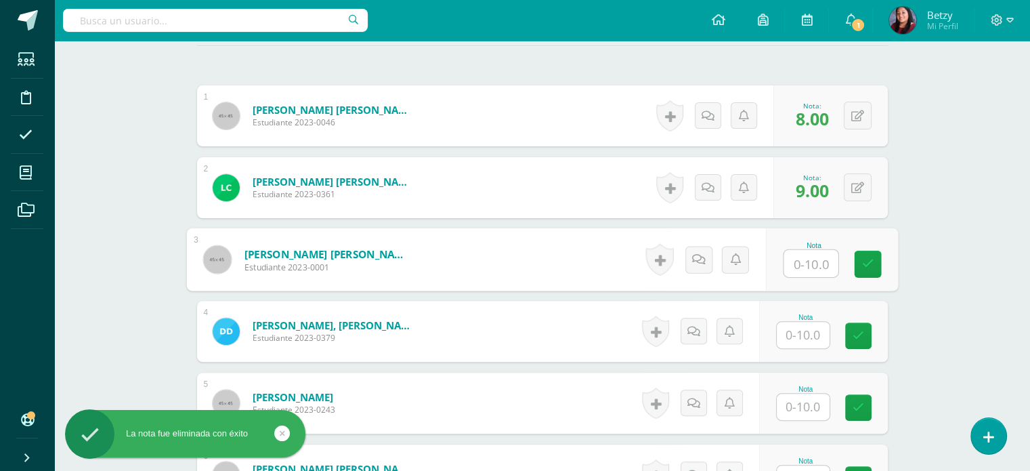
paste input "10"
type input "10"
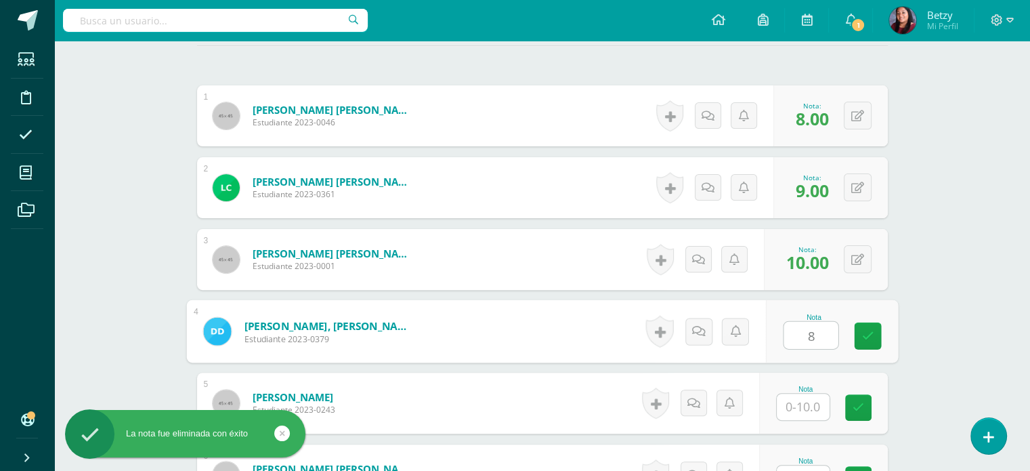
type input "8"
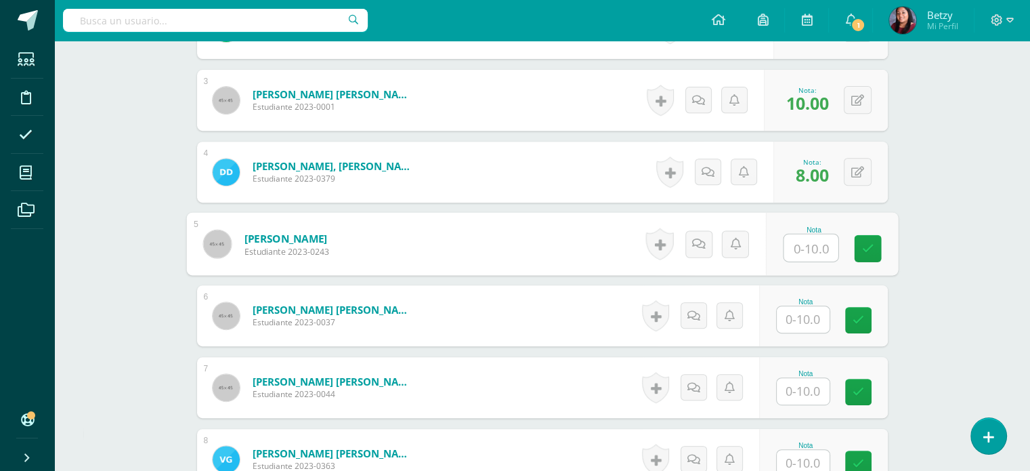
scroll to position [561, 0]
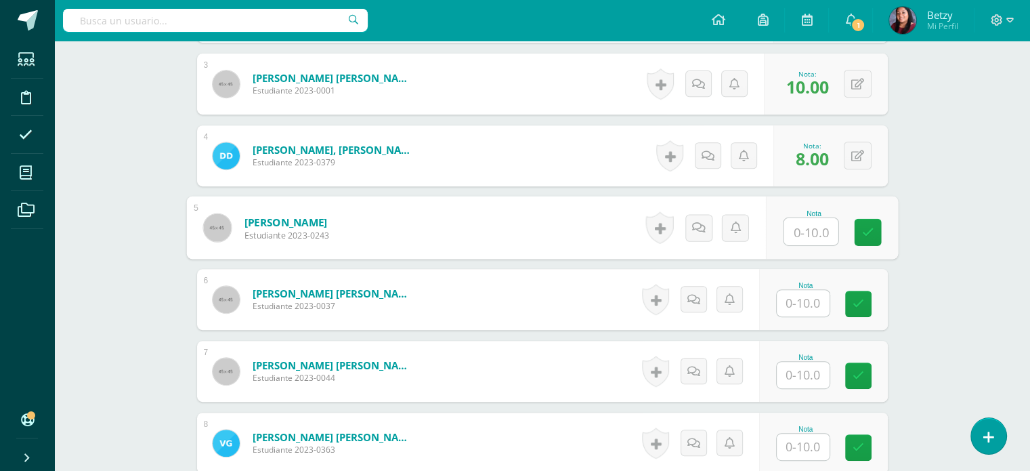
paste input "10"
type input "10"
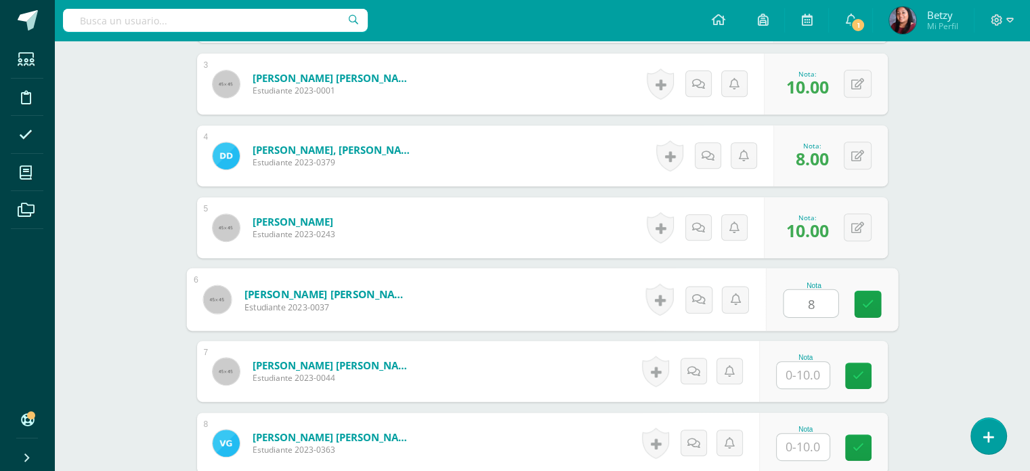
type input "8"
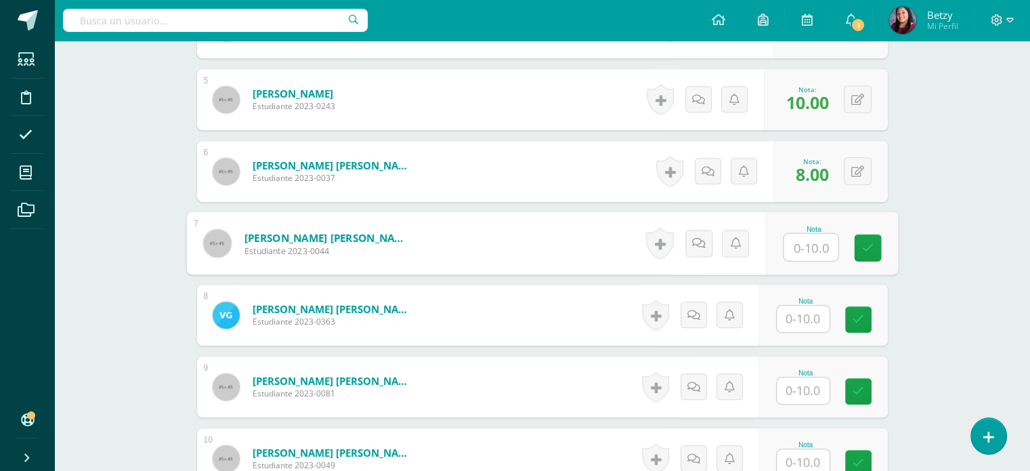
scroll to position [699, 0]
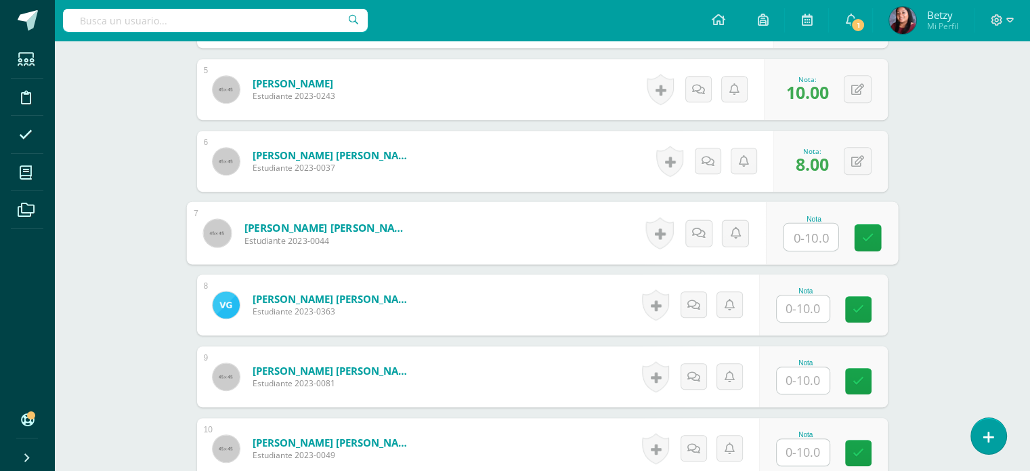
paste input "10"
type input "10"
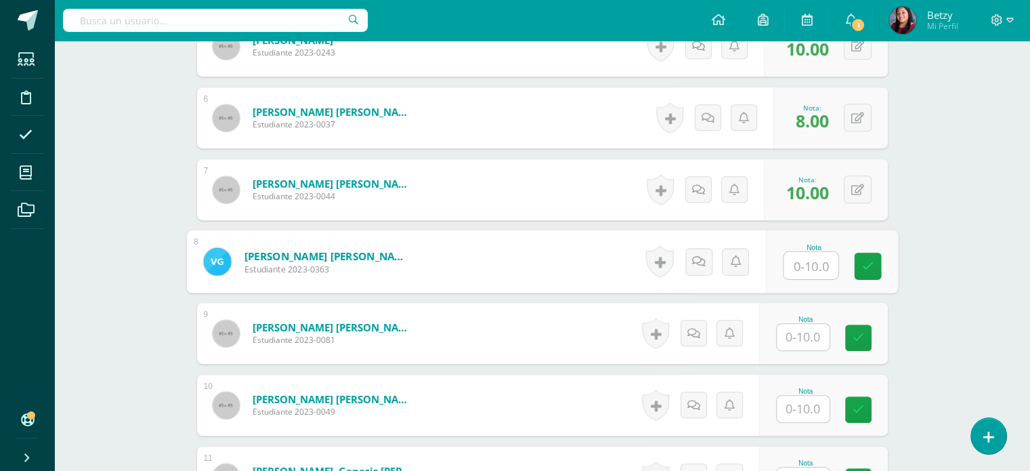
scroll to position [764, 0]
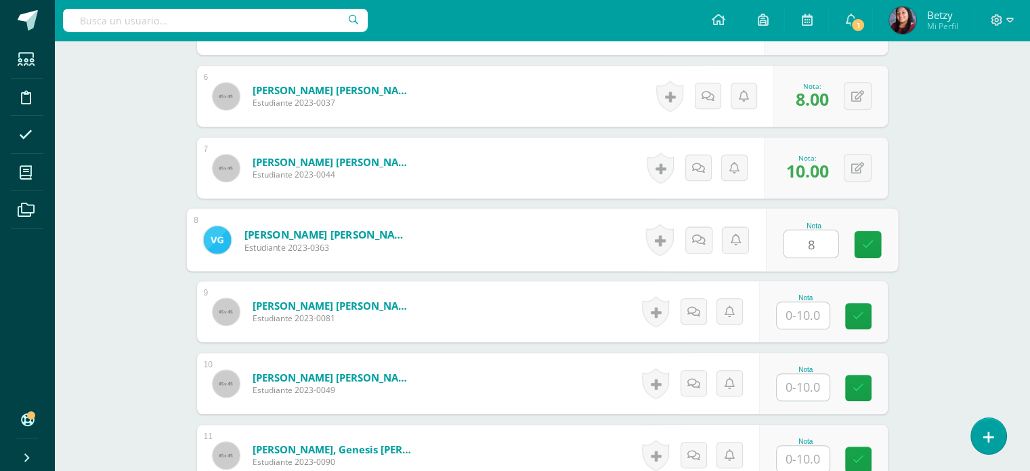
type input "8"
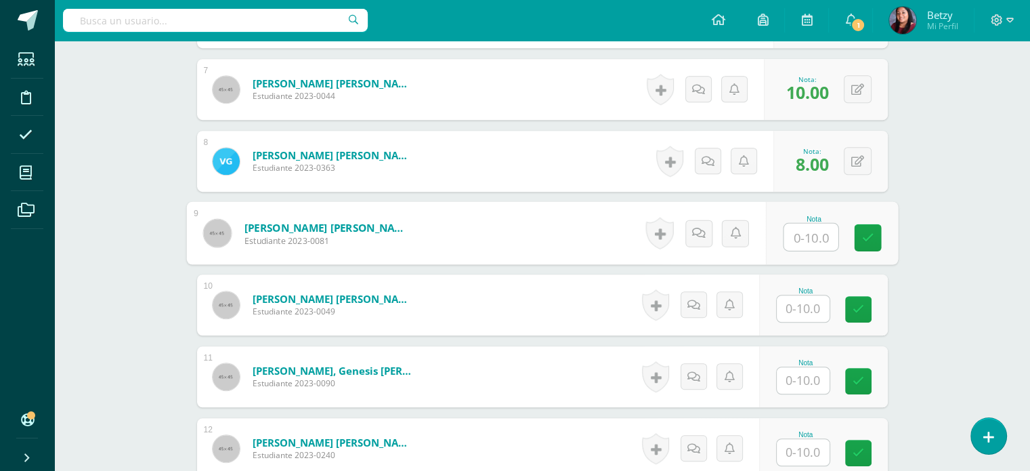
scroll to position [878, 0]
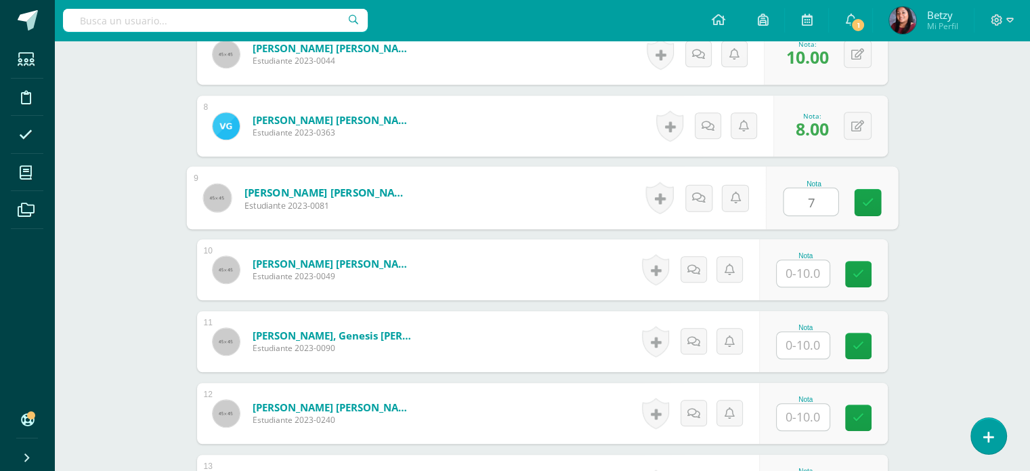
type input "7"
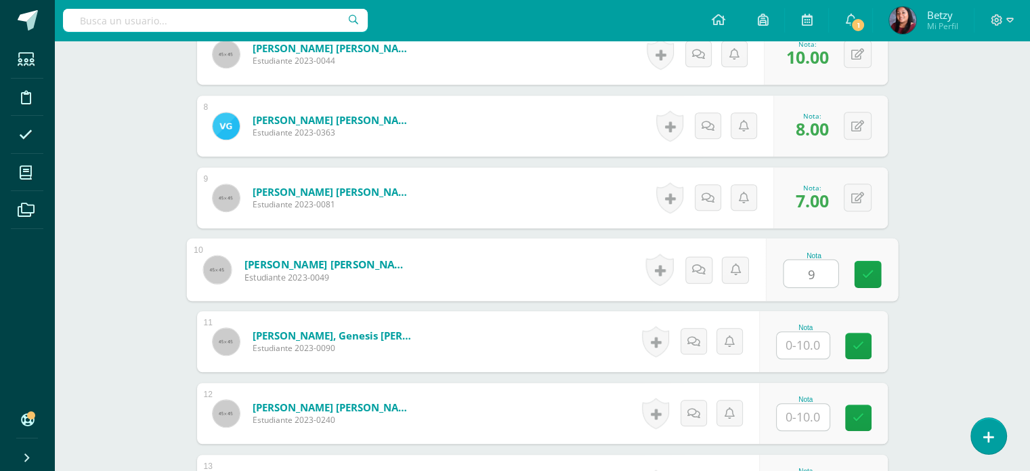
type input "9"
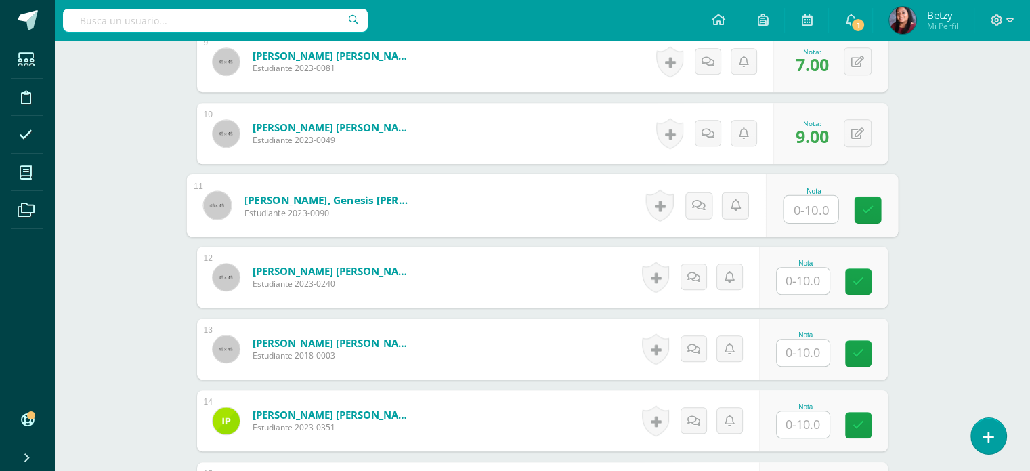
scroll to position [1016, 0]
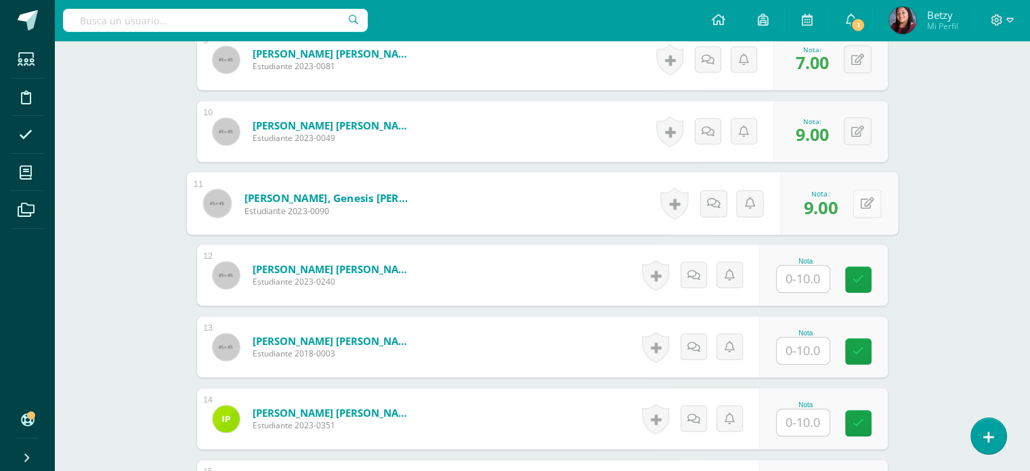
click at [861, 211] on button at bounding box center [867, 203] width 28 height 28
type input "8"
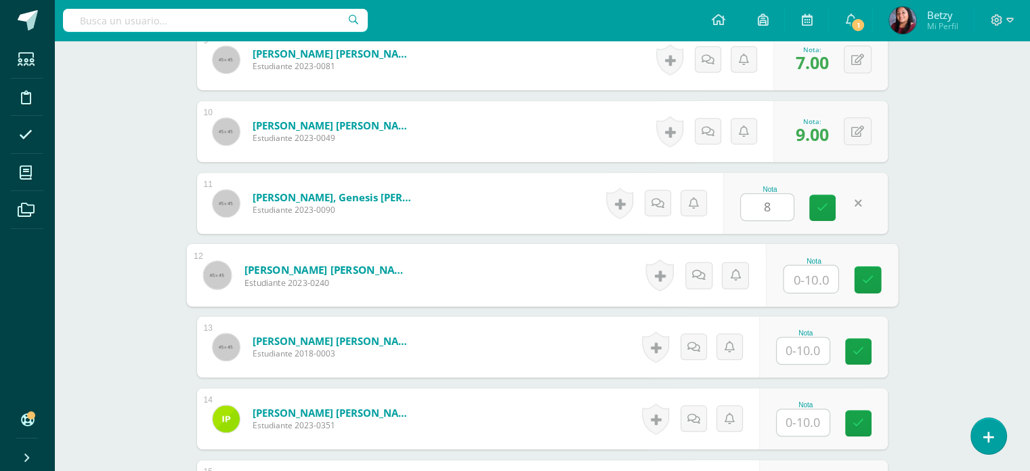
click at [804, 285] on input "text" at bounding box center [811, 279] width 54 height 27
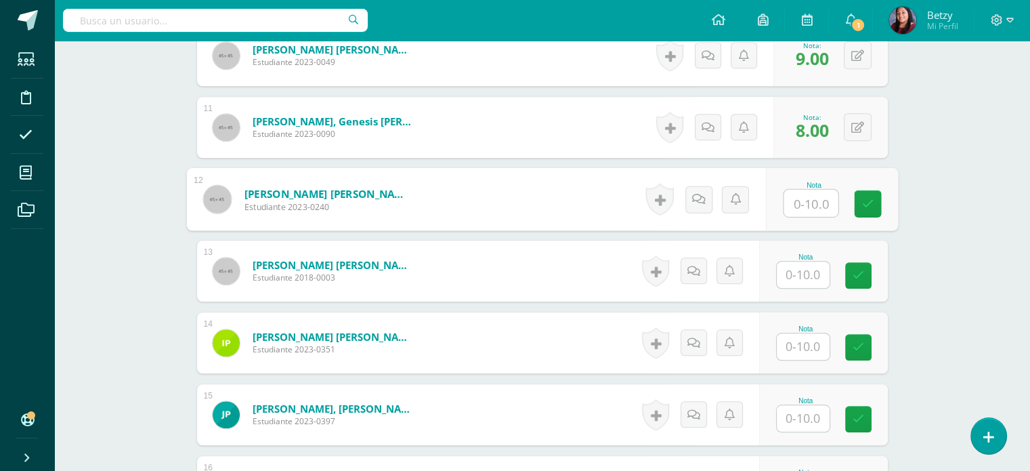
scroll to position [1093, 0]
type input "7"
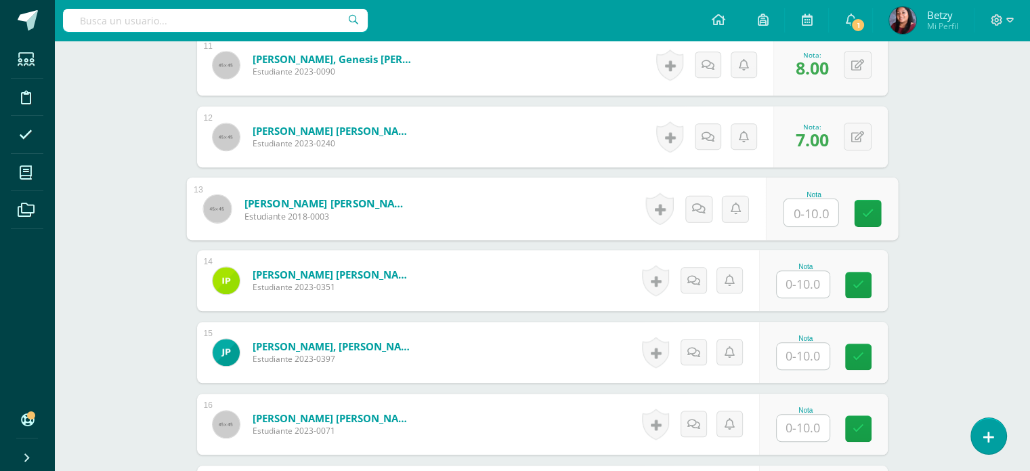
scroll to position [1155, 0]
paste input "10"
type input "10"
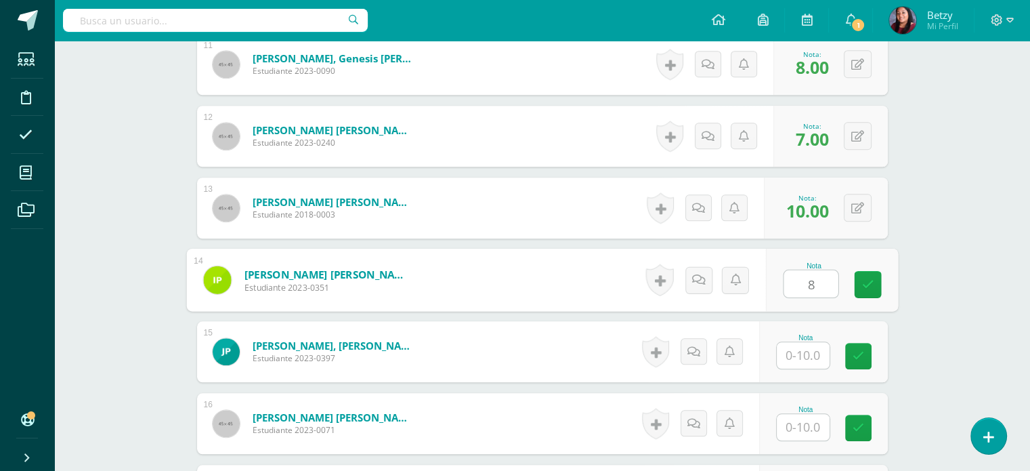
type input "8"
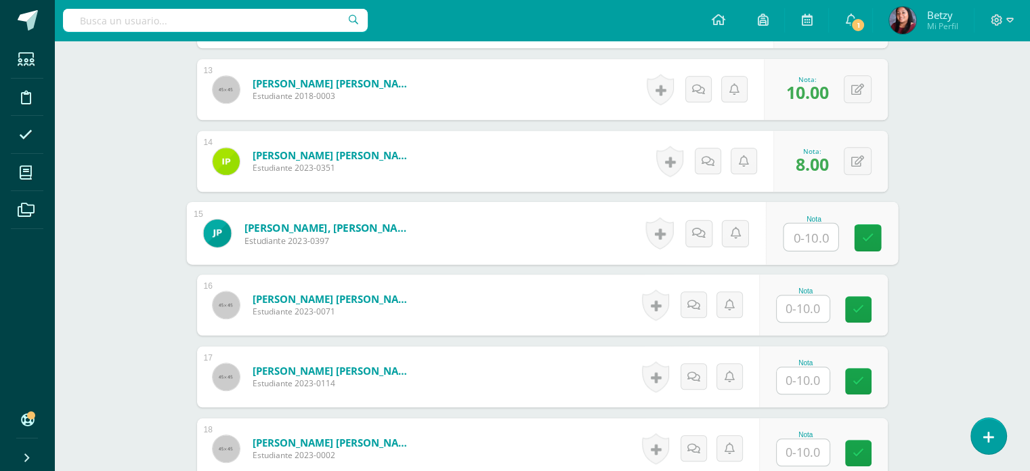
scroll to position [1274, 0]
type input "8"
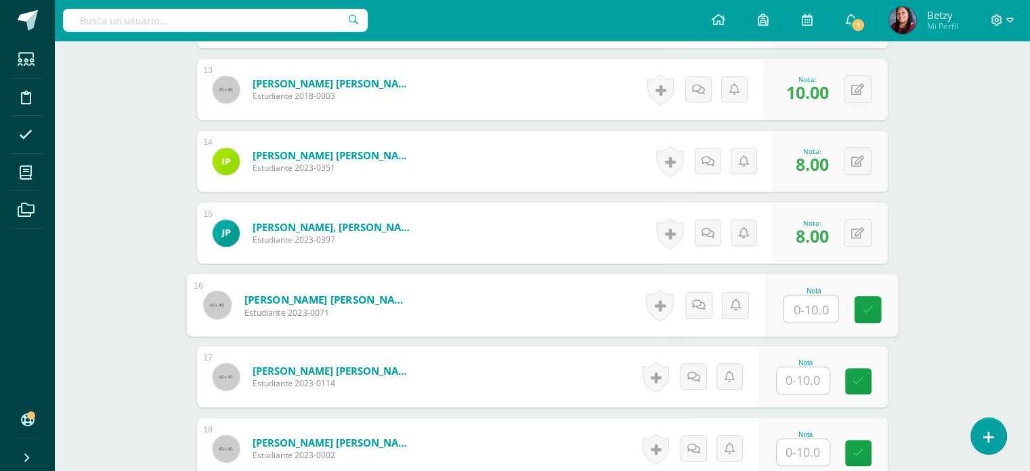
paste input "10"
type input "10"
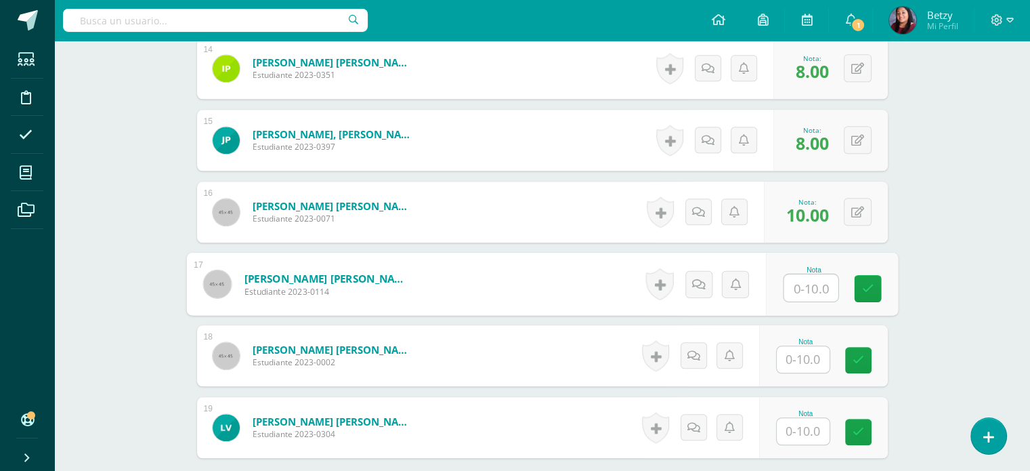
scroll to position [1373, 0]
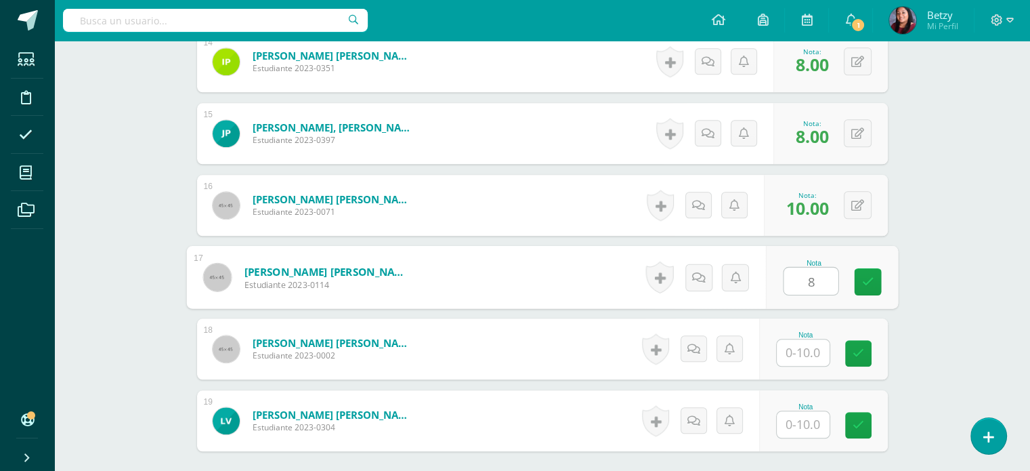
type input "8"
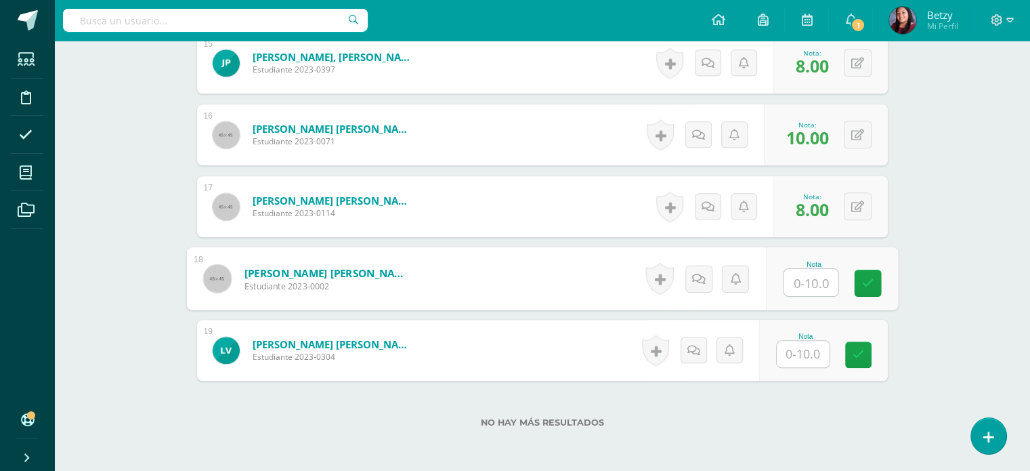
scroll to position [1477, 0]
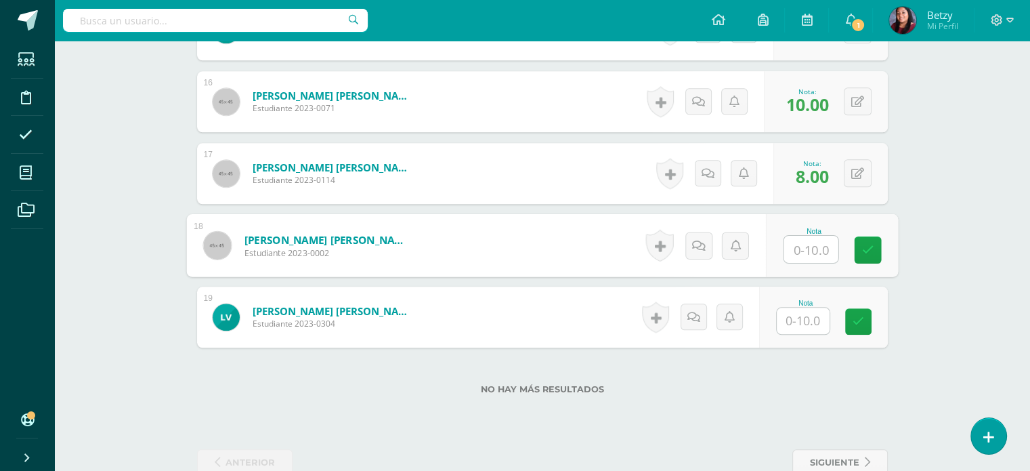
paste input "10"
type input "10"
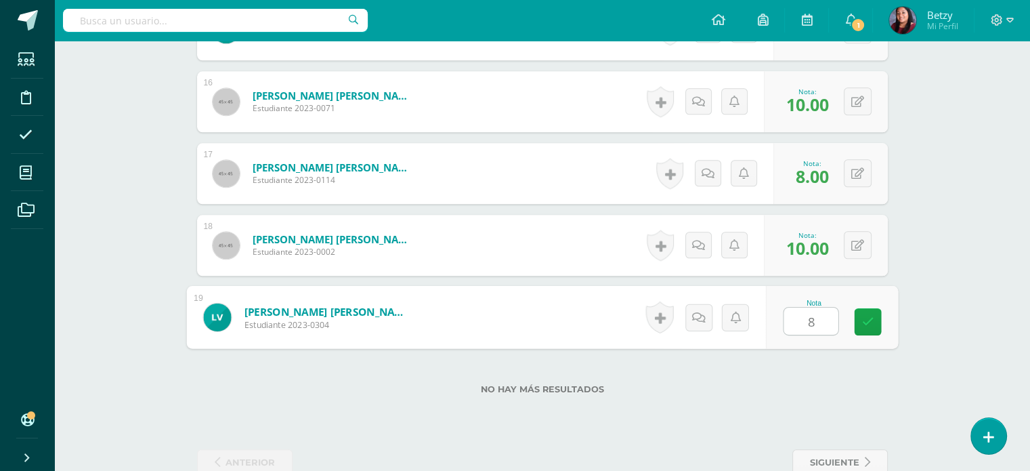
type input "8"
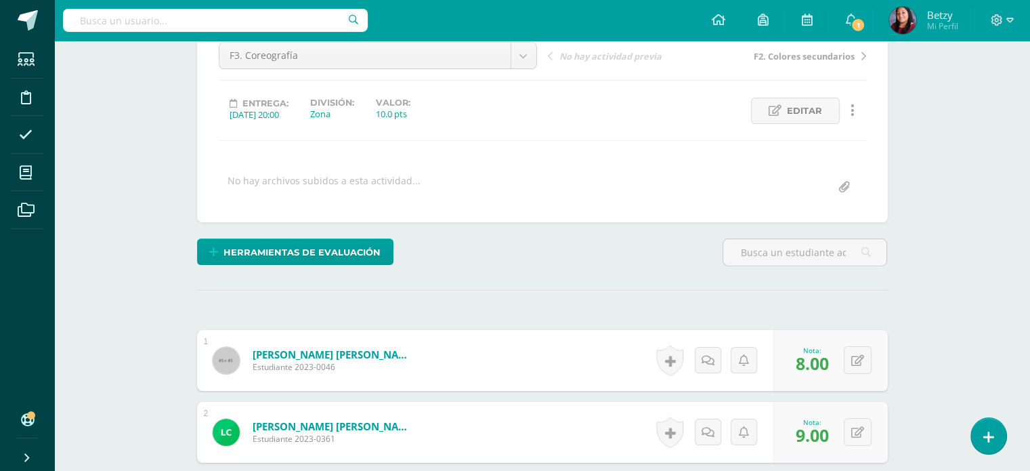
scroll to position [0, 0]
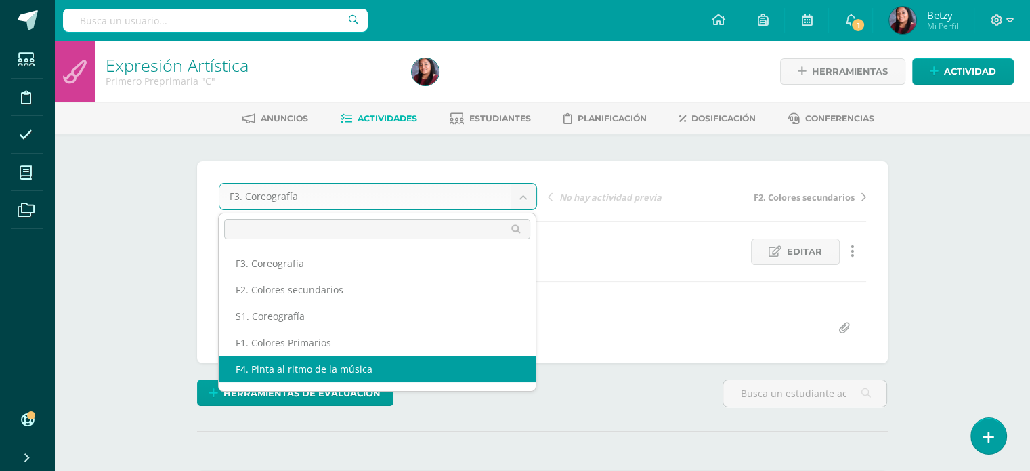
select select "/dashboard/teacher/grade-activity/47719/"
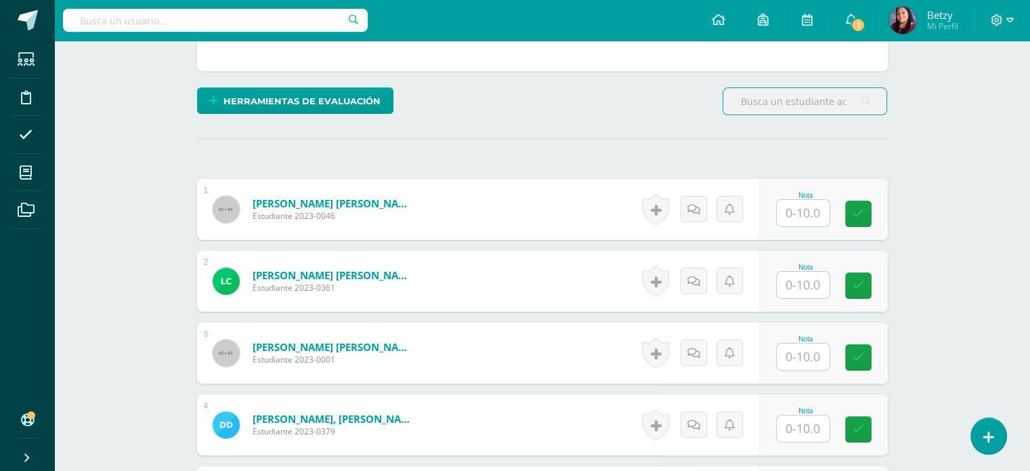
scroll to position [291, 0]
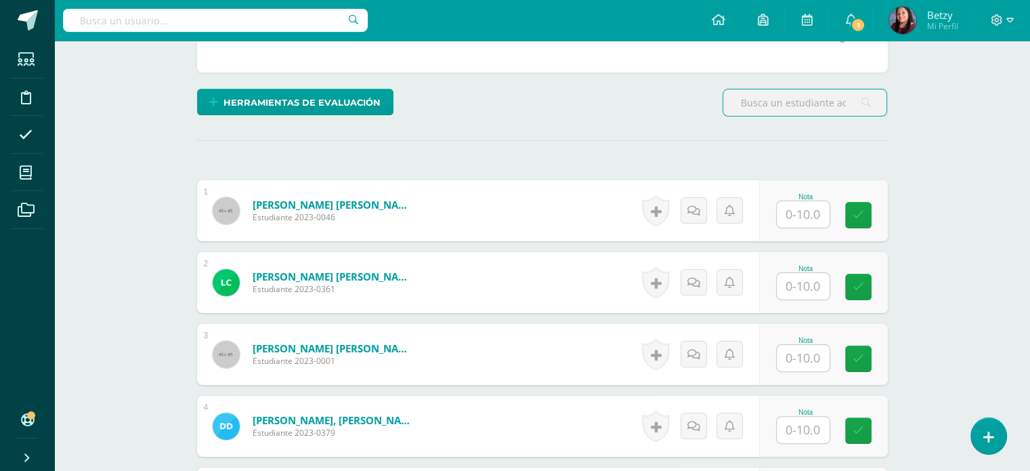
click at [809, 215] on input "text" at bounding box center [803, 214] width 53 height 26
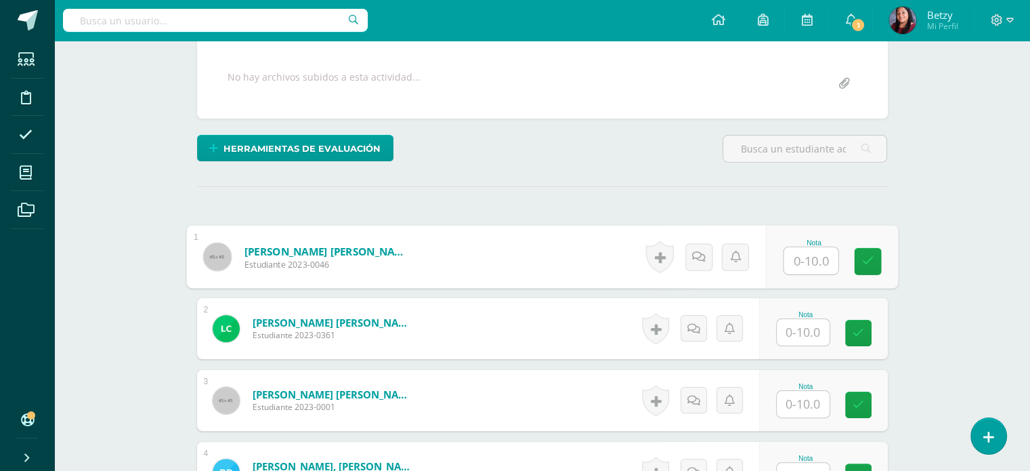
scroll to position [249, 0]
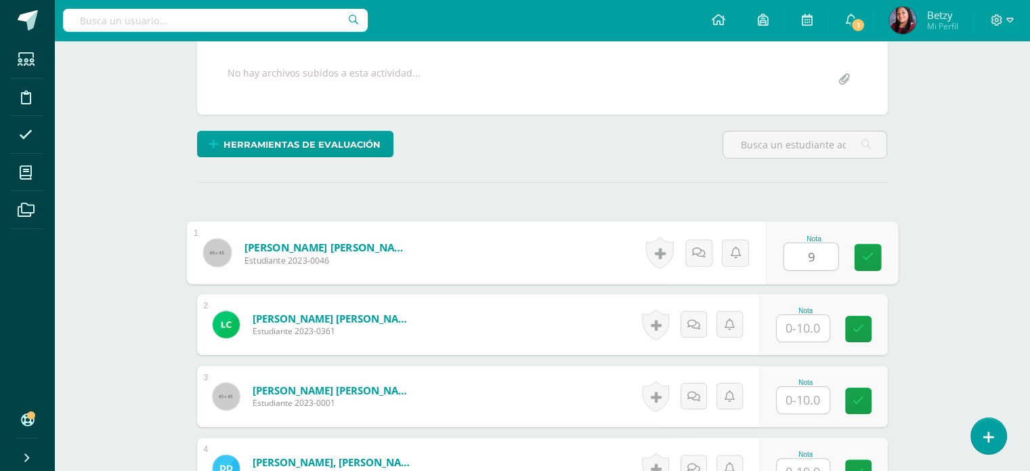
type input "9"
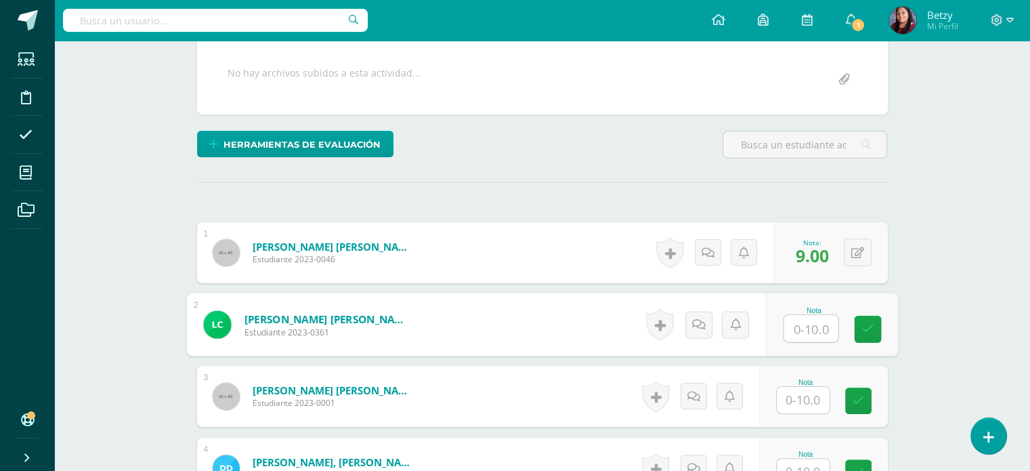
paste input "10"
type input "10"
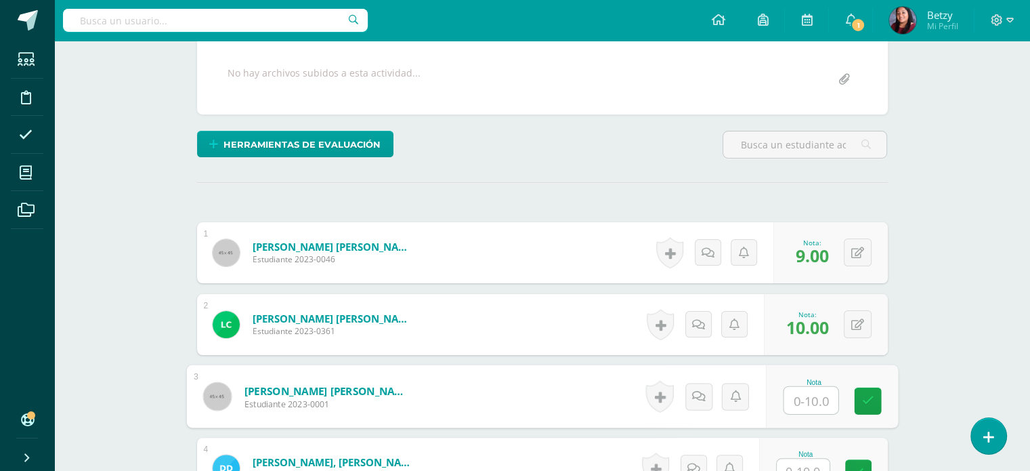
paste input "10"
type input "10"
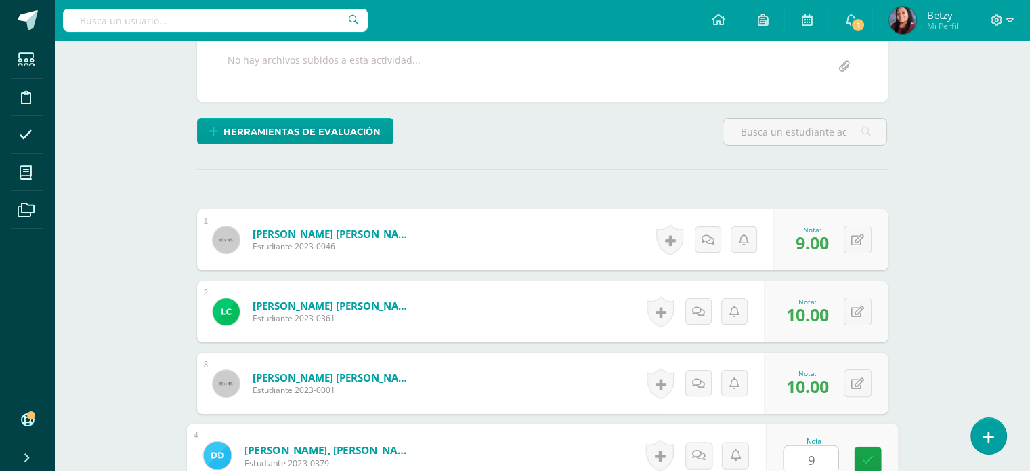
type input "9"
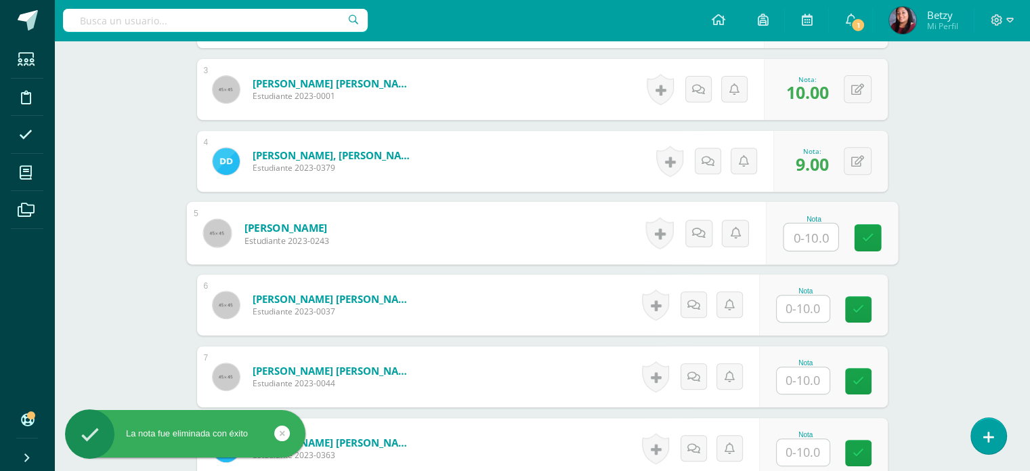
paste input "10"
type input "10"
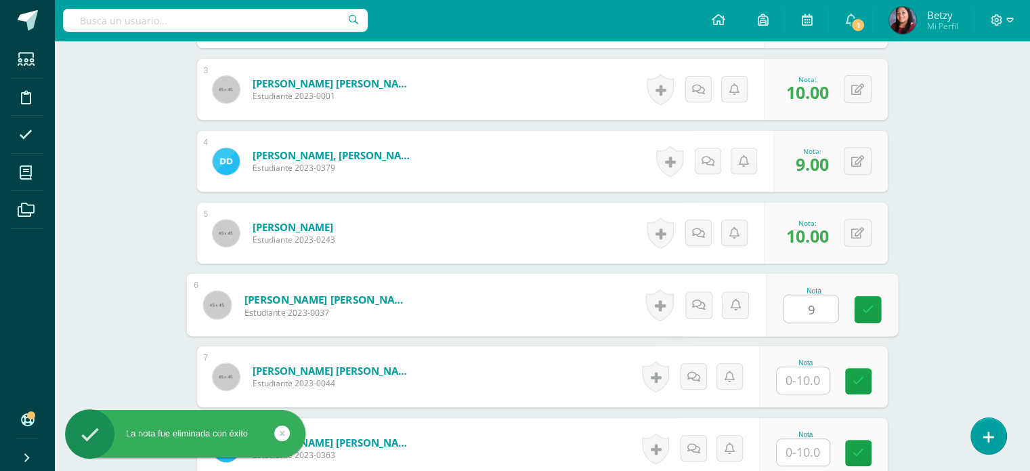
type input "9"
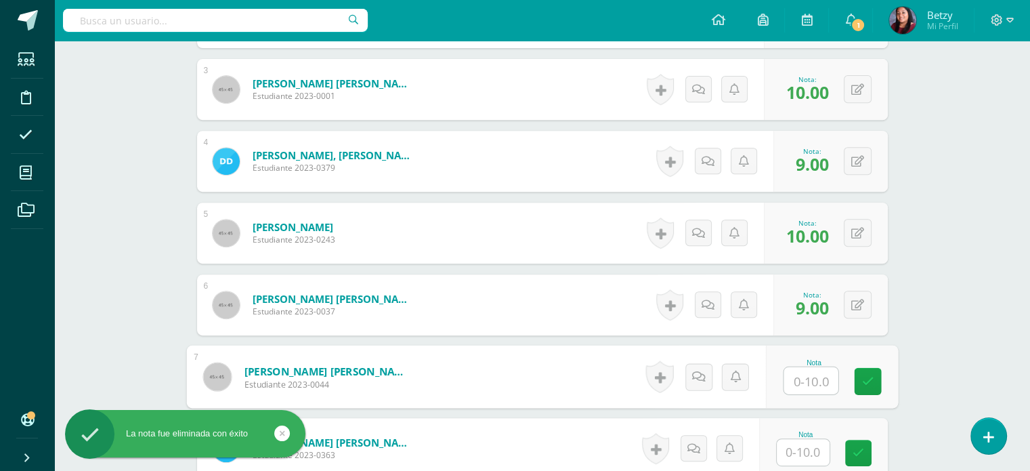
paste input "10"
type input "10"
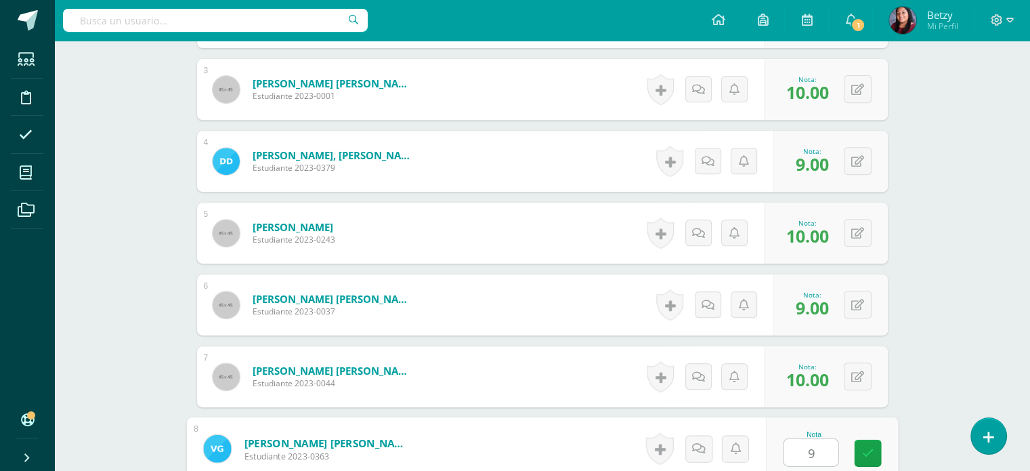
type input "9"
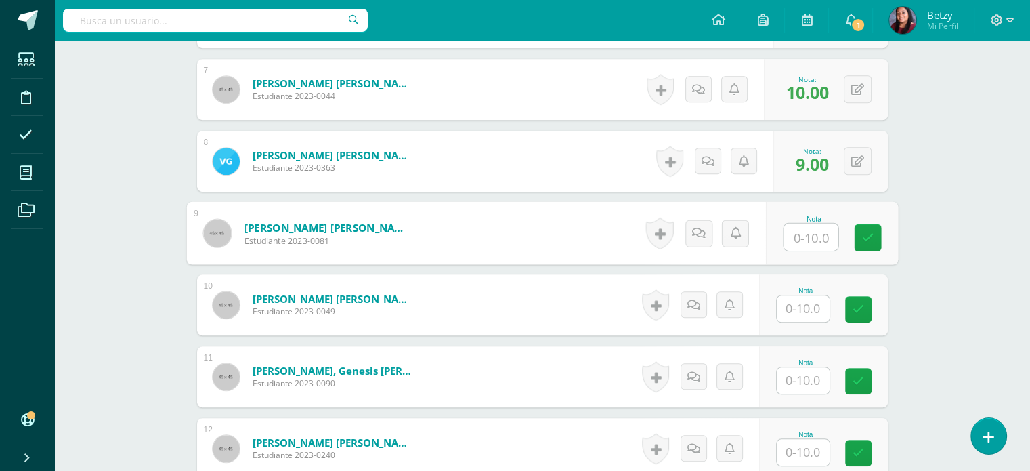
paste input "10"
type input "1"
type input "7"
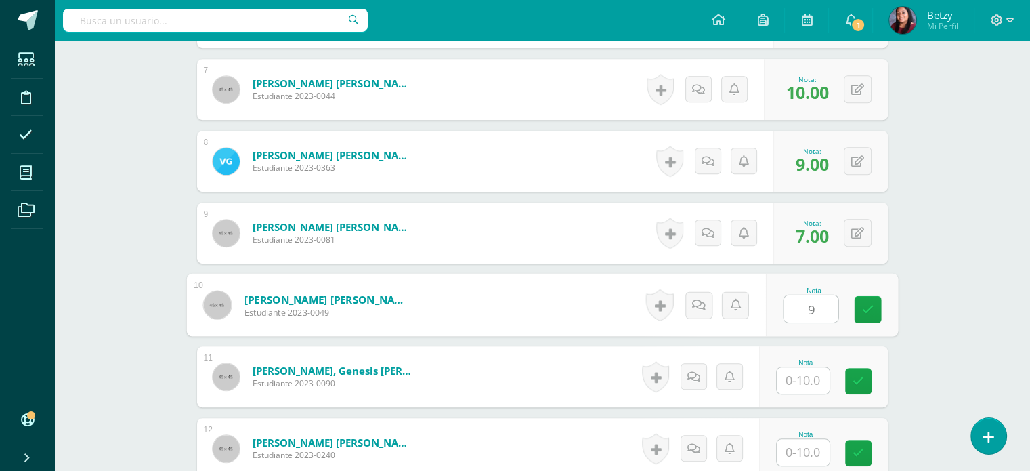
type input "9"
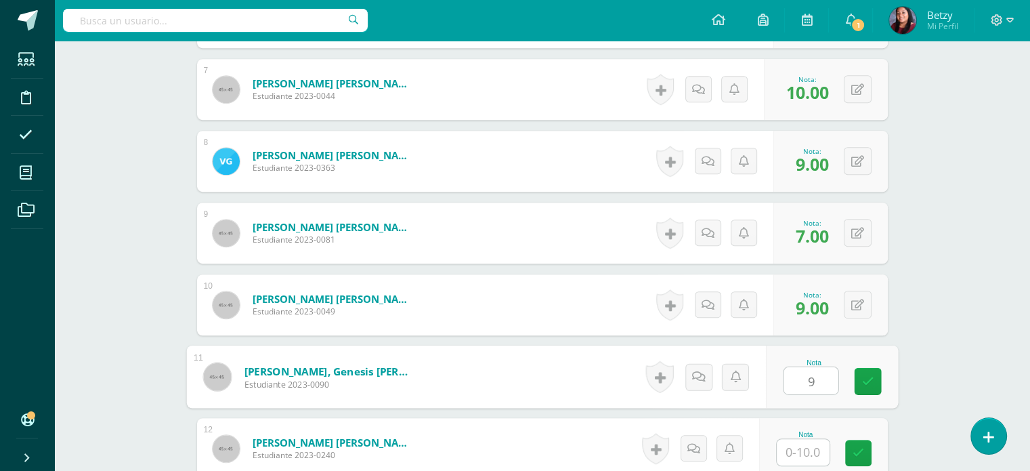
type input "9"
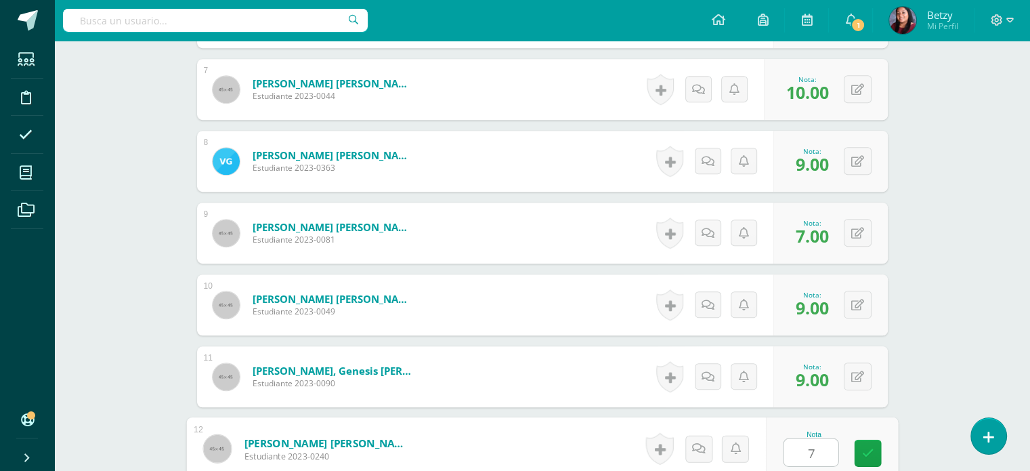
type input "7"
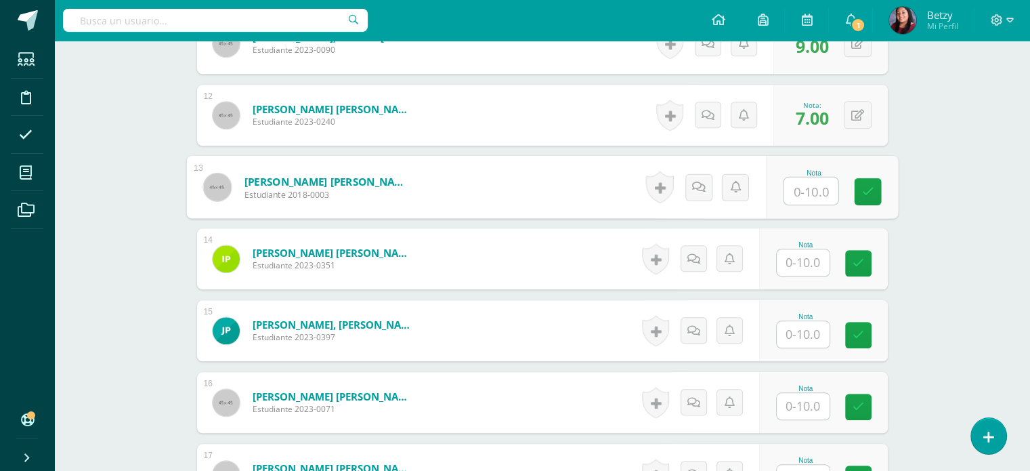
scroll to position [1177, 0]
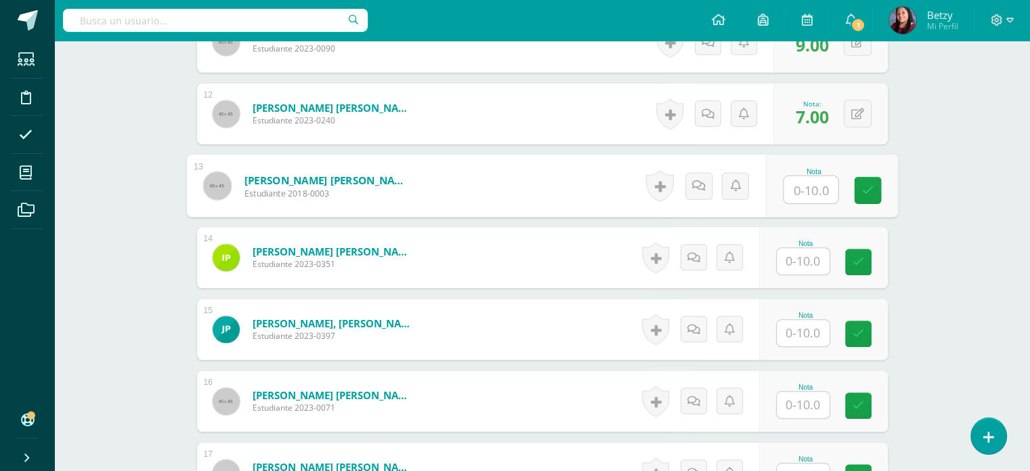
paste input "10"
type input "10"
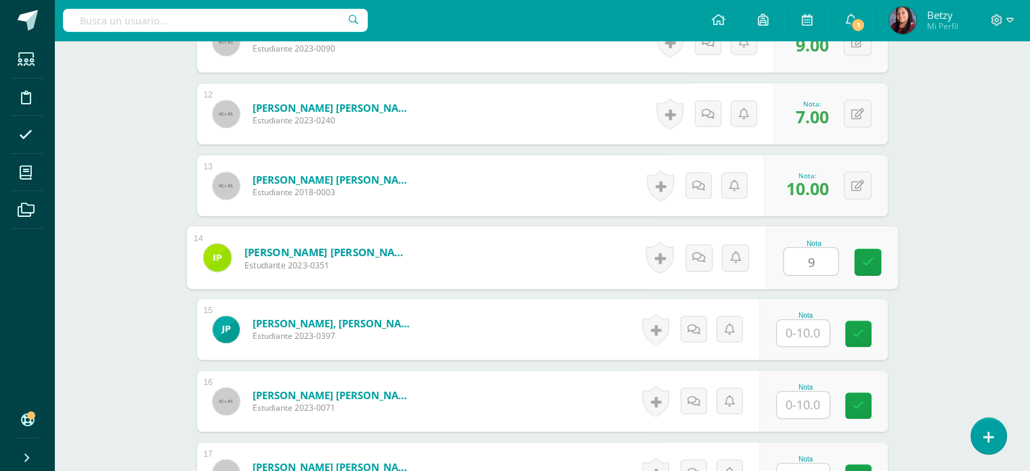
type input "9"
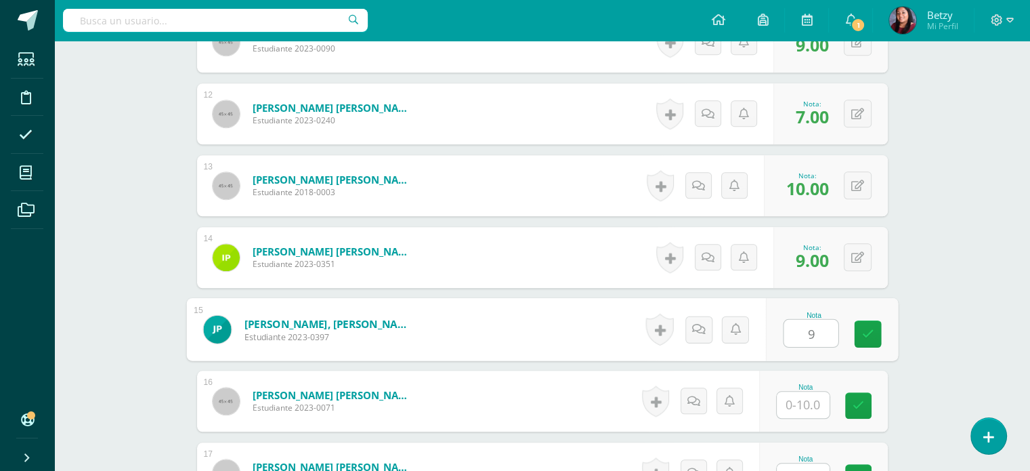
type input "9"
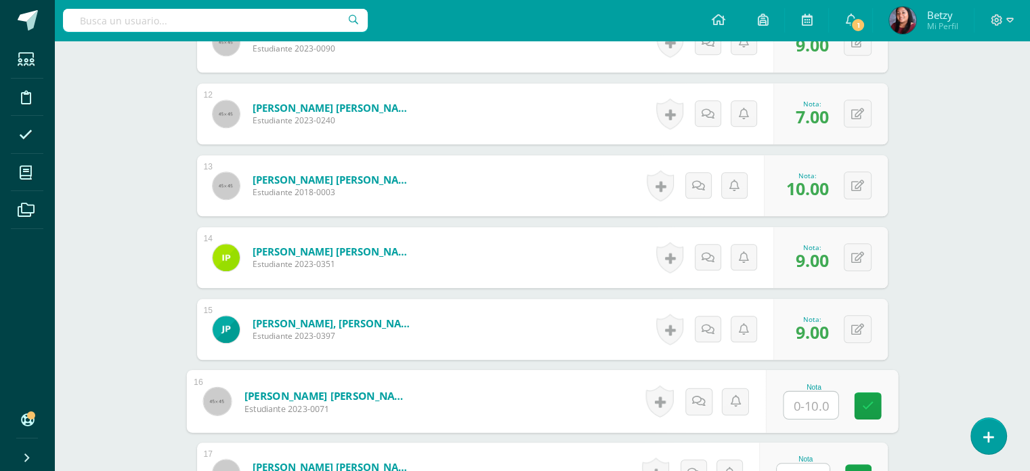
paste input "10"
type input "10"
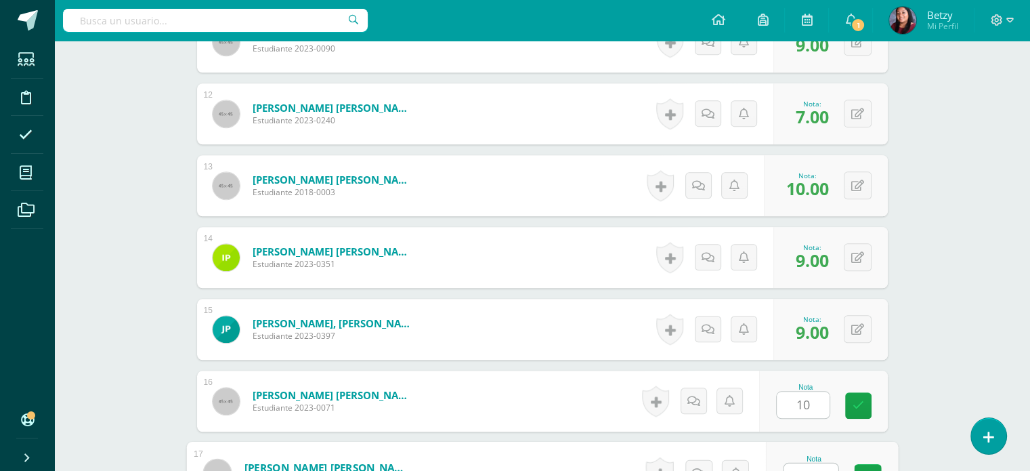
scroll to position [1195, 0]
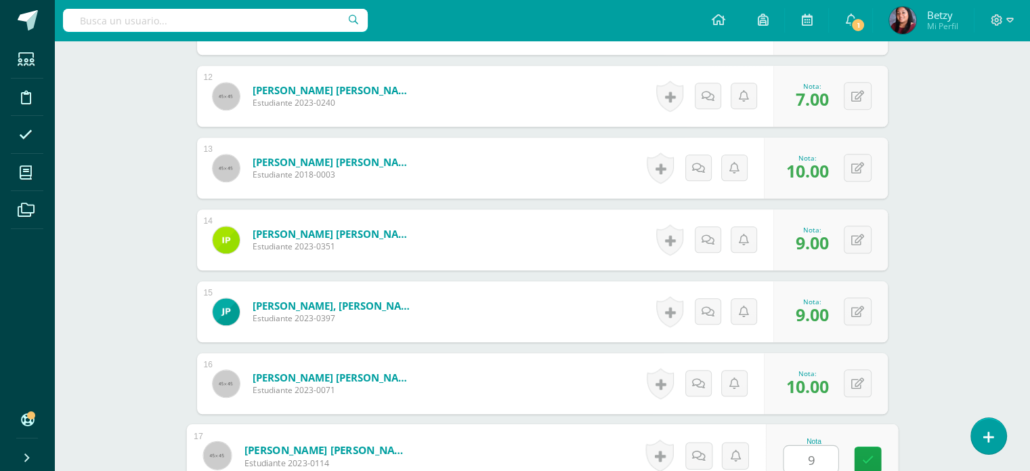
type input "9"
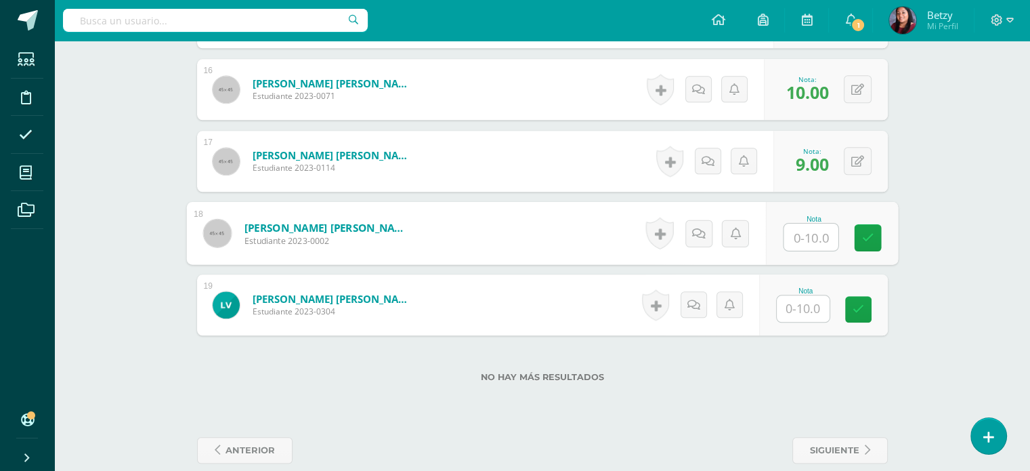
paste input "10"
type input "10"
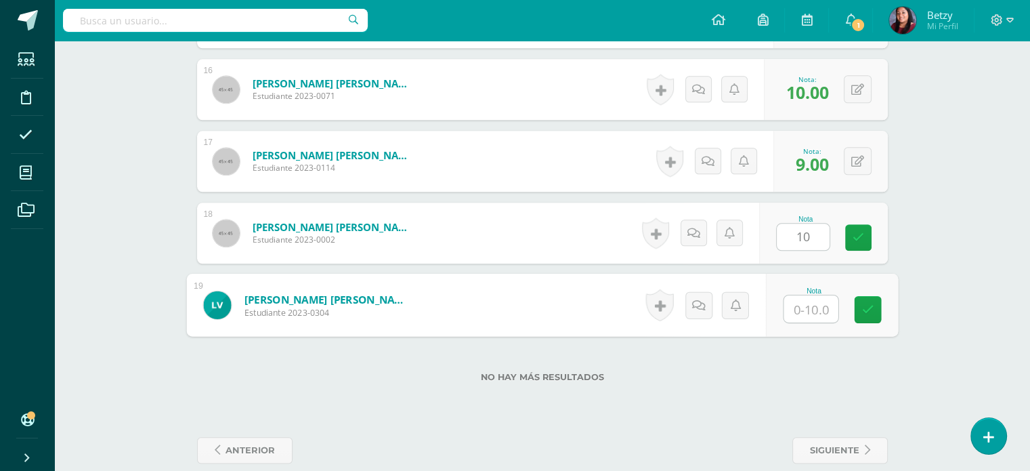
type input "9"
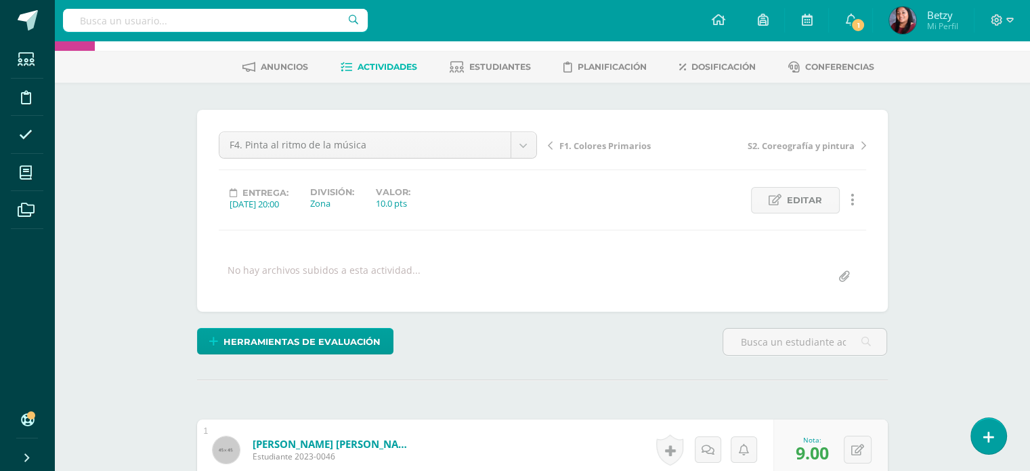
scroll to position [0, 0]
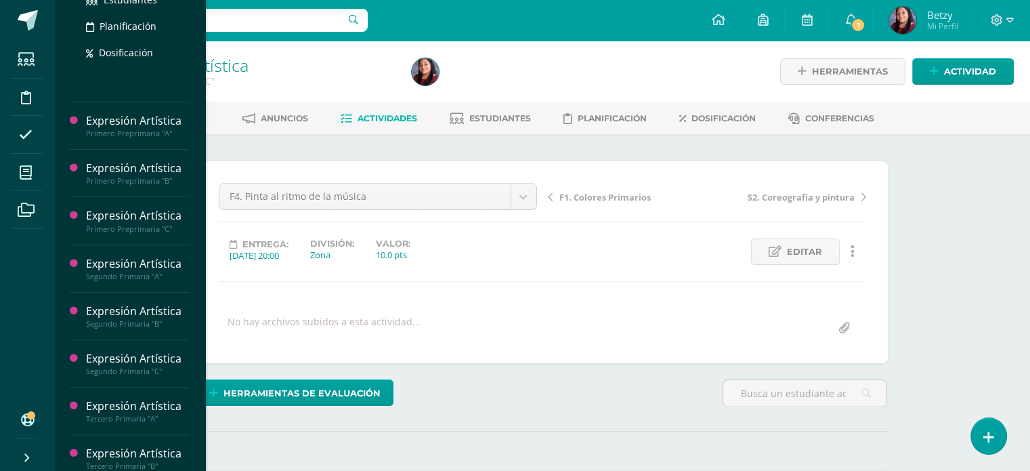
scroll to position [320, 0]
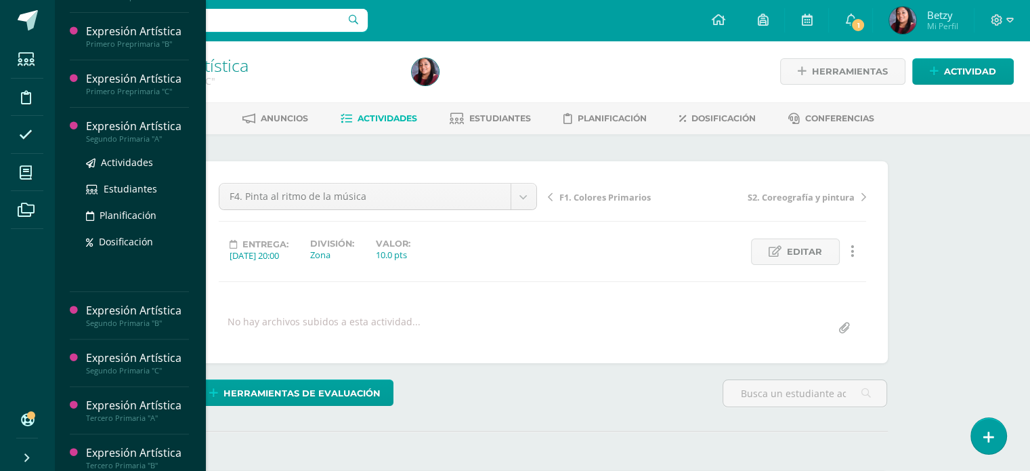
click at [127, 134] on div "Expresión Artística" at bounding box center [137, 127] width 103 height 16
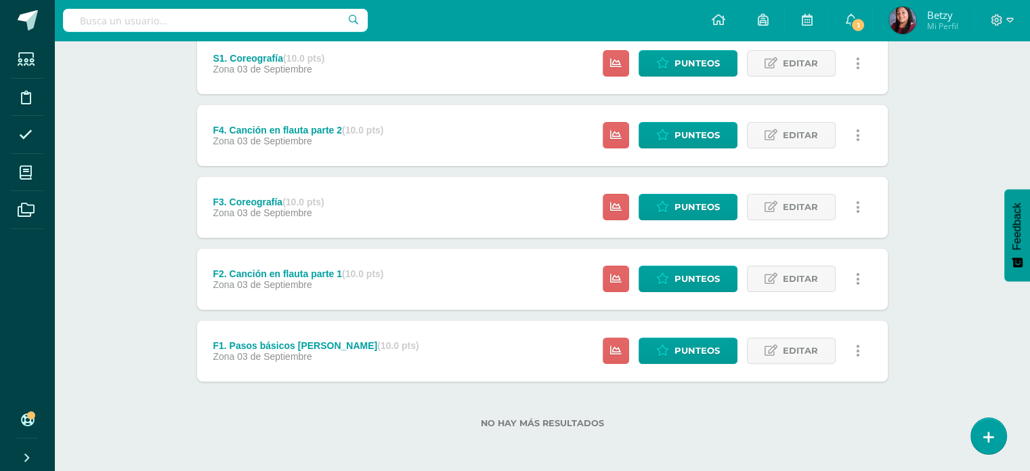
scroll to position [336, 0]
click at [703, 349] on span "Punteos" at bounding box center [697, 350] width 45 height 25
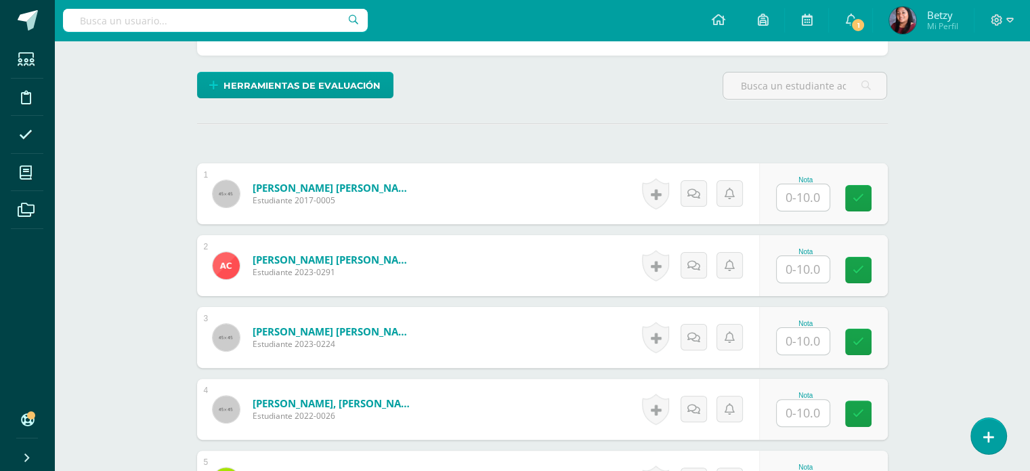
scroll to position [290, 0]
